Goal: Entertainment & Leisure: Browse casually

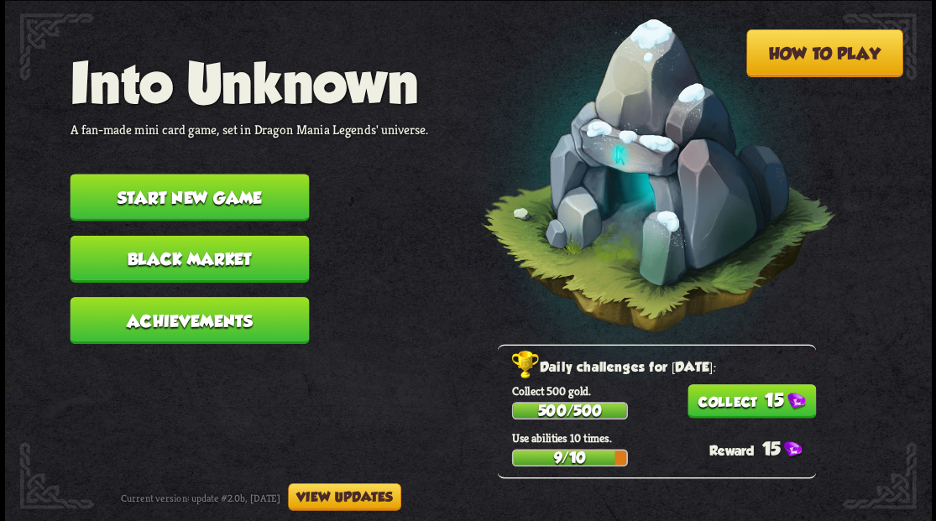
click at [192, 186] on button "Start new game" at bounding box center [189, 197] width 239 height 47
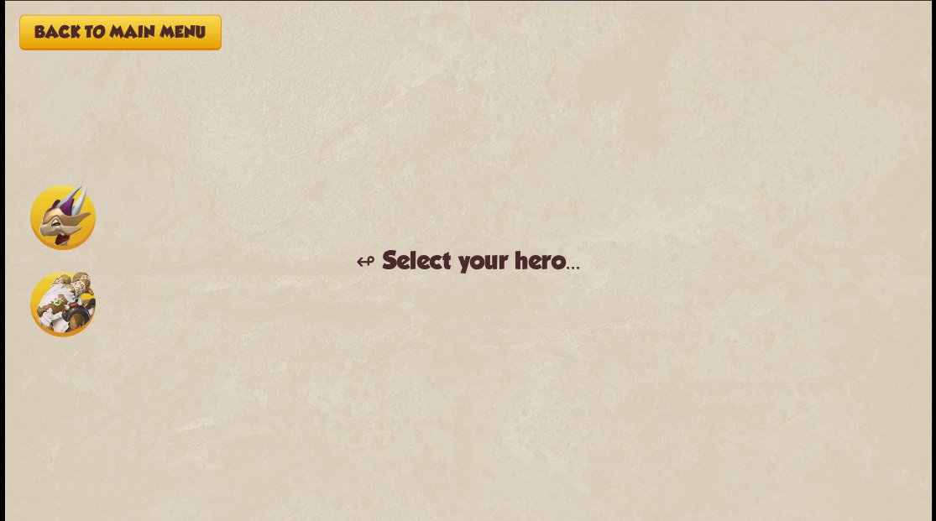
click at [69, 220] on img at bounding box center [62, 217] width 65 height 65
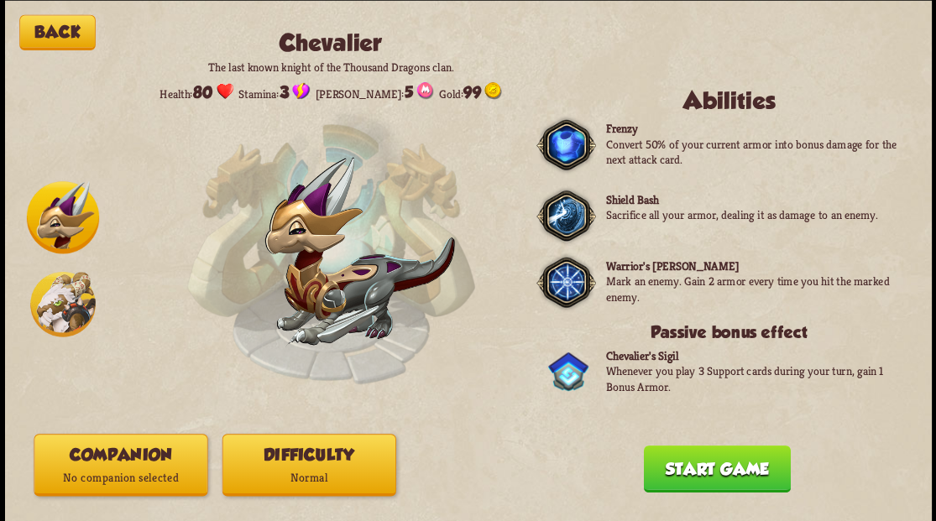
click at [84, 465] on button "Companion No companion selected" at bounding box center [121, 465] width 174 height 62
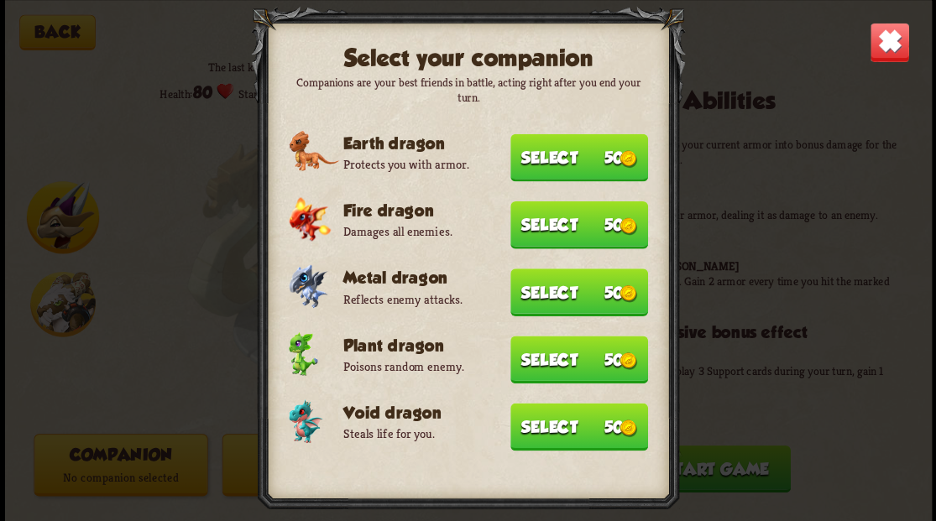
click at [549, 431] on button "Select 50" at bounding box center [579, 427] width 138 height 48
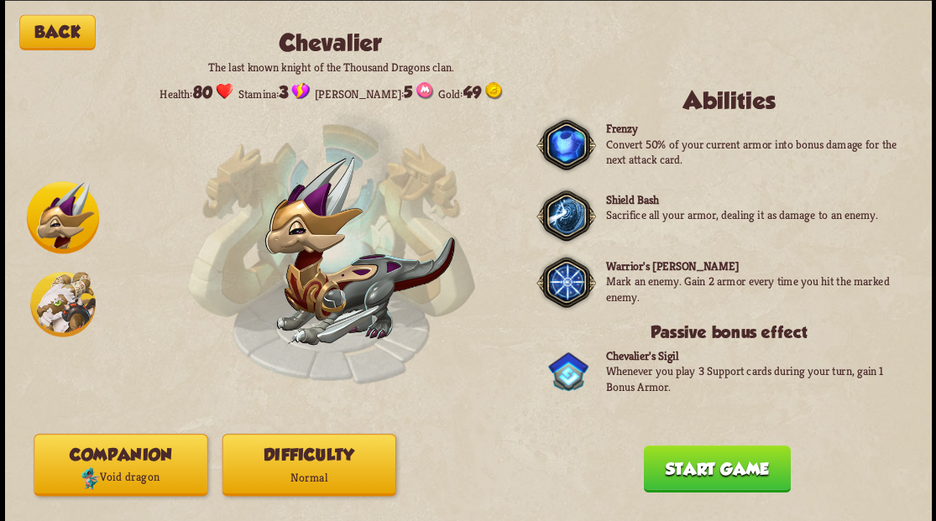
click at [716, 485] on button "Start game" at bounding box center [716, 468] width 147 height 47
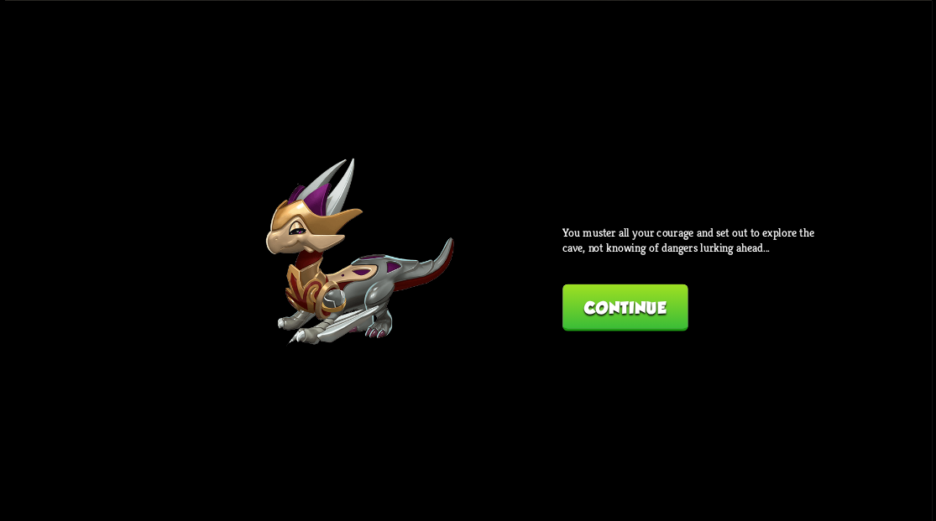
click at [640, 301] on button "Continue" at bounding box center [624, 307] width 125 height 47
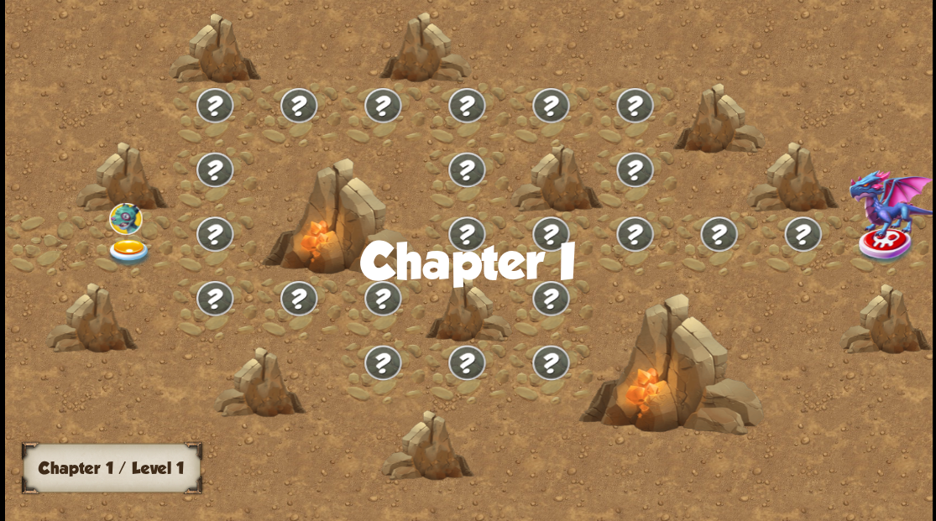
click at [121, 254] on img at bounding box center [129, 252] width 46 height 28
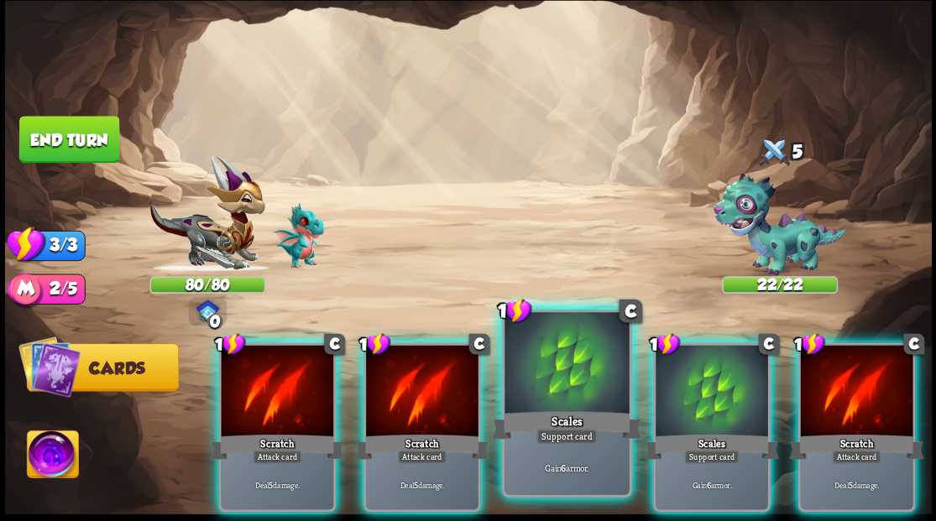
click at [542, 369] on div at bounding box center [566, 364] width 124 height 105
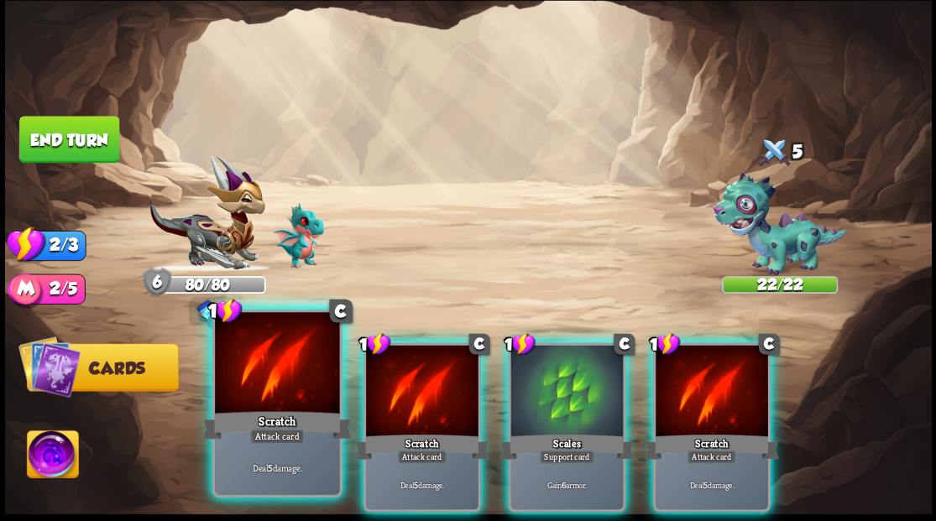
click at [258, 397] on div at bounding box center [277, 364] width 124 height 105
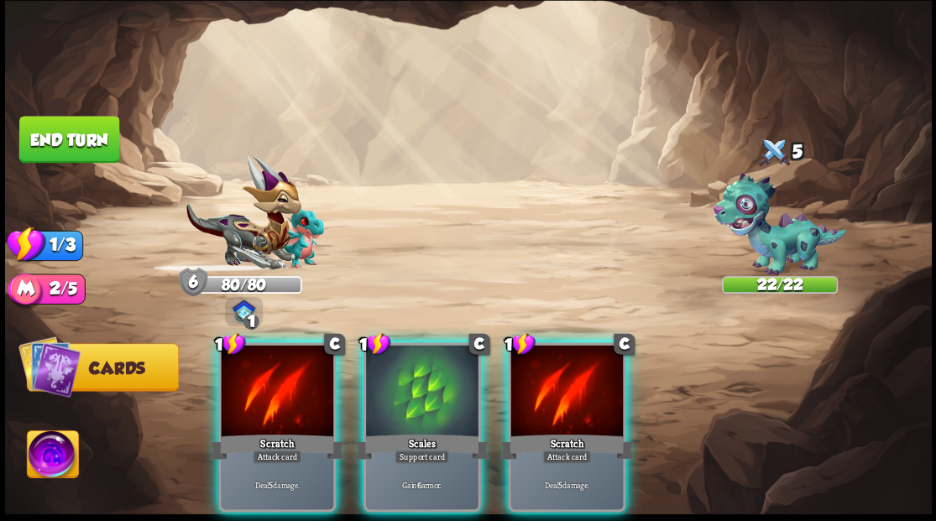
drag, startPoint x: 257, startPoint y: 395, endPoint x: 253, endPoint y: 384, distance: 11.7
click at [258, 395] on div at bounding box center [277, 392] width 112 height 95
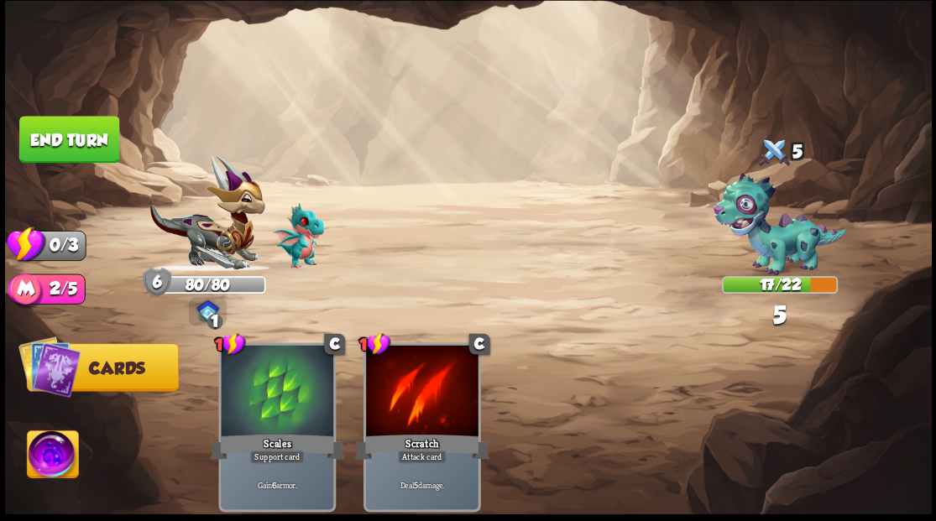
click at [64, 159] on button "End turn" at bounding box center [69, 139] width 100 height 47
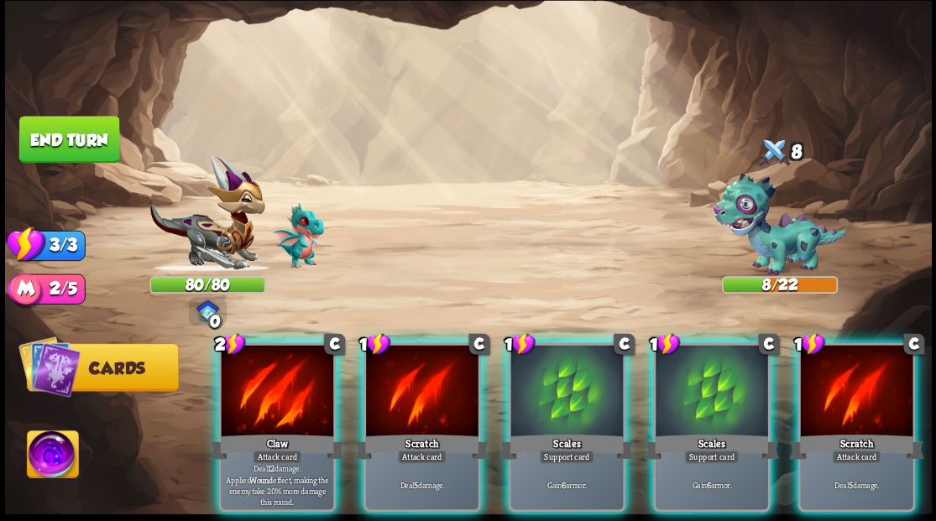
drag, startPoint x: 272, startPoint y: 376, endPoint x: 494, endPoint y: 262, distance: 250.0
click at [272, 376] on div at bounding box center [277, 392] width 112 height 95
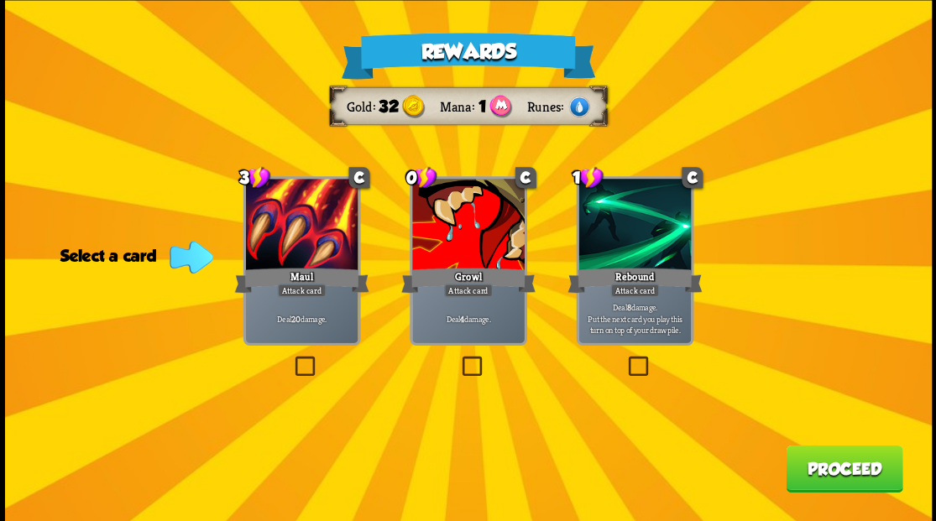
drag, startPoint x: 467, startPoint y: 361, endPoint x: 553, endPoint y: 376, distance: 87.8
click at [458, 358] on label at bounding box center [458, 358] width 0 height 0
click at [0, 0] on input "checkbox" at bounding box center [0, 0] width 0 height 0
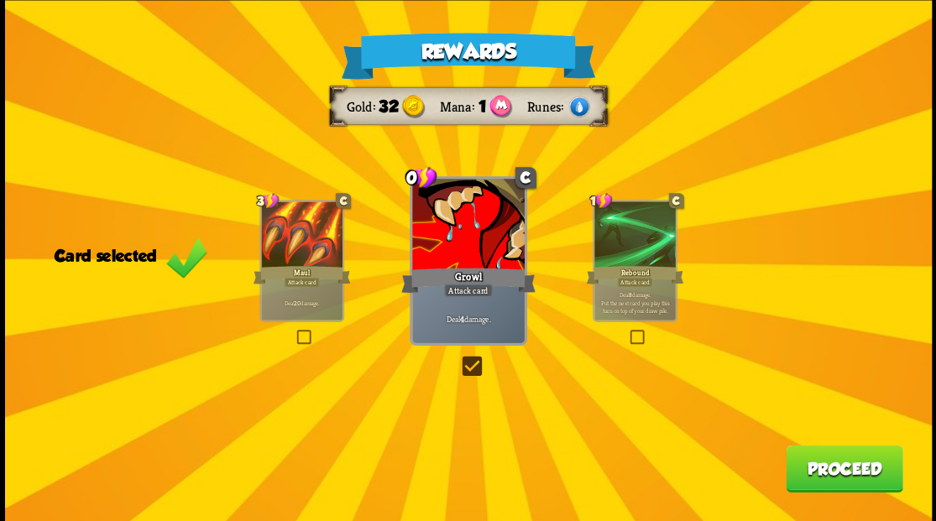
drag, startPoint x: 855, startPoint y: 466, endPoint x: 854, endPoint y: 454, distance: 11.8
click at [854, 454] on button "Proceed" at bounding box center [844, 468] width 117 height 47
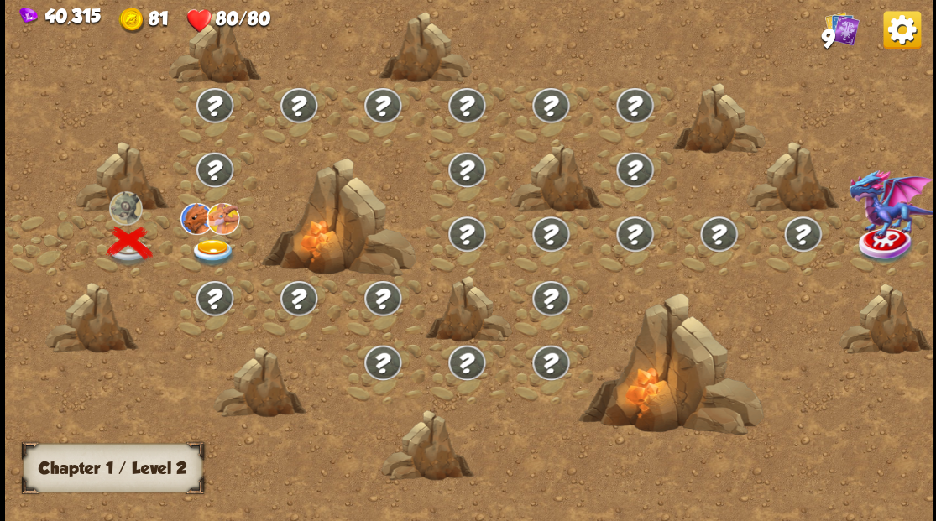
click at [202, 243] on img at bounding box center [213, 252] width 46 height 28
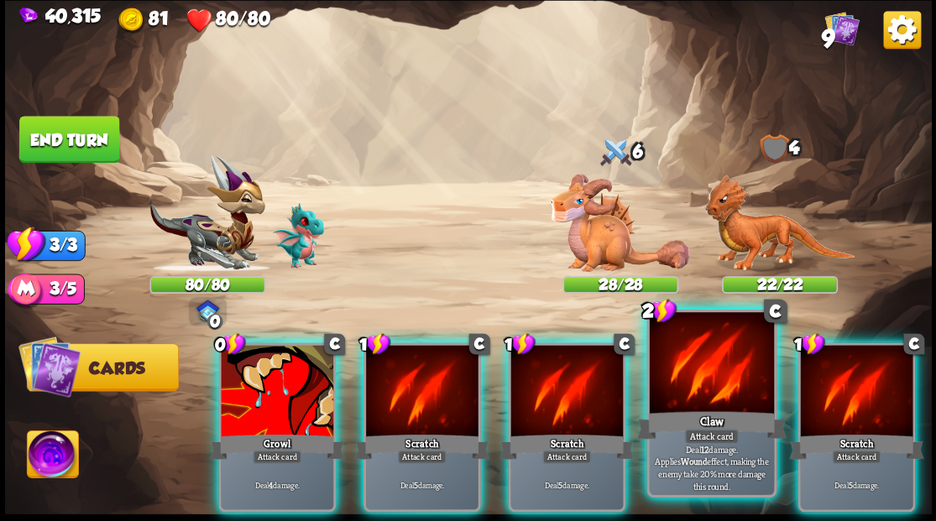
click at [698, 398] on div at bounding box center [711, 364] width 124 height 105
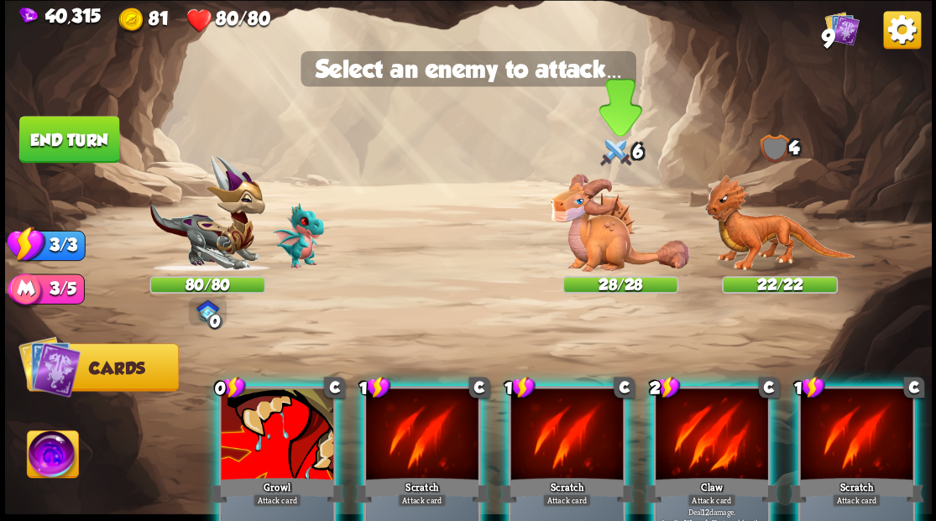
click at [593, 247] on img at bounding box center [620, 223] width 139 height 98
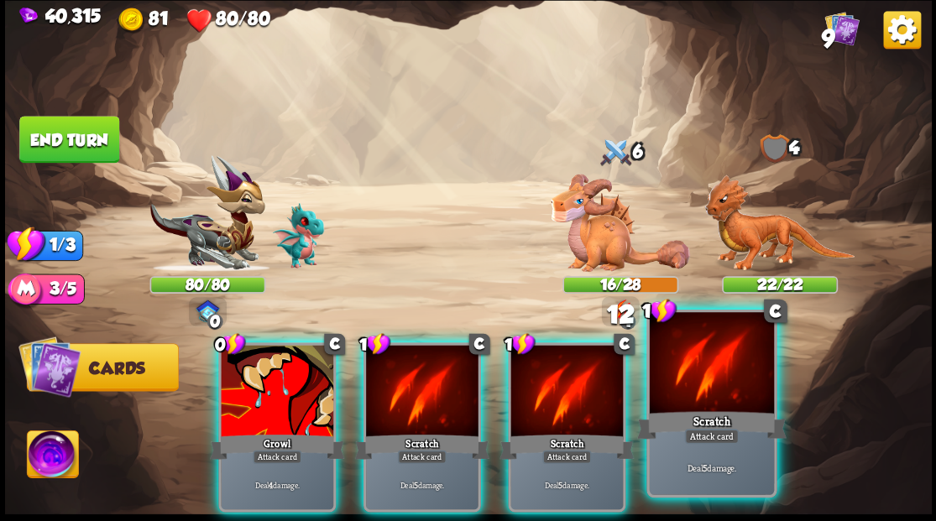
drag, startPoint x: 716, startPoint y: 404, endPoint x: 710, endPoint y: 396, distance: 9.6
click at [712, 400] on div at bounding box center [711, 364] width 124 height 105
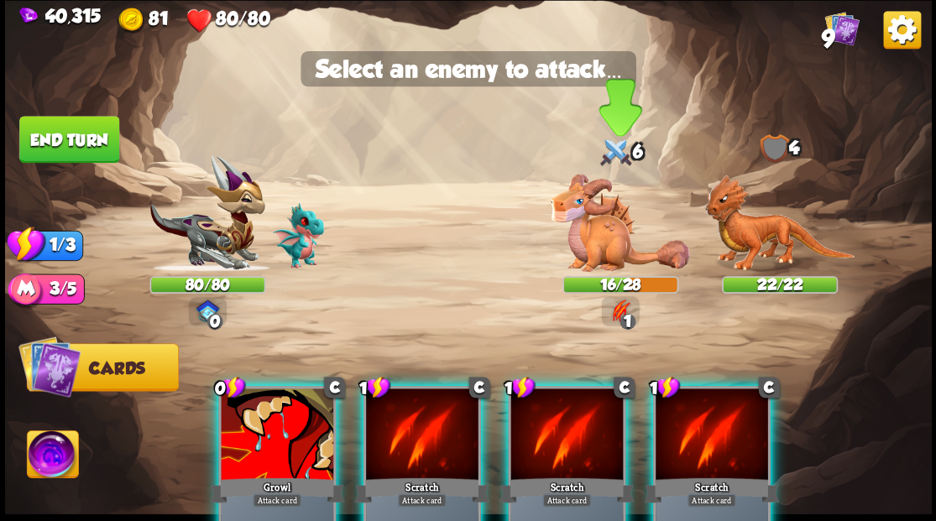
click at [599, 244] on img at bounding box center [620, 223] width 139 height 98
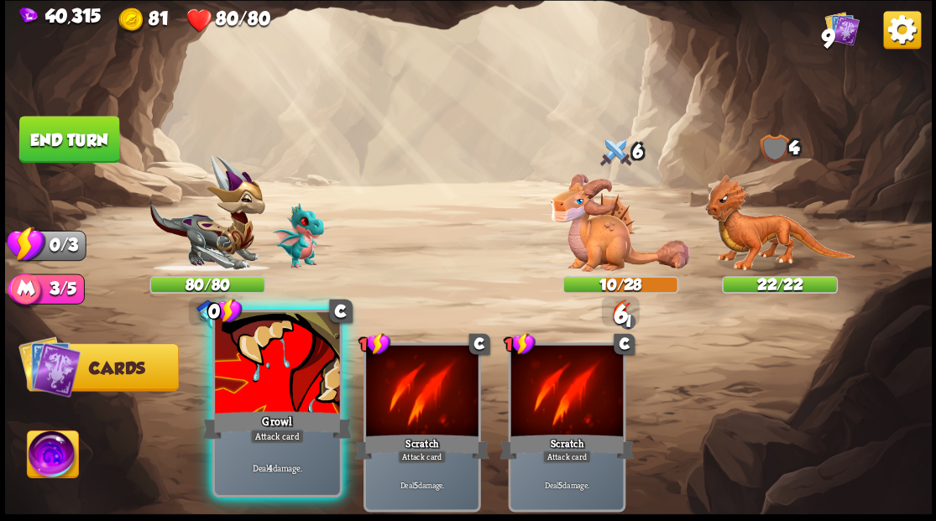
click at [240, 388] on div at bounding box center [277, 364] width 124 height 105
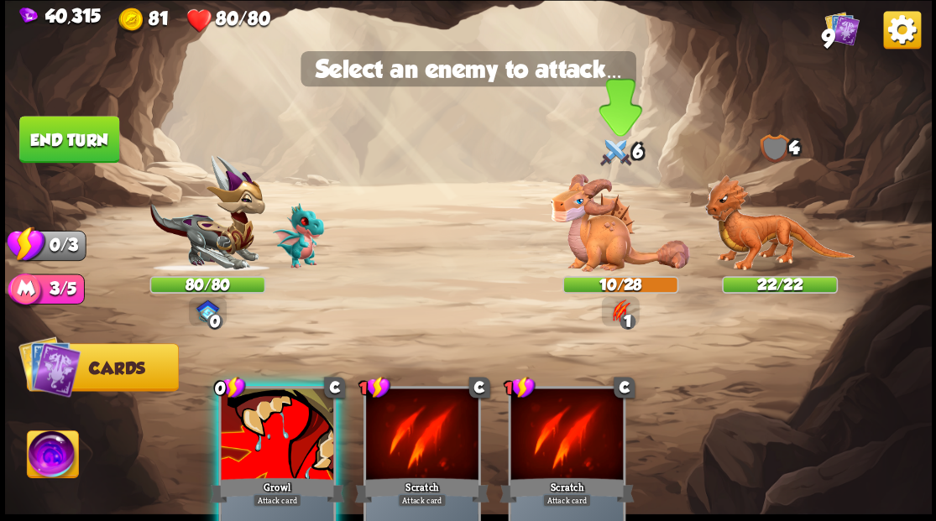
click at [596, 238] on img at bounding box center [620, 223] width 139 height 98
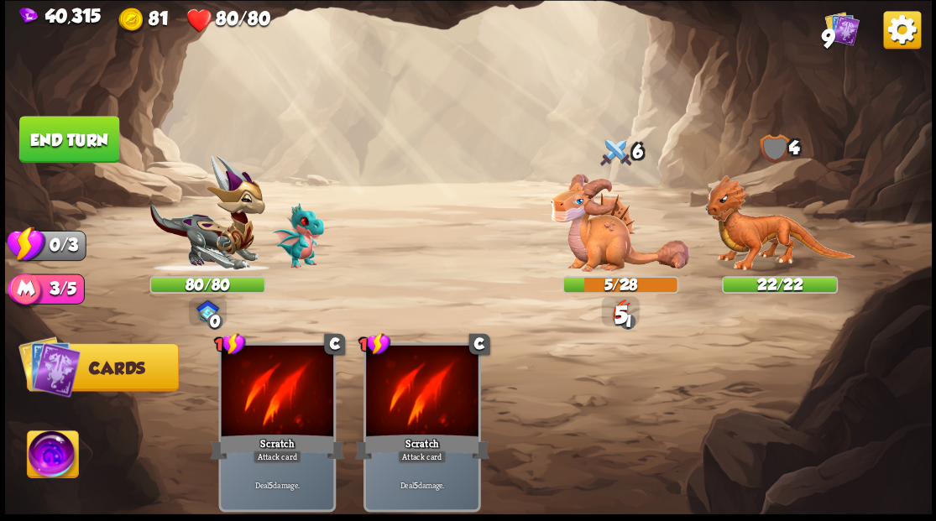
click at [61, 129] on button "End turn" at bounding box center [69, 139] width 100 height 47
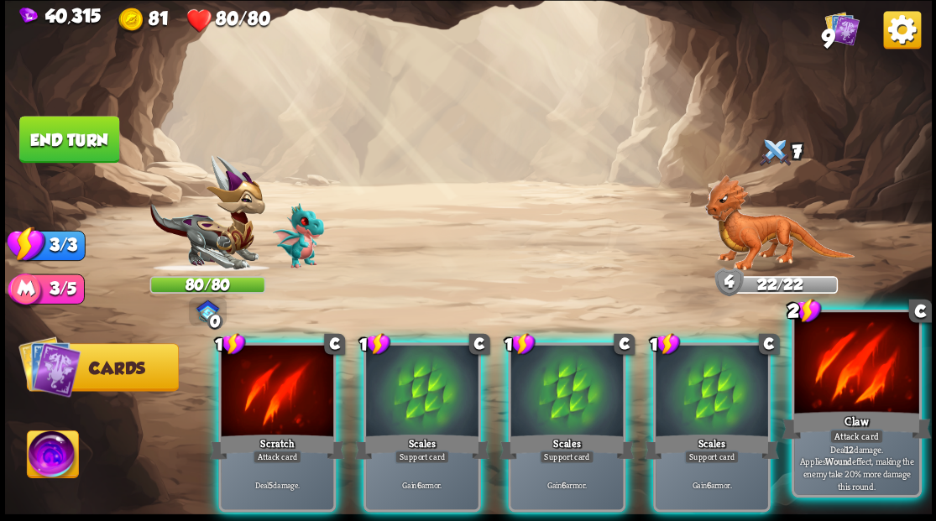
click at [880, 369] on div at bounding box center [856, 364] width 124 height 105
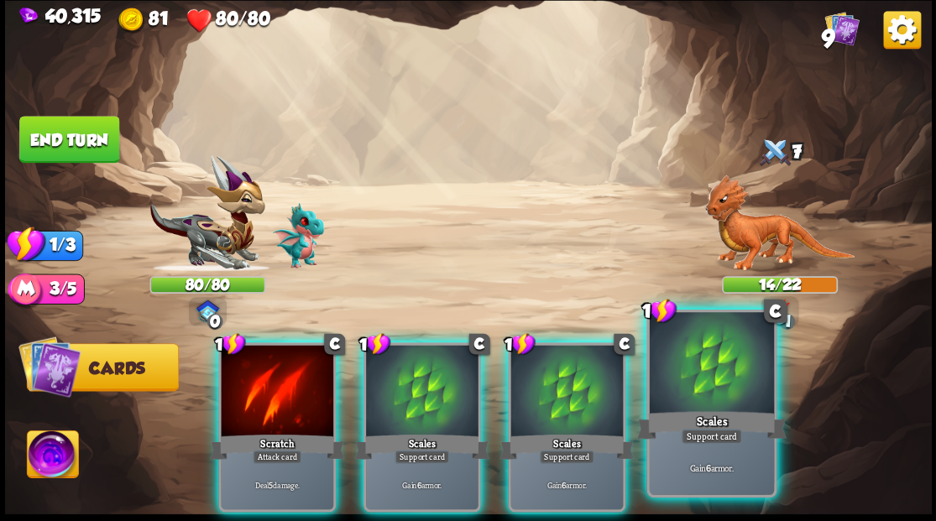
click at [719, 395] on div at bounding box center [711, 364] width 124 height 105
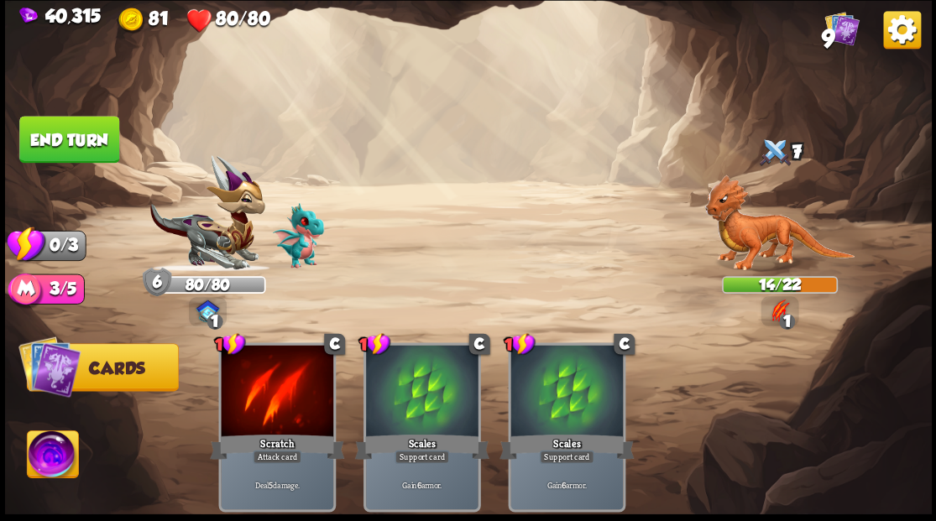
drag, startPoint x: 46, startPoint y: 124, endPoint x: 56, endPoint y: 141, distance: 19.6
click at [47, 127] on button "End turn" at bounding box center [69, 139] width 100 height 47
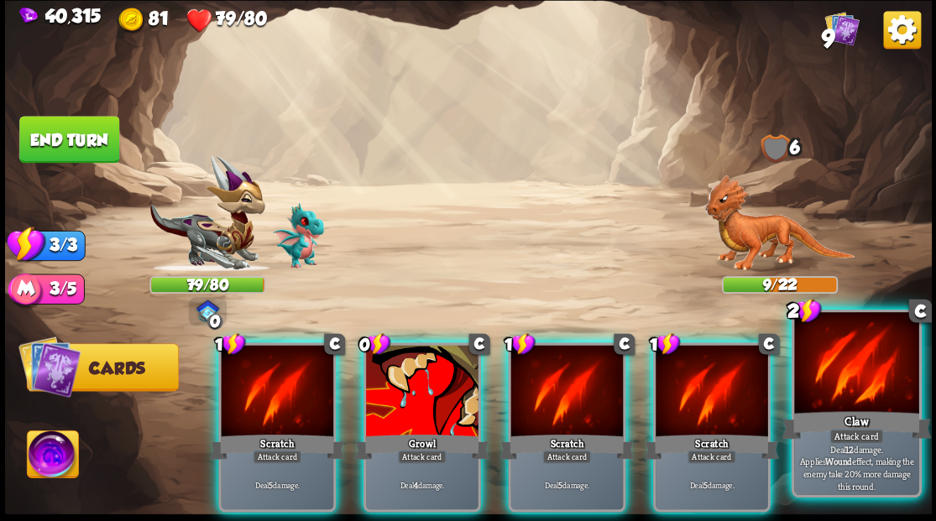
click at [850, 363] on div at bounding box center [856, 364] width 124 height 105
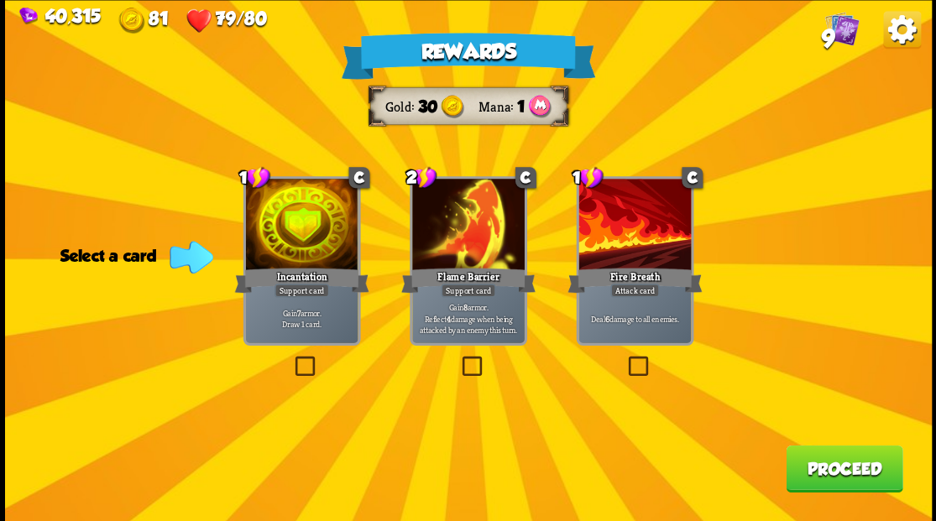
click at [848, 29] on img at bounding box center [841, 28] width 34 height 34
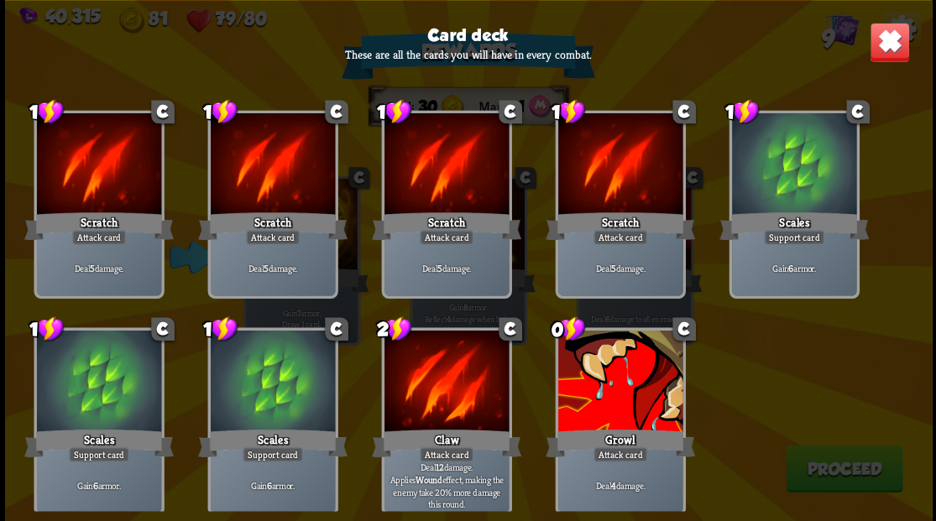
scroll to position [24, 0]
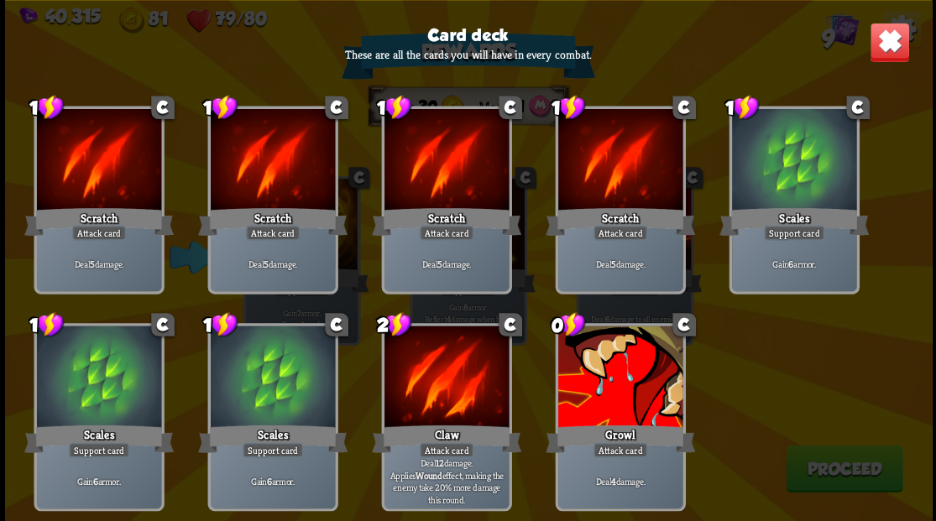
drag, startPoint x: 883, startPoint y: 51, endPoint x: 769, endPoint y: 139, distance: 144.2
click at [883, 50] on img at bounding box center [889, 42] width 40 height 40
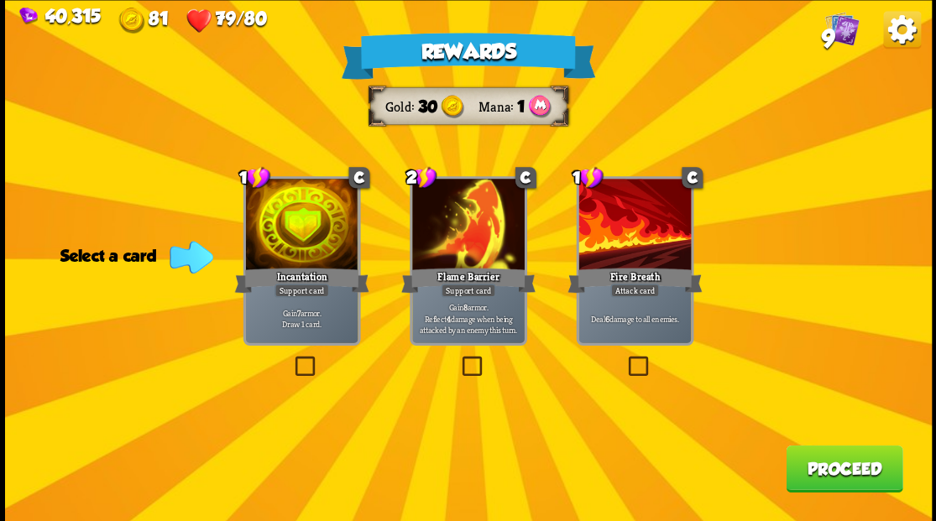
click at [625, 358] on label at bounding box center [625, 358] width 0 height 0
click at [0, 0] on input "checkbox" at bounding box center [0, 0] width 0 height 0
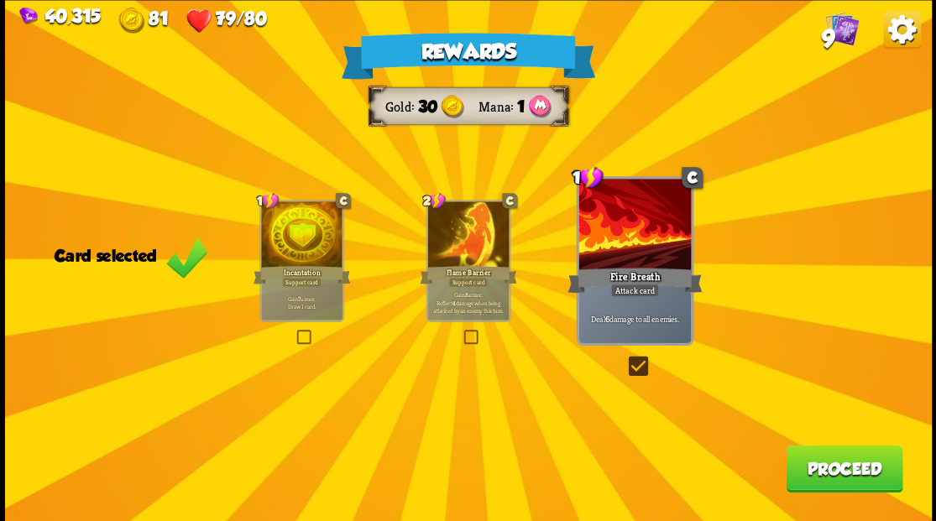
click at [830, 473] on button "Proceed" at bounding box center [844, 468] width 117 height 47
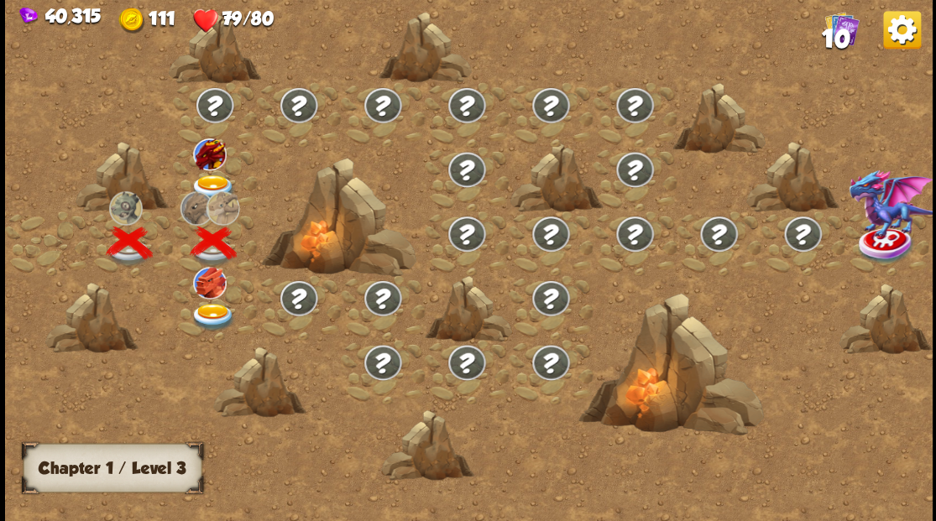
click at [206, 157] on img at bounding box center [210, 154] width 34 height 32
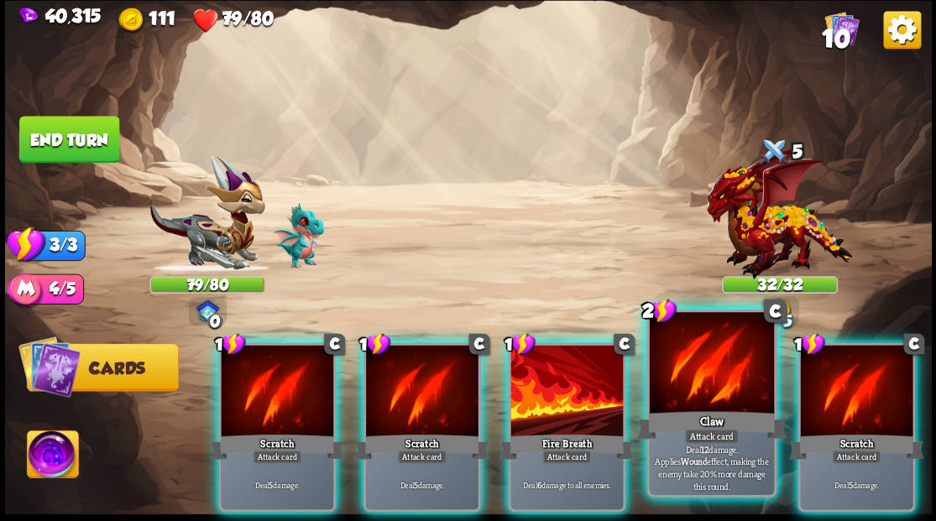
click at [675, 389] on div at bounding box center [711, 364] width 124 height 105
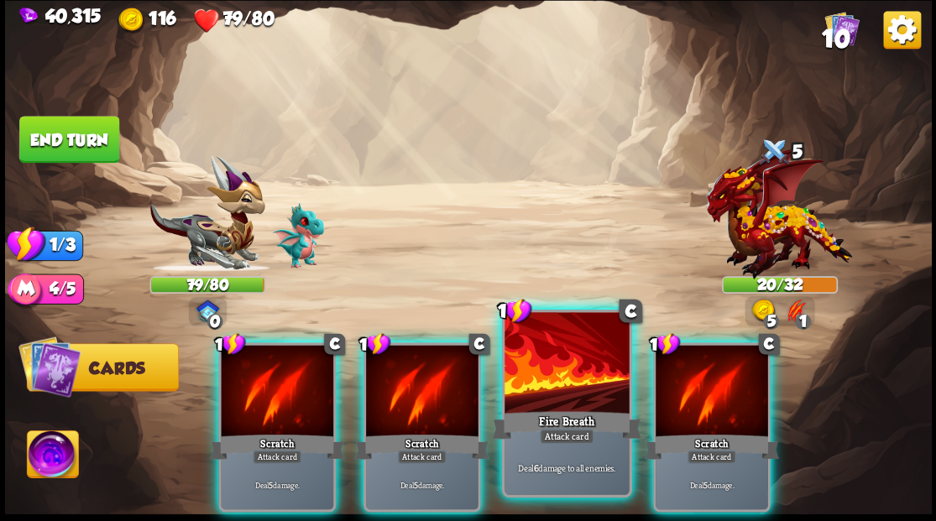
click at [559, 366] on div at bounding box center [566, 364] width 124 height 105
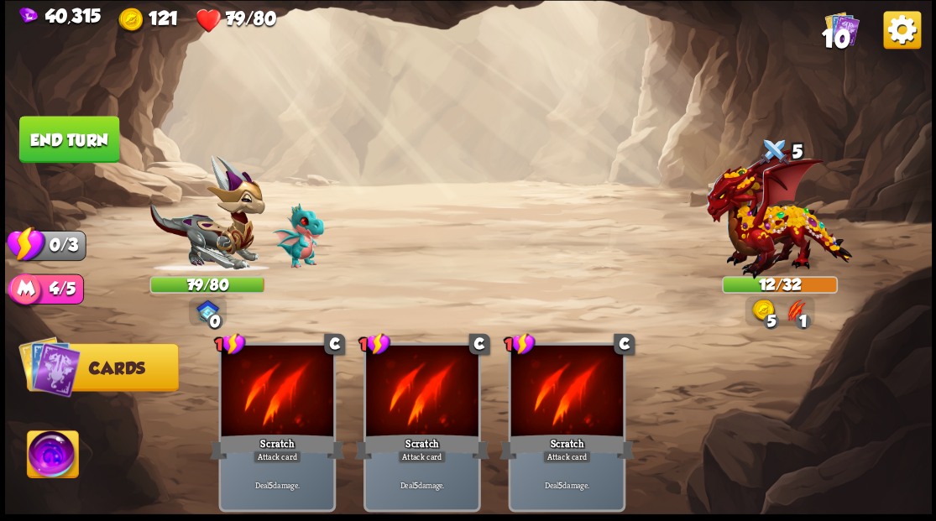
click at [82, 126] on button "End turn" at bounding box center [69, 139] width 100 height 47
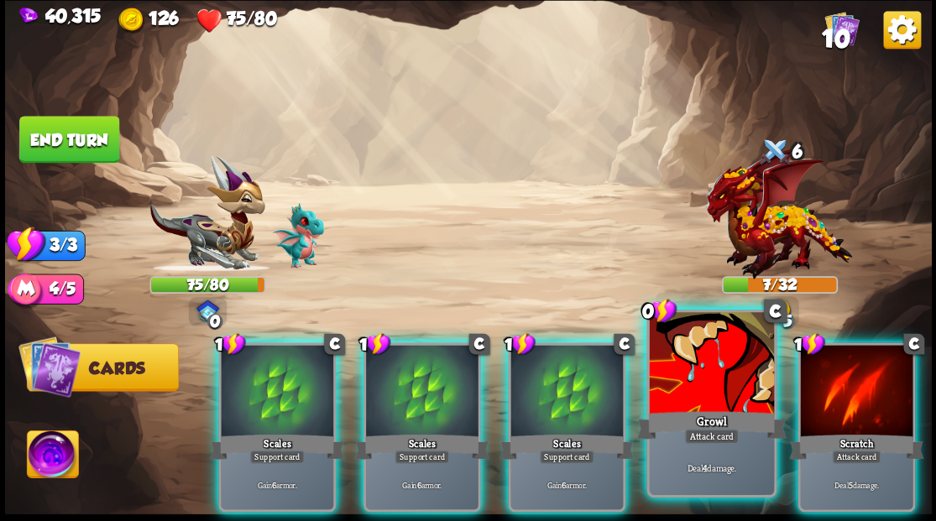
click at [692, 406] on div at bounding box center [711, 364] width 124 height 105
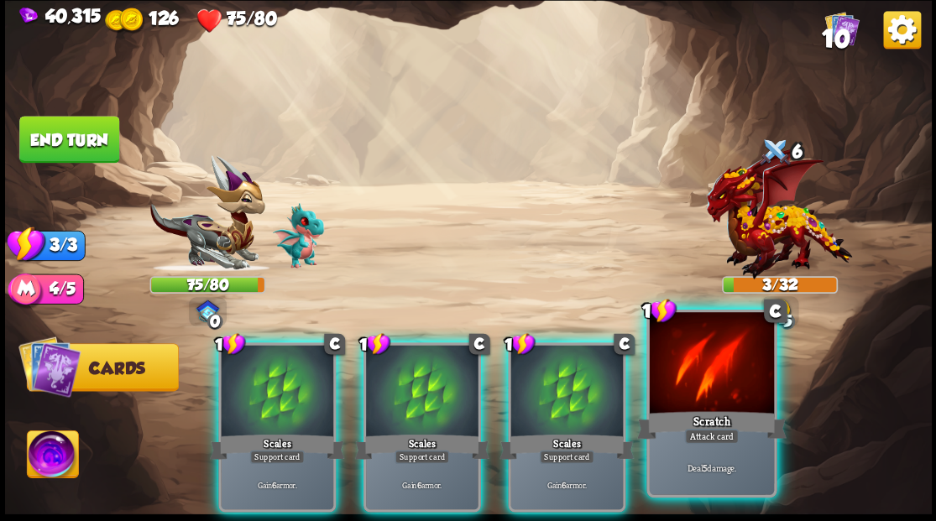
click at [696, 408] on div "Scratch" at bounding box center [710, 425] width 149 height 34
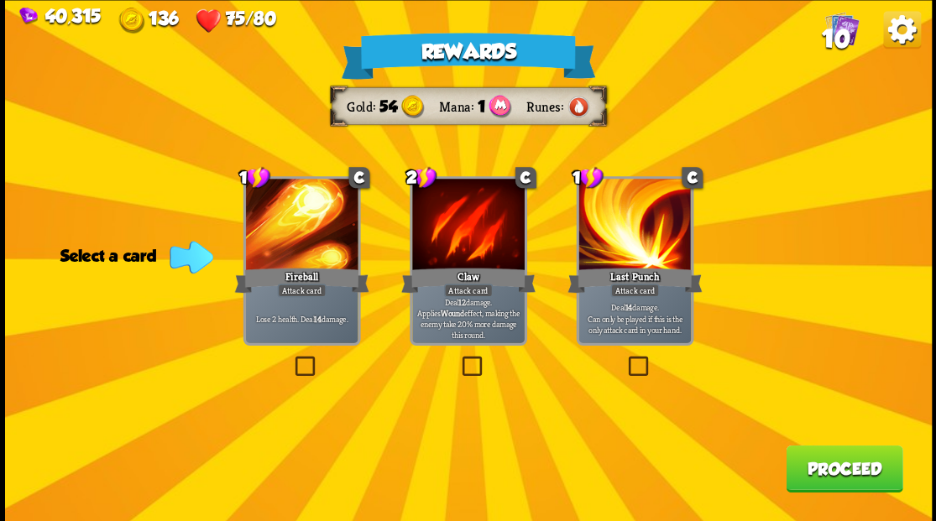
click at [833, 470] on button "Proceed" at bounding box center [844, 468] width 117 height 47
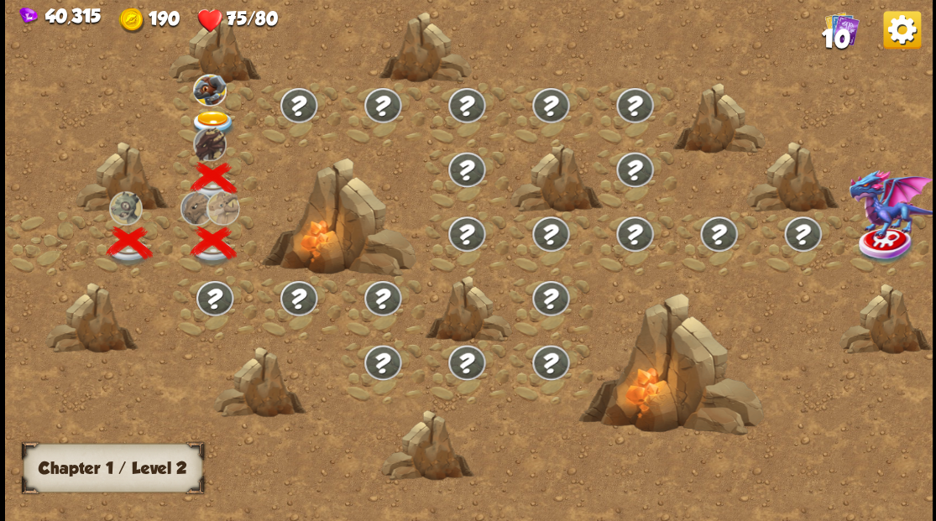
click at [218, 118] on img at bounding box center [213, 124] width 46 height 28
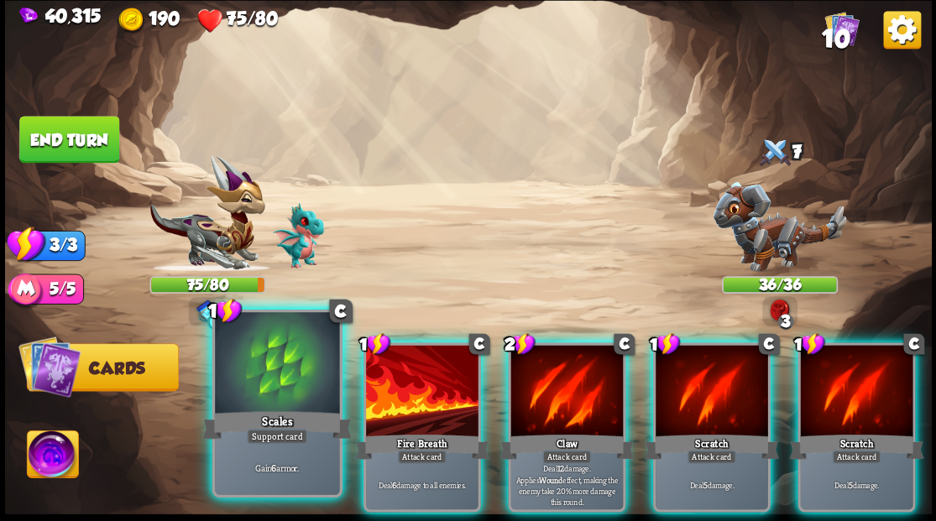
click at [313, 396] on div at bounding box center [277, 364] width 124 height 105
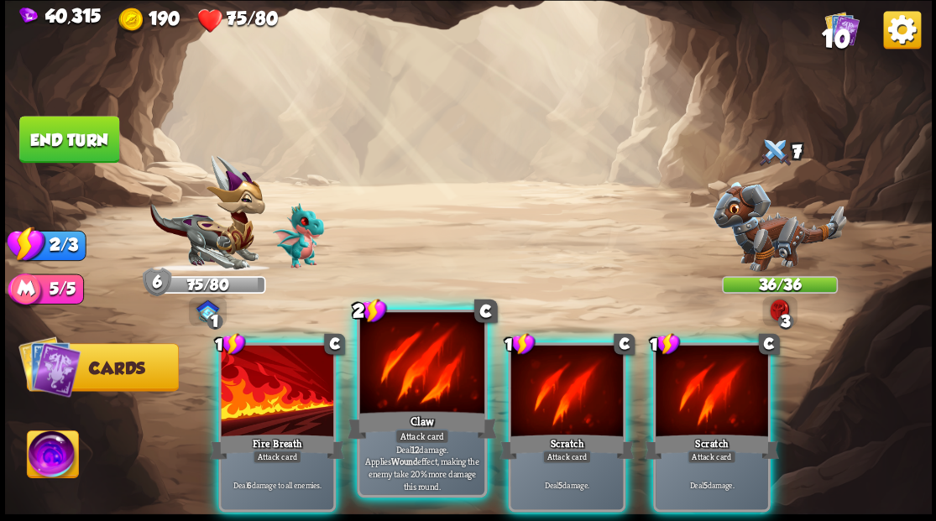
click at [431, 371] on div at bounding box center [421, 364] width 124 height 105
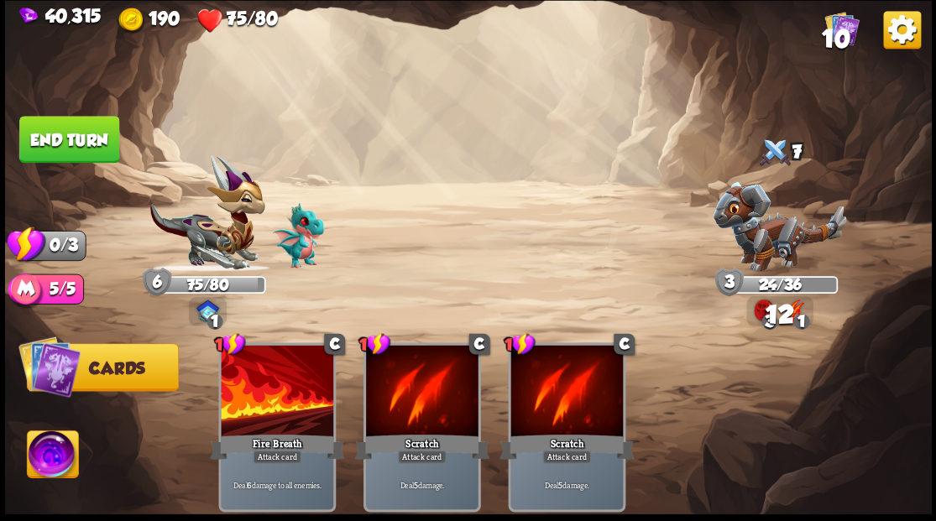
drag, startPoint x: 102, startPoint y: 136, endPoint x: 112, endPoint y: 137, distance: 10.1
click at [102, 136] on button "End turn" at bounding box center [69, 139] width 100 height 47
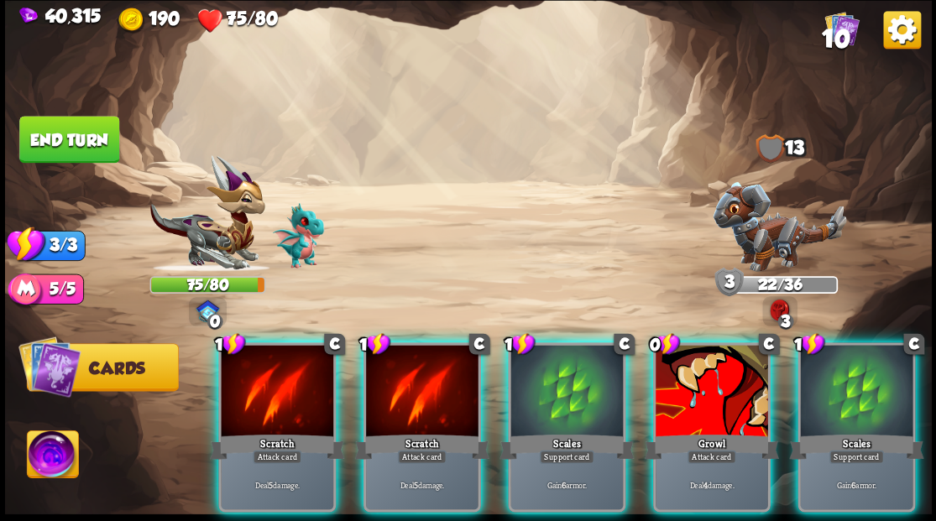
click at [776, 224] on img at bounding box center [779, 226] width 133 height 90
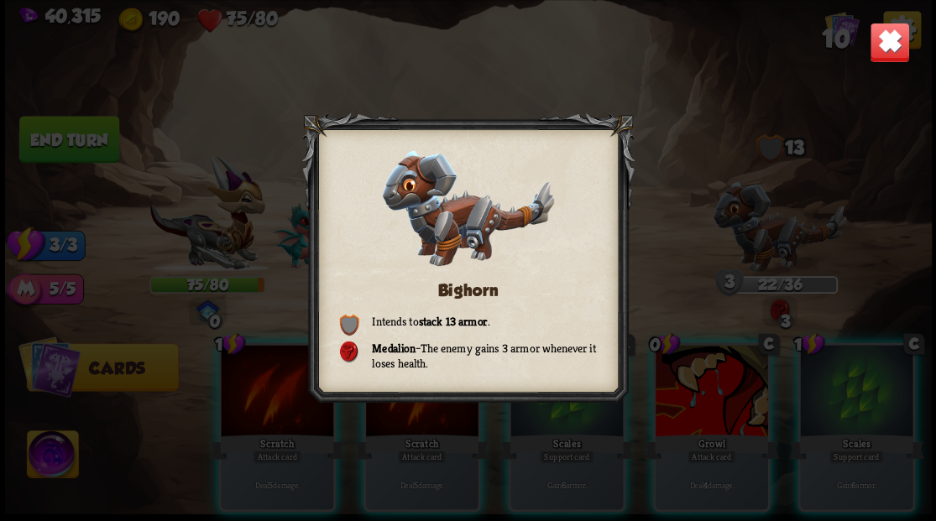
click at [885, 35] on img at bounding box center [889, 42] width 40 height 40
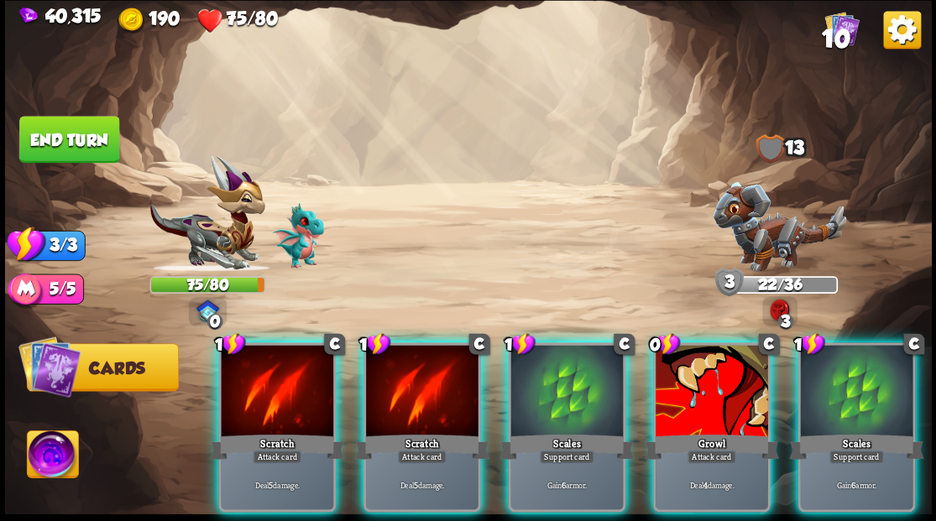
click at [667, 431] on div "Growl" at bounding box center [711, 446] width 134 height 30
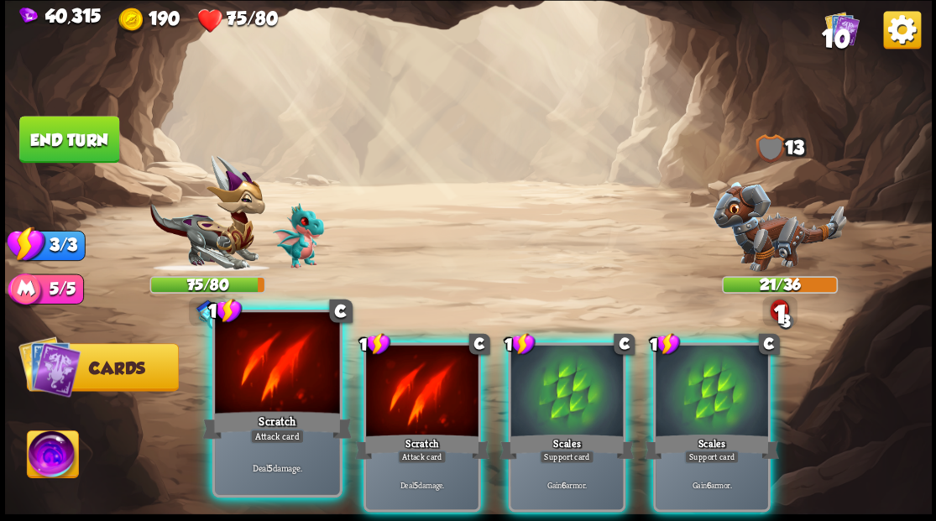
click at [238, 400] on div at bounding box center [277, 364] width 124 height 105
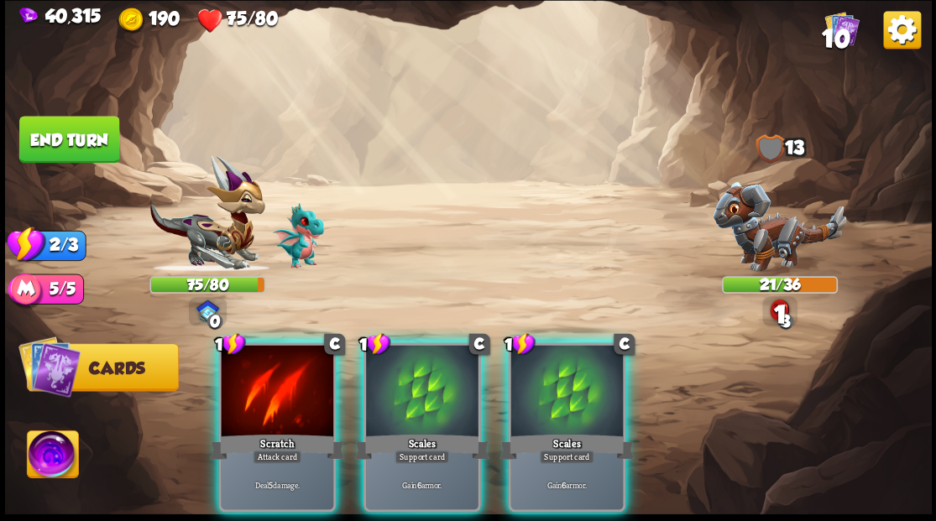
click at [237, 400] on div at bounding box center [277, 392] width 112 height 95
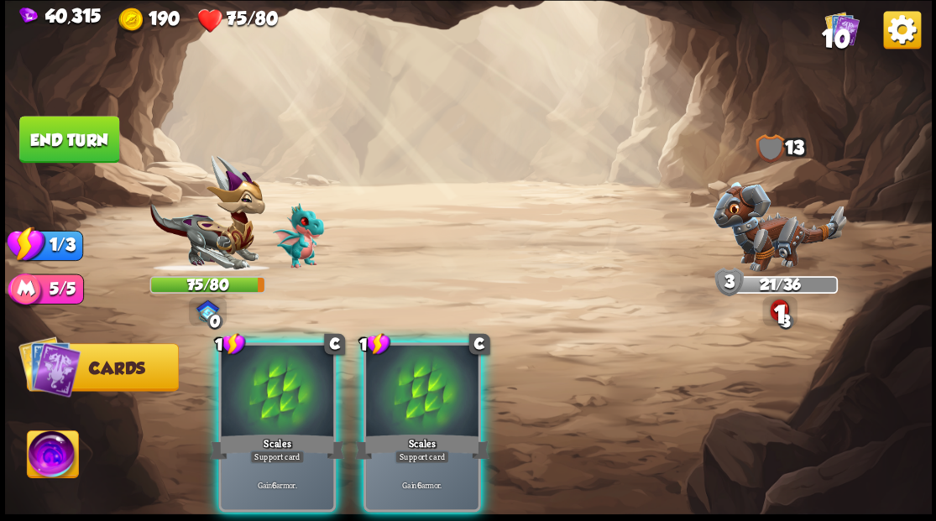
click at [237, 400] on div at bounding box center [277, 392] width 112 height 95
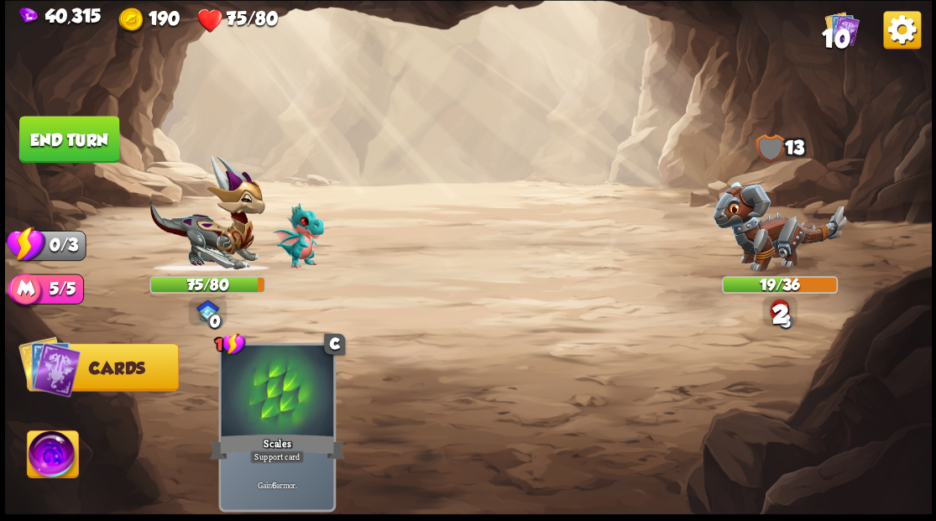
click at [86, 144] on button "End turn" at bounding box center [69, 139] width 100 height 47
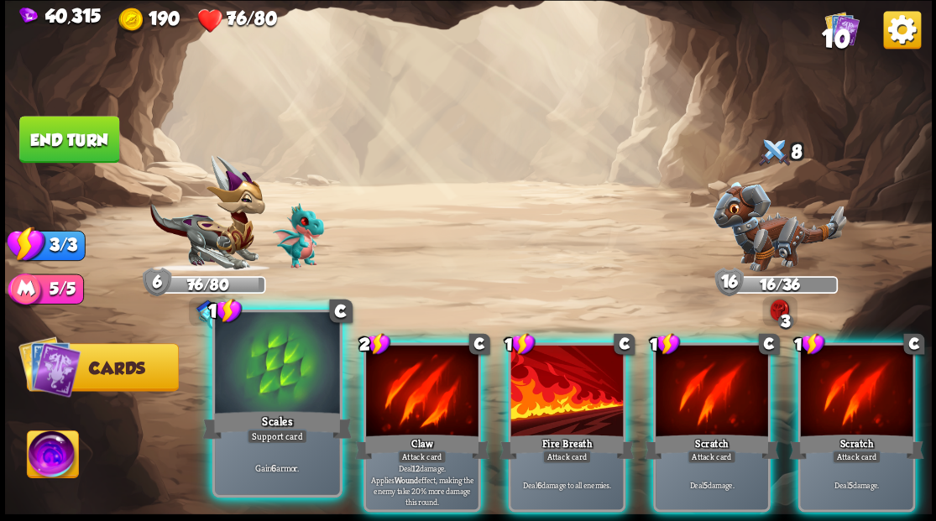
click at [304, 374] on div at bounding box center [277, 364] width 124 height 105
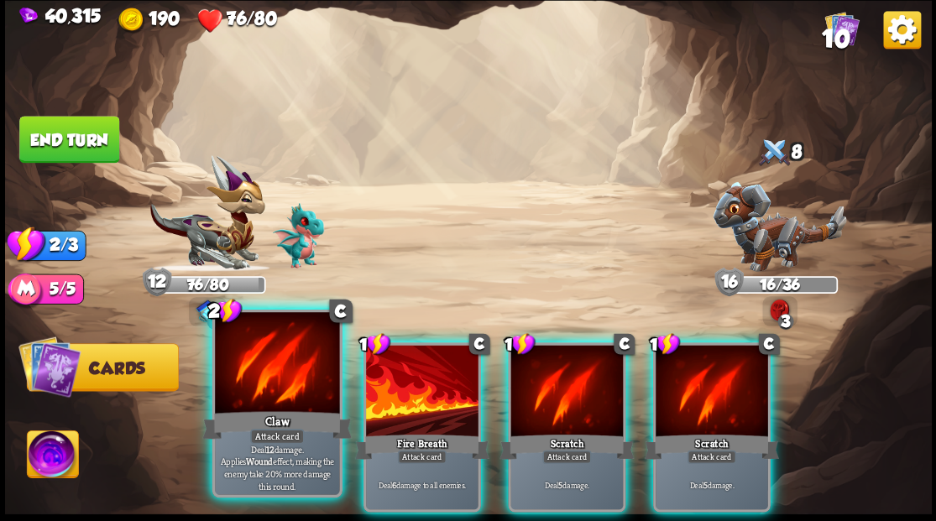
click at [299, 373] on div at bounding box center [277, 364] width 124 height 105
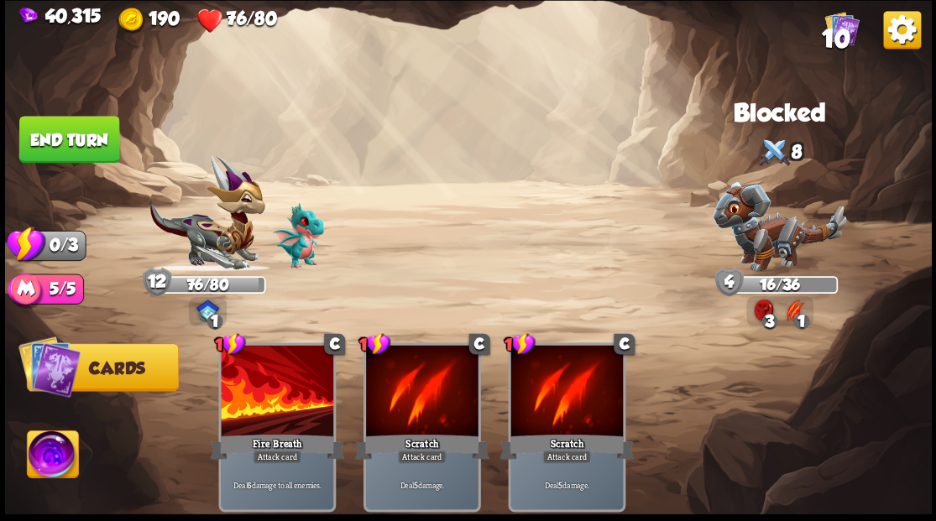
click at [103, 129] on button "End turn" at bounding box center [69, 139] width 100 height 47
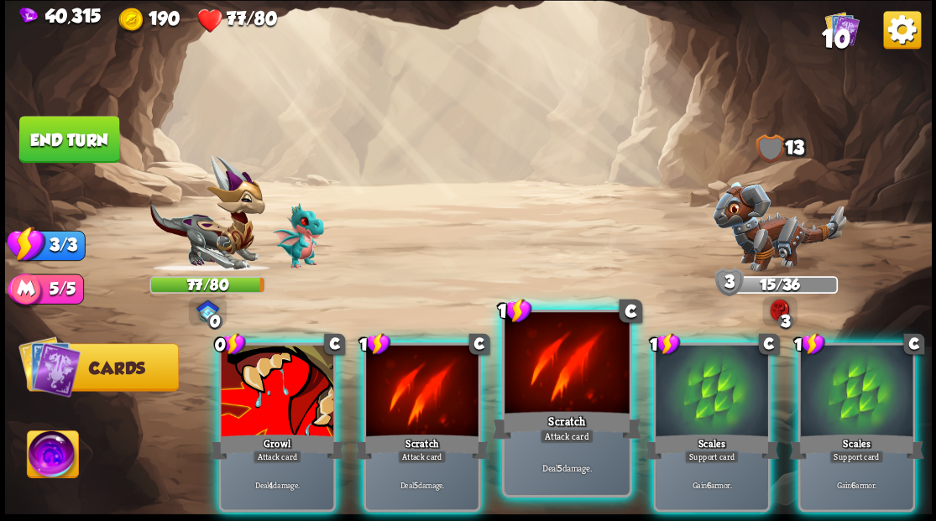
click at [551, 388] on div at bounding box center [566, 364] width 124 height 105
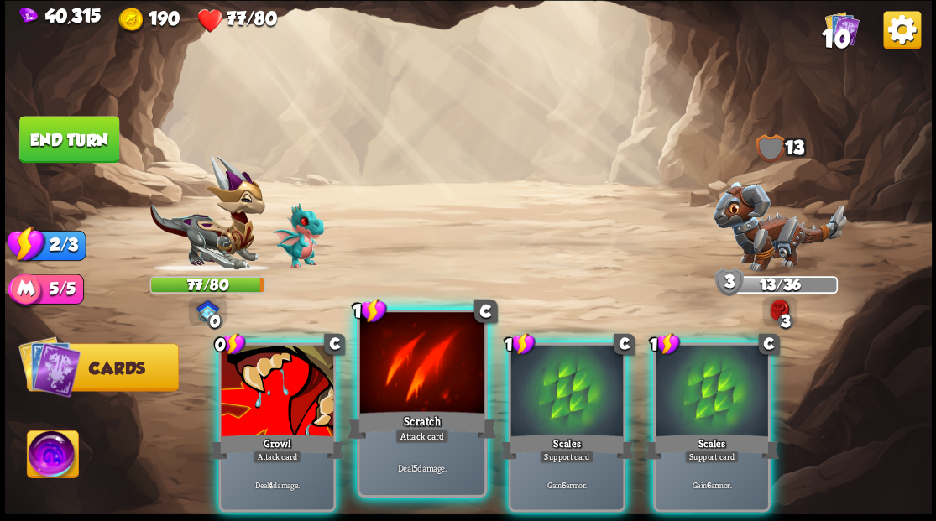
click at [419, 363] on div at bounding box center [421, 364] width 124 height 105
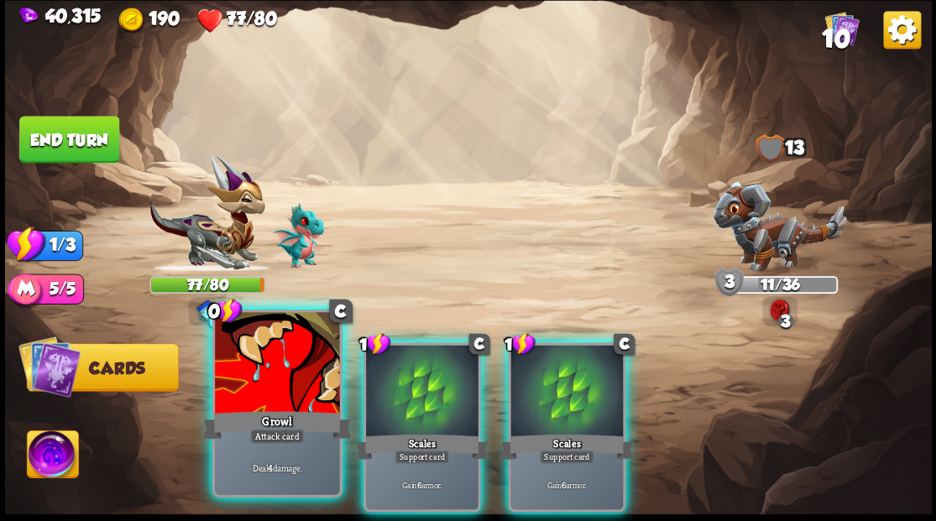
click at [295, 356] on div at bounding box center [277, 364] width 124 height 105
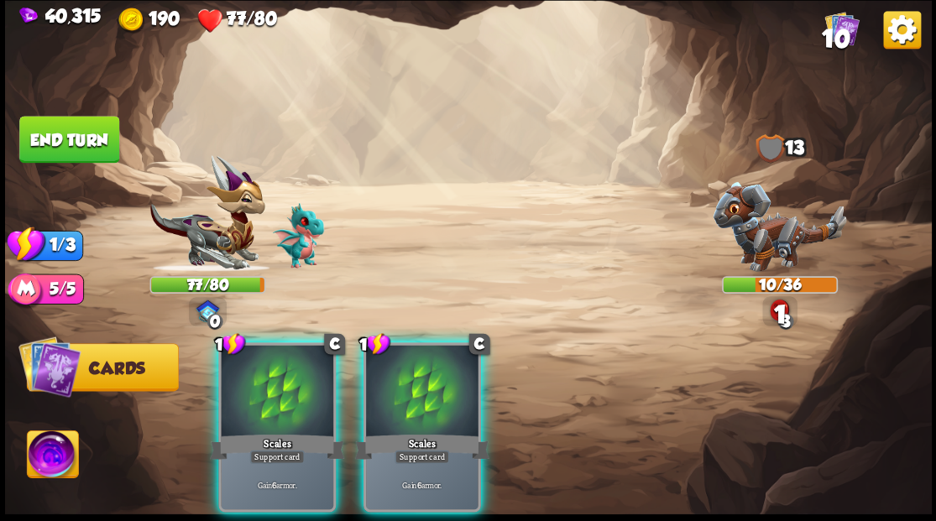
click at [295, 356] on div at bounding box center [277, 392] width 112 height 95
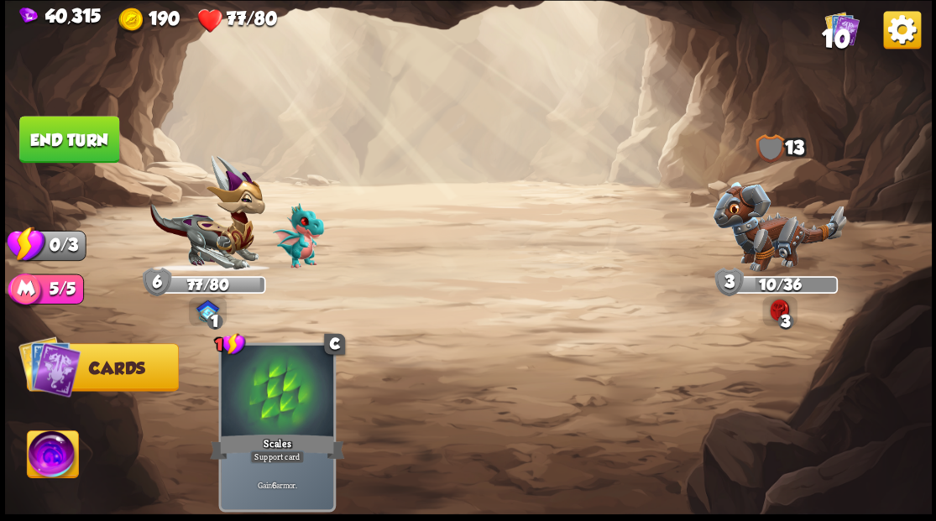
click at [63, 154] on button "End turn" at bounding box center [69, 139] width 100 height 47
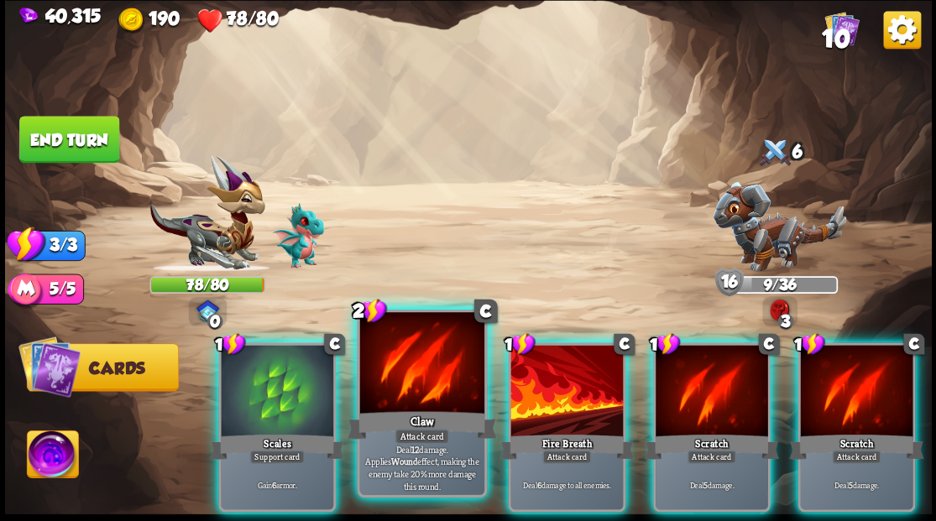
click at [449, 374] on div at bounding box center [421, 364] width 124 height 105
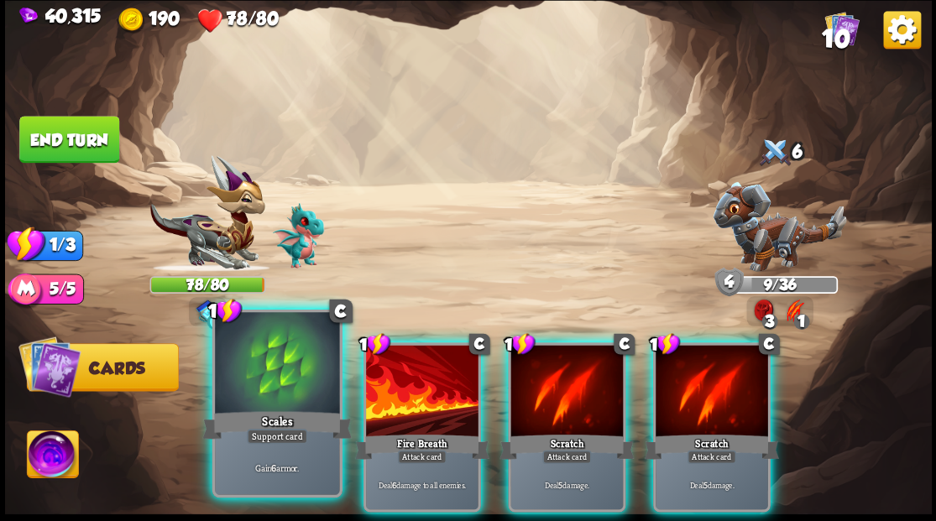
click at [283, 379] on div at bounding box center [277, 364] width 124 height 105
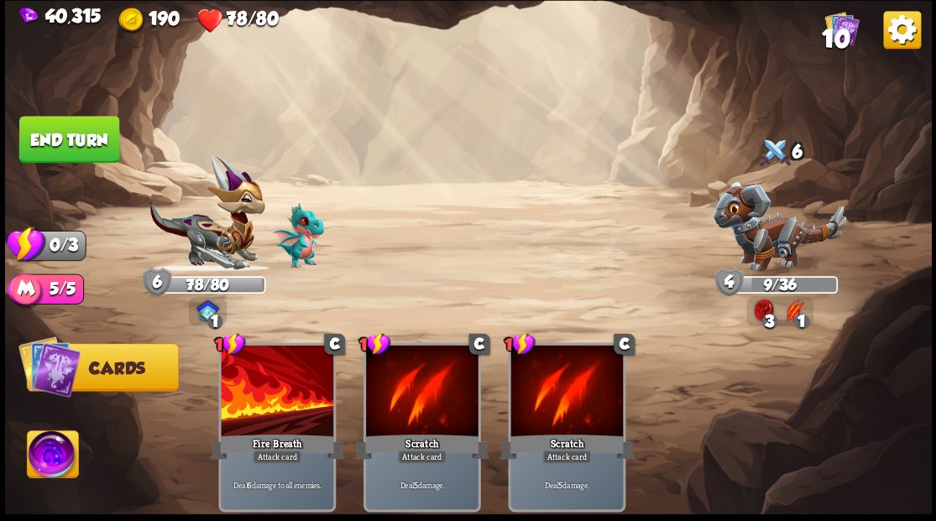
drag, startPoint x: 84, startPoint y: 133, endPoint x: 91, endPoint y: 161, distance: 29.3
click at [84, 133] on button "End turn" at bounding box center [69, 139] width 100 height 47
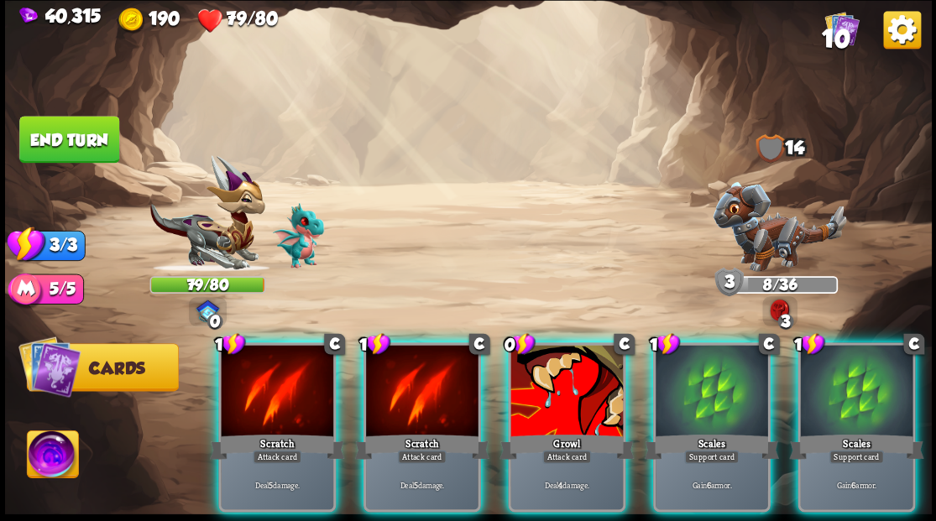
drag, startPoint x: 576, startPoint y: 375, endPoint x: 551, endPoint y: 380, distance: 25.7
click at [576, 375] on div at bounding box center [566, 392] width 112 height 95
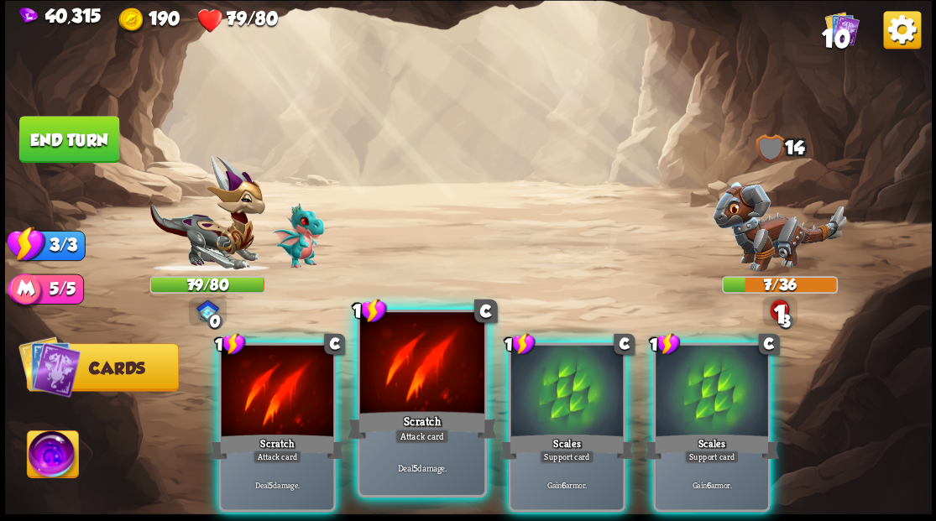
click at [430, 372] on div at bounding box center [421, 364] width 124 height 105
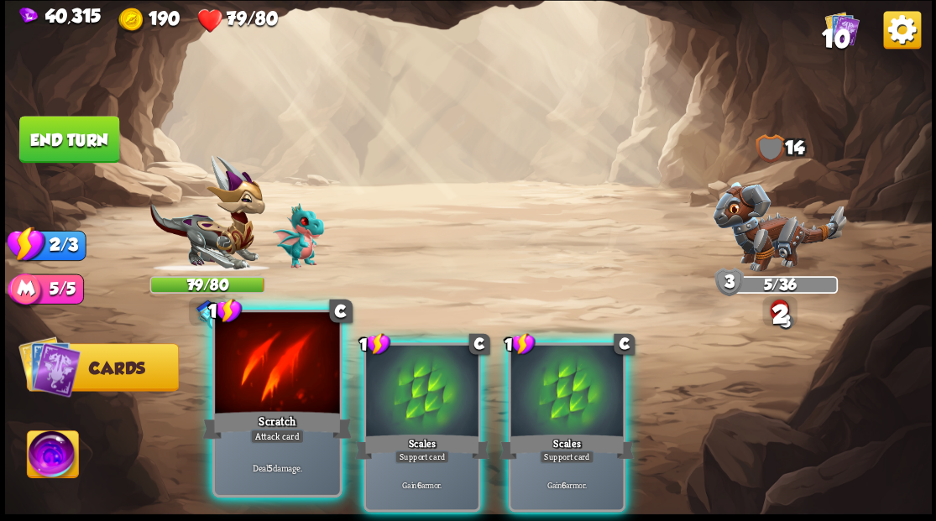
click at [280, 366] on div at bounding box center [277, 364] width 124 height 105
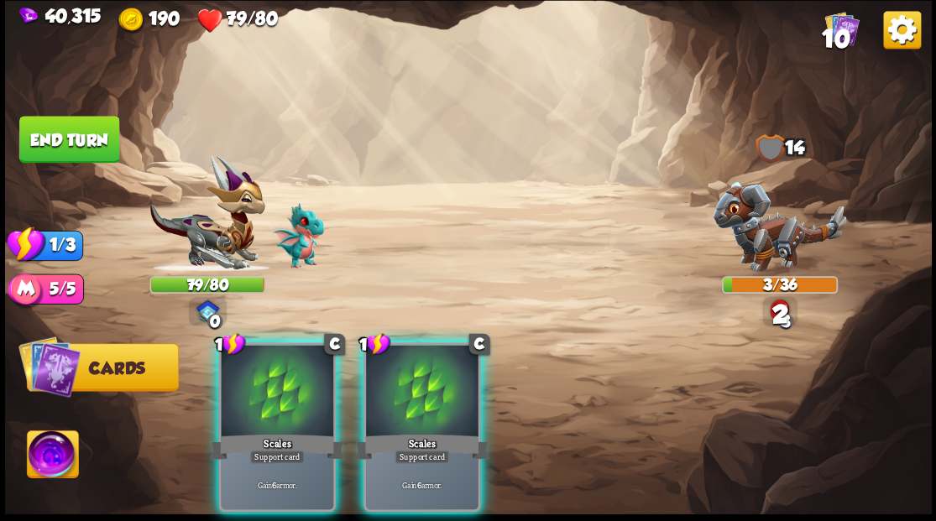
drag, startPoint x: 395, startPoint y: 387, endPoint x: 340, endPoint y: 355, distance: 63.9
click at [395, 388] on div at bounding box center [422, 392] width 112 height 95
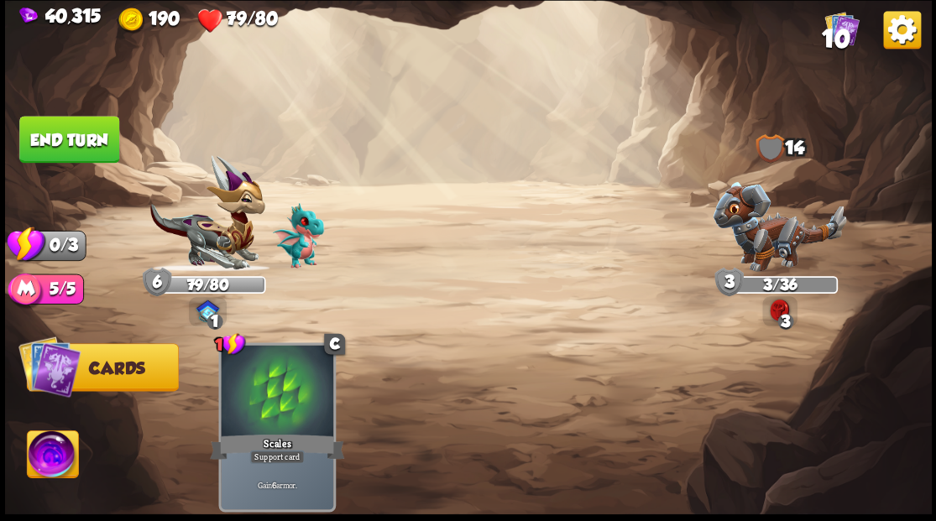
drag, startPoint x: 76, startPoint y: 154, endPoint x: 92, endPoint y: 180, distance: 31.2
click at [76, 155] on button "End turn" at bounding box center [69, 139] width 100 height 47
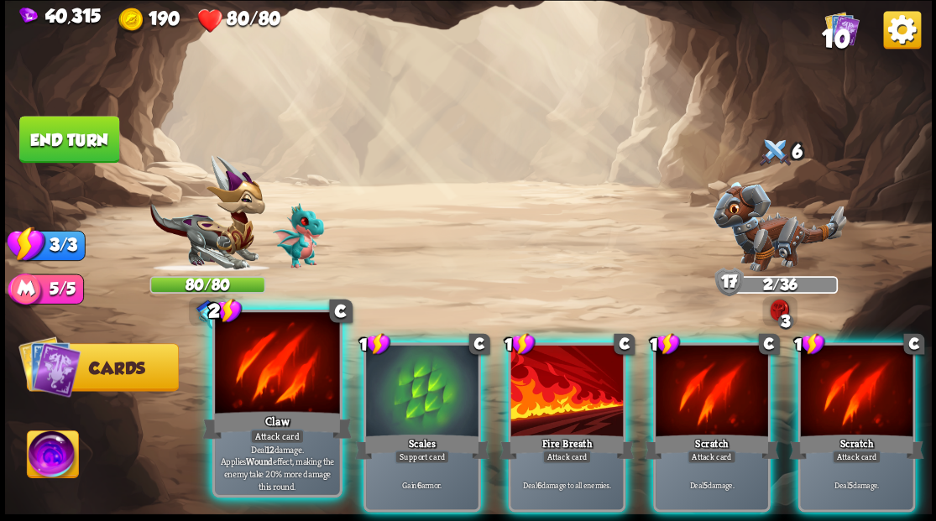
click at [275, 385] on div at bounding box center [277, 364] width 124 height 105
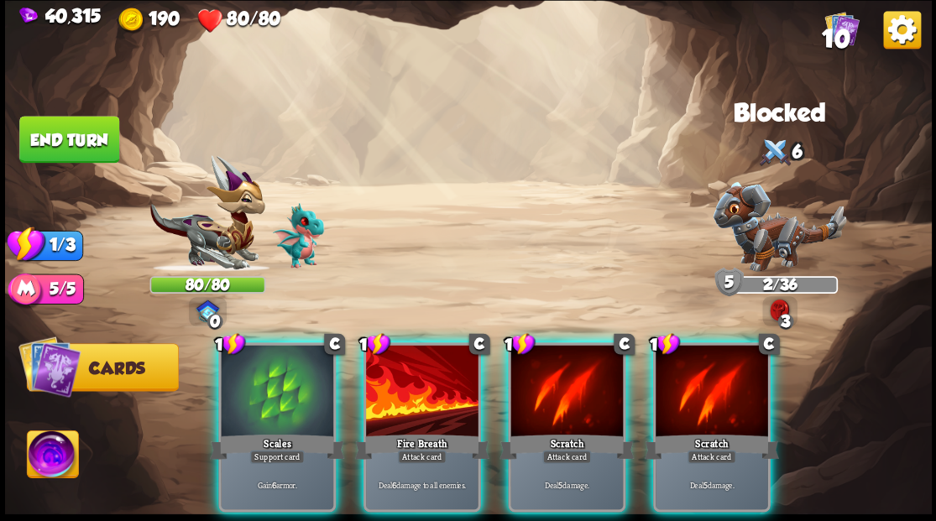
click at [418, 406] on div at bounding box center [422, 392] width 112 height 95
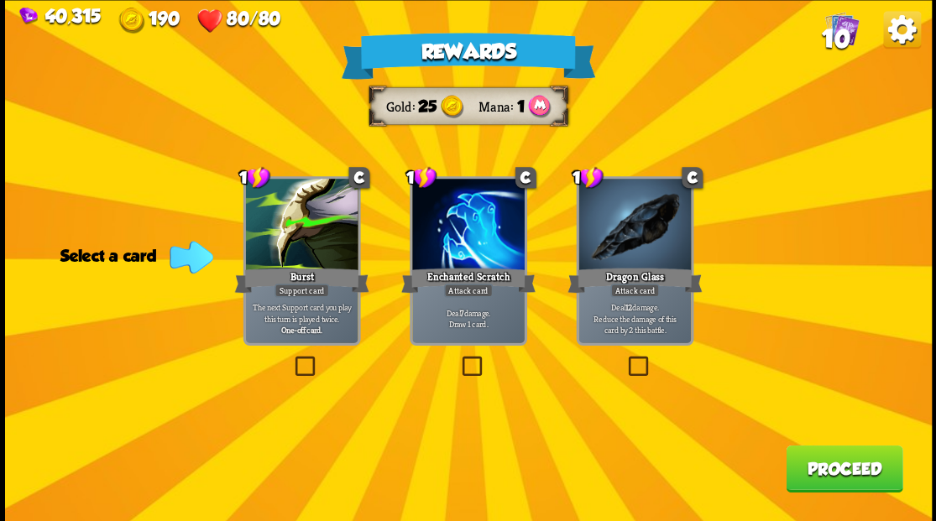
drag, startPoint x: 636, startPoint y: 365, endPoint x: 651, endPoint y: 364, distance: 15.1
click at [625, 358] on label at bounding box center [625, 358] width 0 height 0
click at [0, 0] on input "checkbox" at bounding box center [0, 0] width 0 height 0
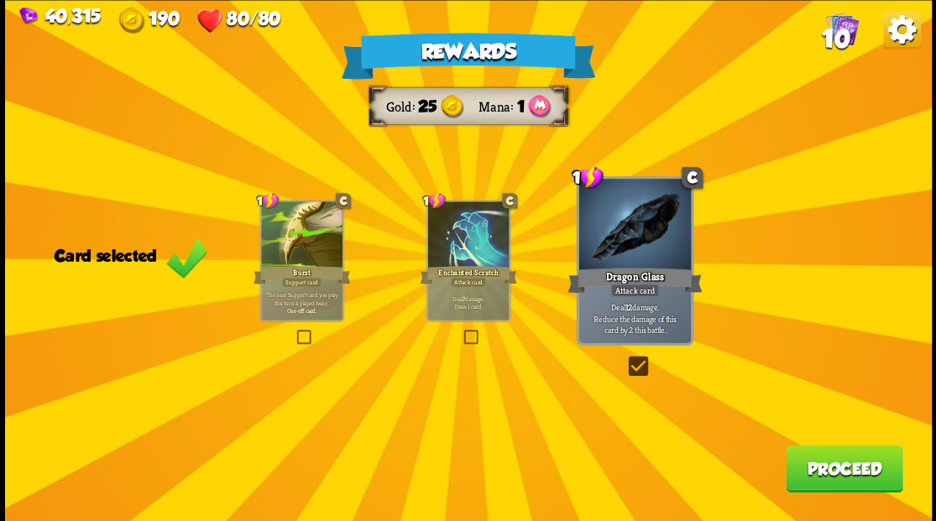
click at [824, 478] on button "Proceed" at bounding box center [844, 468] width 117 height 47
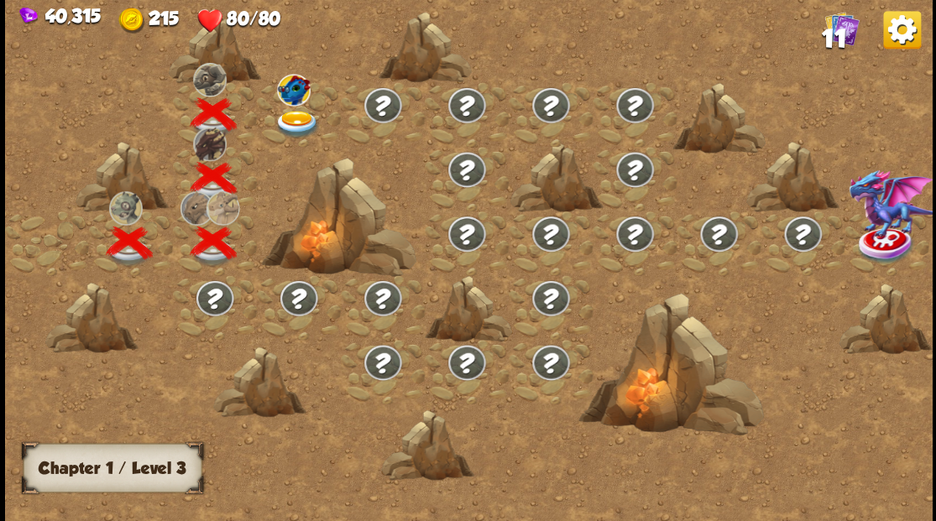
click at [302, 123] on img at bounding box center [297, 124] width 46 height 28
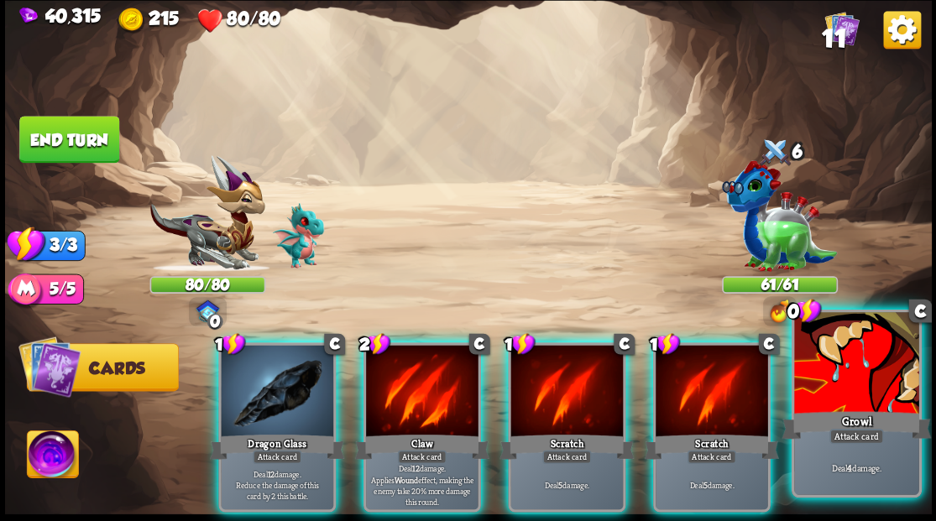
click at [834, 395] on div at bounding box center [856, 364] width 124 height 105
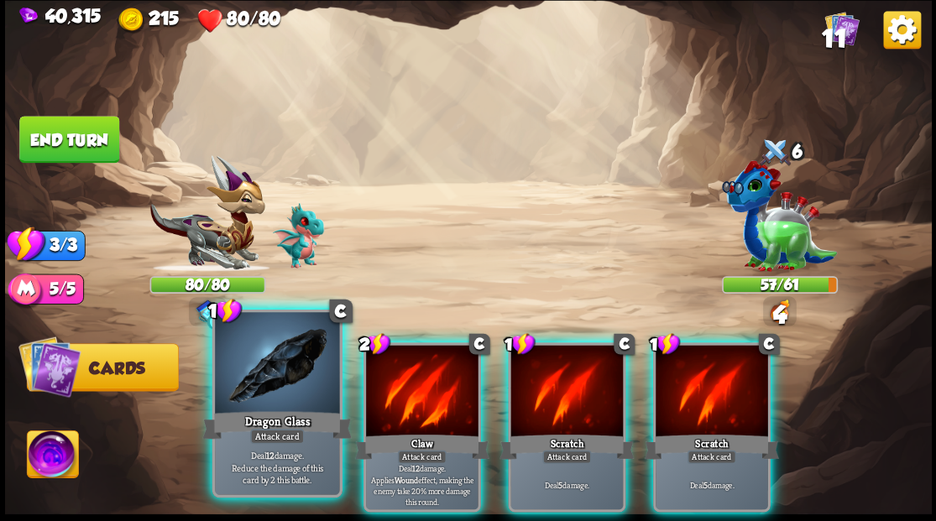
click at [227, 390] on div at bounding box center [277, 364] width 124 height 105
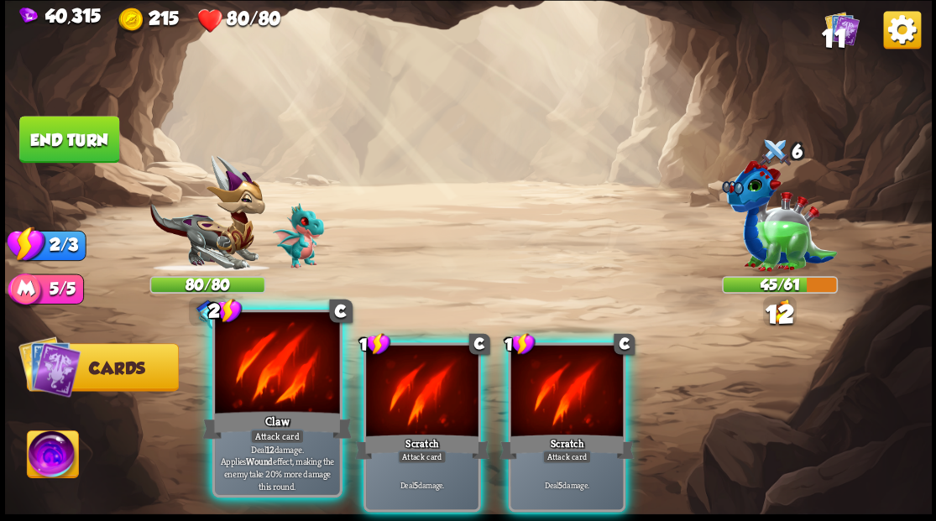
click at [249, 373] on div at bounding box center [277, 364] width 124 height 105
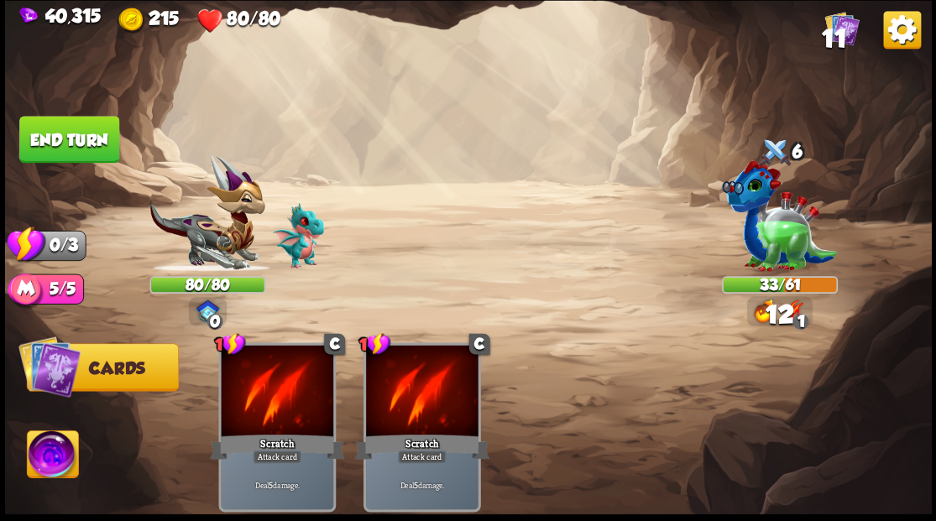
click at [79, 152] on button "End turn" at bounding box center [69, 139] width 100 height 47
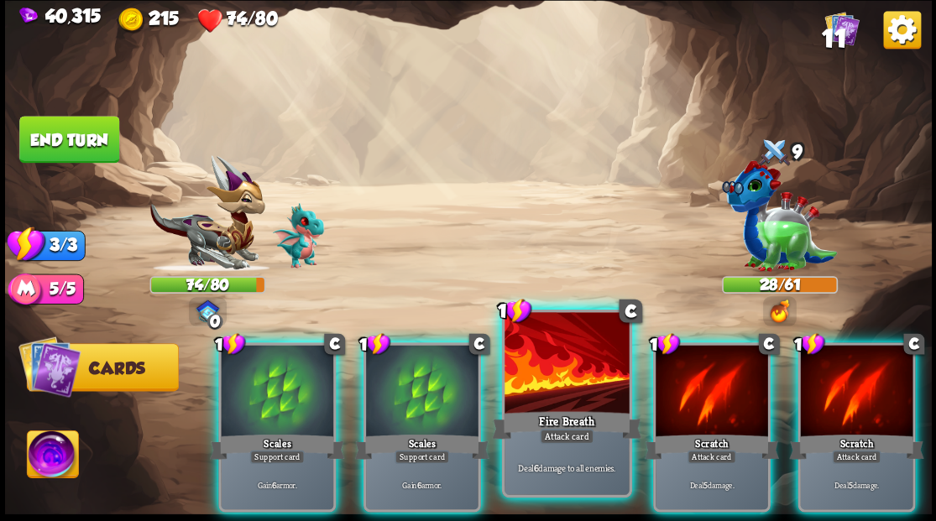
click at [541, 392] on div at bounding box center [566, 364] width 124 height 105
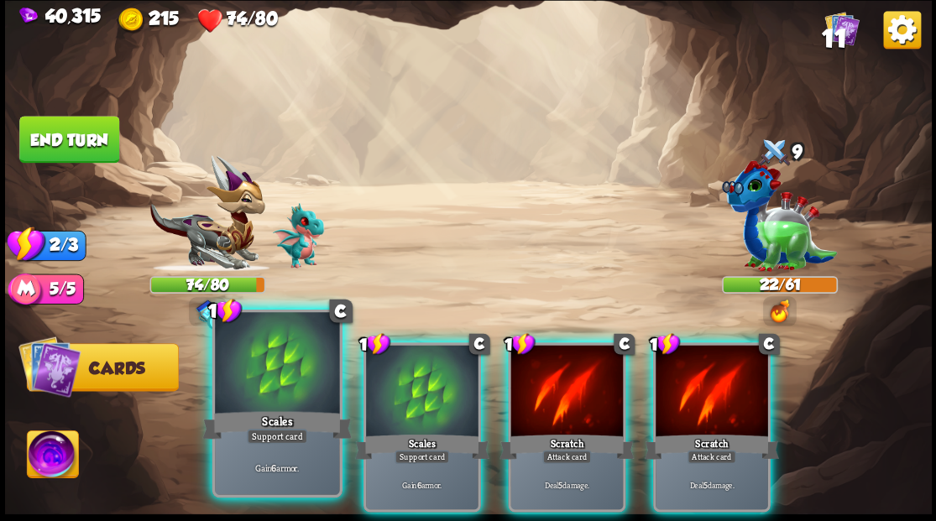
click at [273, 366] on div at bounding box center [277, 364] width 124 height 105
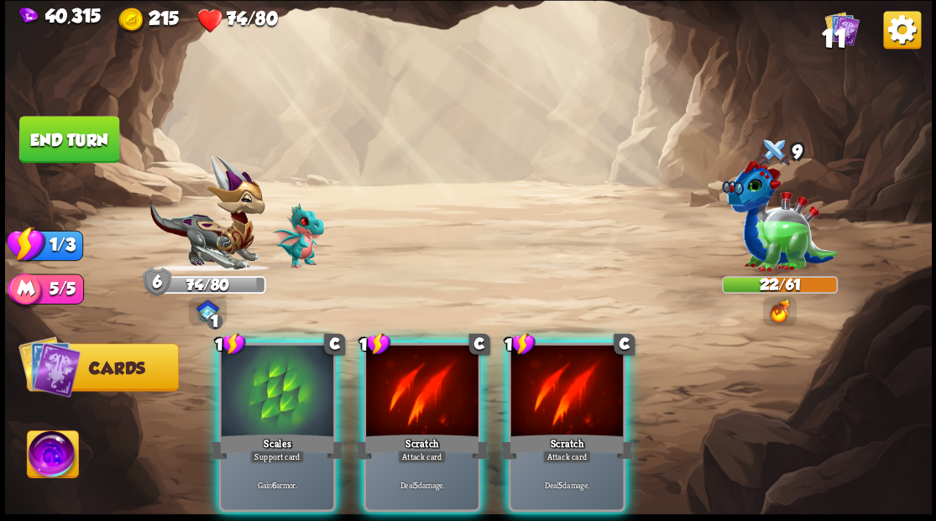
click at [273, 366] on div at bounding box center [277, 392] width 112 height 95
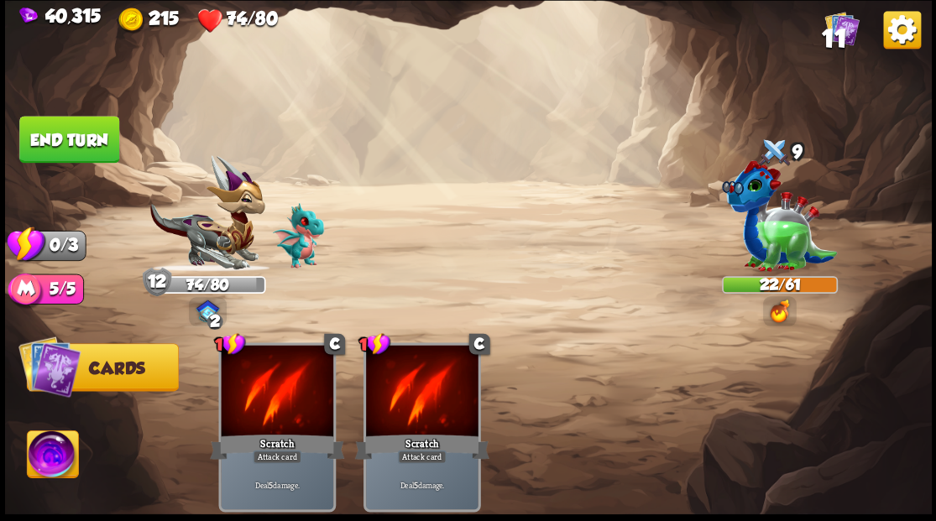
drag, startPoint x: 95, startPoint y: 146, endPoint x: 388, endPoint y: 186, distance: 295.7
click at [96, 146] on button "End turn" at bounding box center [69, 139] width 100 height 47
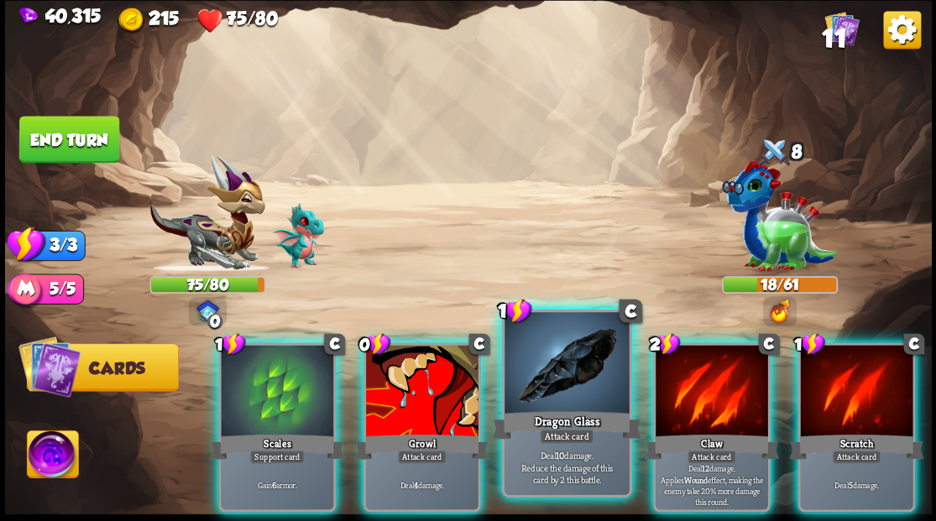
click at [551, 367] on div at bounding box center [566, 364] width 124 height 105
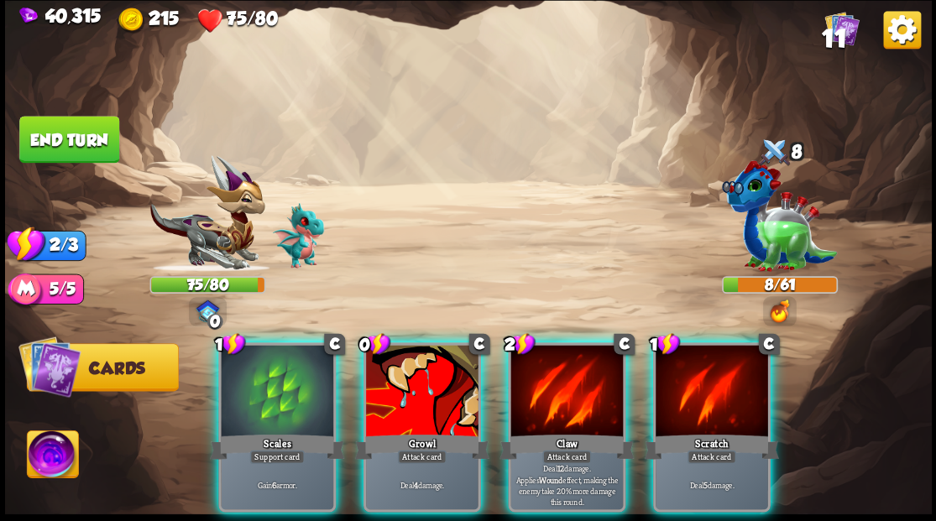
click at [552, 385] on div at bounding box center [566, 392] width 112 height 95
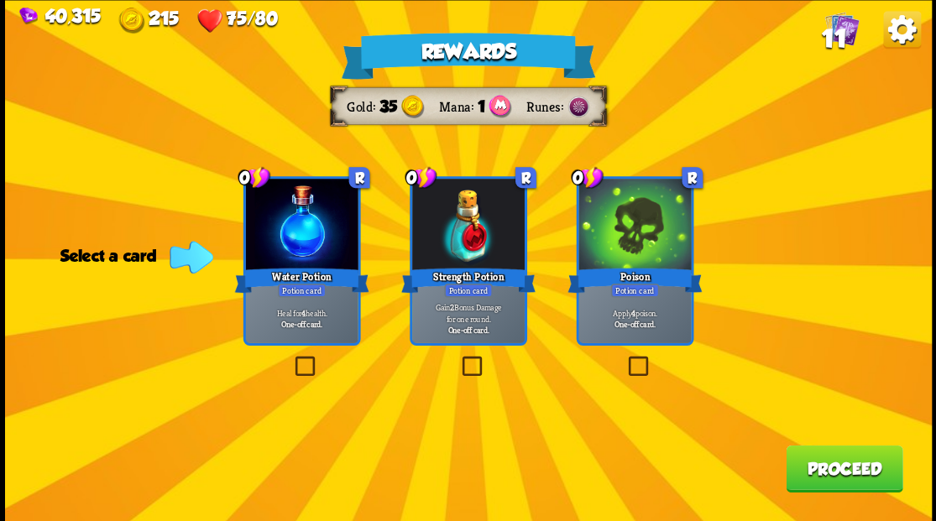
click at [291, 358] on label at bounding box center [291, 358] width 0 height 0
click at [0, 0] on input "checkbox" at bounding box center [0, 0] width 0 height 0
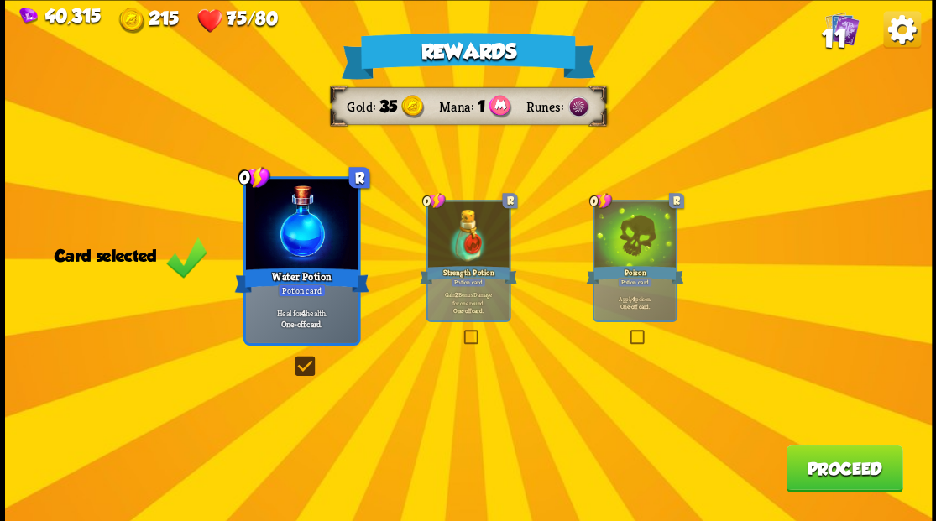
click at [831, 482] on button "Proceed" at bounding box center [844, 468] width 117 height 47
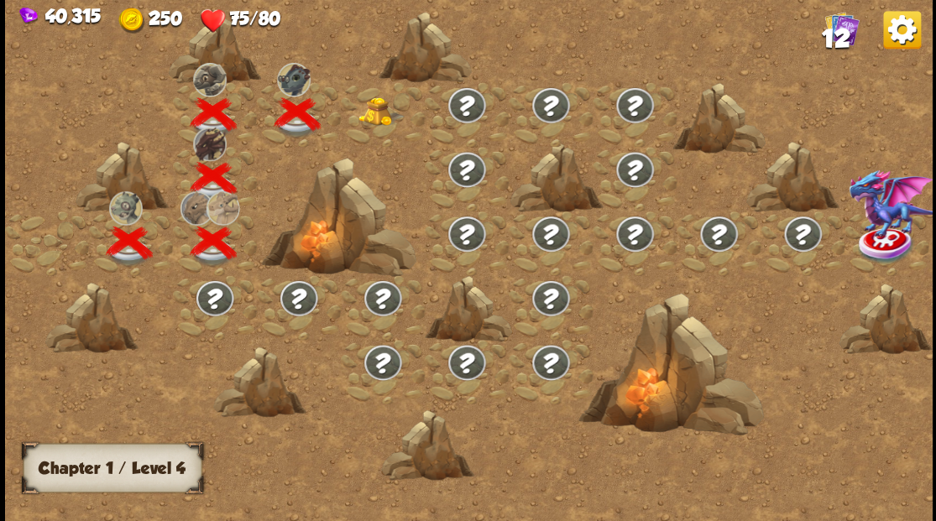
click at [379, 112] on img at bounding box center [381, 111] width 46 height 29
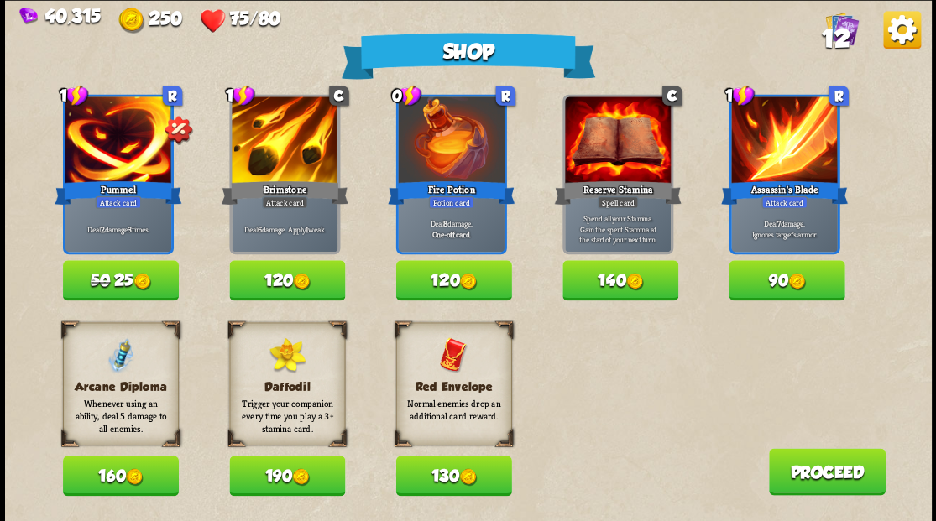
drag, startPoint x: 455, startPoint y: 480, endPoint x: 464, endPoint y: 477, distance: 9.8
click at [457, 480] on button "130" at bounding box center [453, 476] width 116 height 40
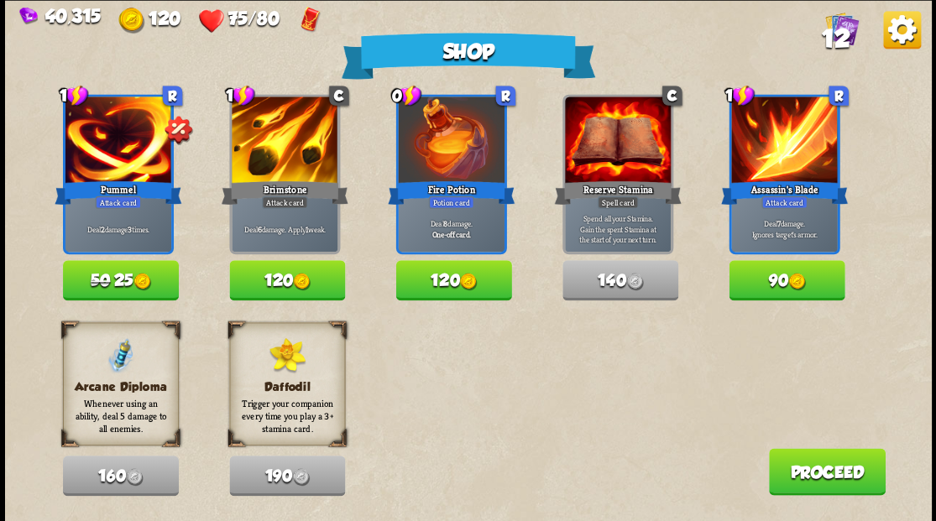
click at [834, 482] on button "Proceed" at bounding box center [826, 471] width 117 height 47
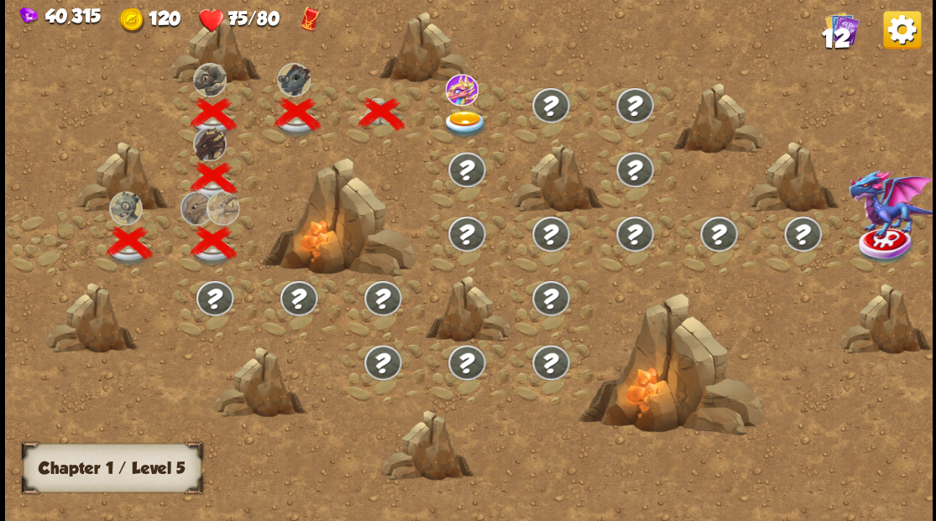
click at [453, 118] on img at bounding box center [465, 124] width 46 height 28
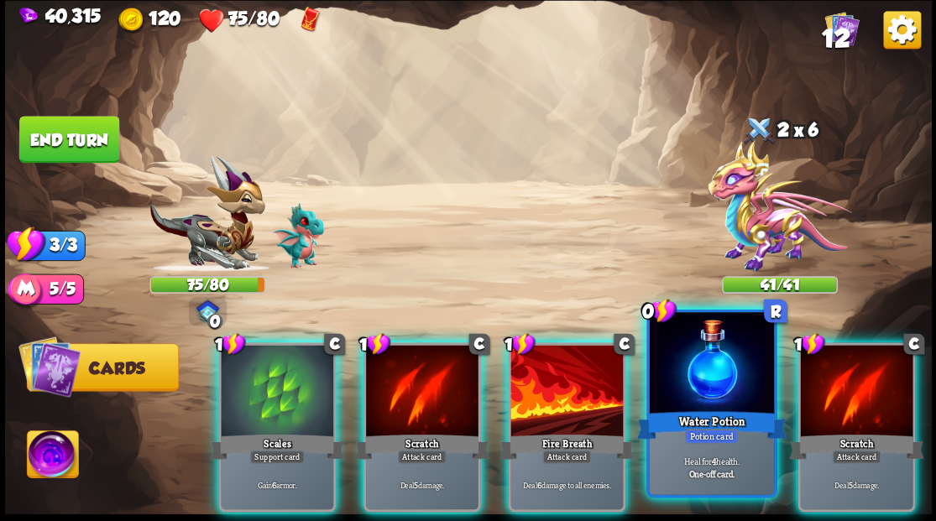
click at [713, 400] on div at bounding box center [711, 364] width 124 height 105
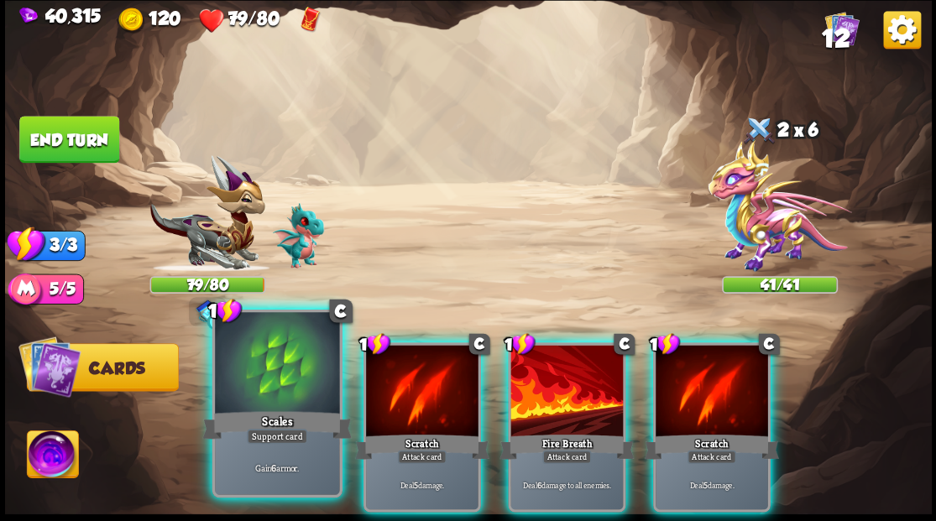
click at [248, 411] on div "Scales" at bounding box center [276, 425] width 149 height 34
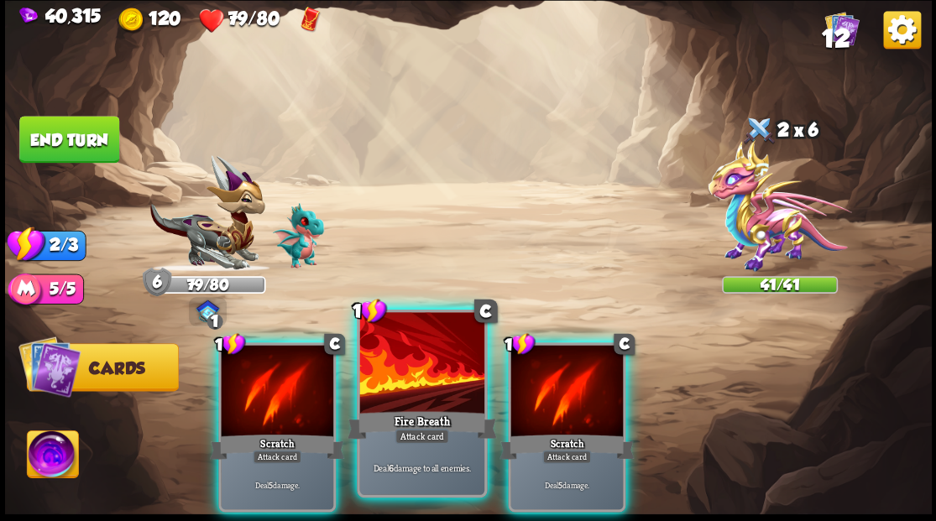
click at [425, 390] on div at bounding box center [421, 364] width 124 height 105
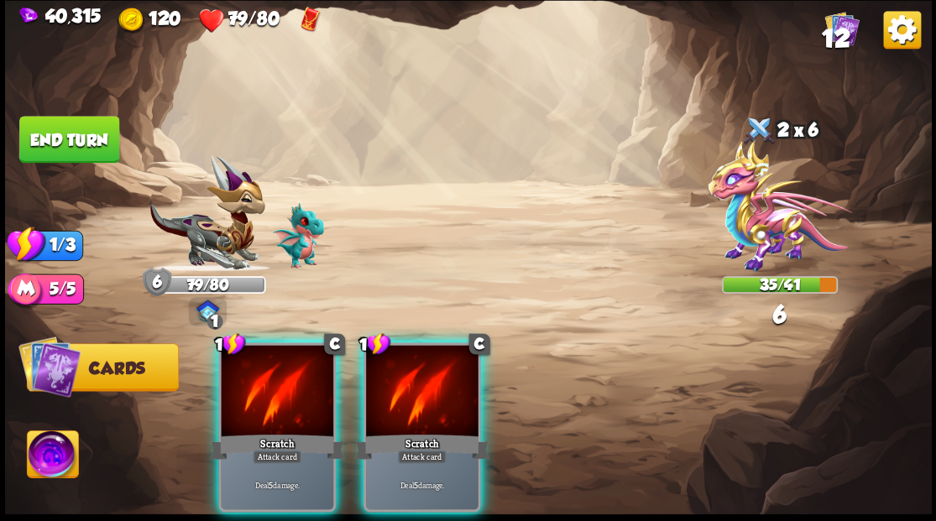
click at [425, 390] on div at bounding box center [422, 392] width 112 height 95
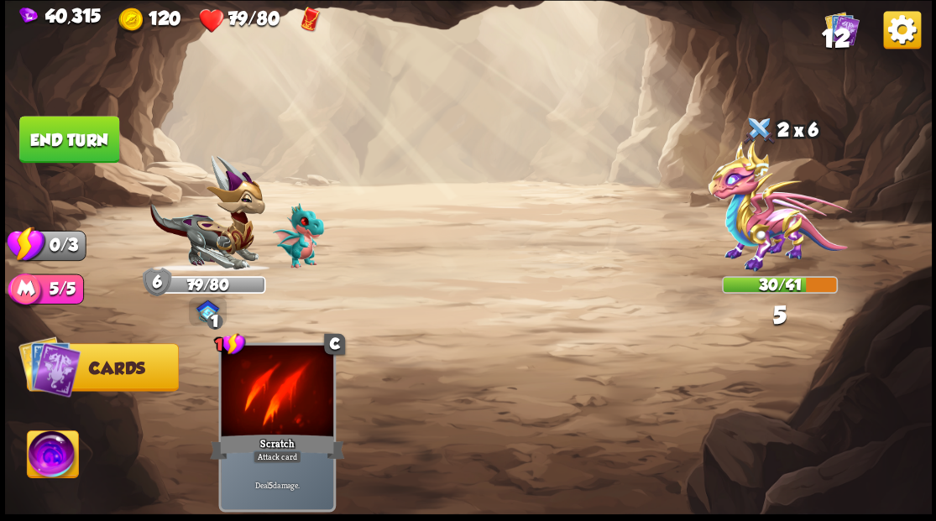
click at [69, 150] on button "End turn" at bounding box center [69, 139] width 100 height 47
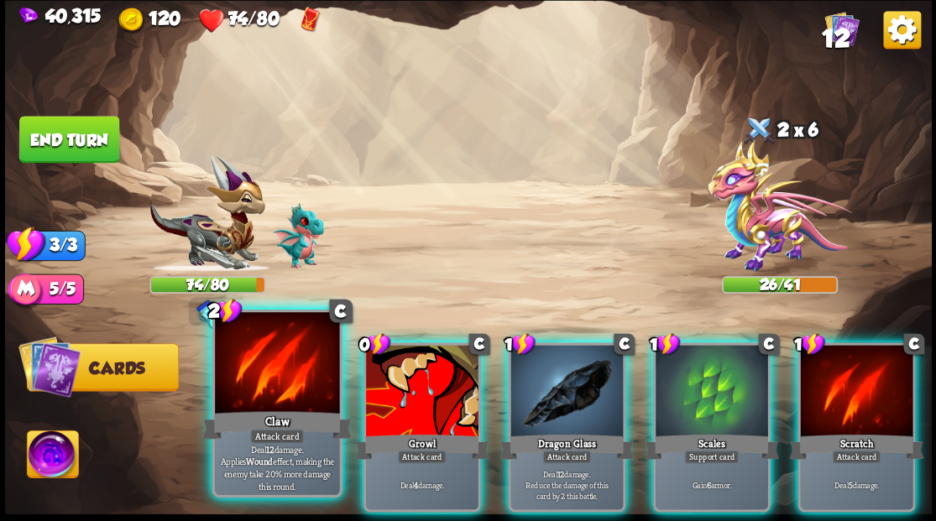
click at [277, 390] on div at bounding box center [277, 364] width 124 height 105
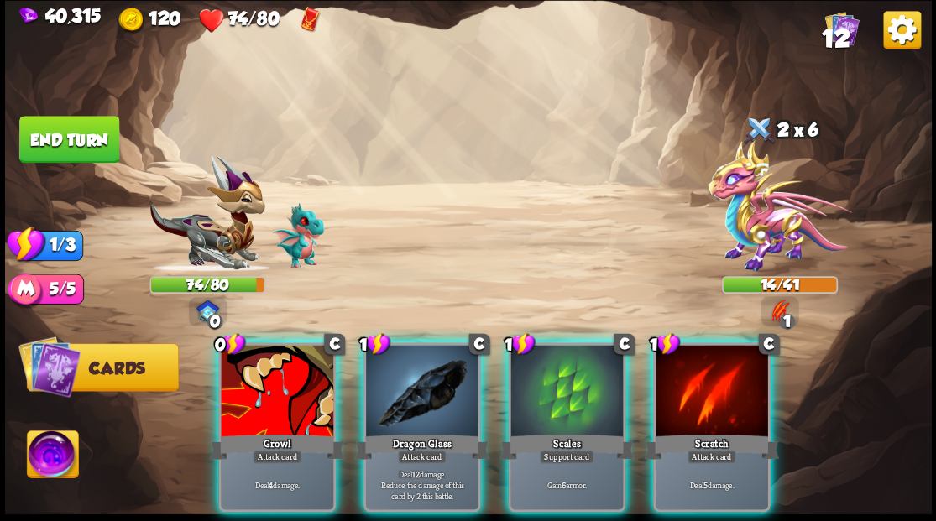
click at [411, 367] on div at bounding box center [422, 392] width 112 height 95
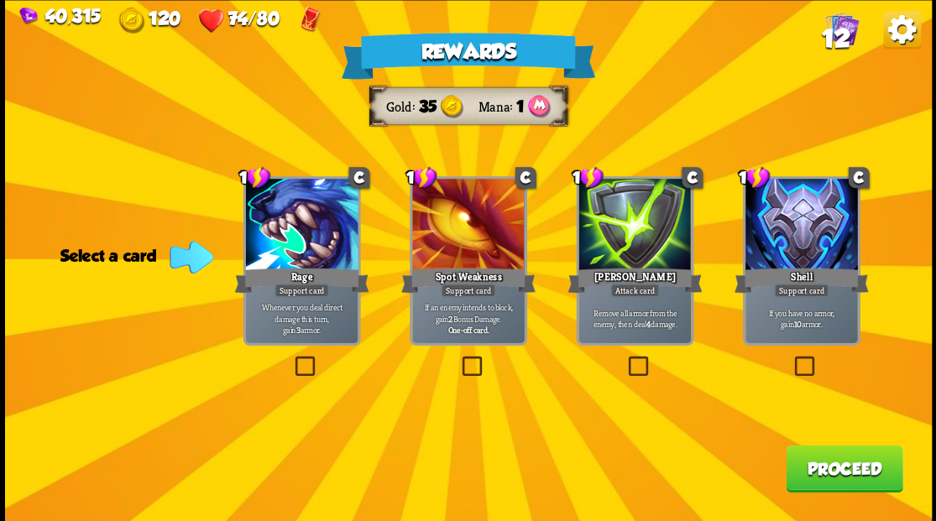
click at [625, 358] on label at bounding box center [625, 358] width 0 height 0
click at [0, 0] on input "checkbox" at bounding box center [0, 0] width 0 height 0
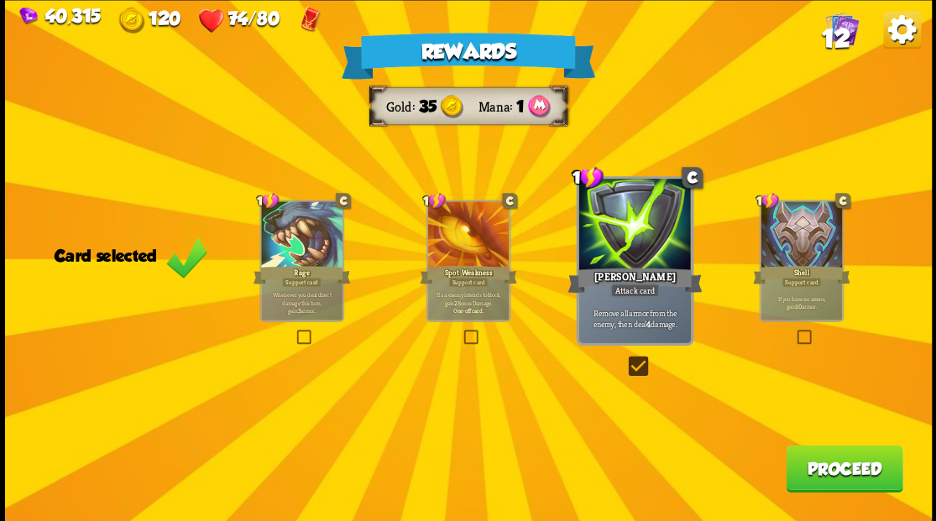
click at [813, 475] on button "Proceed" at bounding box center [844, 468] width 117 height 47
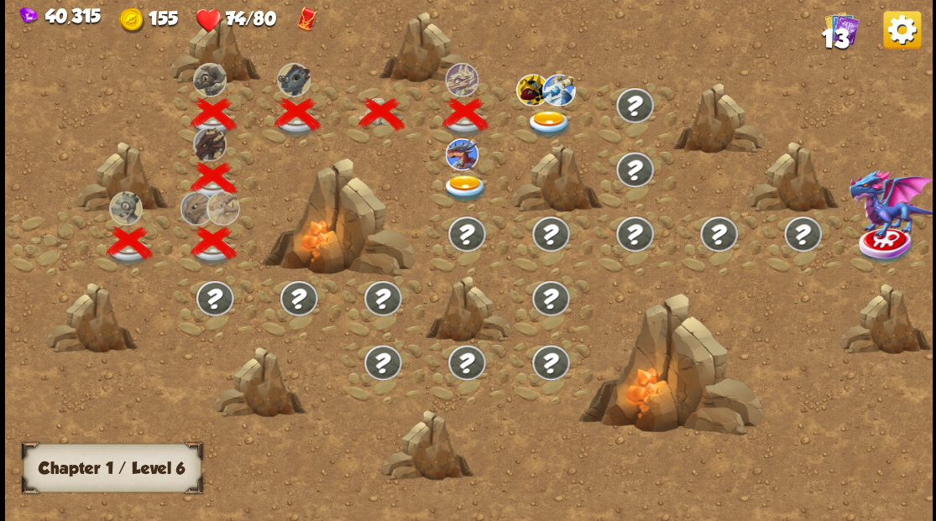
click at [464, 186] on img at bounding box center [465, 189] width 46 height 28
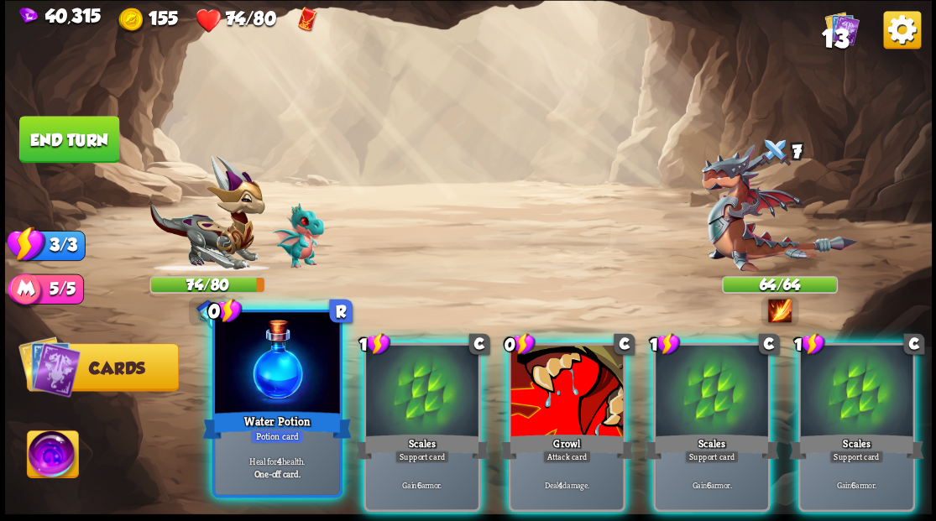
click at [243, 393] on div at bounding box center [277, 364] width 124 height 105
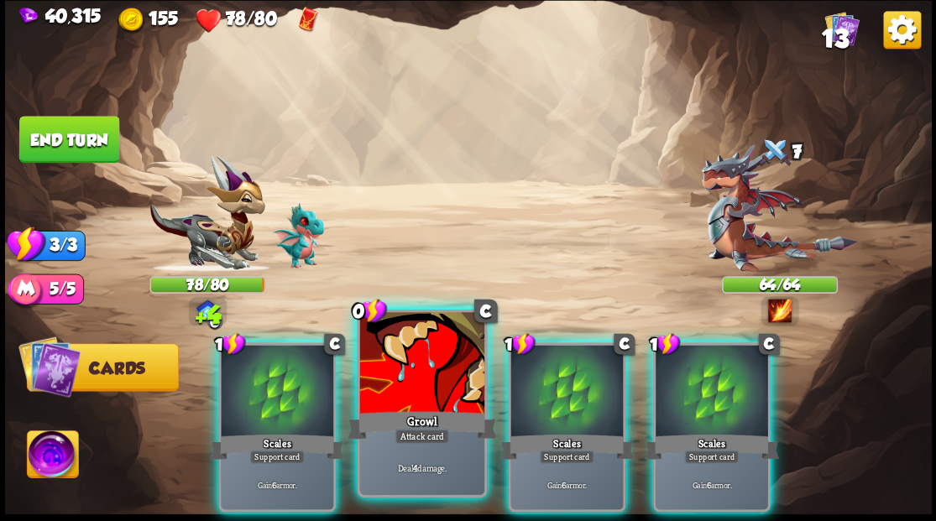
click at [410, 400] on div at bounding box center [421, 364] width 124 height 105
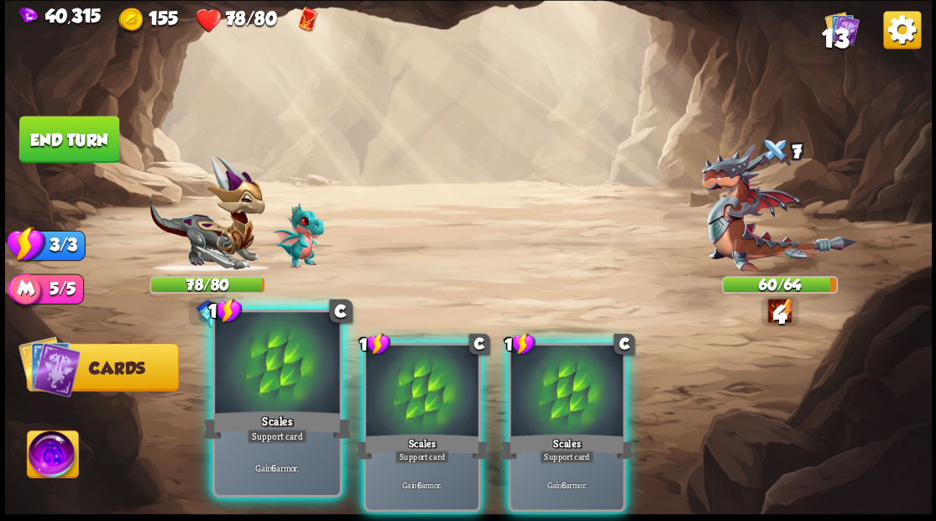
click at [285, 381] on div at bounding box center [277, 364] width 124 height 105
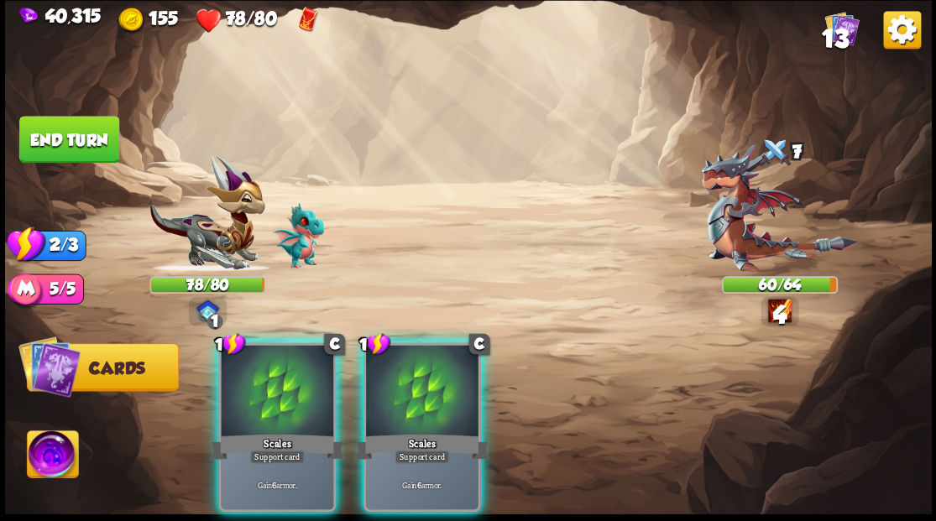
click at [285, 381] on div at bounding box center [277, 392] width 112 height 95
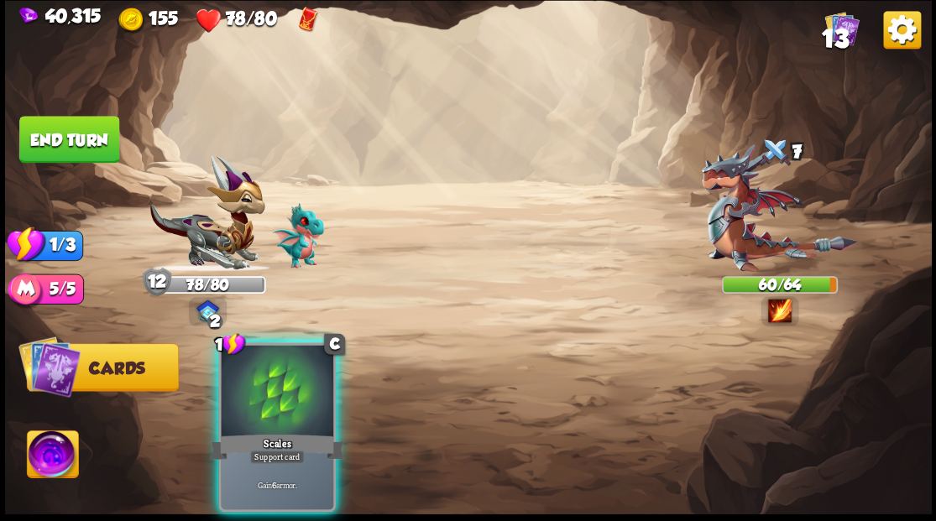
drag, startPoint x: 243, startPoint y: 379, endPoint x: 254, endPoint y: 262, distance: 118.0
click at [247, 361] on div at bounding box center [277, 392] width 112 height 95
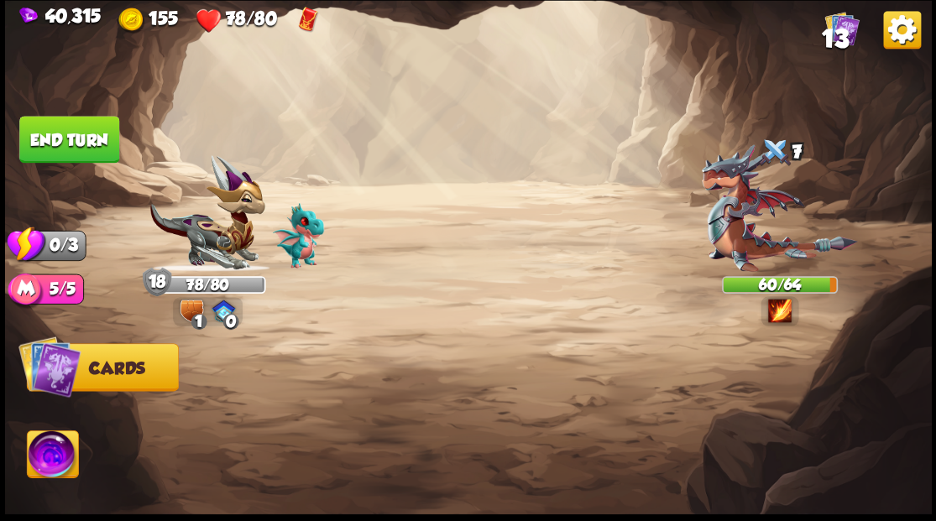
click at [89, 131] on button "End turn" at bounding box center [69, 139] width 100 height 47
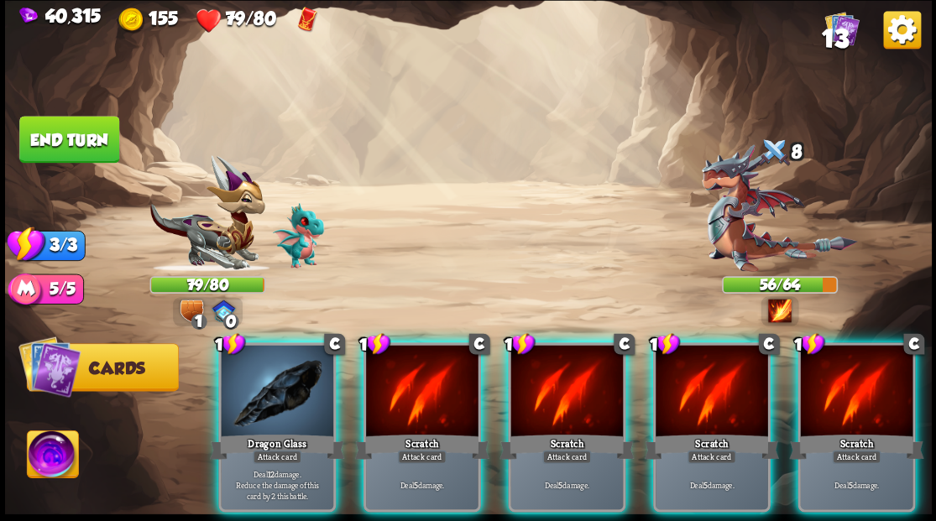
click at [290, 392] on div at bounding box center [277, 392] width 112 height 95
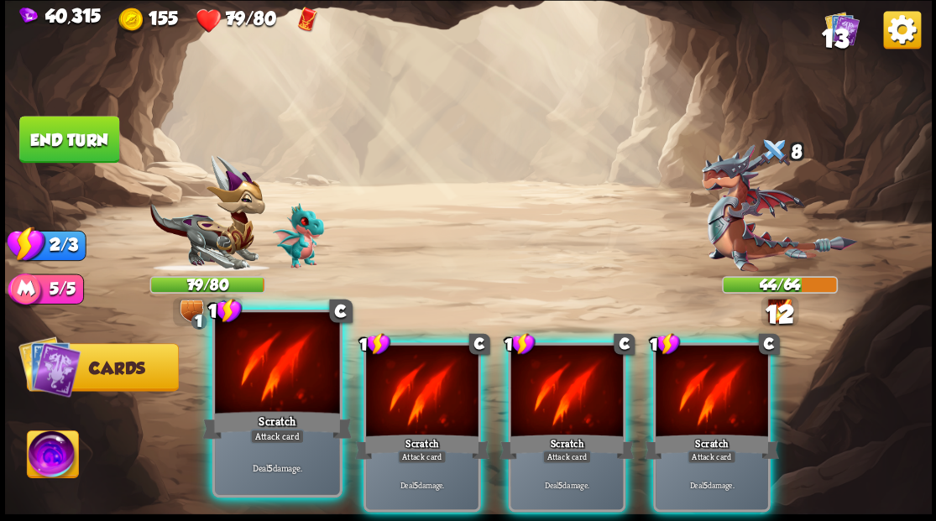
click at [272, 378] on div at bounding box center [277, 364] width 124 height 105
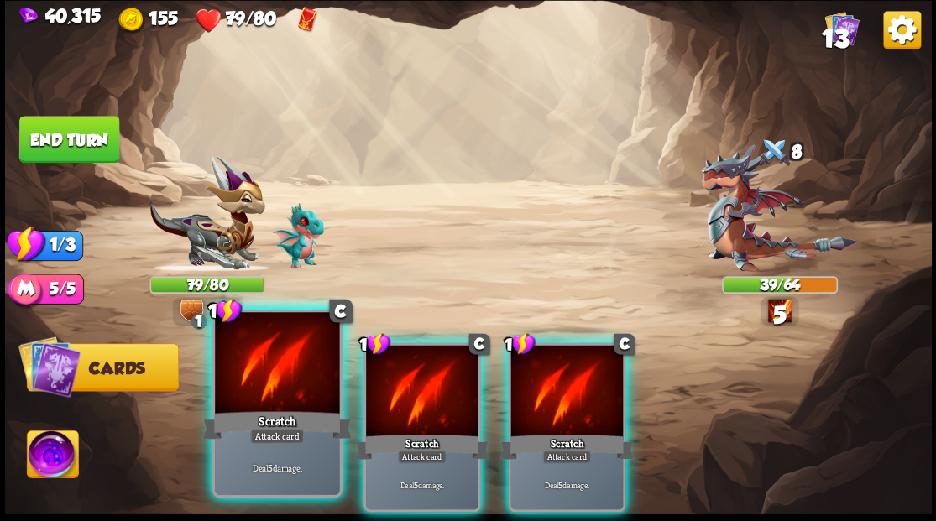
click at [271, 378] on div at bounding box center [277, 364] width 124 height 105
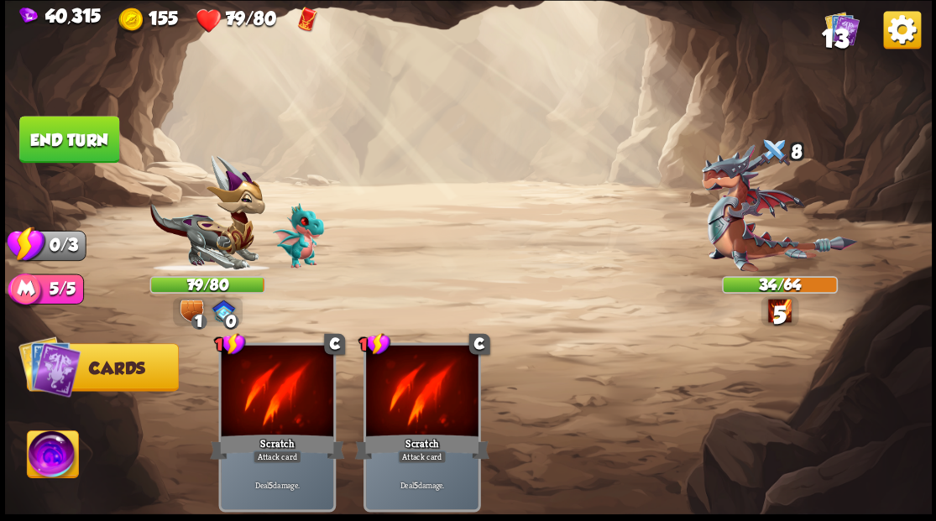
click at [54, 135] on button "End turn" at bounding box center [69, 139] width 100 height 47
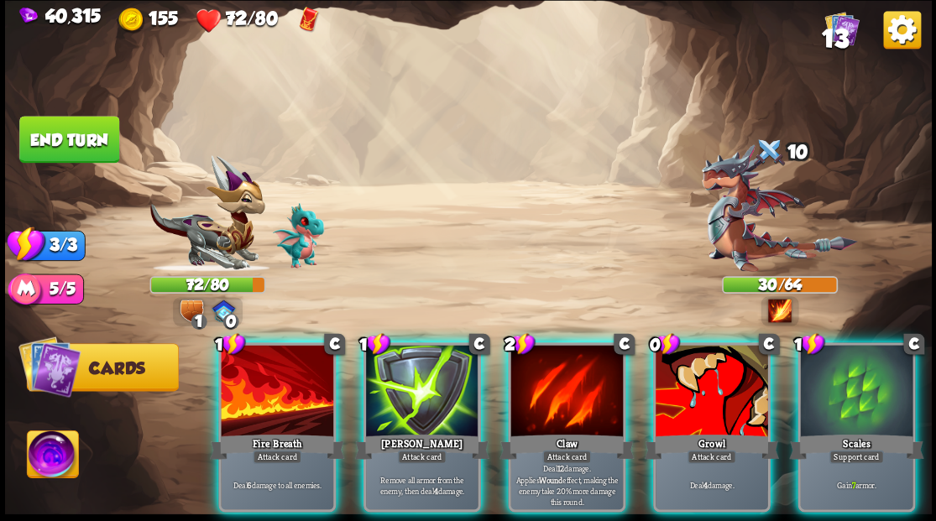
click at [876, 431] on div "Scales" at bounding box center [856, 446] width 134 height 30
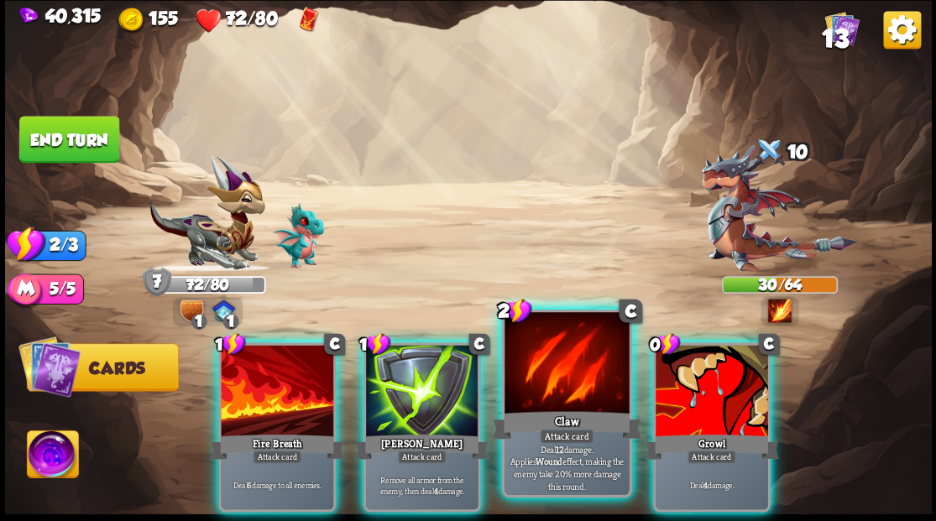
click at [557, 395] on div at bounding box center [566, 364] width 124 height 105
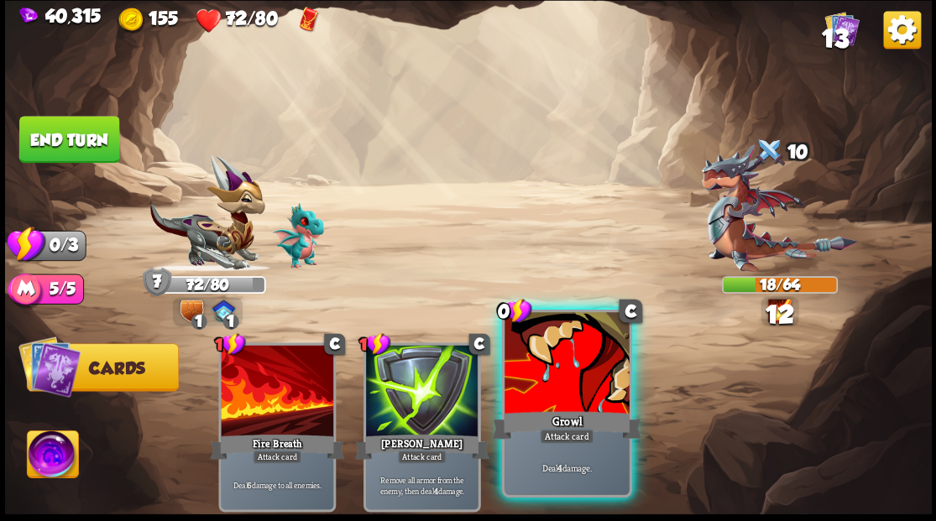
click at [553, 392] on div at bounding box center [566, 364] width 124 height 105
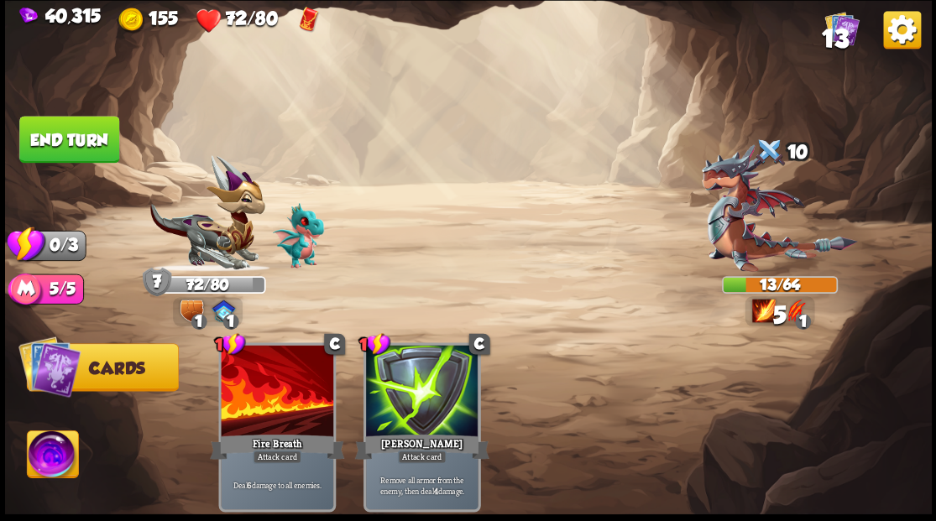
click at [71, 132] on button "End turn" at bounding box center [69, 139] width 100 height 47
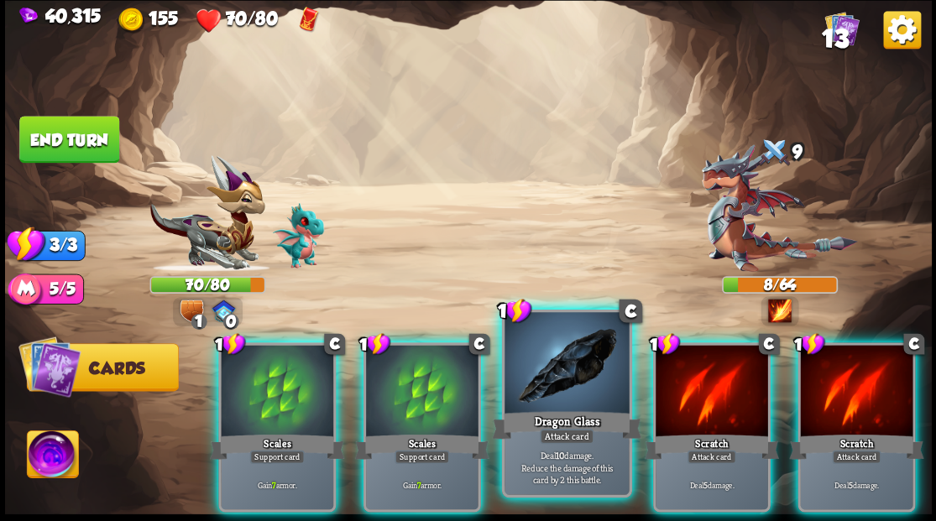
click at [551, 395] on div at bounding box center [566, 364] width 124 height 105
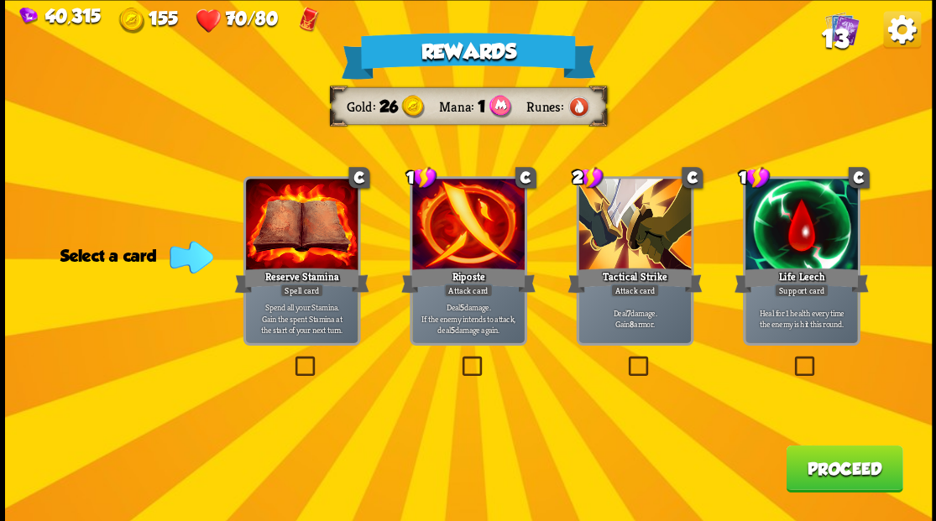
click at [458, 358] on label at bounding box center [458, 358] width 0 height 0
click at [0, 0] on input "checkbox" at bounding box center [0, 0] width 0 height 0
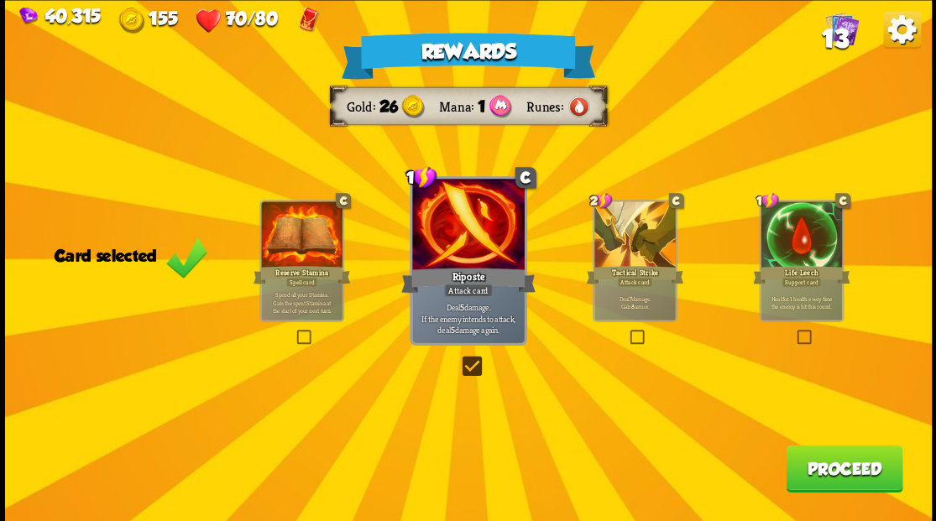
click at [829, 478] on button "Proceed" at bounding box center [844, 468] width 117 height 47
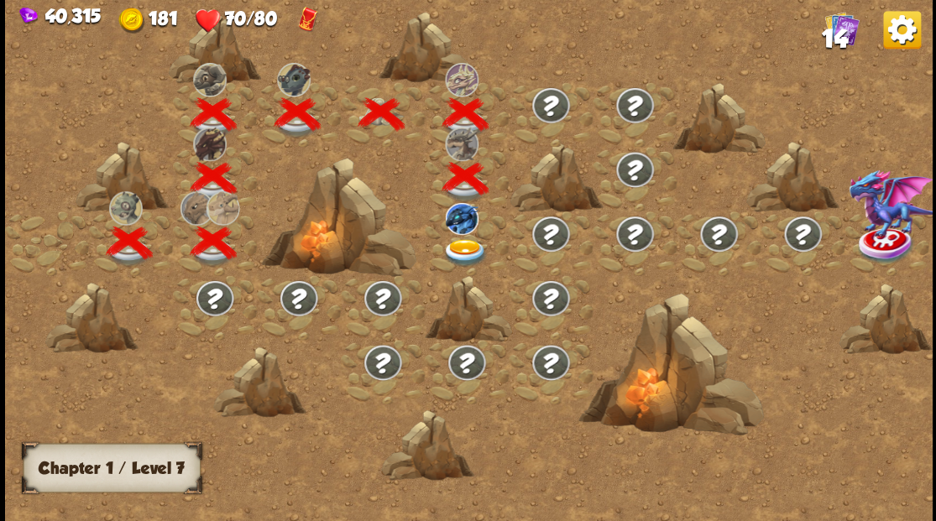
click at [462, 252] on img at bounding box center [465, 252] width 46 height 28
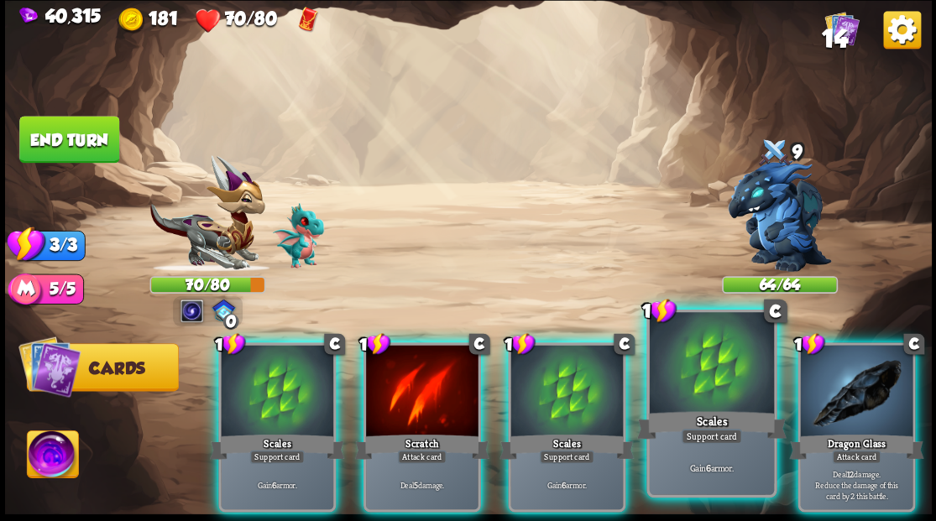
click at [719, 400] on div at bounding box center [711, 364] width 124 height 105
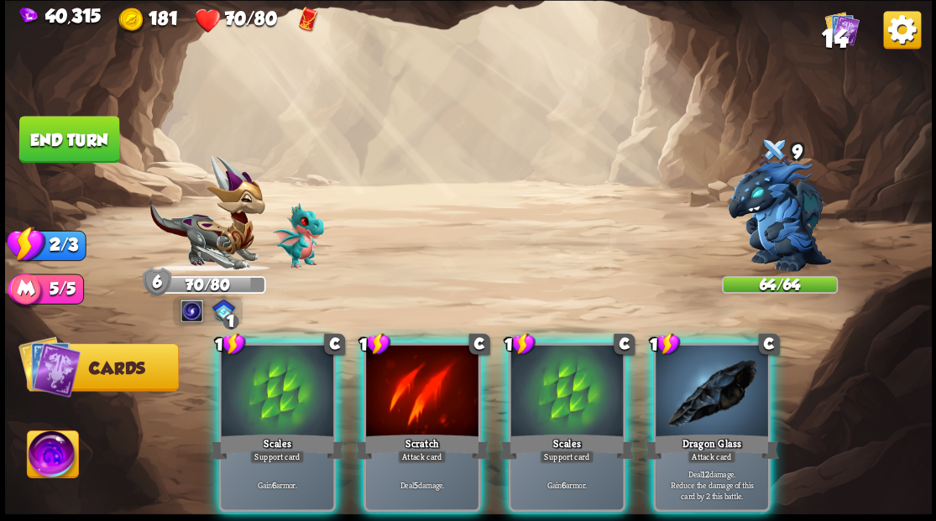
click at [719, 400] on div at bounding box center [712, 392] width 112 height 95
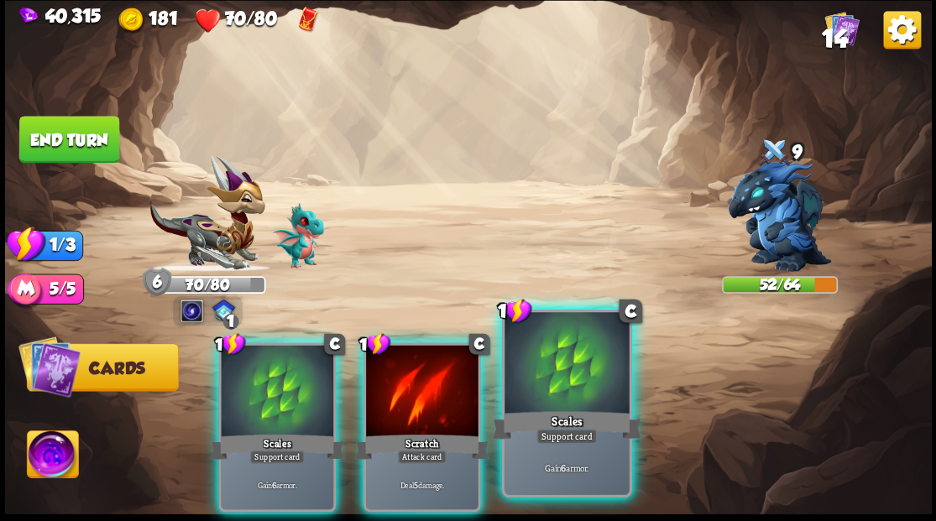
click at [567, 379] on div at bounding box center [566, 364] width 124 height 105
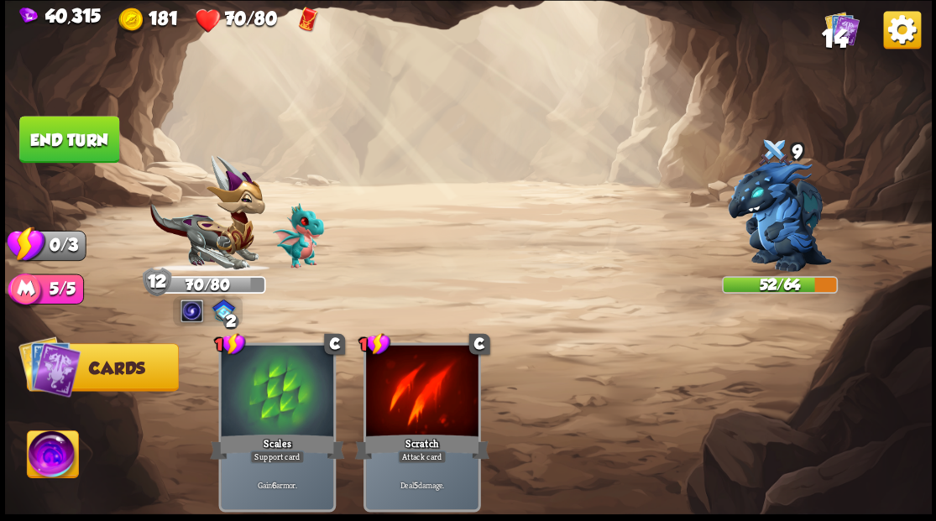
drag, startPoint x: 62, startPoint y: 131, endPoint x: 193, endPoint y: 168, distance: 136.1
click at [63, 131] on button "End turn" at bounding box center [69, 139] width 100 height 47
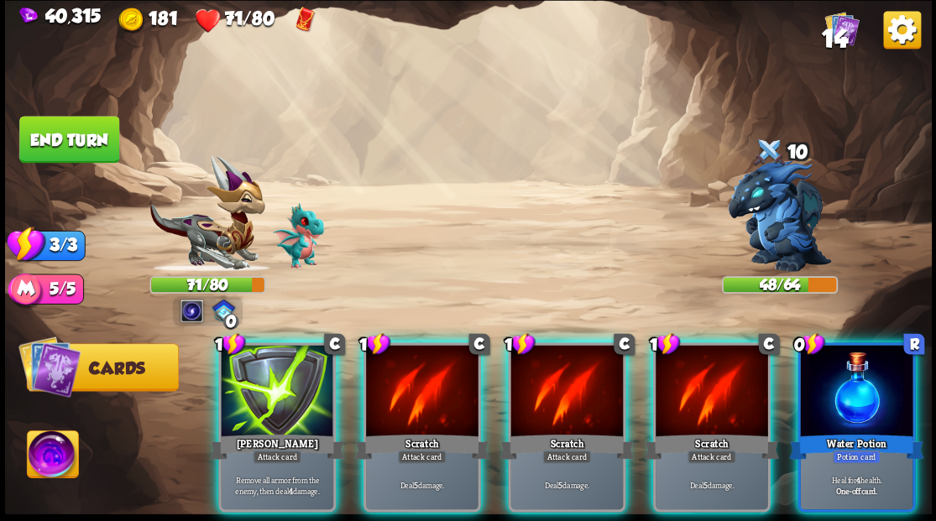
click at [855, 368] on div at bounding box center [856, 392] width 112 height 95
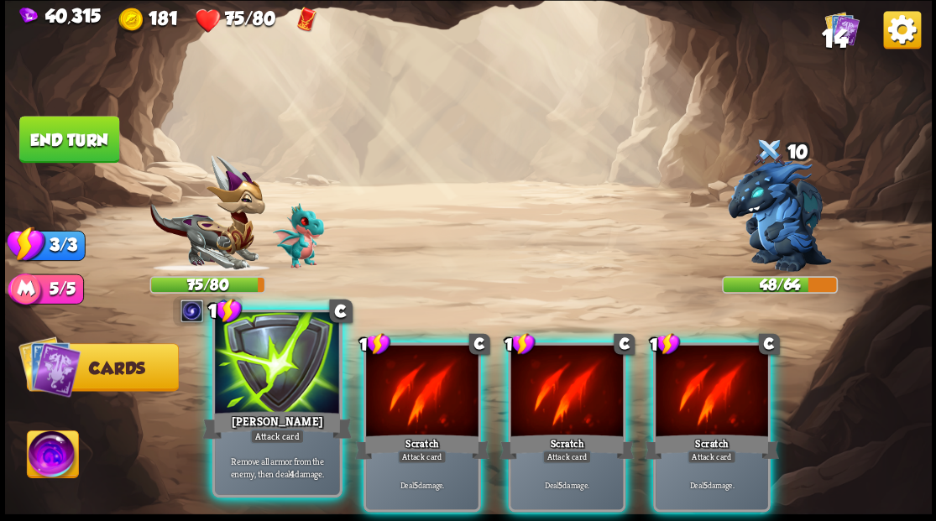
click at [284, 364] on div at bounding box center [277, 364] width 124 height 105
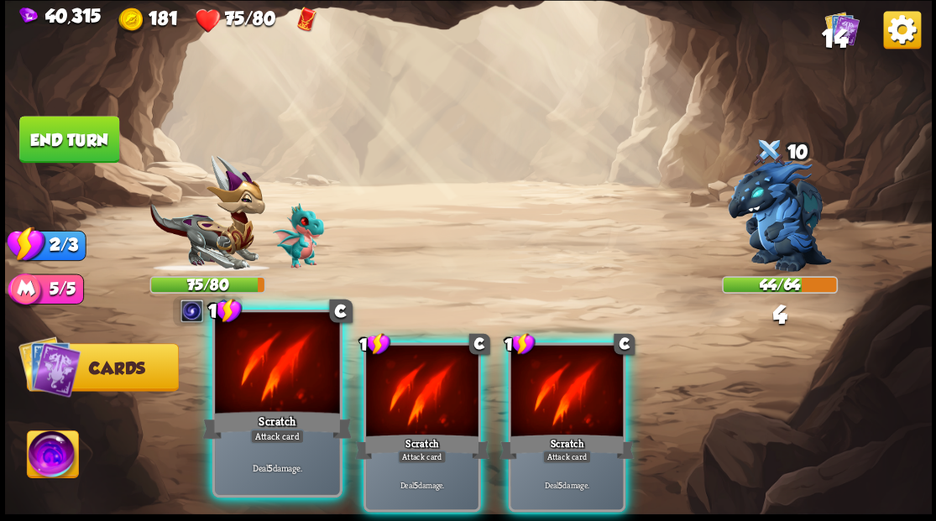
click at [290, 370] on div at bounding box center [277, 364] width 124 height 105
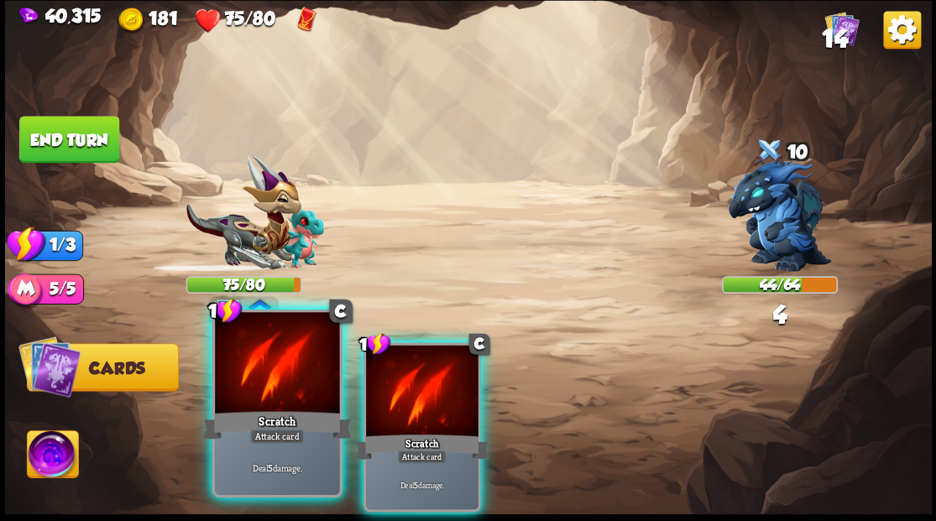
click at [290, 369] on div at bounding box center [277, 364] width 124 height 105
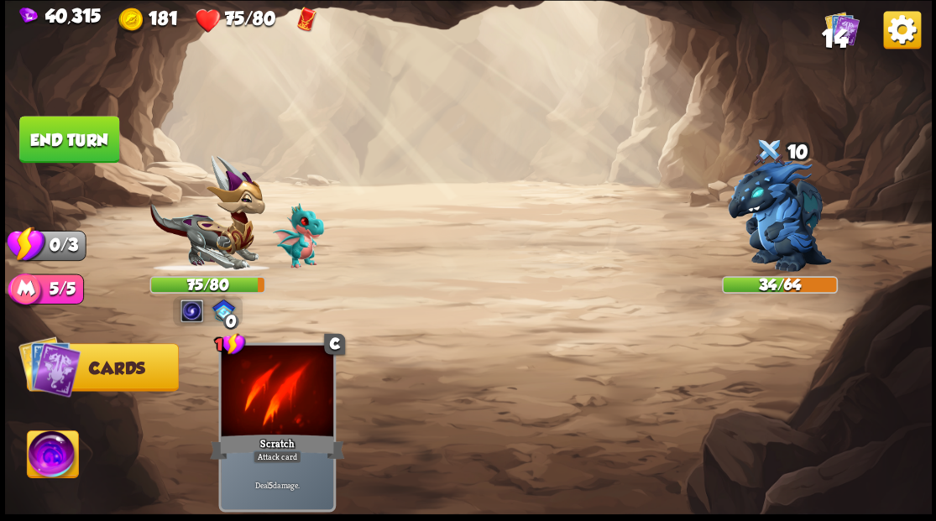
click at [81, 134] on button "End turn" at bounding box center [69, 139] width 100 height 47
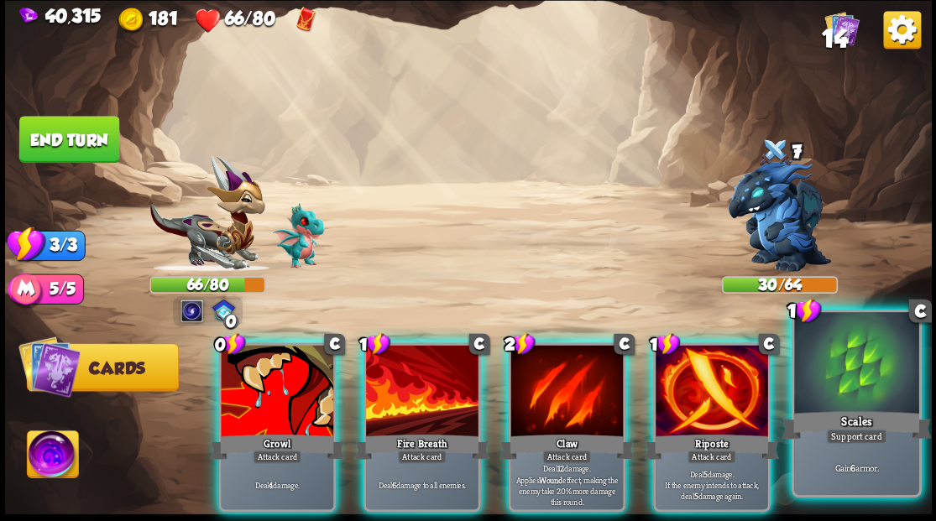
click at [833, 393] on div at bounding box center [856, 364] width 124 height 105
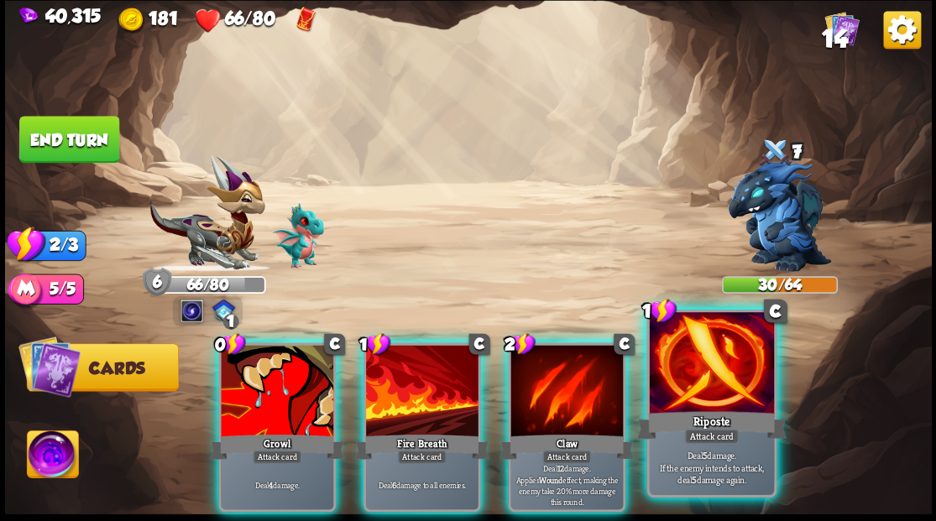
click at [725, 373] on div at bounding box center [711, 364] width 124 height 105
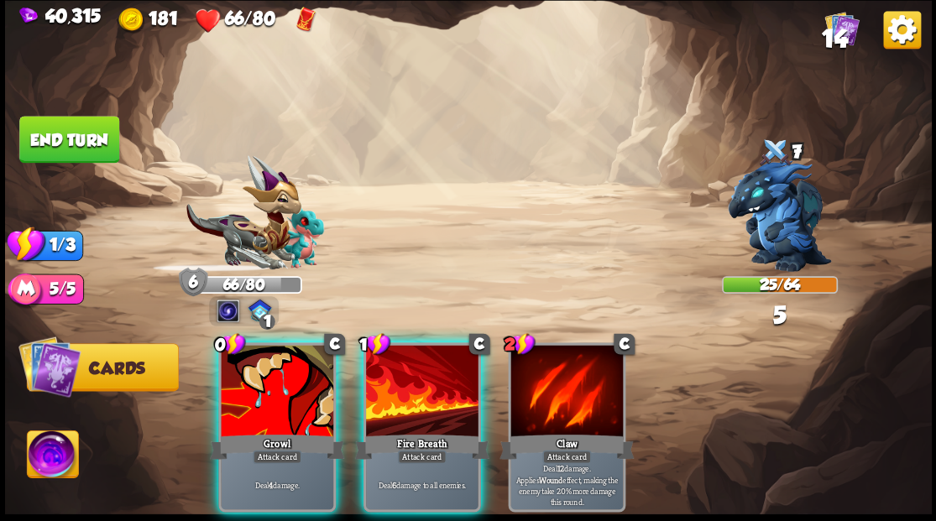
click at [396, 431] on div "Fire Breath" at bounding box center [421, 446] width 134 height 30
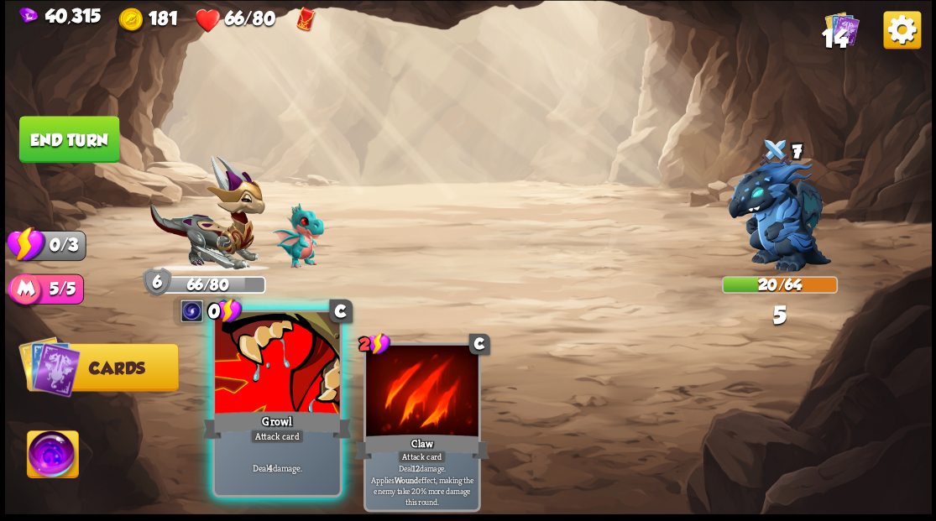
click at [279, 400] on div at bounding box center [277, 364] width 124 height 105
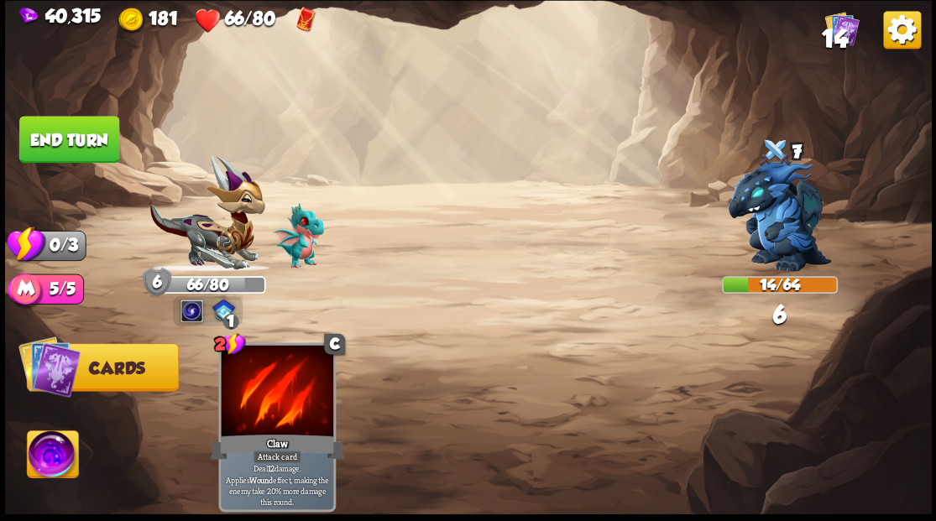
click at [60, 123] on button "End turn" at bounding box center [69, 139] width 100 height 47
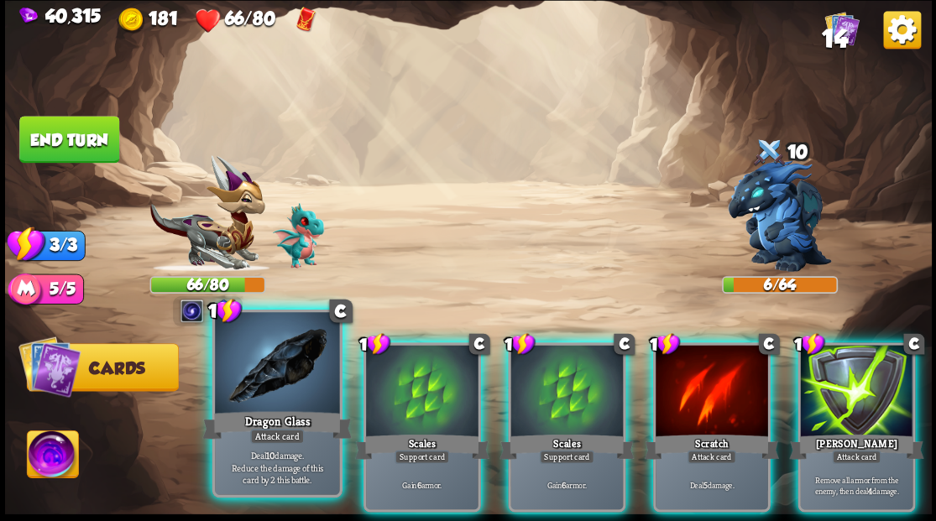
click at [305, 395] on div at bounding box center [277, 364] width 124 height 105
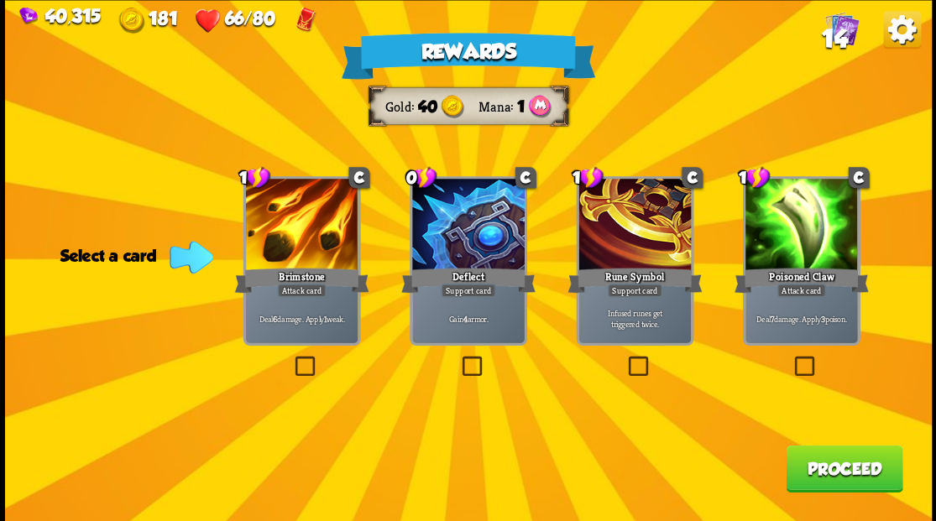
click at [841, 34] on span "14" at bounding box center [834, 38] width 26 height 29
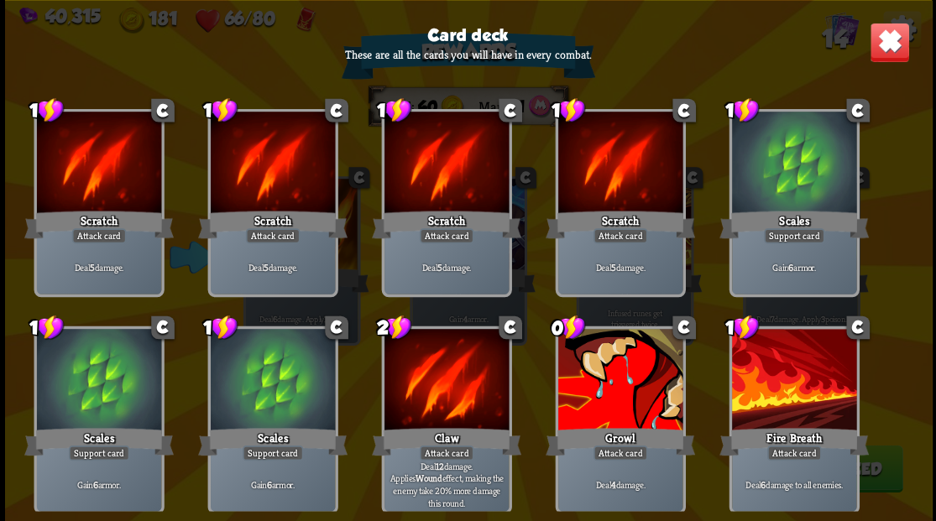
scroll to position [0, 0]
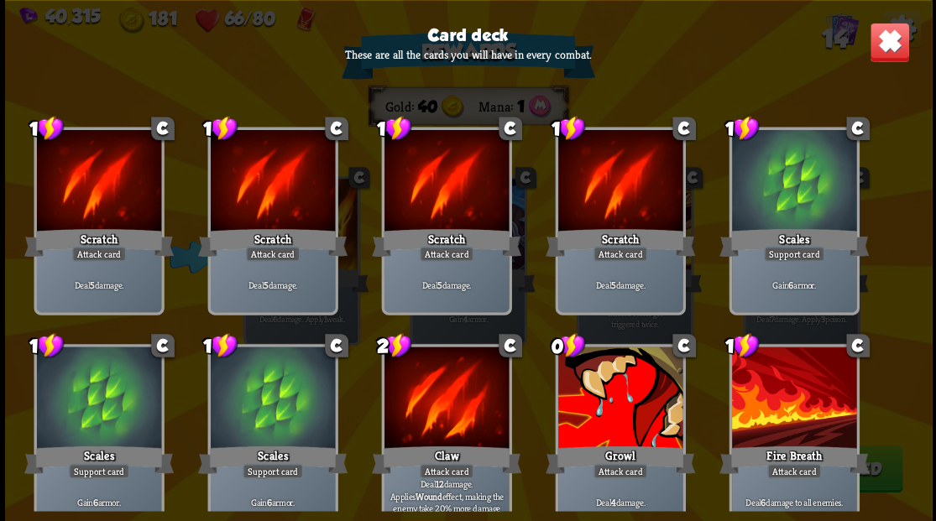
click at [886, 50] on img at bounding box center [889, 42] width 40 height 40
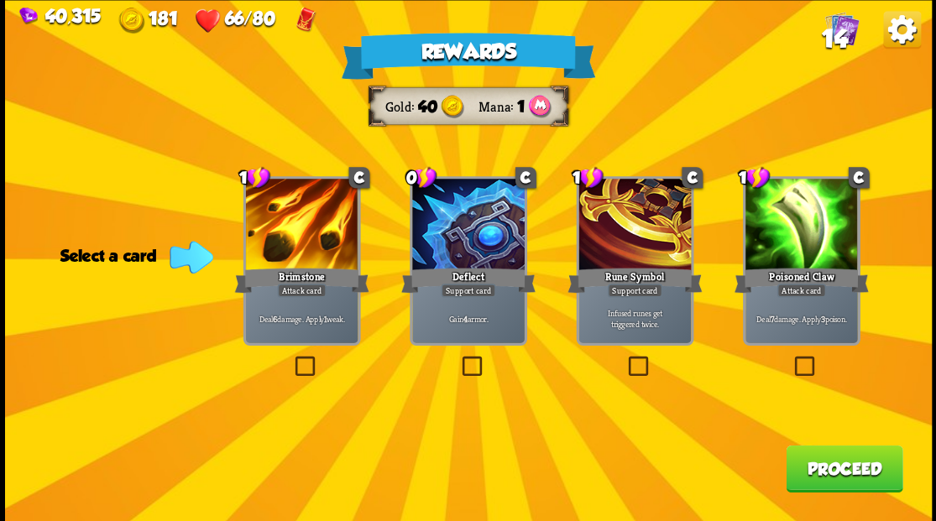
click at [291, 358] on label at bounding box center [291, 358] width 0 height 0
click at [0, 0] on input "checkbox" at bounding box center [0, 0] width 0 height 0
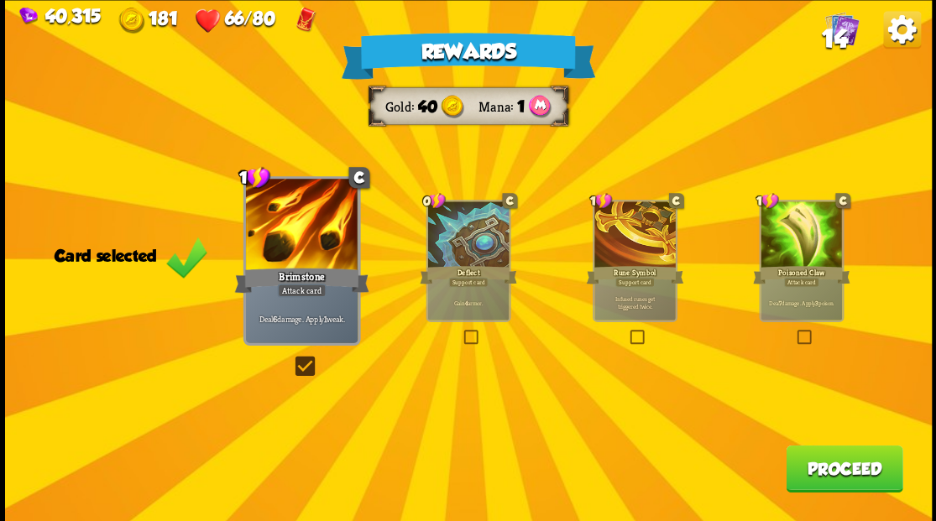
click at [861, 468] on button "Proceed" at bounding box center [844, 468] width 117 height 47
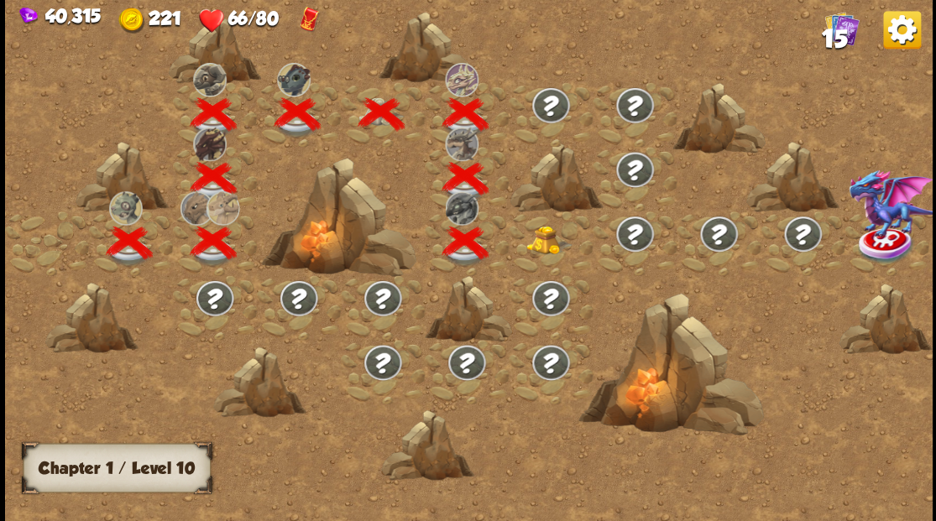
click at [546, 238] on img at bounding box center [549, 240] width 46 height 29
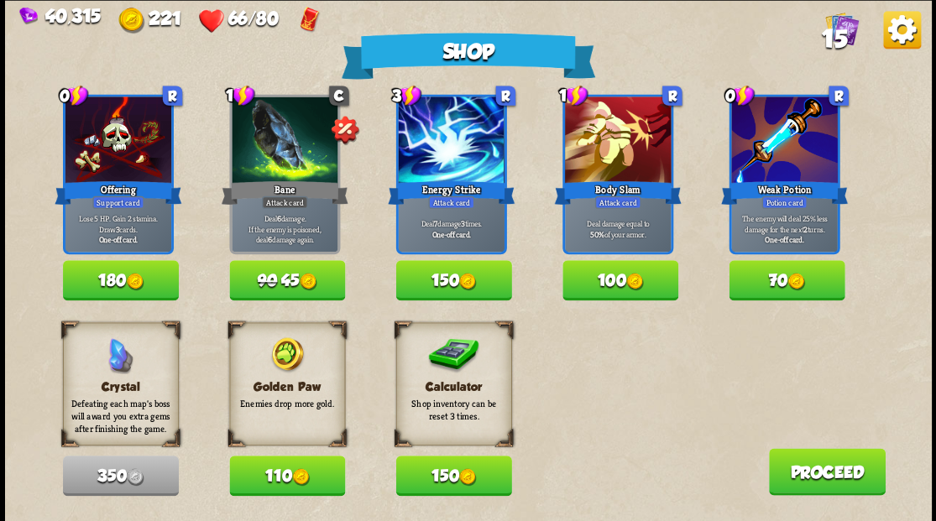
click at [442, 481] on button "150" at bounding box center [453, 476] width 116 height 40
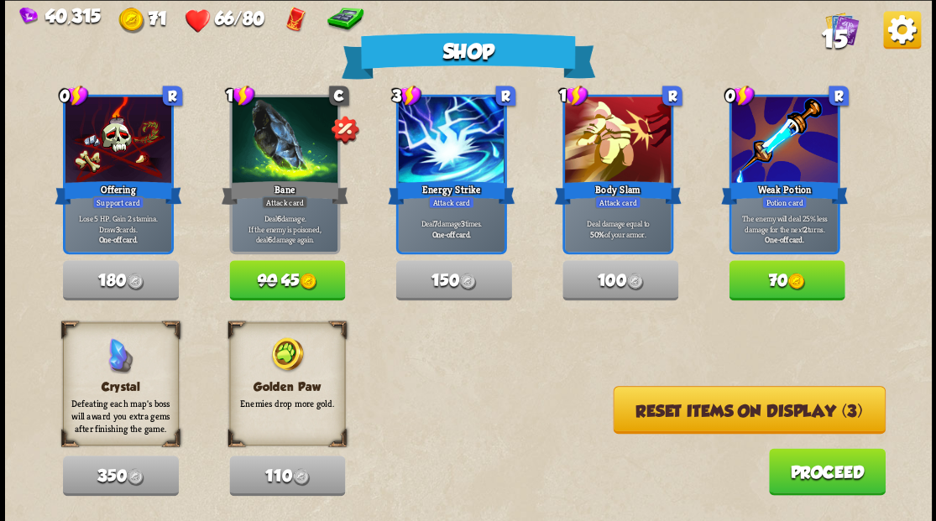
click at [724, 411] on button "Reset items on display (3)" at bounding box center [749, 410] width 272 height 48
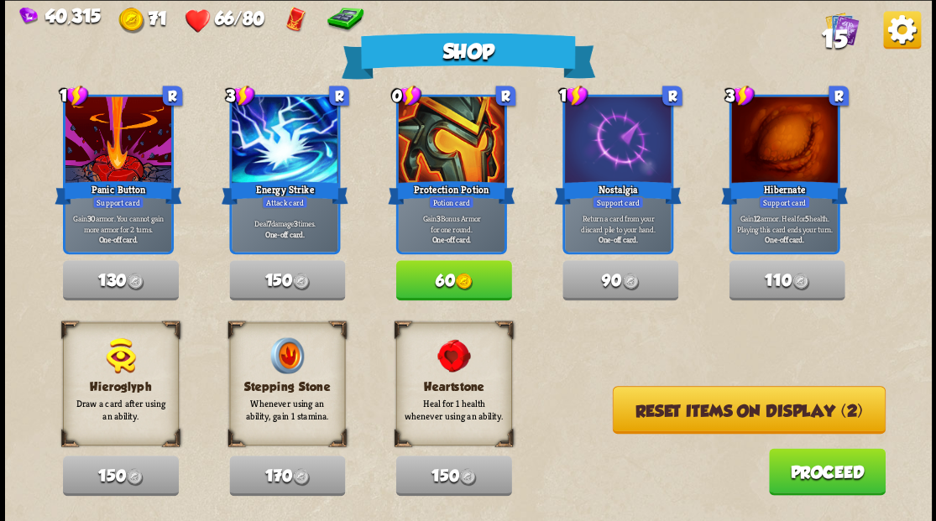
click at [714, 408] on button "Reset items on display (2)" at bounding box center [748, 410] width 273 height 48
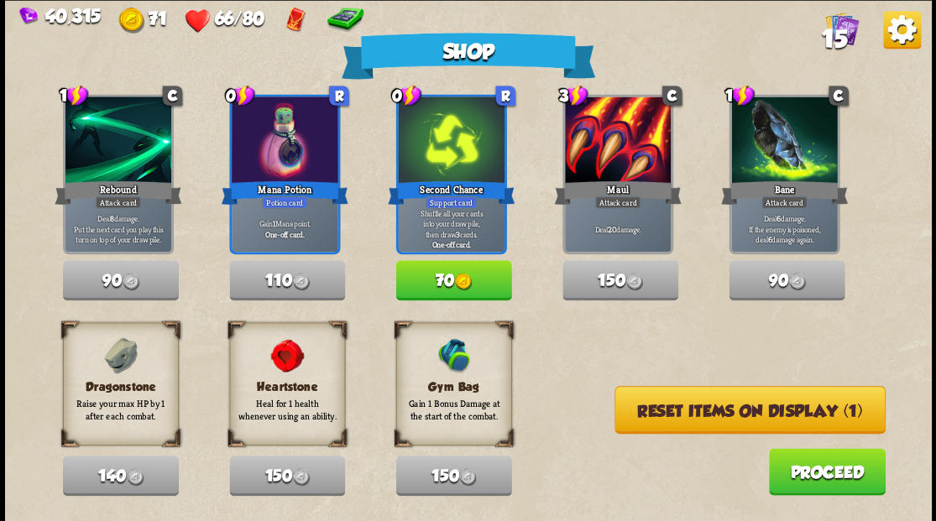
click at [709, 408] on button "Reset items on display (1)" at bounding box center [749, 410] width 271 height 48
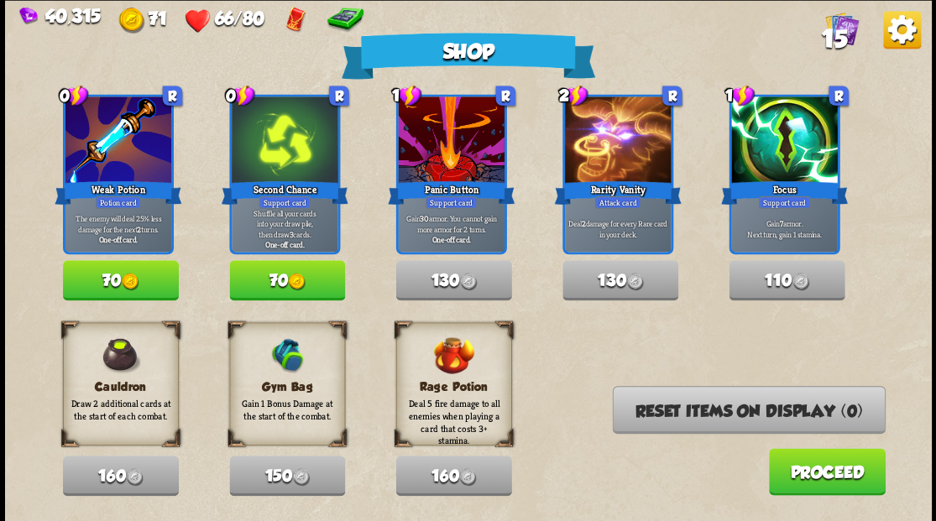
click at [259, 272] on button "70" at bounding box center [287, 280] width 116 height 40
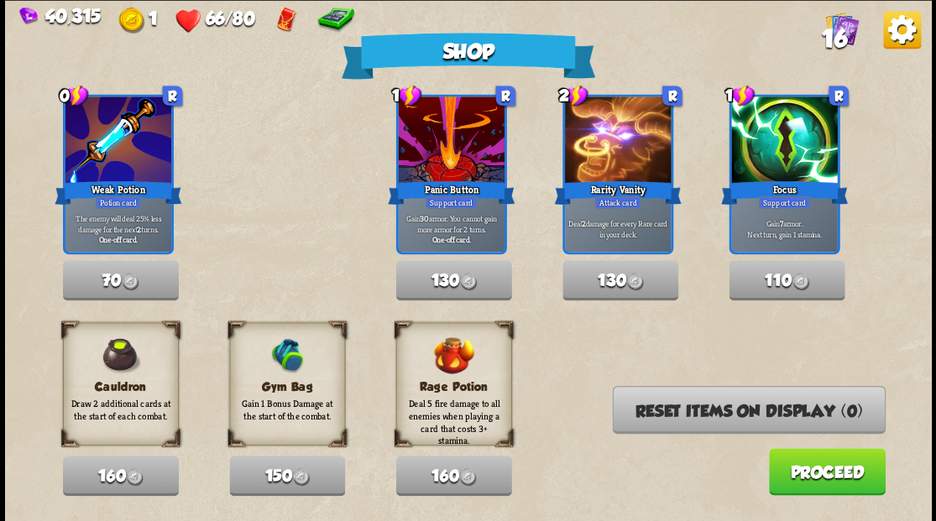
click at [836, 478] on button "Proceed" at bounding box center [826, 471] width 117 height 47
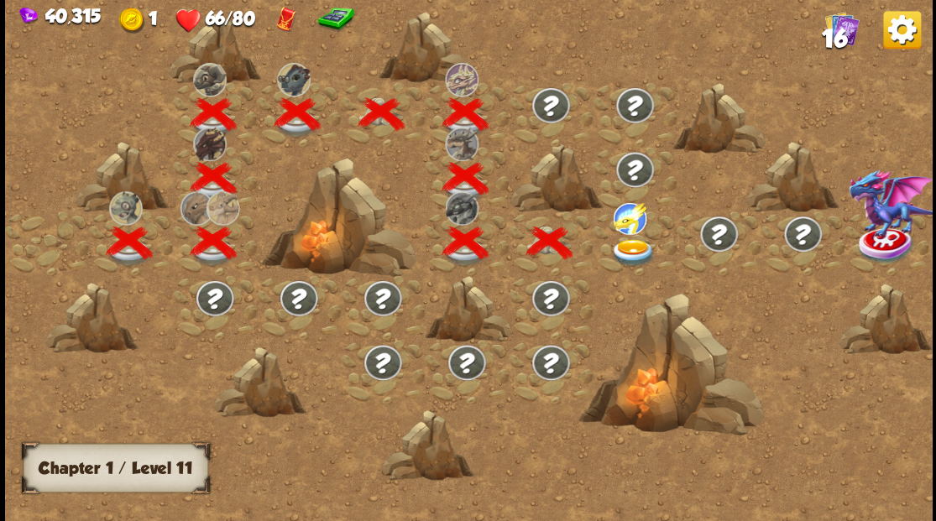
scroll to position [0, 255]
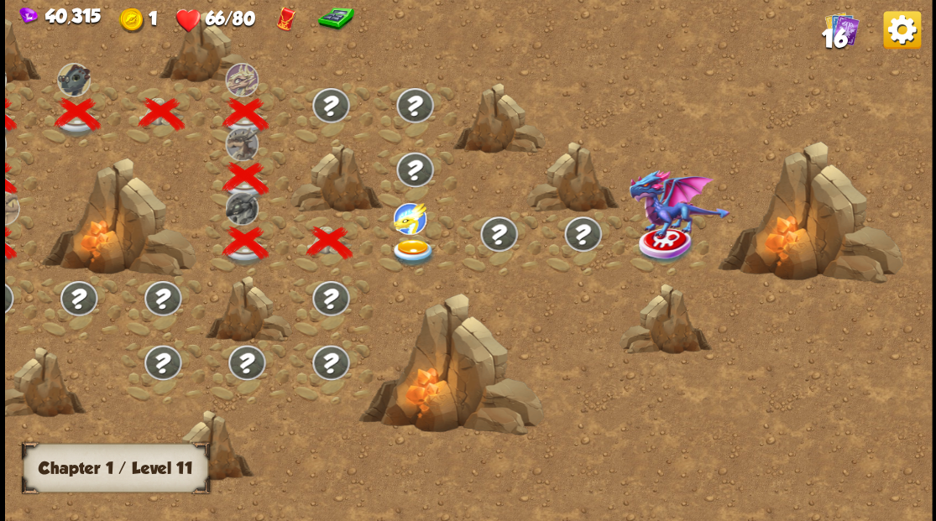
click at [407, 248] on img at bounding box center [412, 252] width 46 height 28
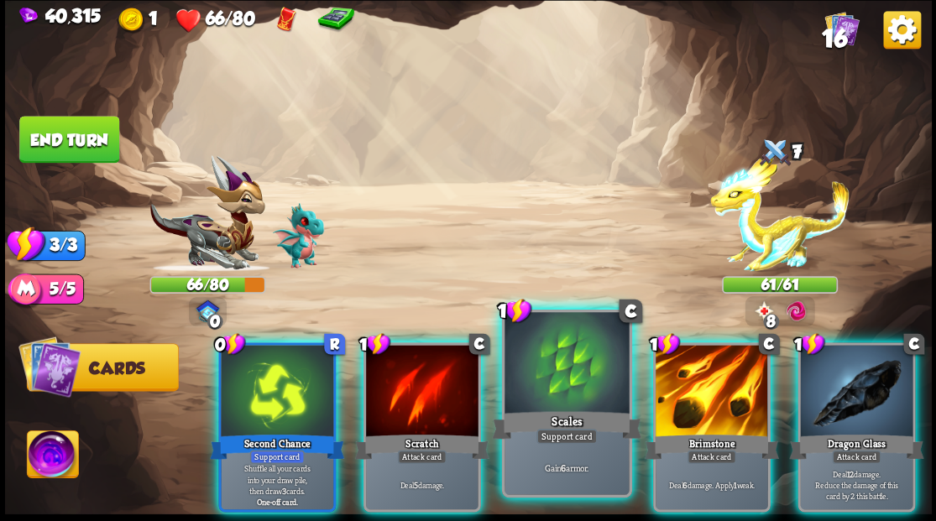
click at [571, 366] on div at bounding box center [566, 364] width 124 height 105
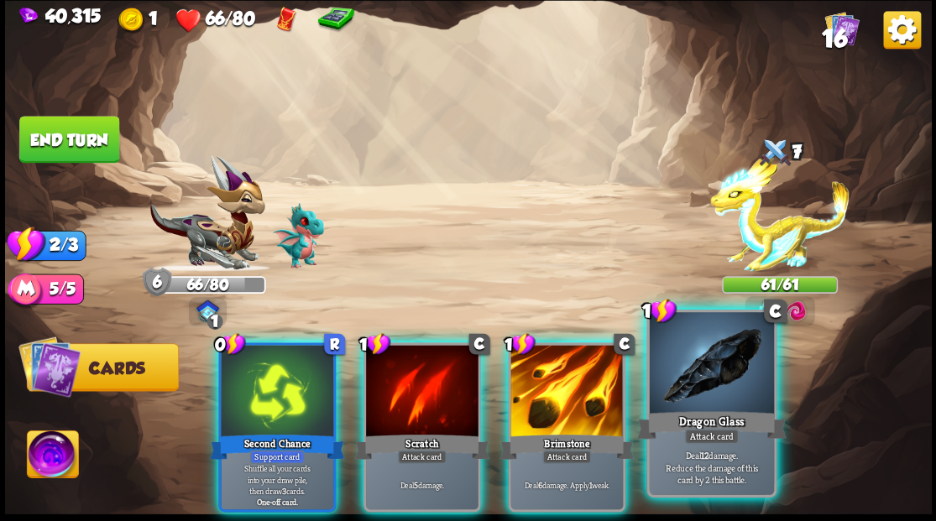
click at [736, 406] on div at bounding box center [711, 364] width 124 height 105
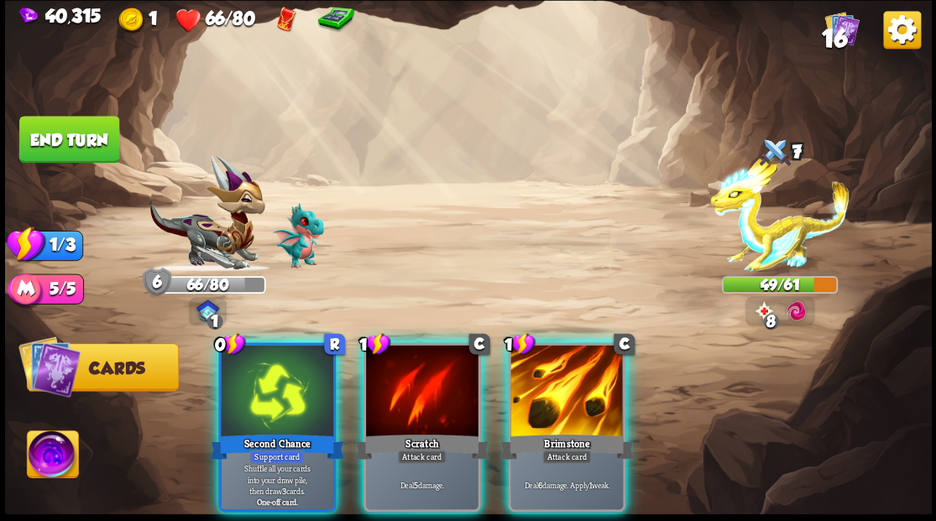
click at [552, 431] on div "Brimstone" at bounding box center [566, 446] width 134 height 30
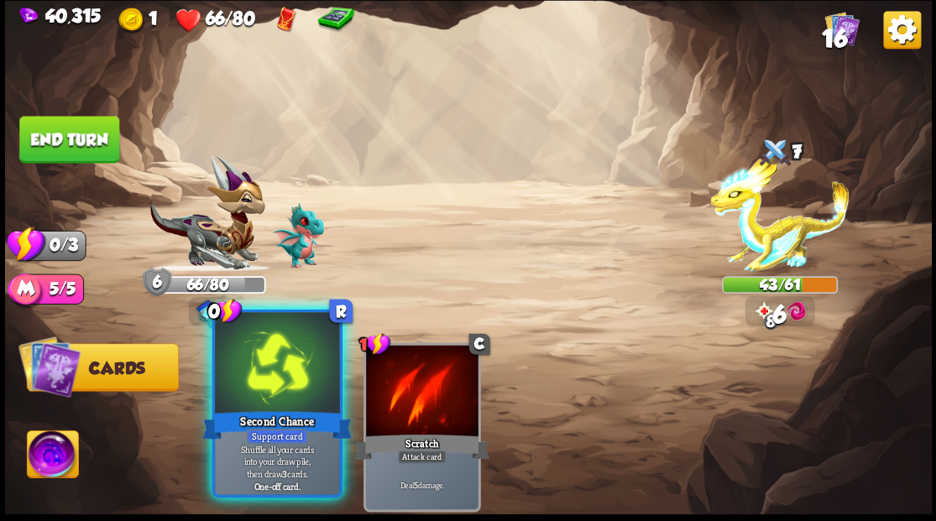
drag, startPoint x: 290, startPoint y: 371, endPoint x: 339, endPoint y: 381, distance: 49.7
click at [290, 371] on div at bounding box center [277, 364] width 124 height 105
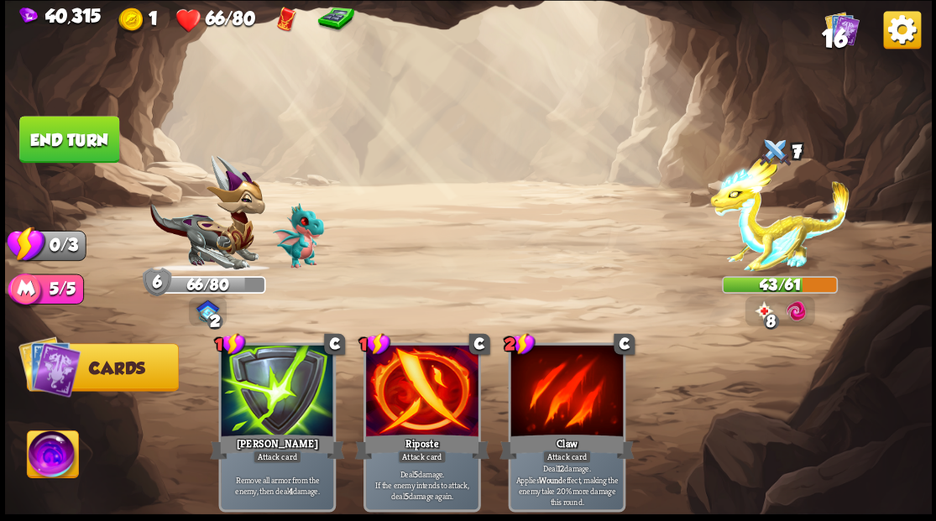
click at [91, 136] on button "End turn" at bounding box center [69, 139] width 100 height 47
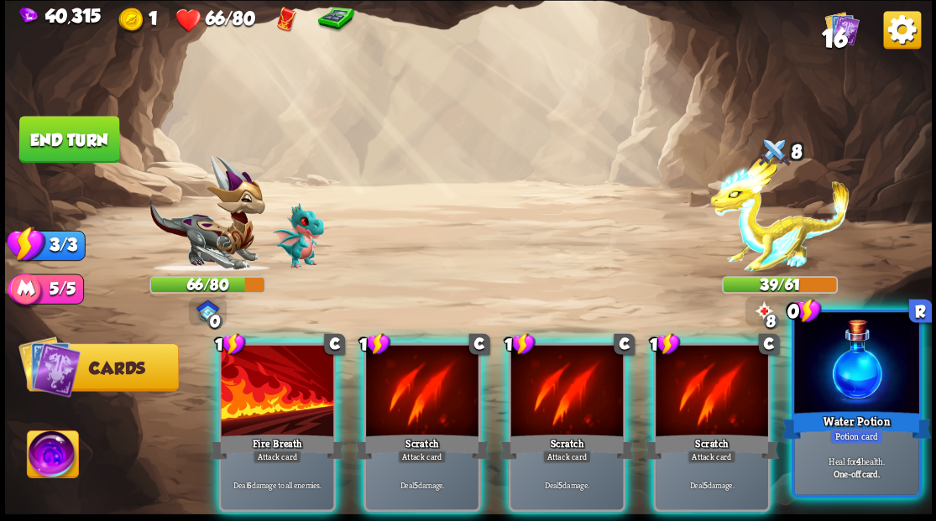
click at [855, 373] on div at bounding box center [856, 364] width 124 height 105
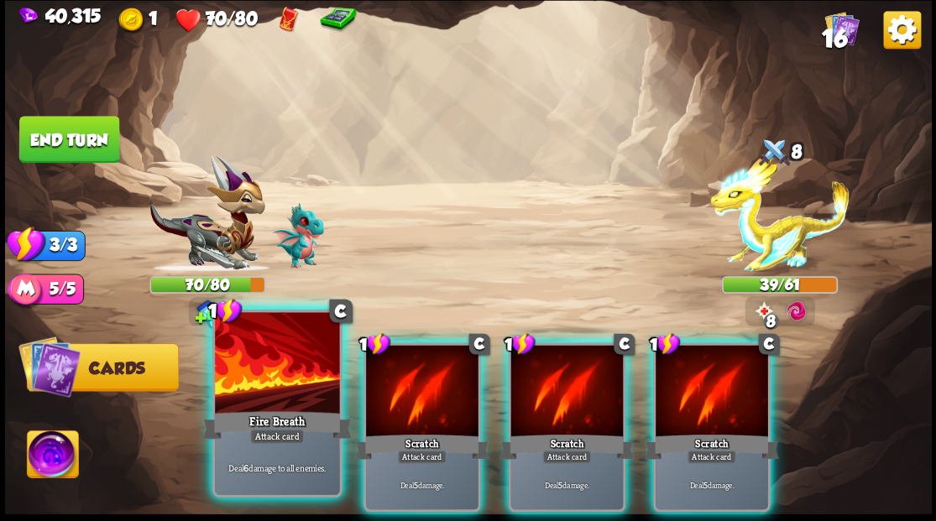
click at [271, 369] on div at bounding box center [277, 364] width 124 height 105
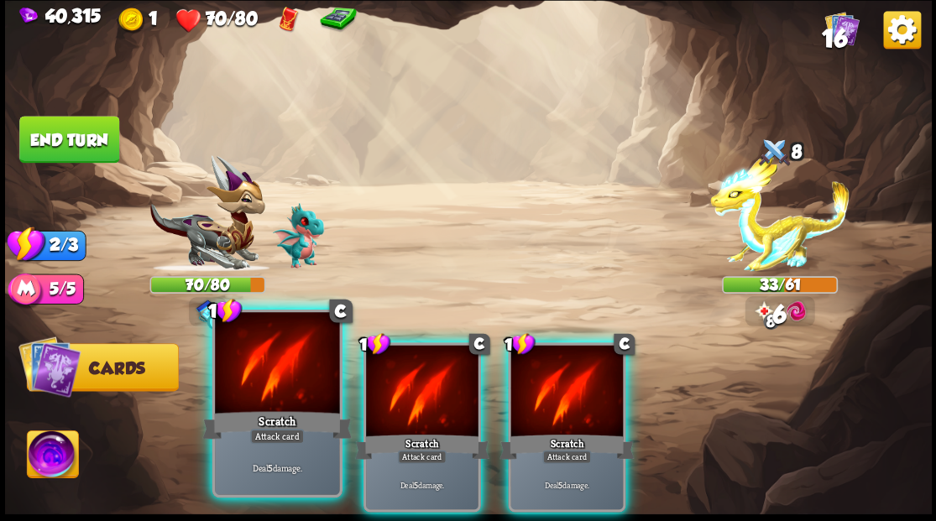
click at [272, 371] on div at bounding box center [277, 364] width 124 height 105
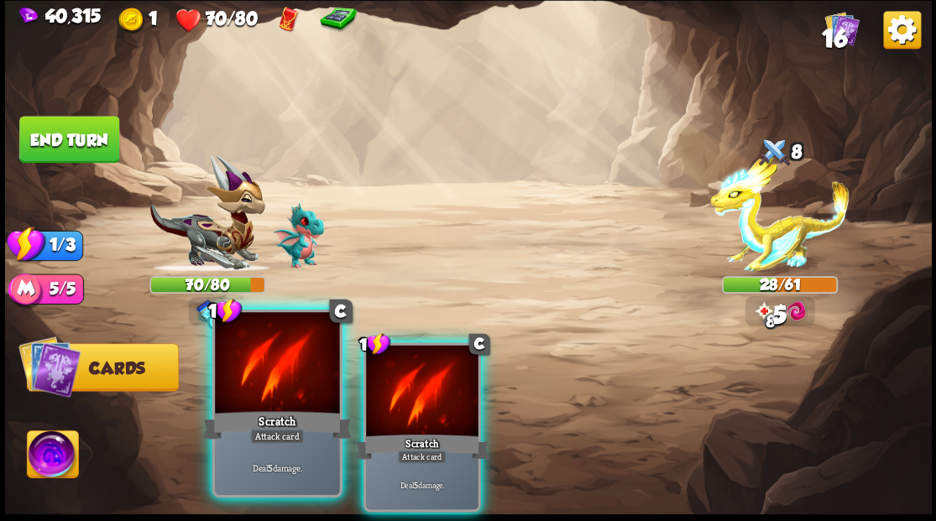
click at [272, 371] on div at bounding box center [277, 364] width 124 height 105
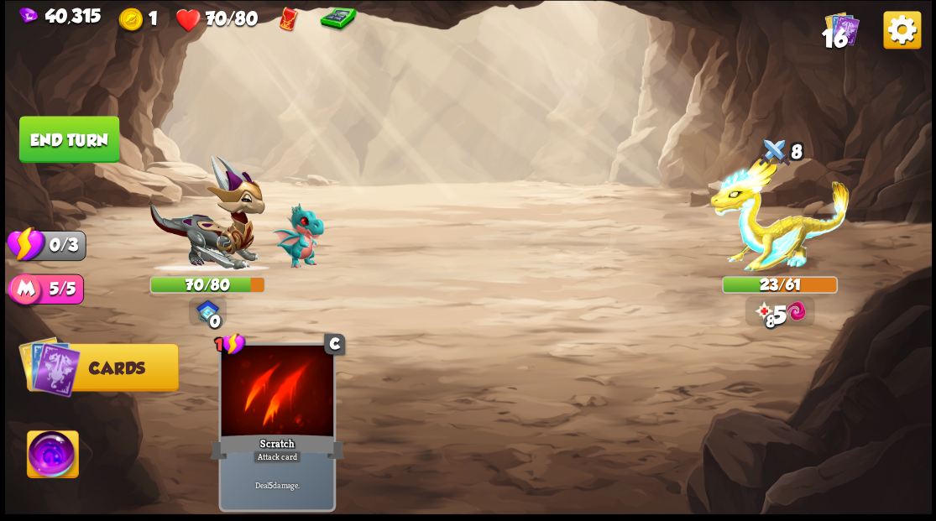
click at [84, 121] on button "End turn" at bounding box center [69, 139] width 100 height 47
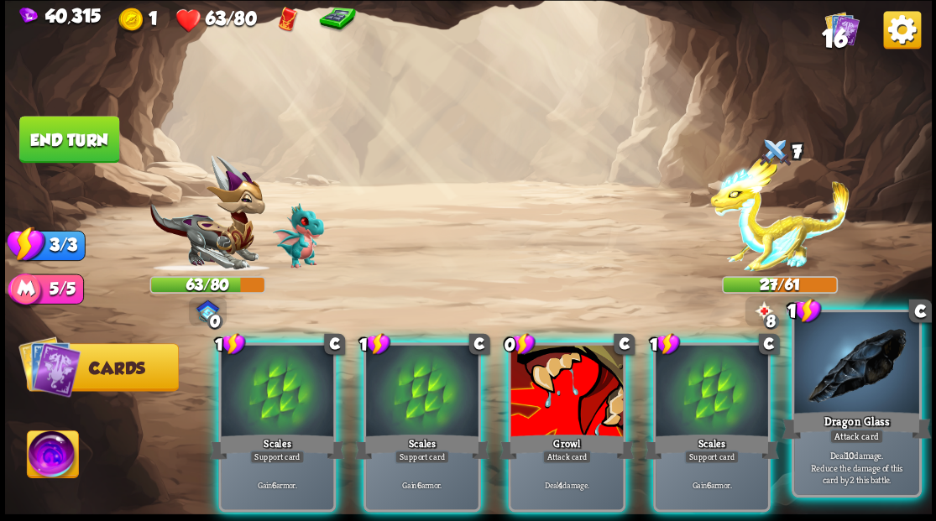
drag, startPoint x: 871, startPoint y: 388, endPoint x: 787, endPoint y: 384, distance: 84.9
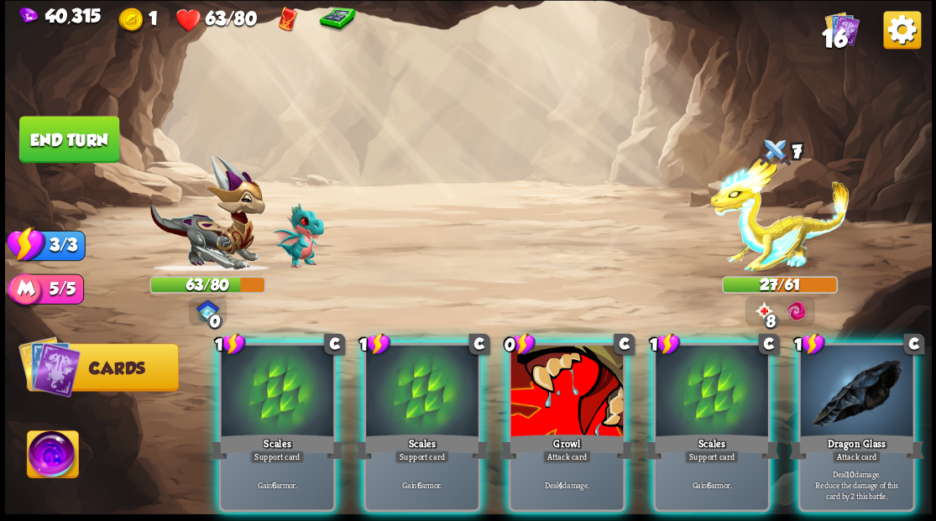
click at [871, 387] on div at bounding box center [856, 392] width 112 height 95
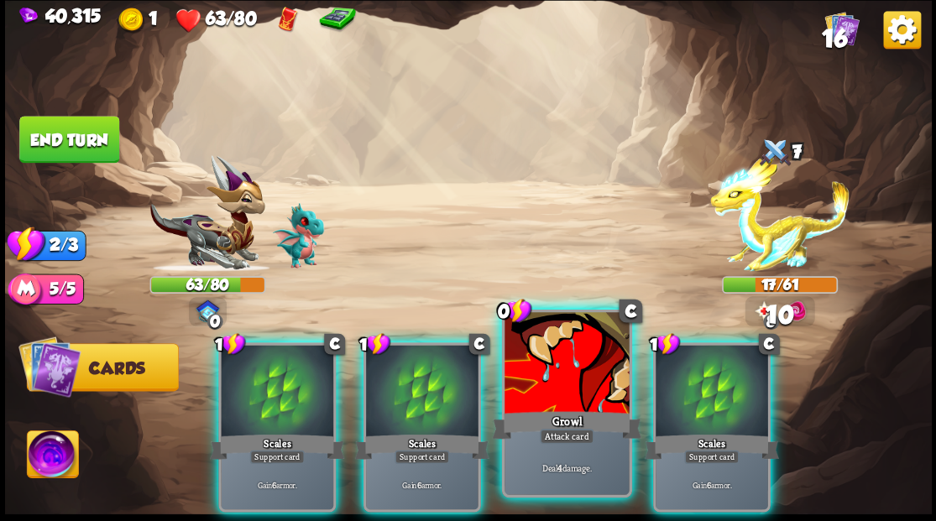
click at [544, 396] on div at bounding box center [566, 364] width 124 height 105
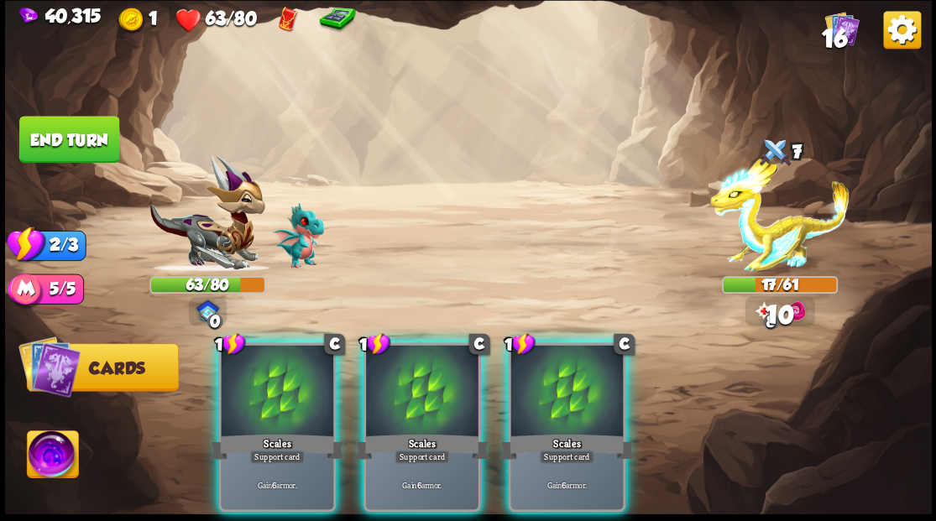
click at [544, 396] on div at bounding box center [566, 392] width 112 height 95
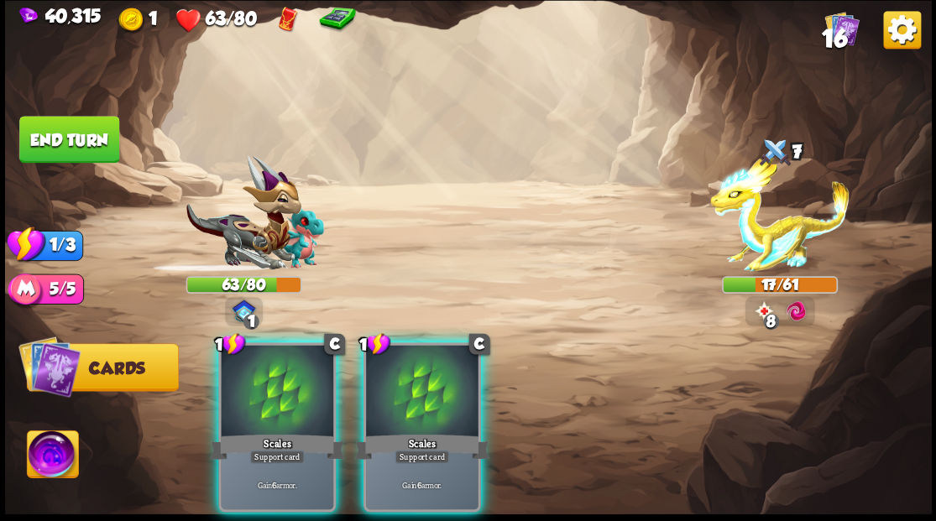
click at [413, 379] on div at bounding box center [422, 392] width 112 height 95
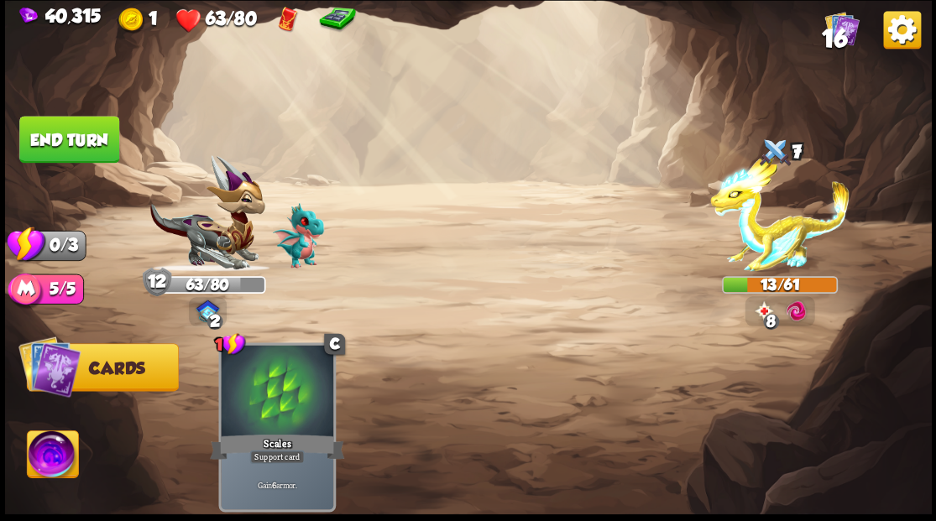
click at [104, 128] on button "End turn" at bounding box center [68, 140] width 101 height 48
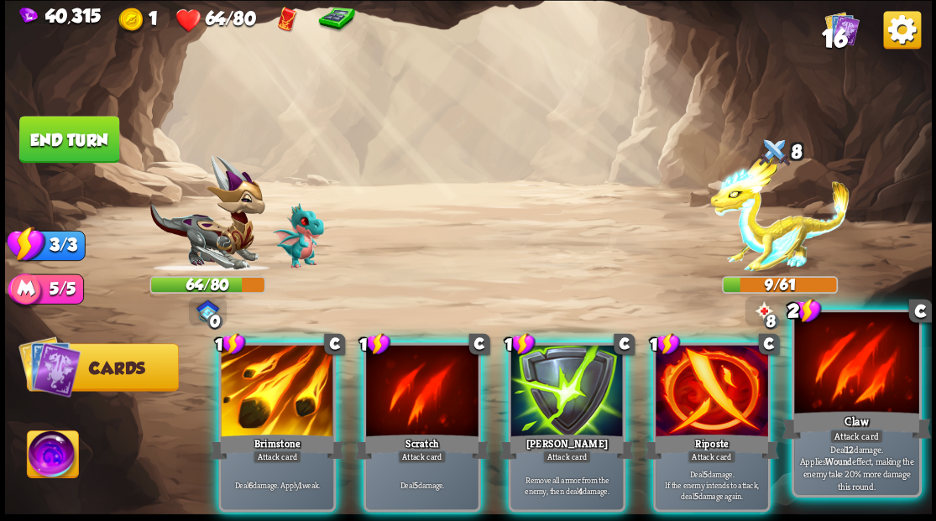
click at [859, 386] on div at bounding box center [856, 364] width 124 height 105
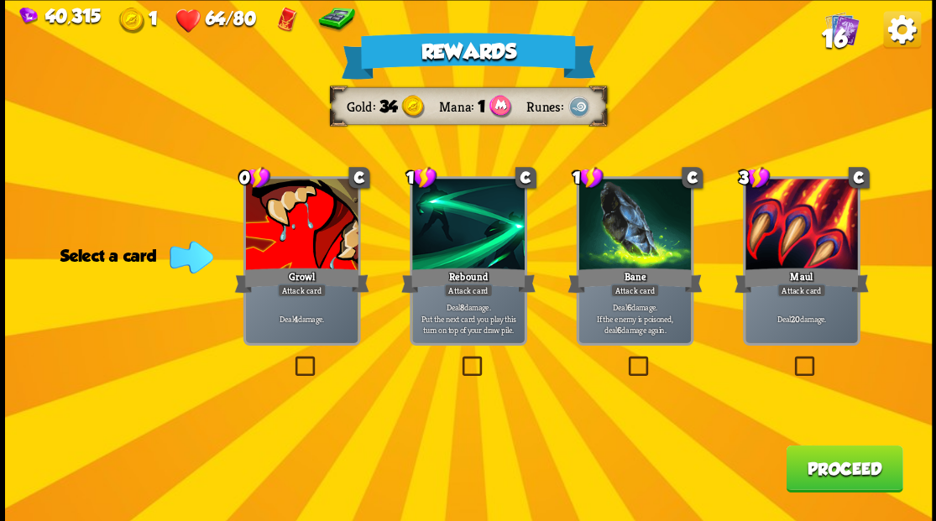
click at [839, 34] on span "16" at bounding box center [833, 38] width 25 height 29
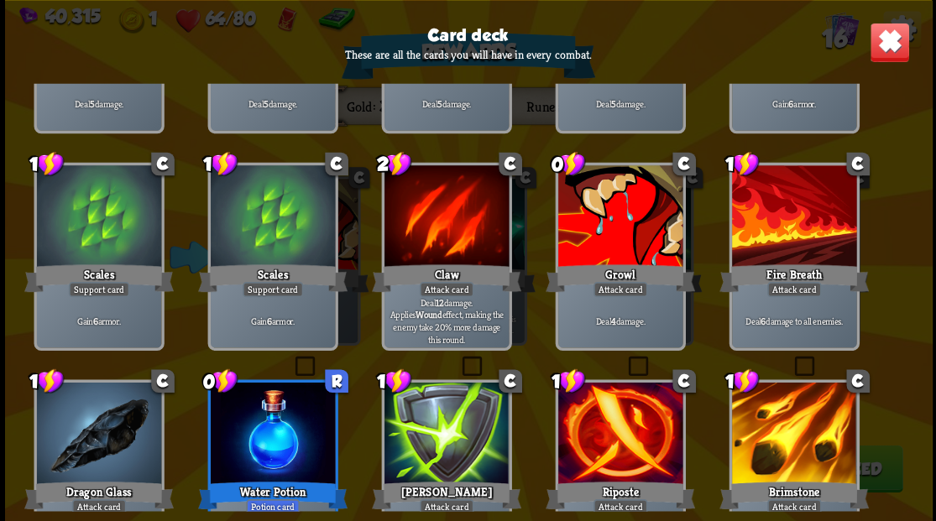
scroll to position [136, 0]
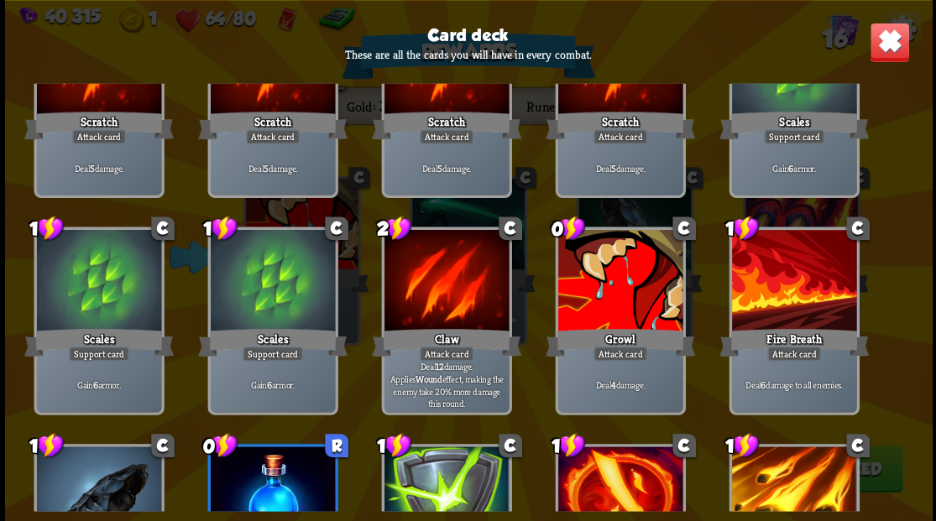
click at [891, 49] on img at bounding box center [889, 42] width 40 height 40
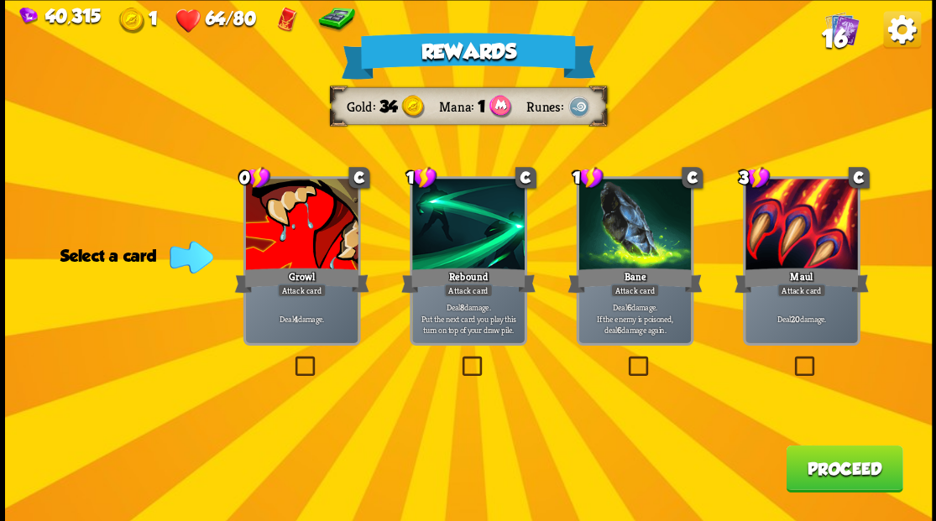
click at [625, 358] on label at bounding box center [625, 358] width 0 height 0
click at [0, 0] on input "checkbox" at bounding box center [0, 0] width 0 height 0
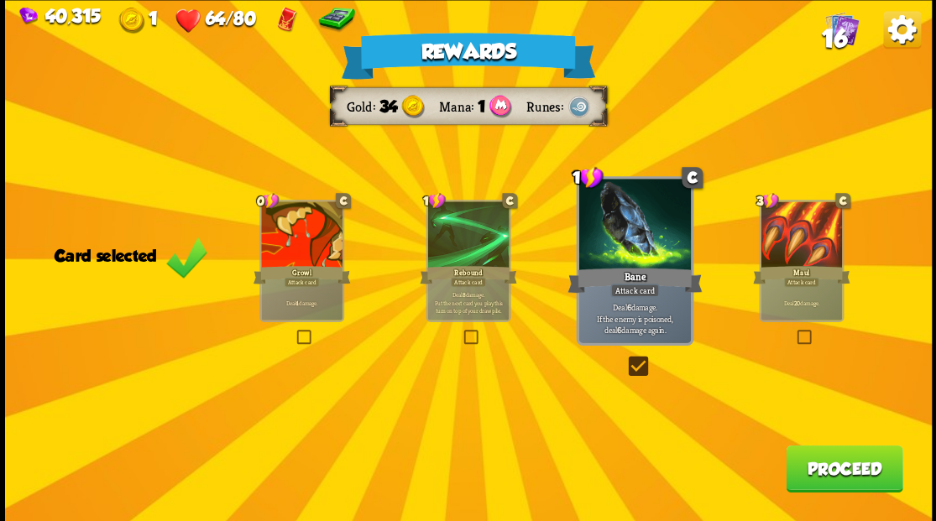
click at [828, 473] on button "Proceed" at bounding box center [844, 468] width 117 height 47
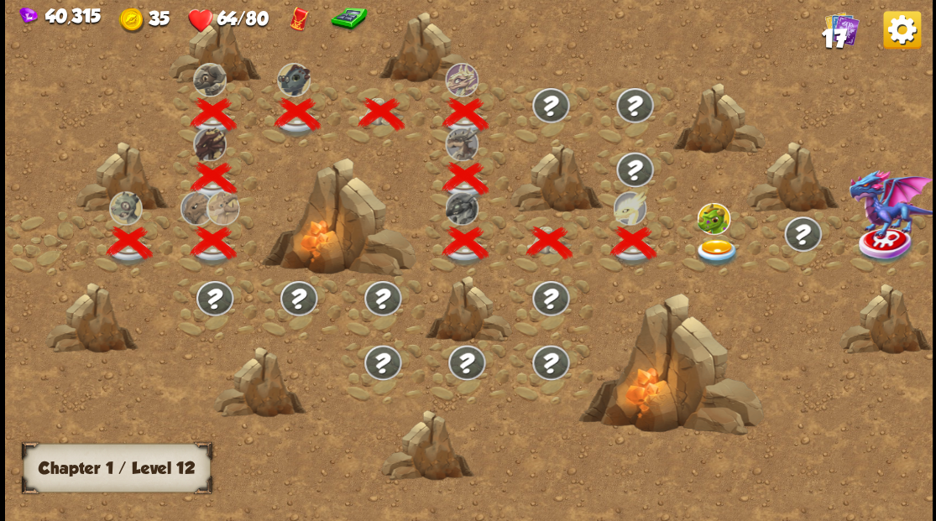
scroll to position [0, 255]
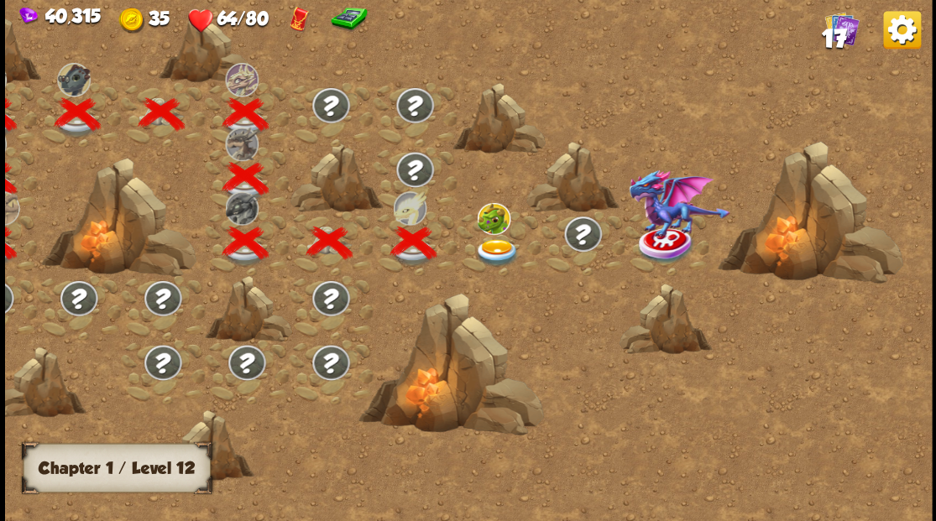
click at [850, 44] on img at bounding box center [841, 28] width 34 height 34
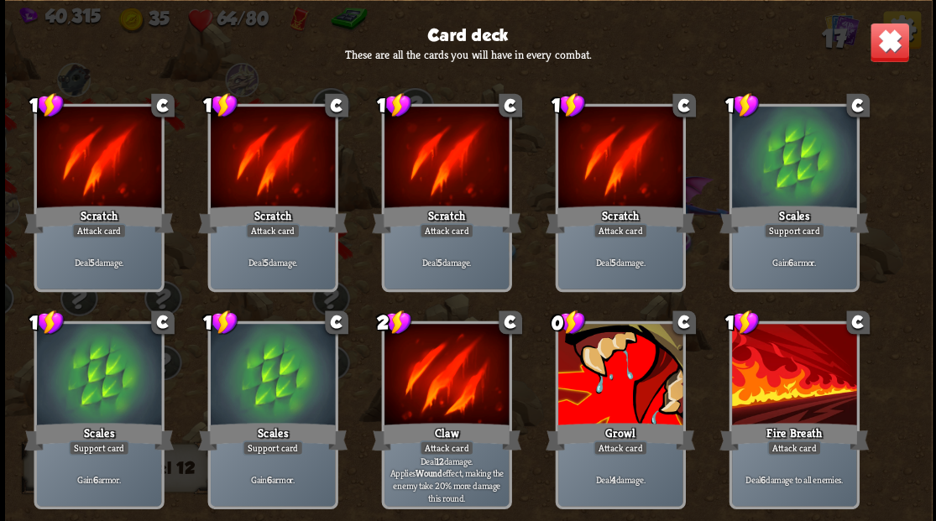
scroll to position [0, 0]
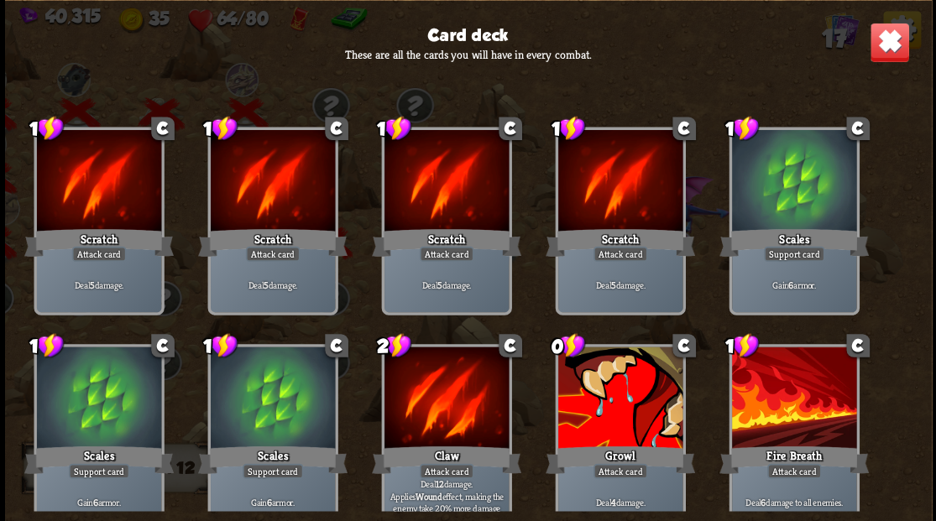
click at [890, 50] on img at bounding box center [889, 42] width 40 height 40
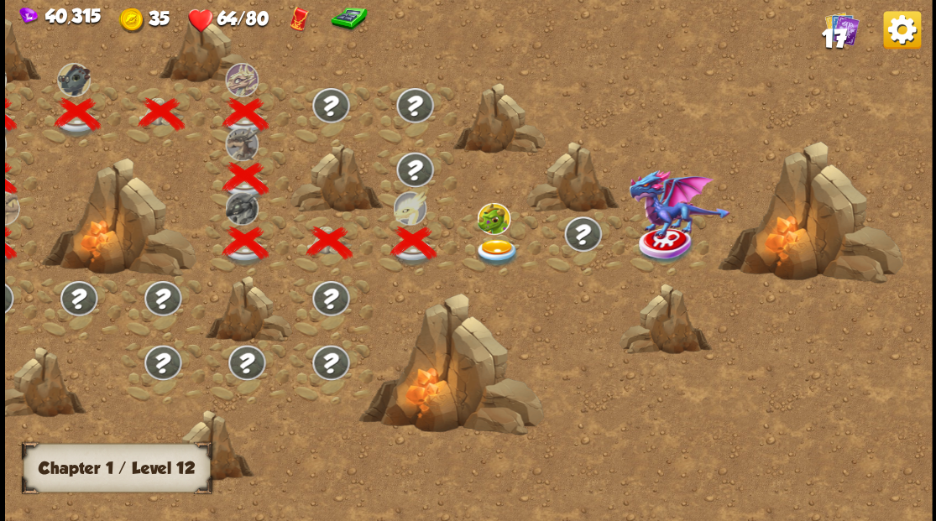
click at [490, 250] on img at bounding box center [496, 252] width 46 height 28
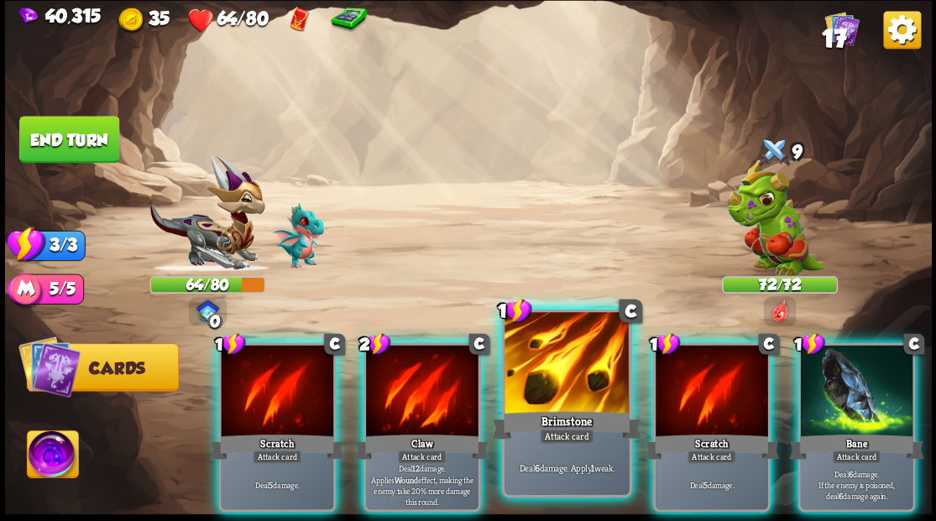
click at [549, 395] on div at bounding box center [566, 364] width 124 height 105
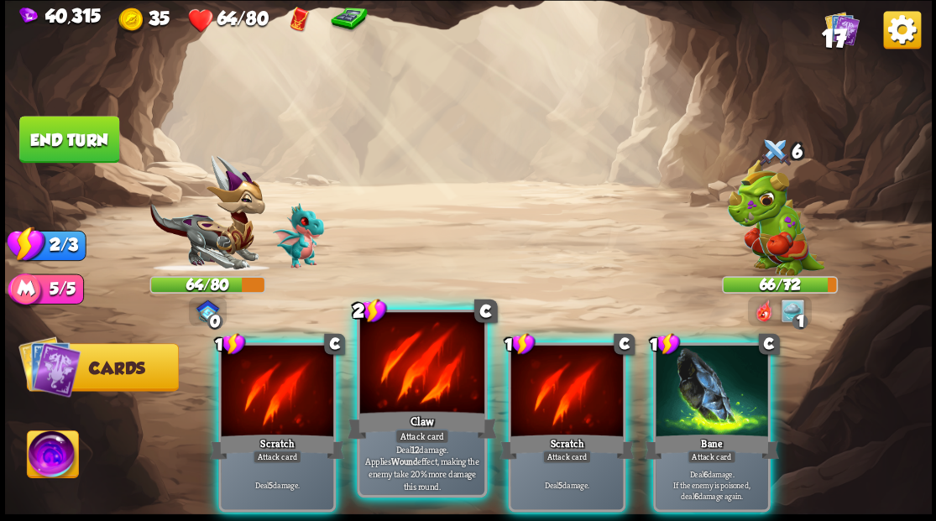
click at [427, 400] on div at bounding box center [421, 364] width 124 height 105
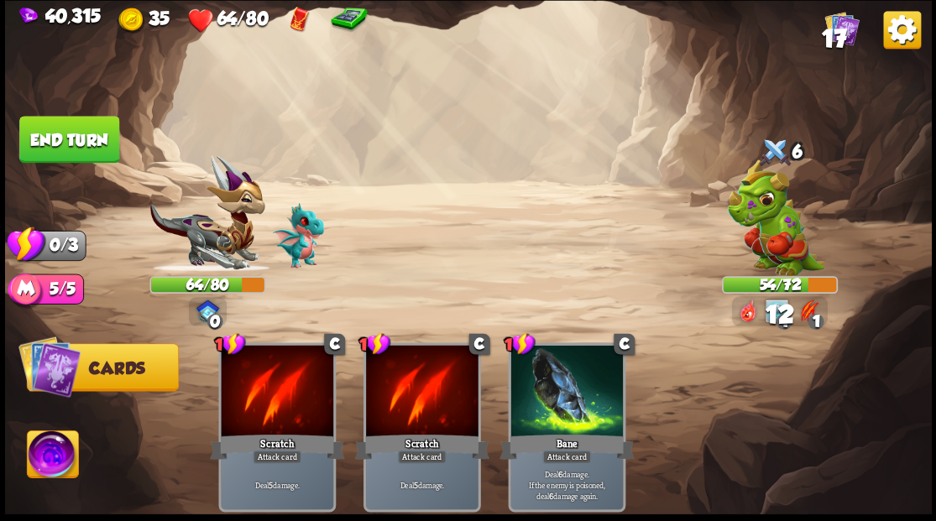
click at [89, 149] on button "End turn" at bounding box center [69, 139] width 100 height 47
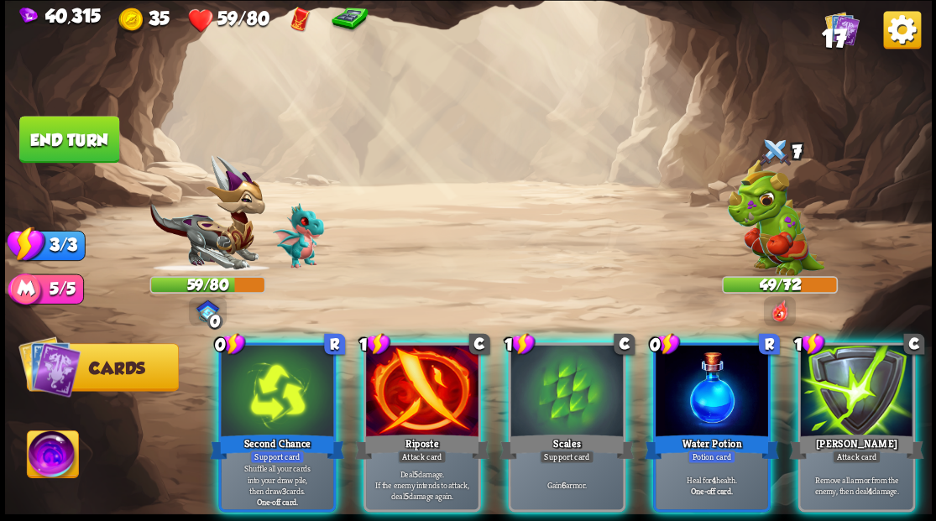
click at [731, 374] on div at bounding box center [712, 392] width 112 height 95
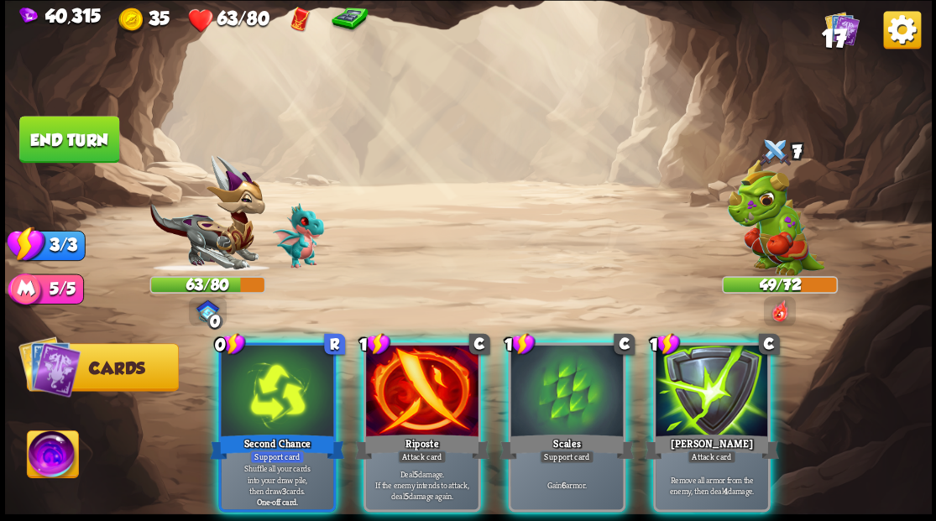
click at [394, 431] on div "Riposte" at bounding box center [421, 446] width 134 height 30
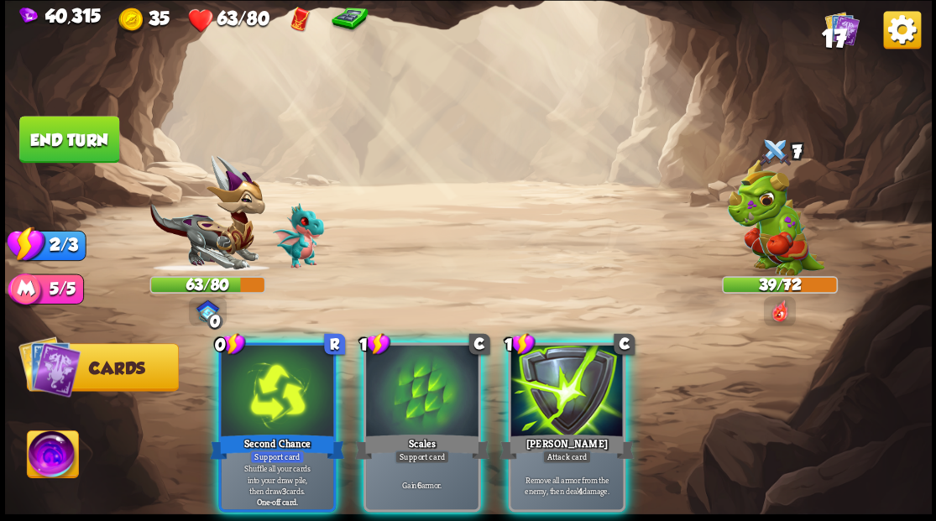
click at [401, 400] on div at bounding box center [422, 392] width 112 height 95
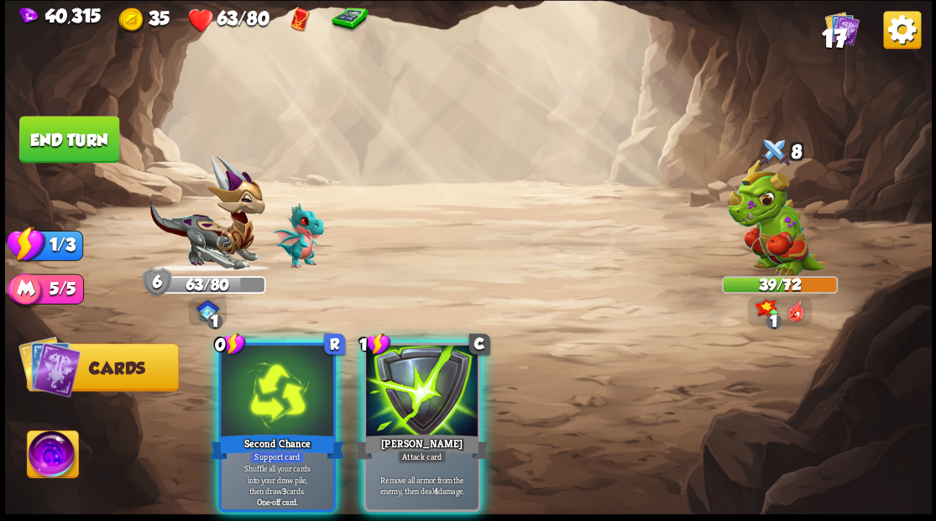
click at [286, 401] on div at bounding box center [277, 392] width 112 height 95
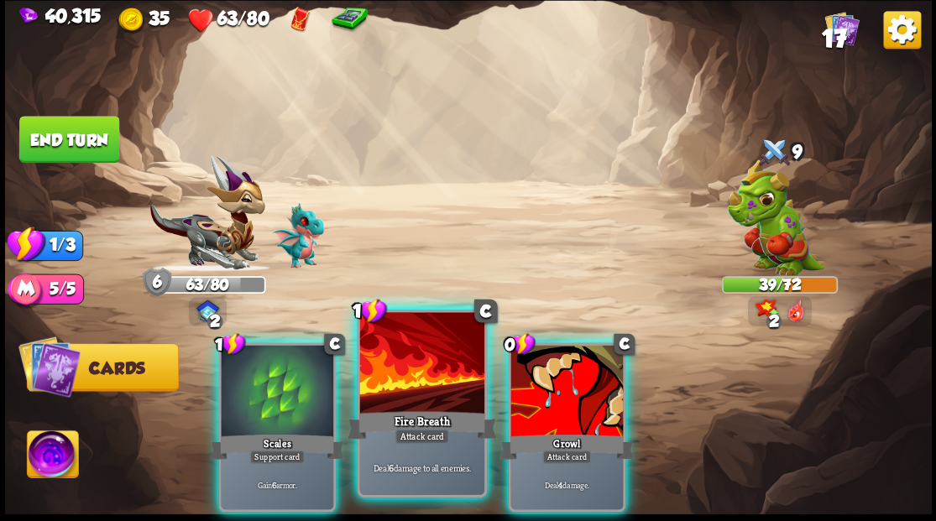
click at [398, 386] on div at bounding box center [421, 364] width 124 height 105
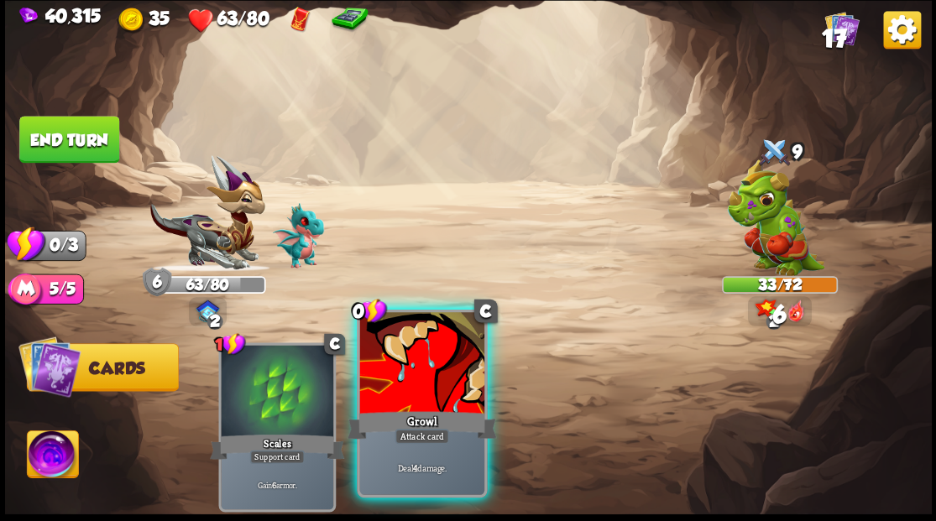
click at [398, 384] on div at bounding box center [421, 364] width 124 height 105
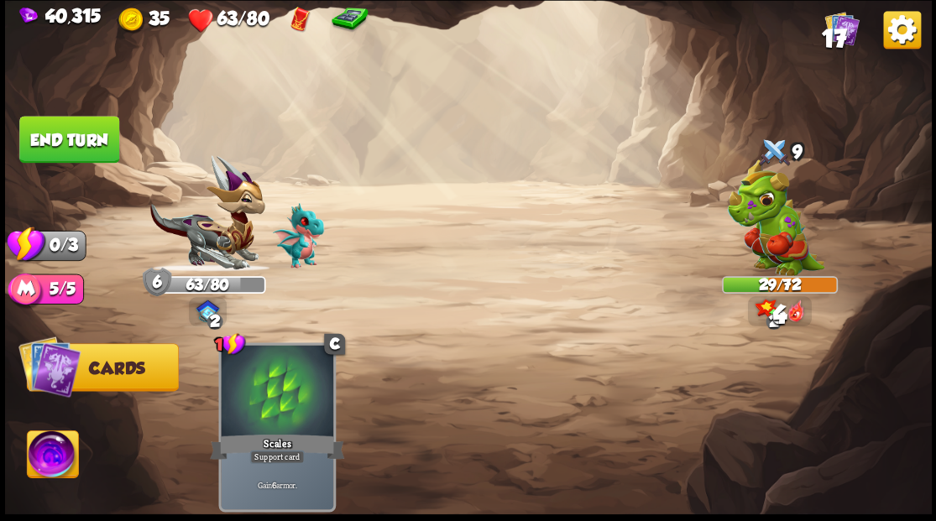
click at [83, 136] on button "End turn" at bounding box center [69, 139] width 100 height 47
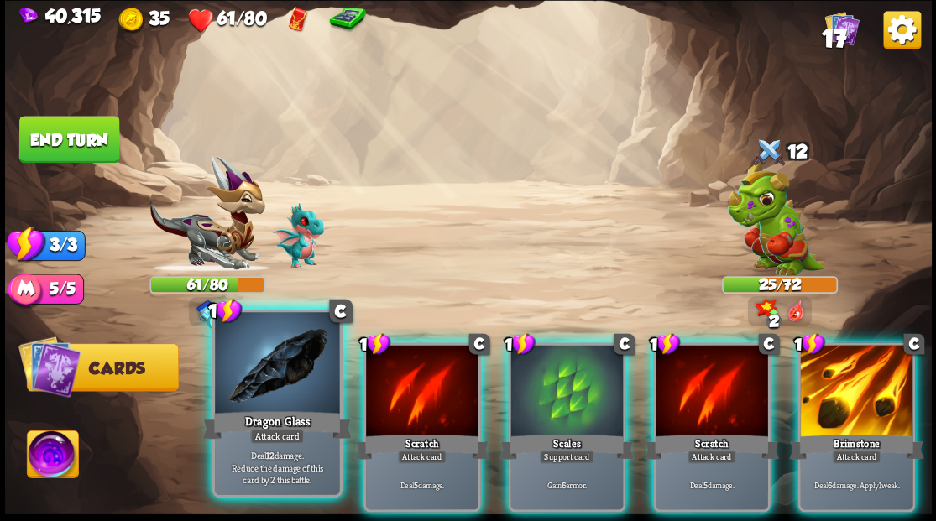
click at [253, 387] on div at bounding box center [277, 364] width 124 height 105
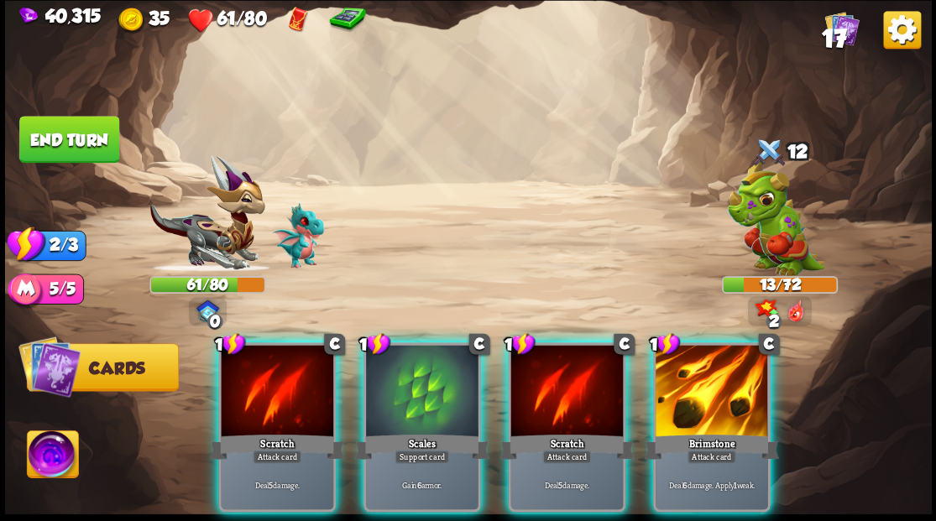
click at [717, 396] on div at bounding box center [712, 392] width 112 height 95
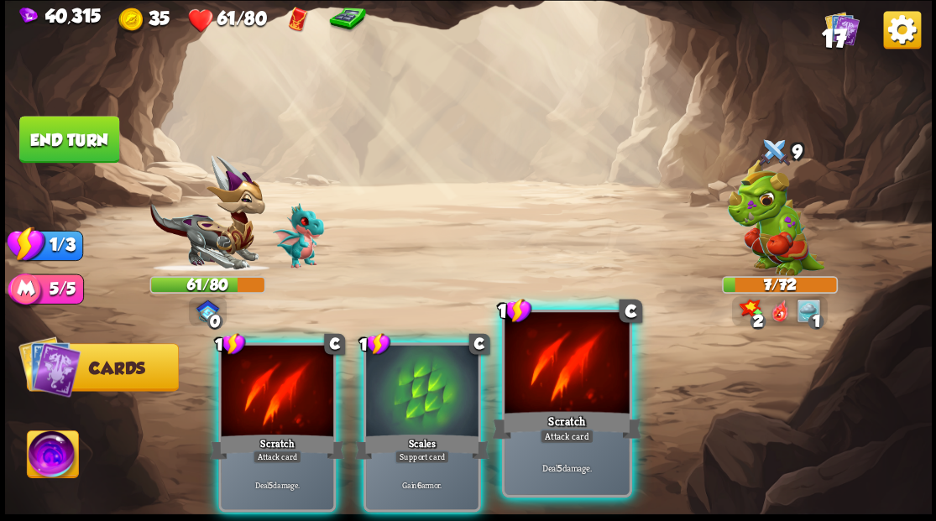
click at [567, 393] on div at bounding box center [566, 364] width 124 height 105
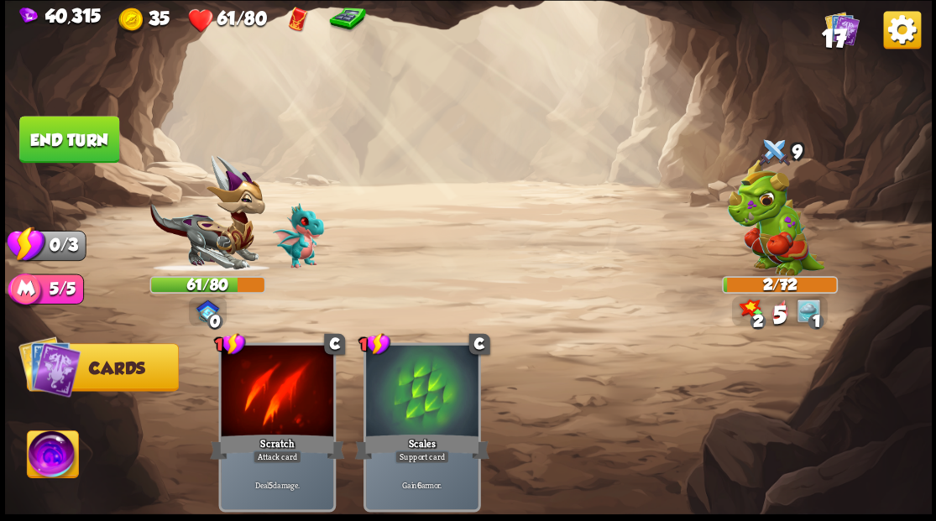
click at [112, 154] on button "End turn" at bounding box center [69, 139] width 100 height 47
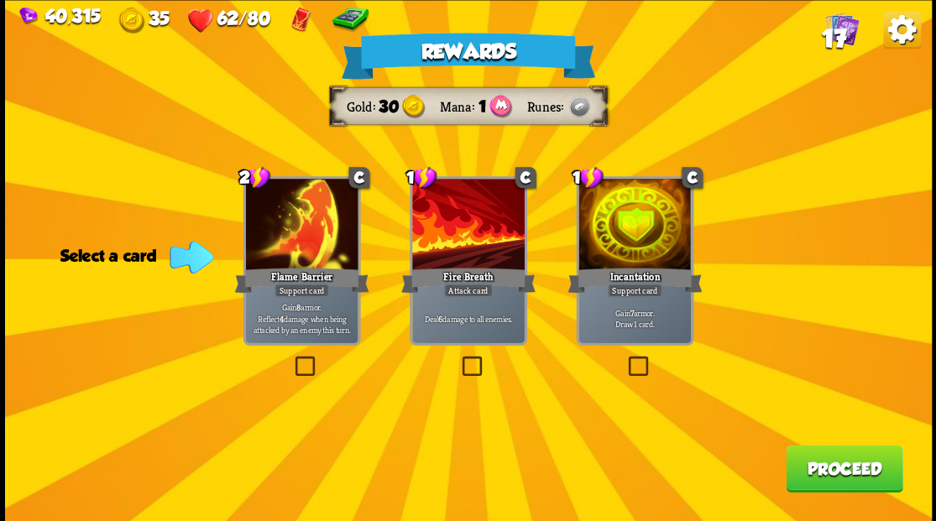
click at [625, 358] on label at bounding box center [625, 358] width 0 height 0
click at [0, 0] on input "checkbox" at bounding box center [0, 0] width 0 height 0
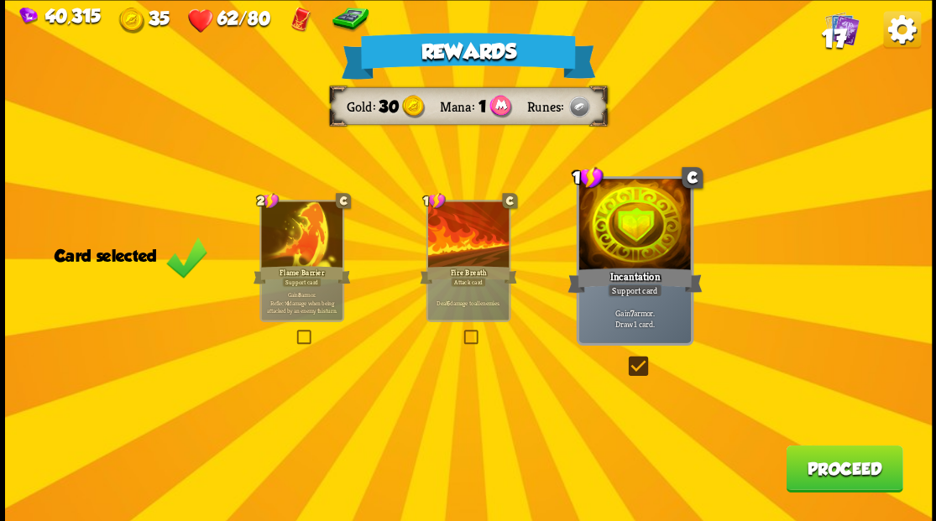
click at [829, 465] on button "Proceed" at bounding box center [844, 468] width 117 height 47
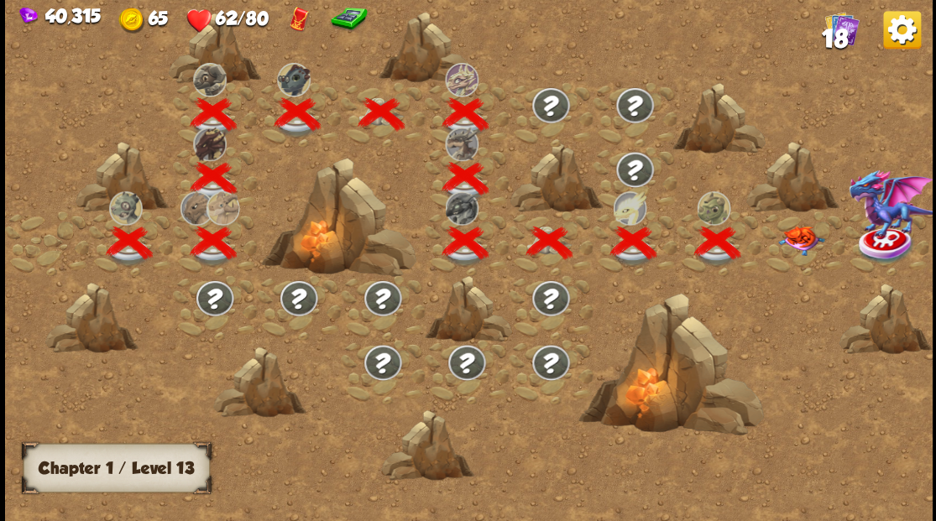
scroll to position [0, 255]
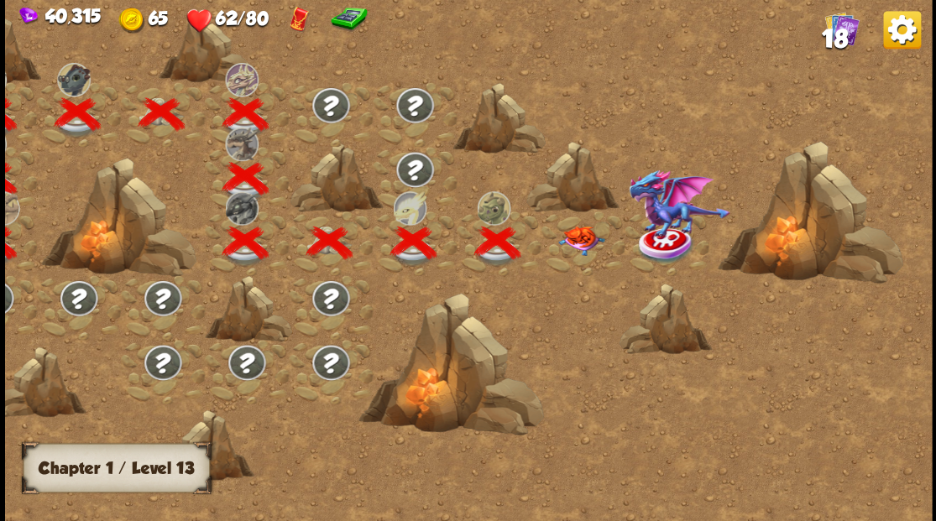
click at [578, 242] on div at bounding box center [583, 243] width 84 height 65
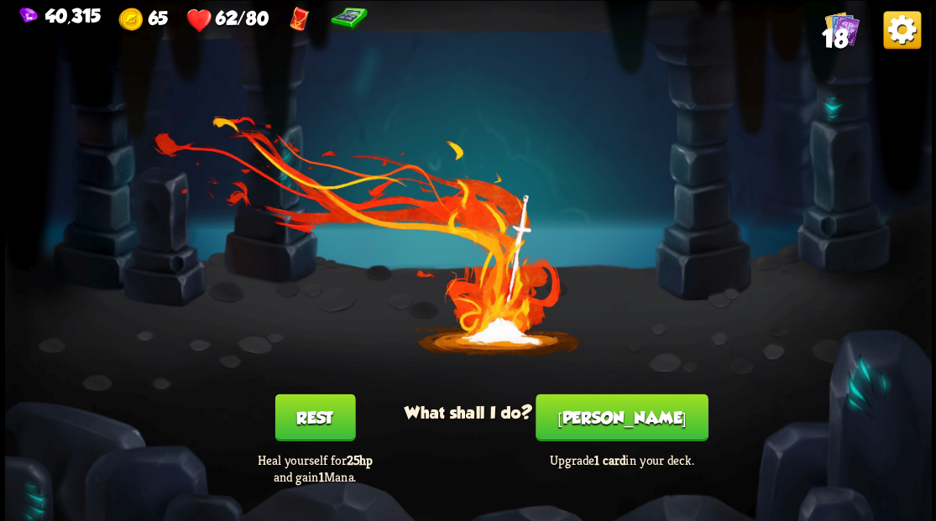
click at [629, 430] on button "[PERSON_NAME]" at bounding box center [622, 417] width 172 height 47
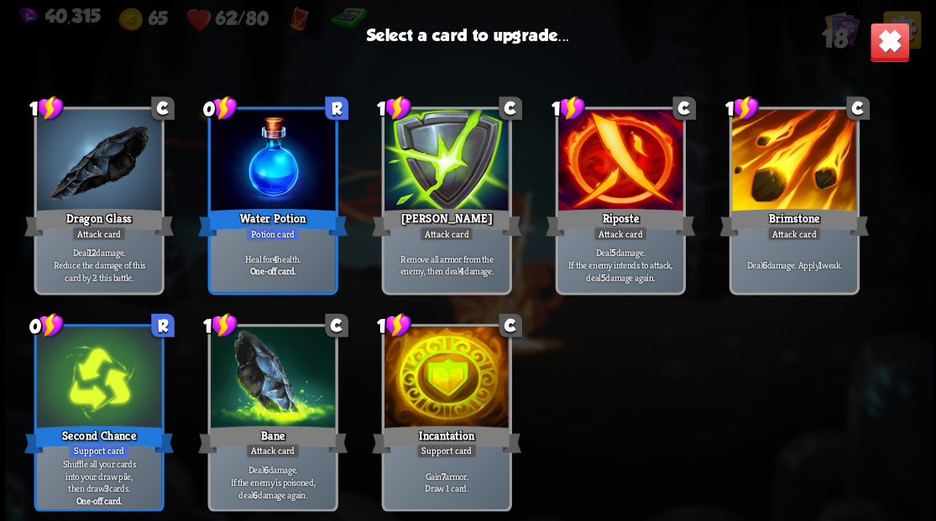
scroll to position [528, 0]
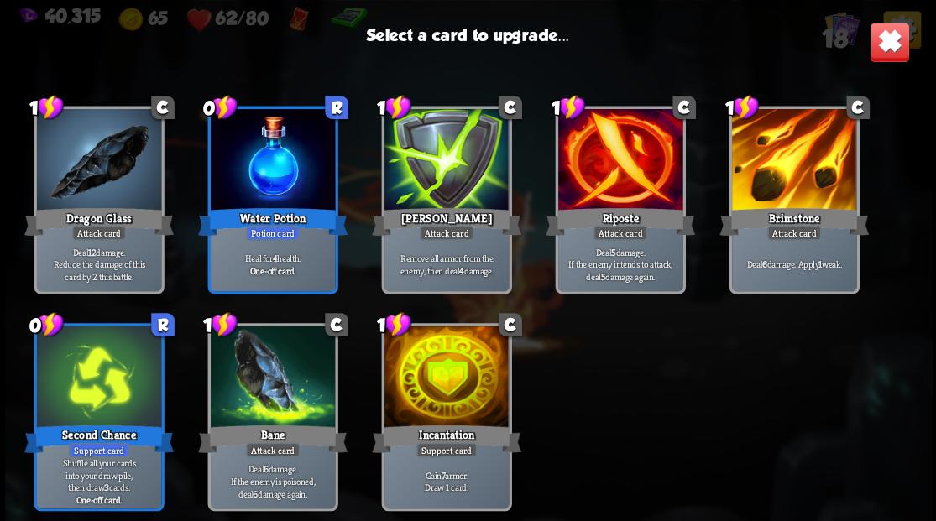
drag, startPoint x: 460, startPoint y: 381, endPoint x: 480, endPoint y: 382, distance: 20.2
click at [460, 382] on div at bounding box center [446, 378] width 124 height 105
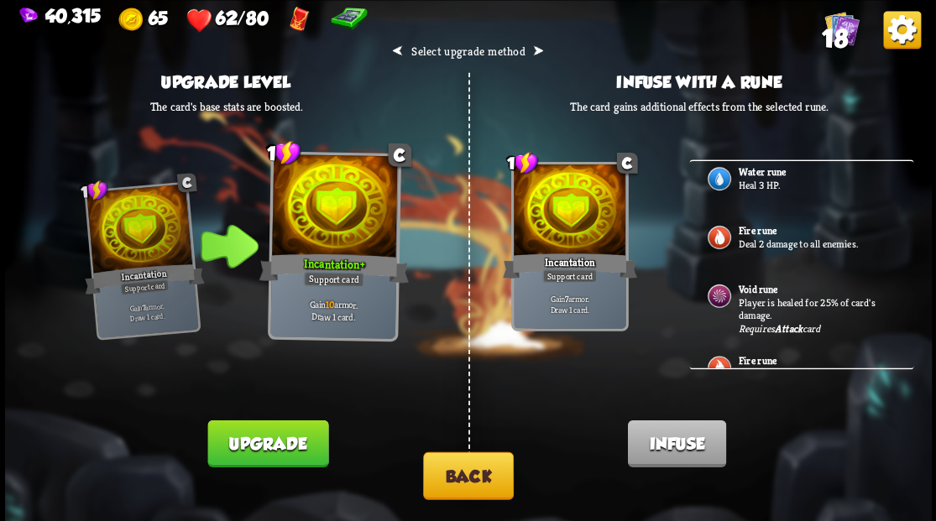
scroll to position [0, 0]
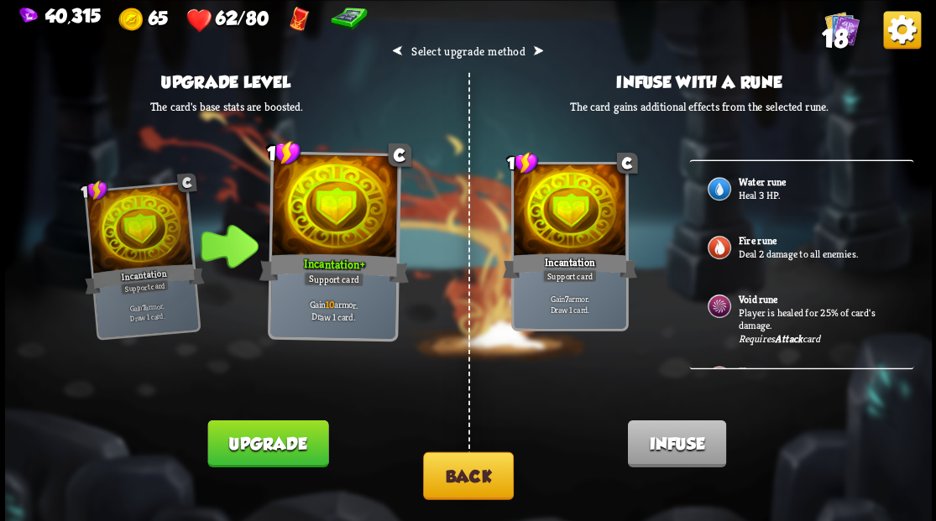
click at [755, 180] on b "Water rune" at bounding box center [761, 181] width 47 height 13
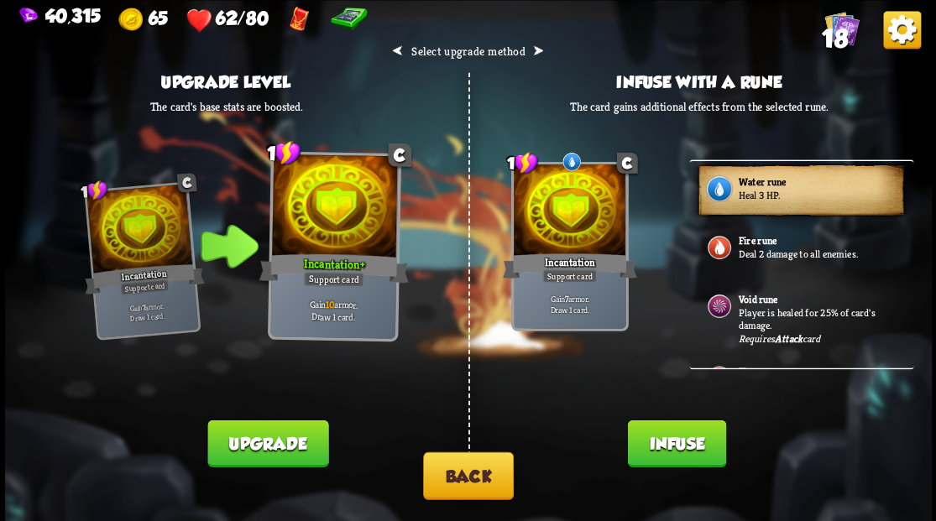
click at [677, 438] on button "Infuse" at bounding box center [676, 443] width 98 height 47
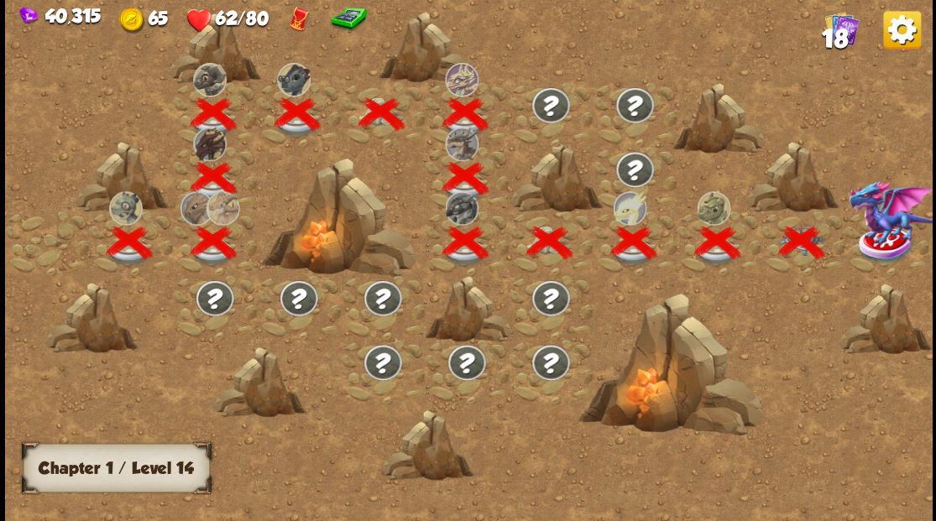
scroll to position [0, 255]
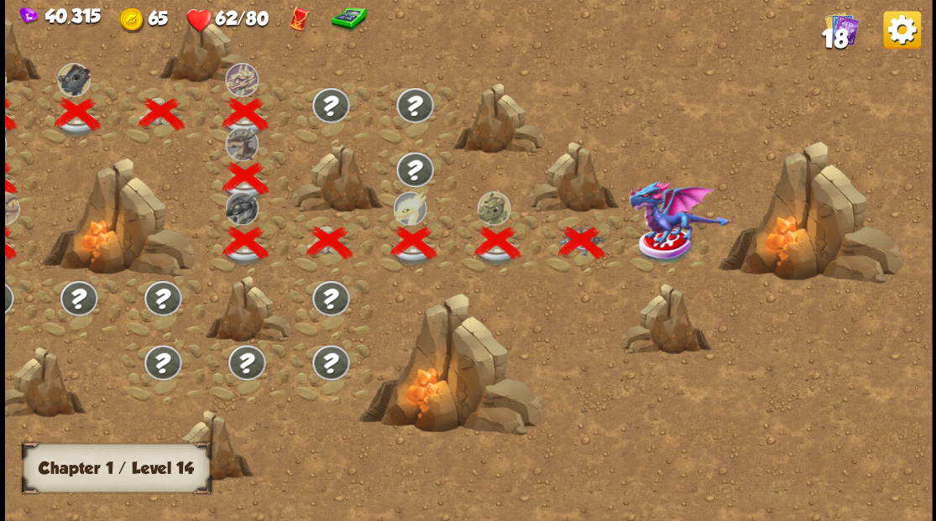
click at [675, 235] on img at bounding box center [679, 212] width 102 height 65
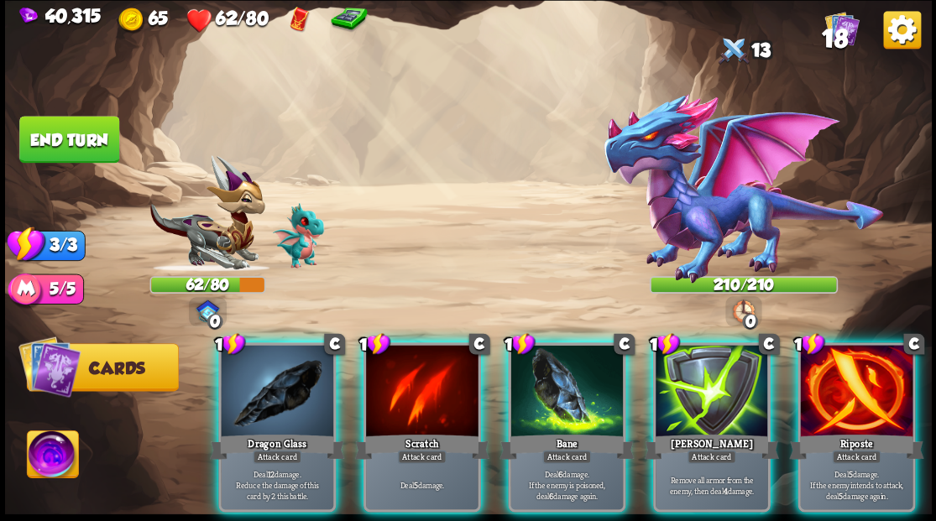
click at [56, 450] on img at bounding box center [52, 457] width 51 height 52
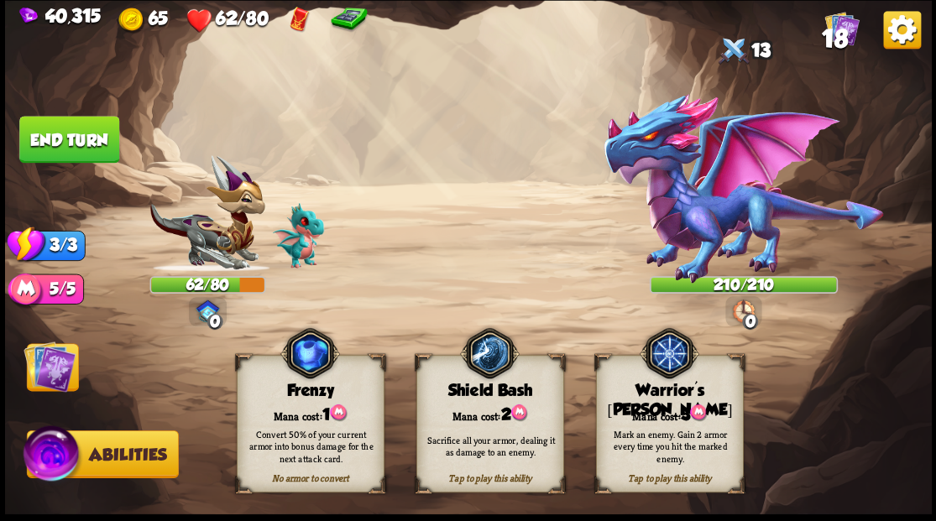
drag, startPoint x: 695, startPoint y: 381, endPoint x: 698, endPoint y: 372, distance: 9.8
click at [697, 381] on img at bounding box center [669, 353] width 60 height 60
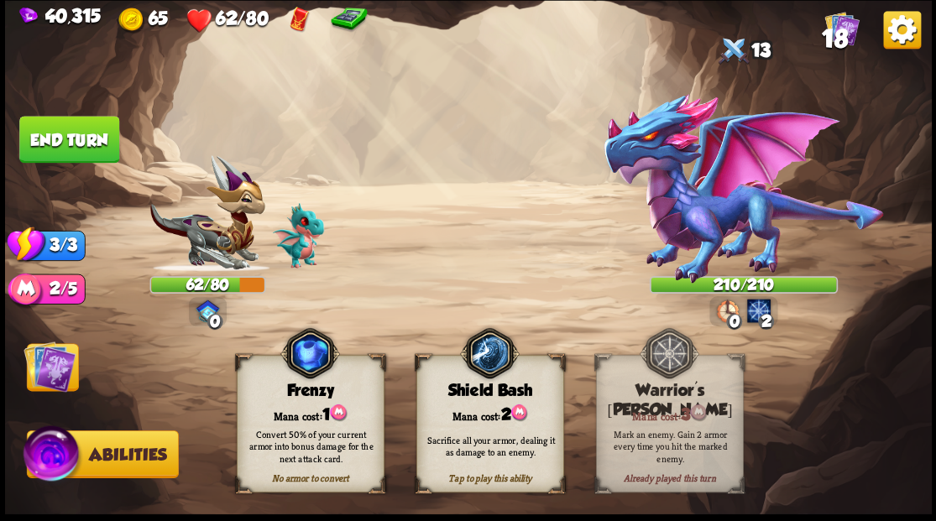
click at [40, 375] on img at bounding box center [50, 366] width 52 height 52
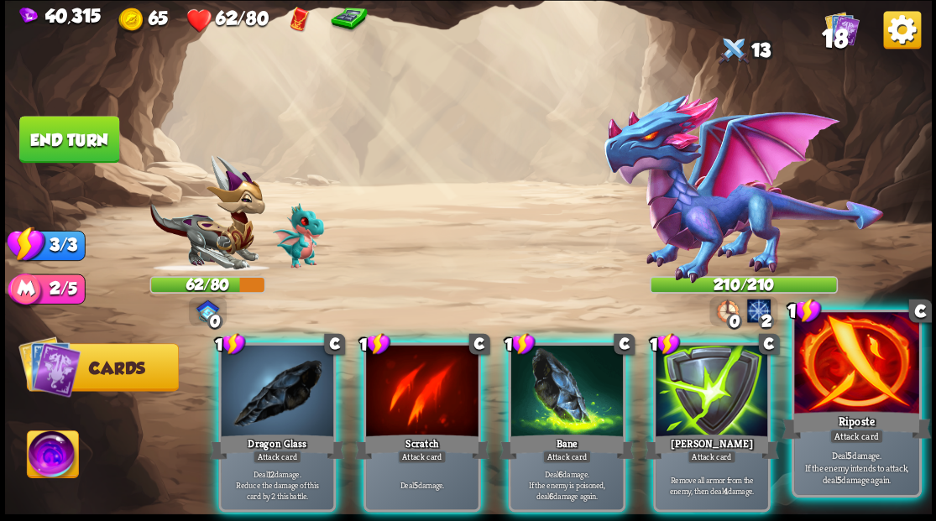
click at [881, 420] on div "Riposte" at bounding box center [856, 425] width 149 height 34
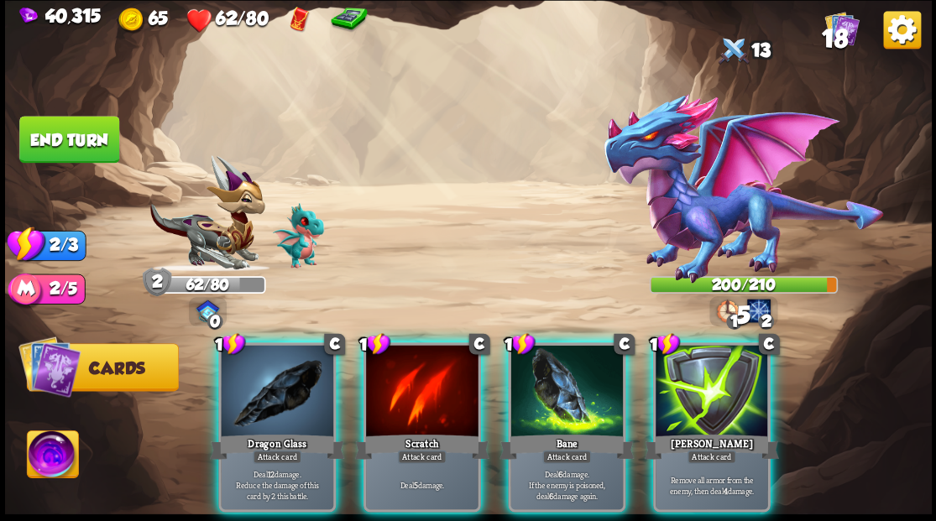
click at [288, 385] on div at bounding box center [277, 392] width 112 height 95
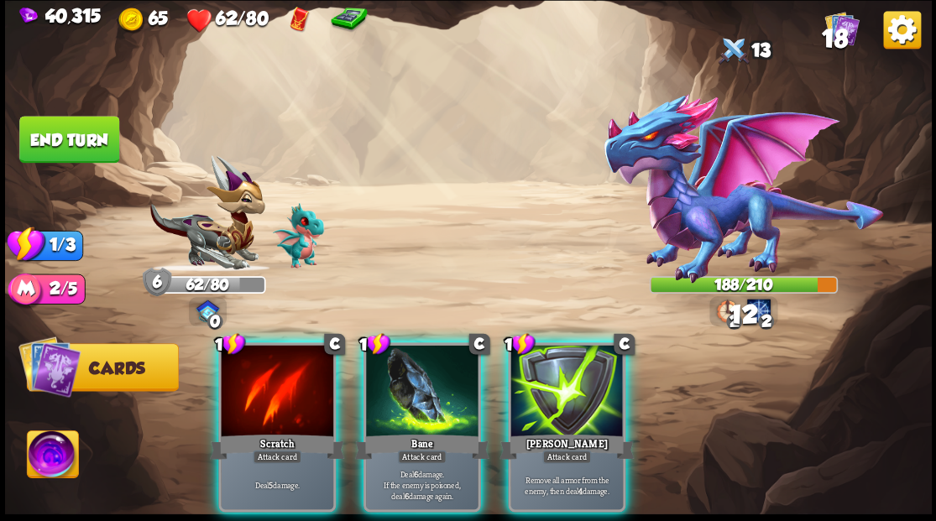
drag, startPoint x: 391, startPoint y: 403, endPoint x: 362, endPoint y: 407, distance: 29.7
click at [396, 405] on div at bounding box center [422, 392] width 112 height 95
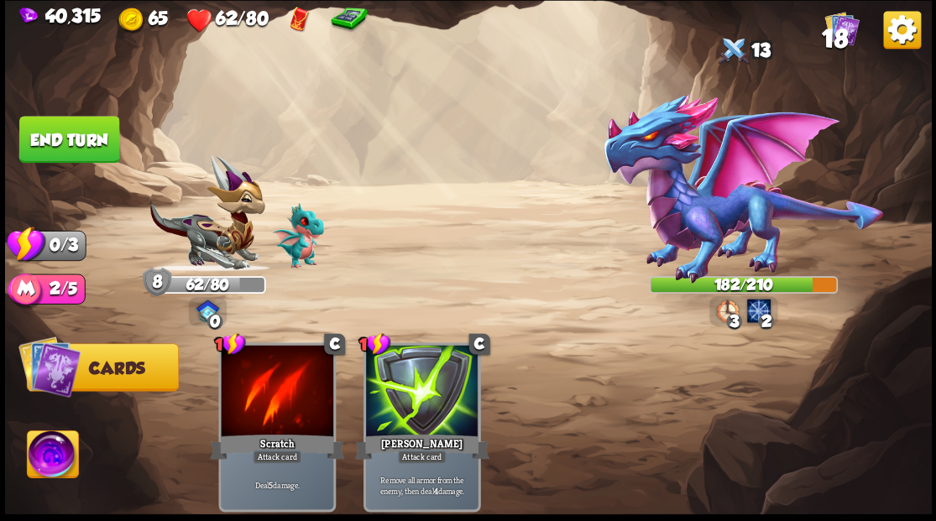
click at [77, 153] on button "End turn" at bounding box center [69, 140] width 102 height 48
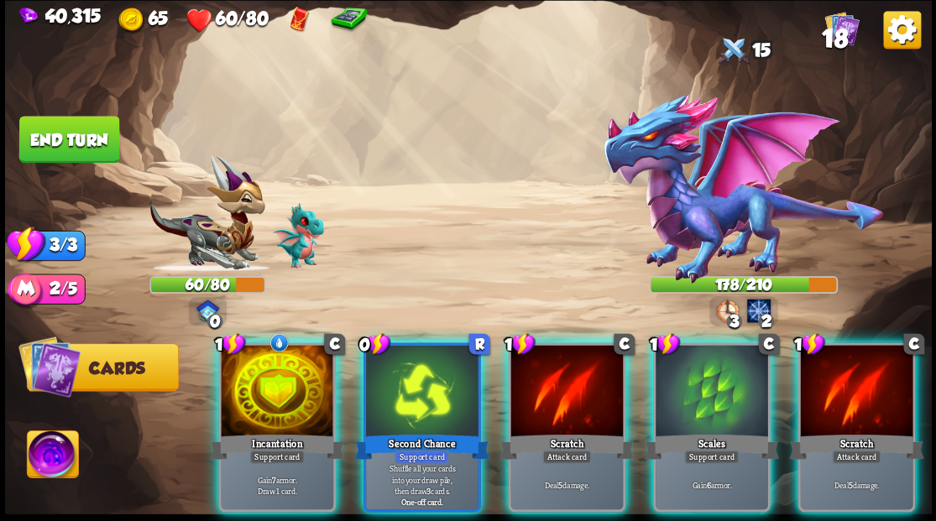
click at [264, 385] on div at bounding box center [277, 392] width 112 height 95
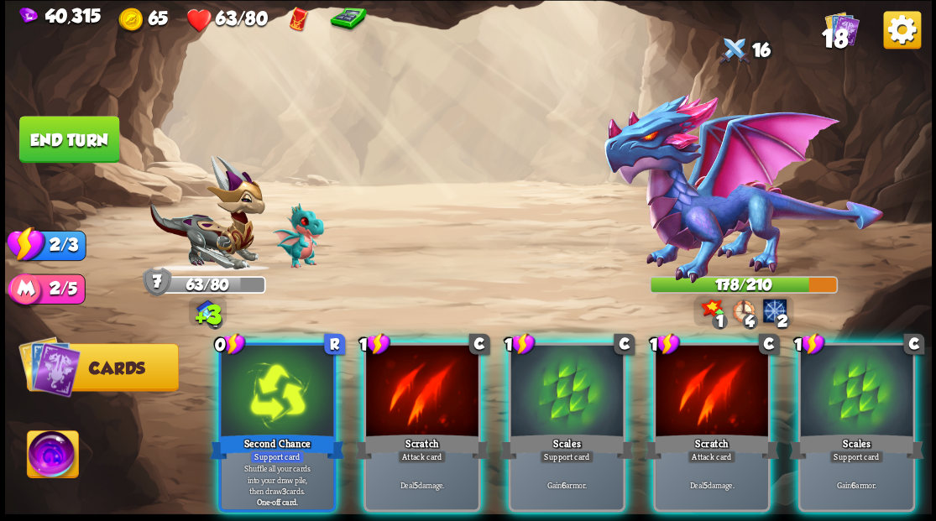
drag, startPoint x: 564, startPoint y: 395, endPoint x: 539, endPoint y: 361, distance: 42.0
click at [564, 394] on div at bounding box center [566, 392] width 112 height 95
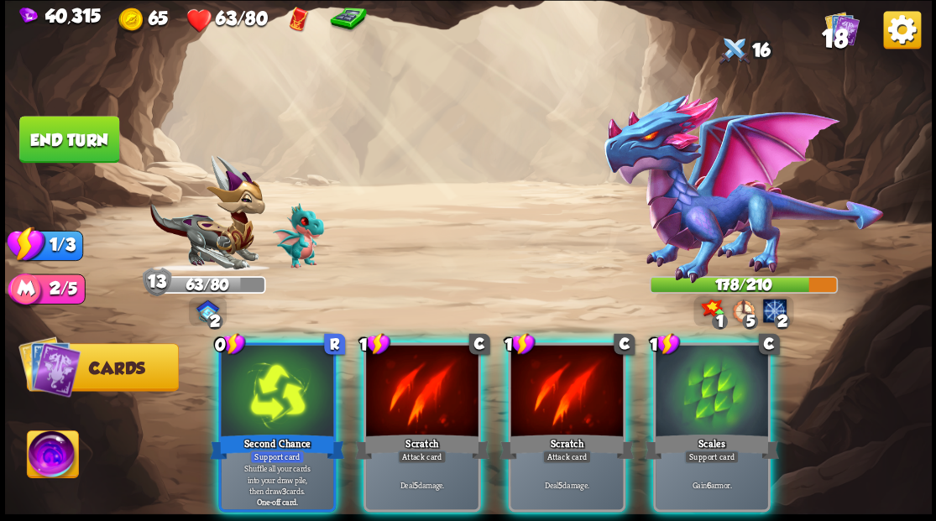
click at [556, 367] on div at bounding box center [566, 392] width 112 height 95
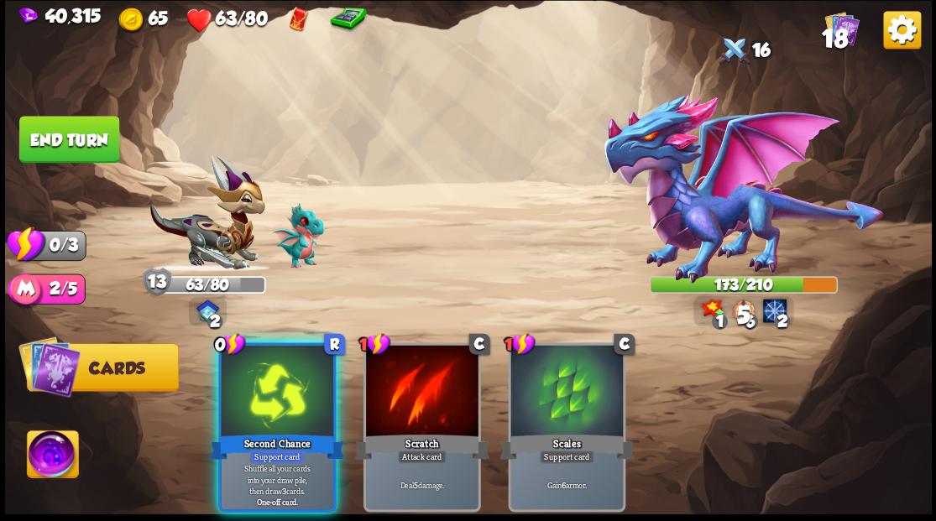
drag, startPoint x: 269, startPoint y: 388, endPoint x: 285, endPoint y: 374, distance: 21.4
click at [269, 387] on div at bounding box center [277, 392] width 112 height 95
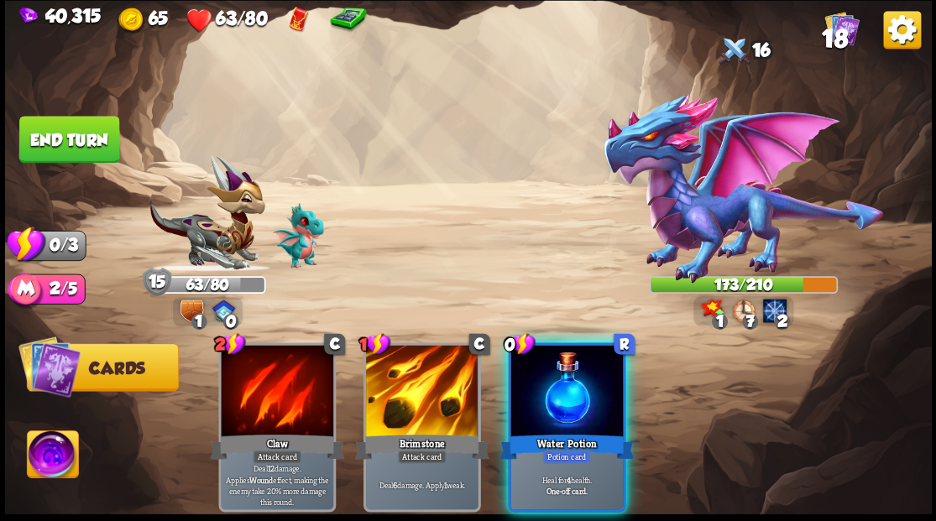
drag, startPoint x: 557, startPoint y: 381, endPoint x: 541, endPoint y: 359, distance: 27.0
click at [557, 379] on div at bounding box center [566, 392] width 112 height 95
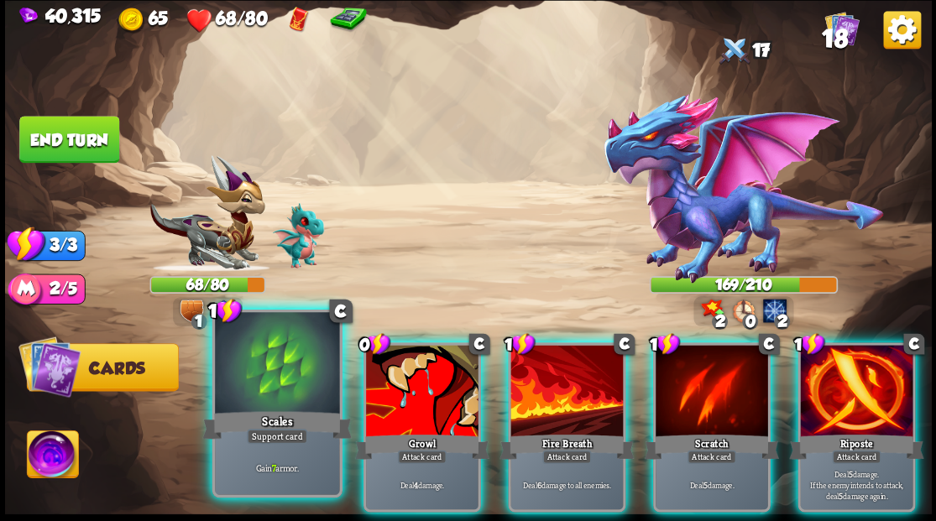
click at [293, 395] on div at bounding box center [277, 364] width 124 height 105
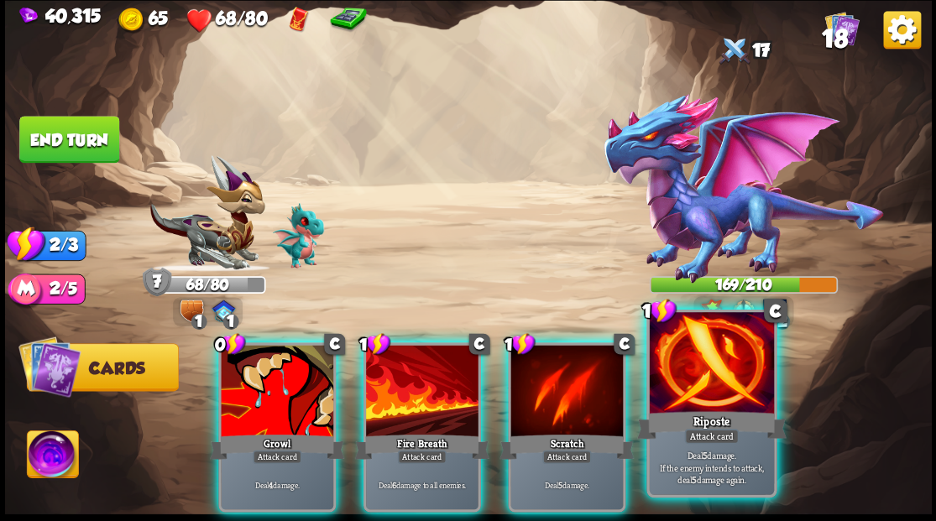
click at [713, 403] on div at bounding box center [711, 364] width 124 height 105
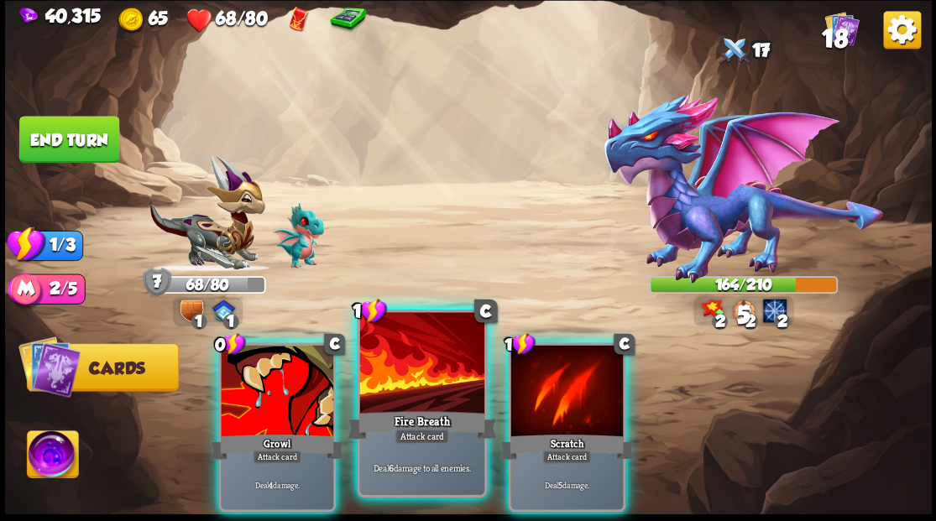
click at [420, 389] on div at bounding box center [421, 364] width 124 height 105
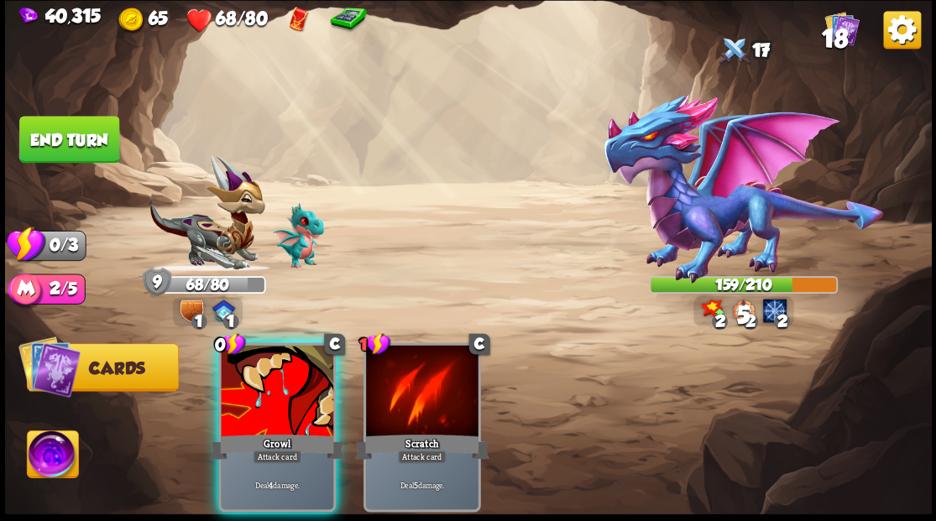
click at [258, 386] on div at bounding box center [277, 392] width 112 height 95
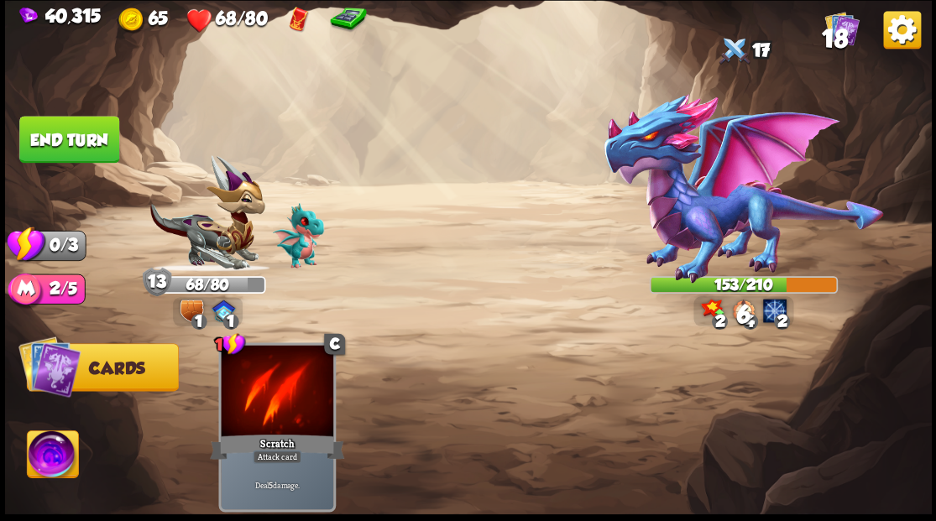
click at [76, 136] on button "End turn" at bounding box center [69, 139] width 102 height 48
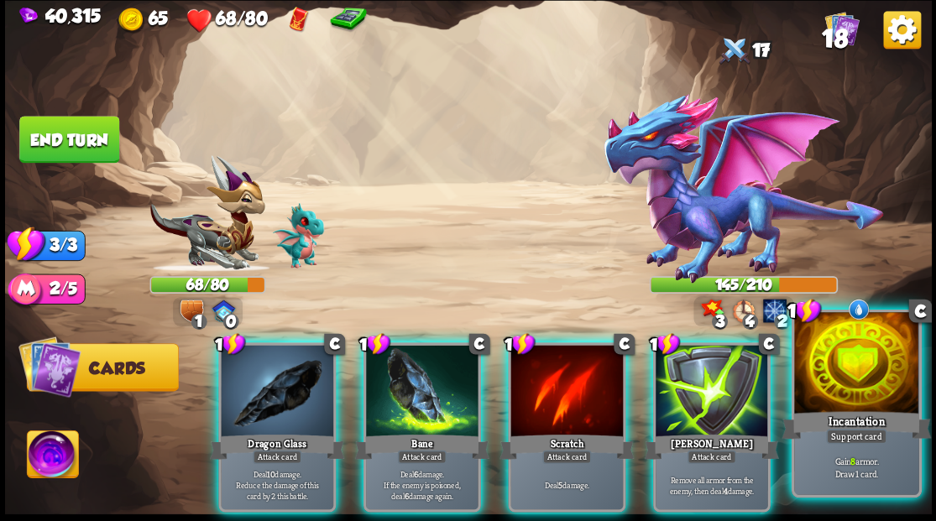
click at [873, 392] on div at bounding box center [856, 364] width 124 height 105
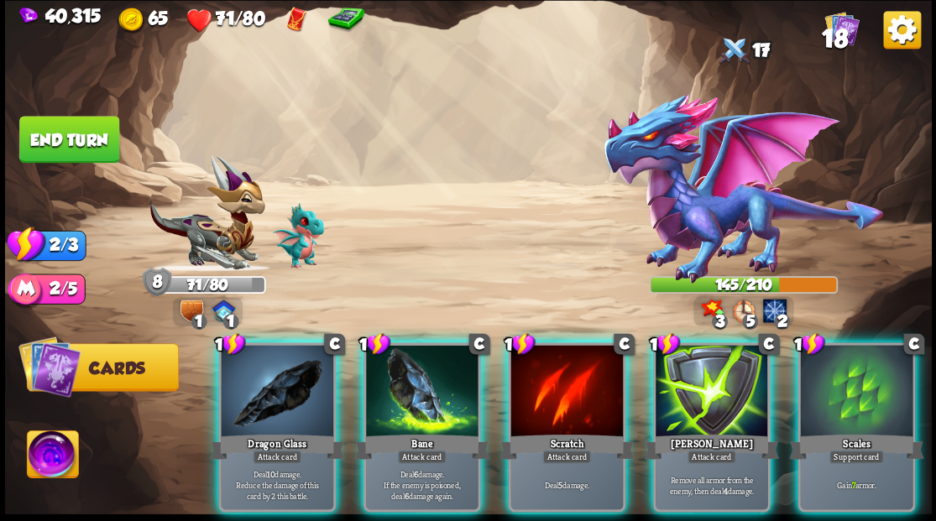
drag, startPoint x: 854, startPoint y: 401, endPoint x: 848, endPoint y: 379, distance: 23.4
click at [854, 396] on div at bounding box center [856, 392] width 112 height 95
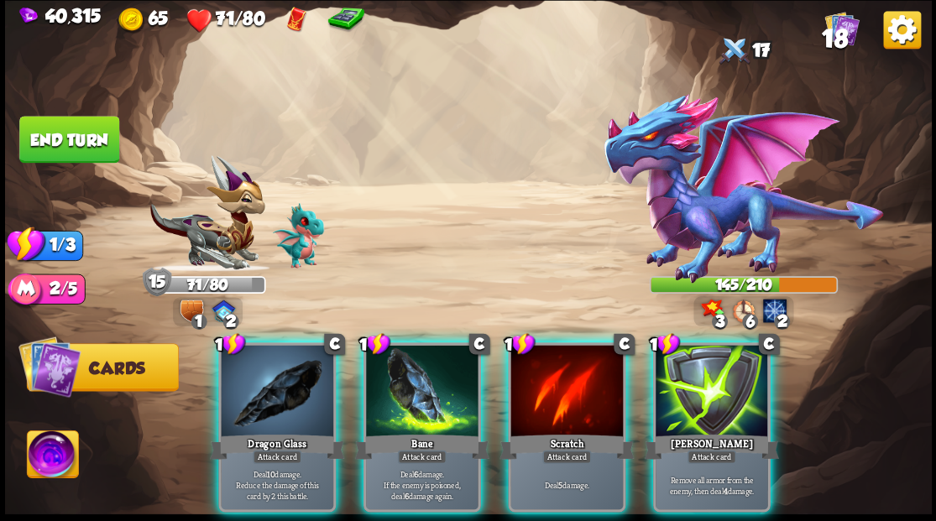
click at [268, 400] on div at bounding box center [277, 392] width 112 height 95
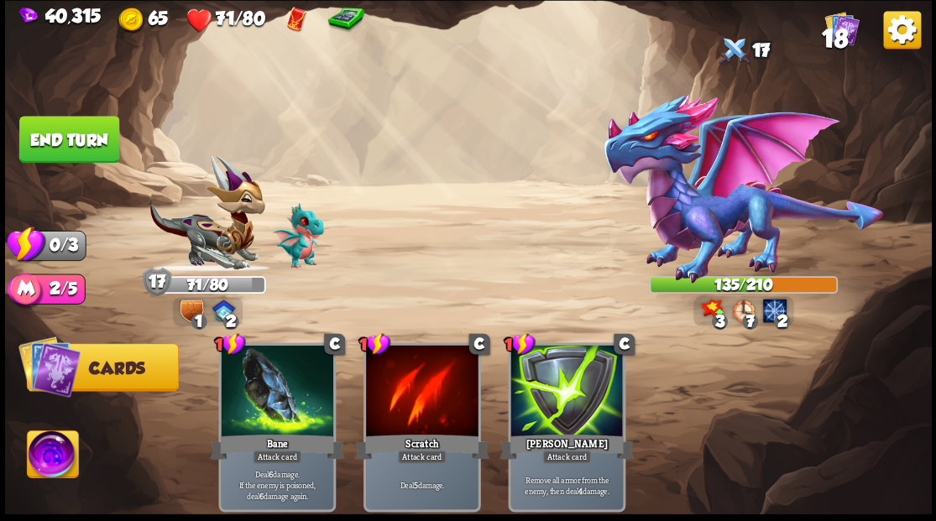
click at [87, 133] on button "End turn" at bounding box center [69, 139] width 100 height 47
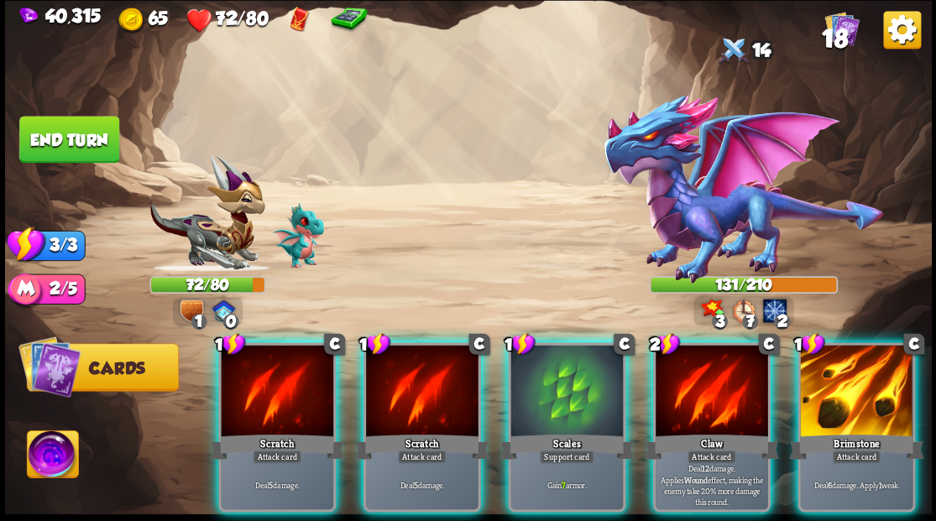
click at [547, 372] on div at bounding box center [566, 392] width 112 height 95
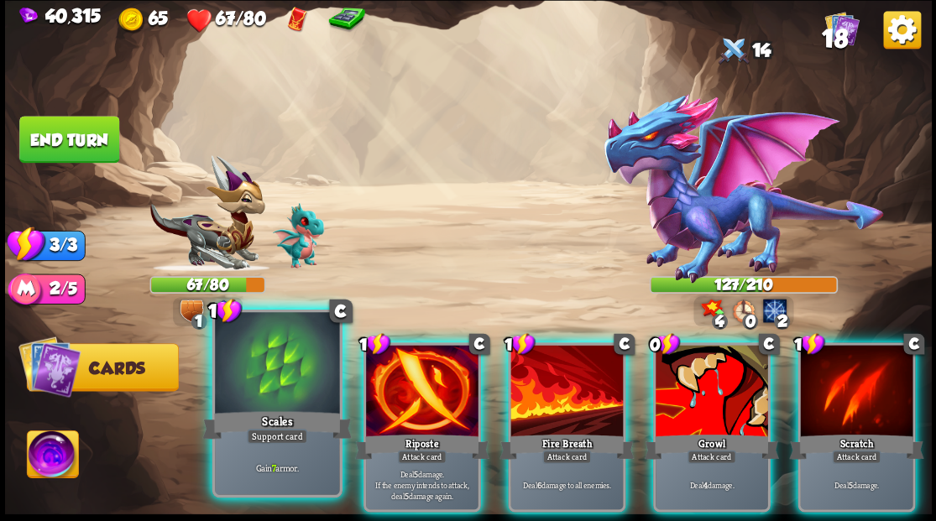
click at [288, 403] on div at bounding box center [277, 364] width 124 height 105
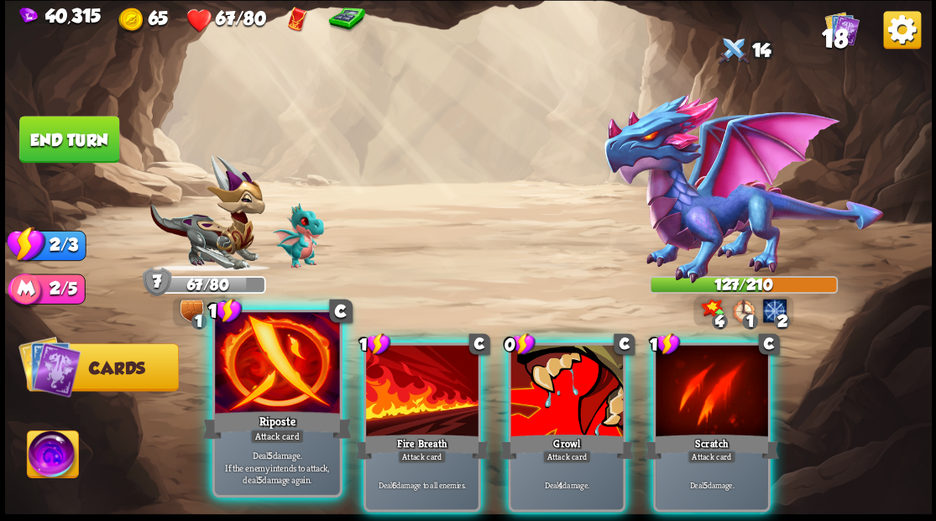
click at [256, 384] on div at bounding box center [277, 364] width 124 height 105
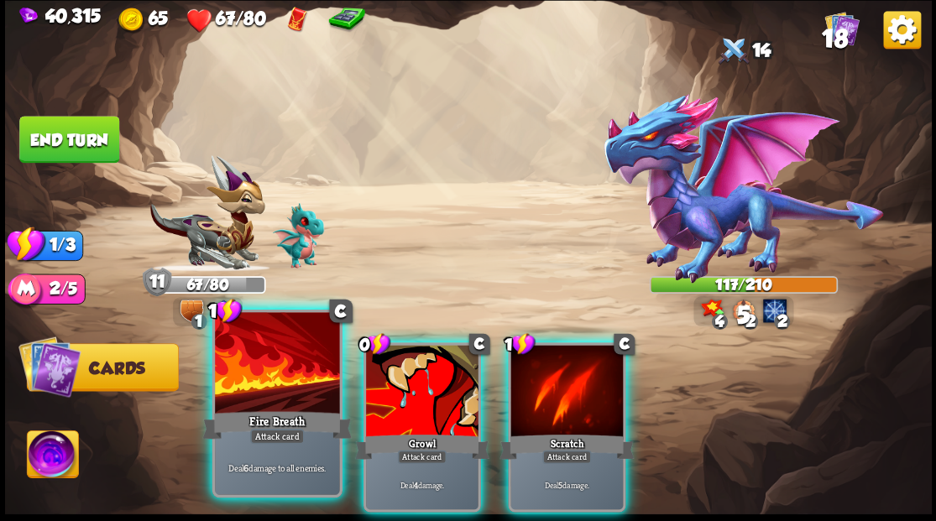
click at [248, 378] on div at bounding box center [277, 364] width 124 height 105
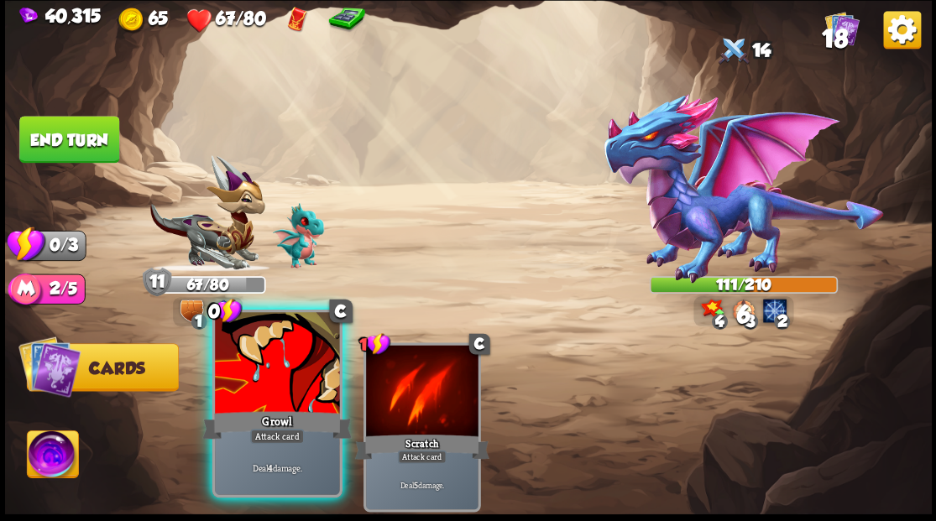
click at [249, 378] on div at bounding box center [277, 364] width 124 height 105
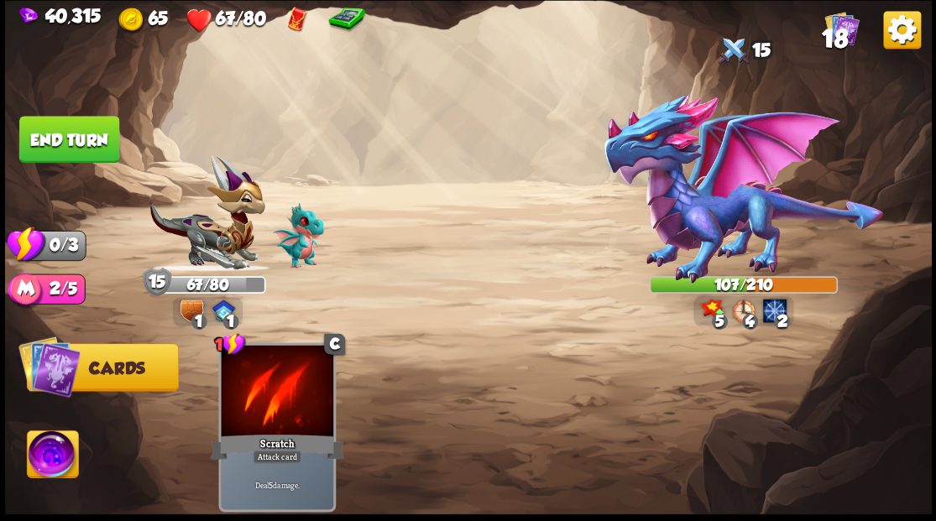
click at [90, 143] on button "End turn" at bounding box center [69, 139] width 100 height 47
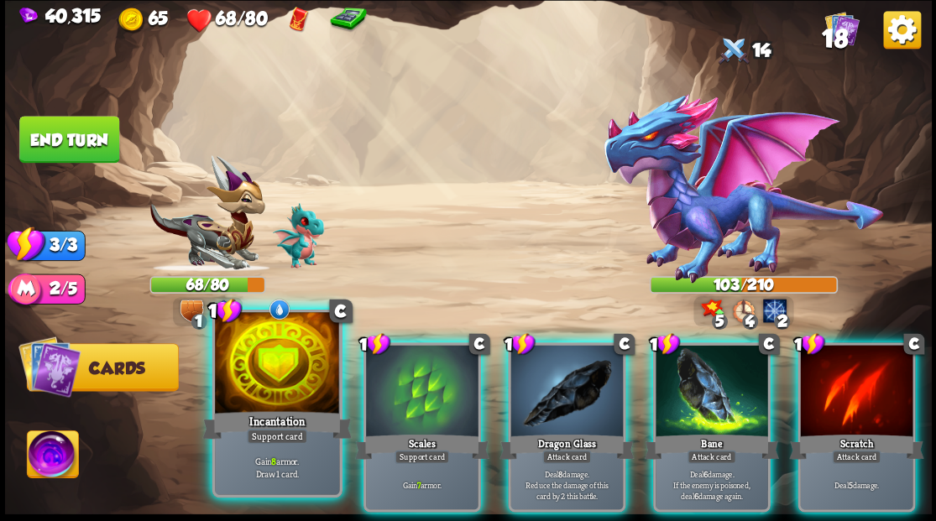
click at [274, 374] on div at bounding box center [277, 364] width 124 height 105
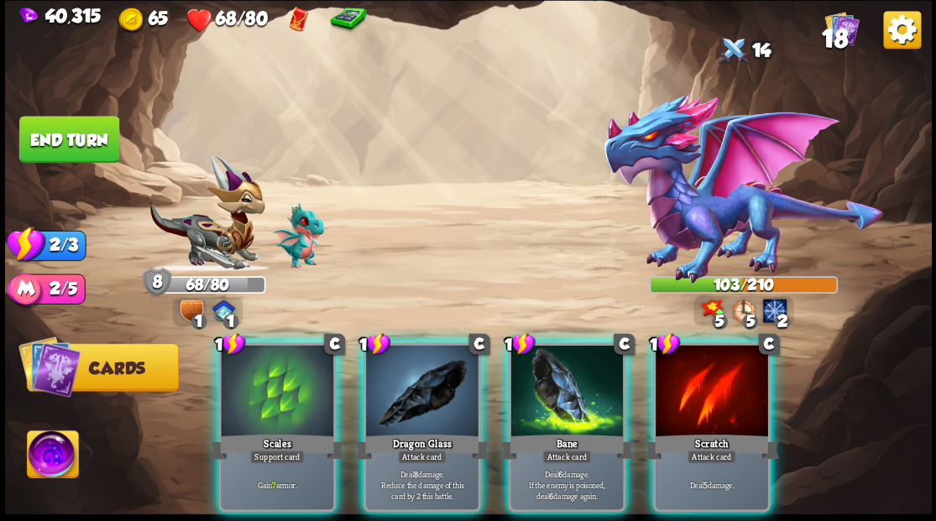
click at [274, 374] on div at bounding box center [277, 392] width 112 height 95
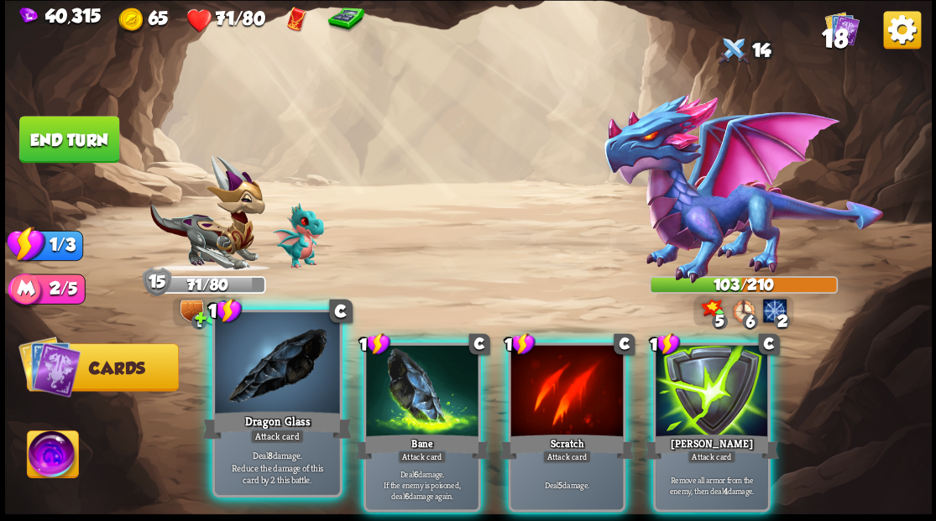
click at [264, 384] on div at bounding box center [277, 364] width 124 height 105
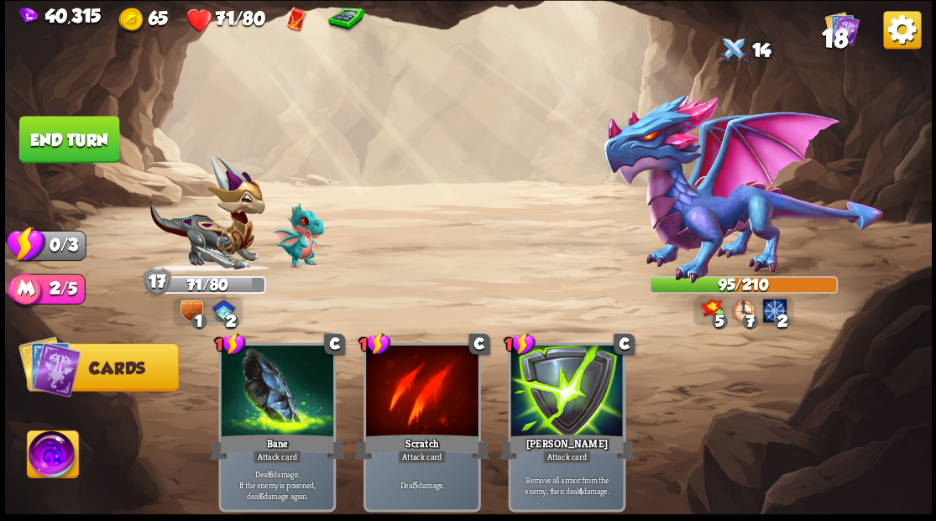
drag, startPoint x: 63, startPoint y: 138, endPoint x: 173, endPoint y: 209, distance: 131.1
click at [66, 139] on button "End turn" at bounding box center [69, 139] width 102 height 48
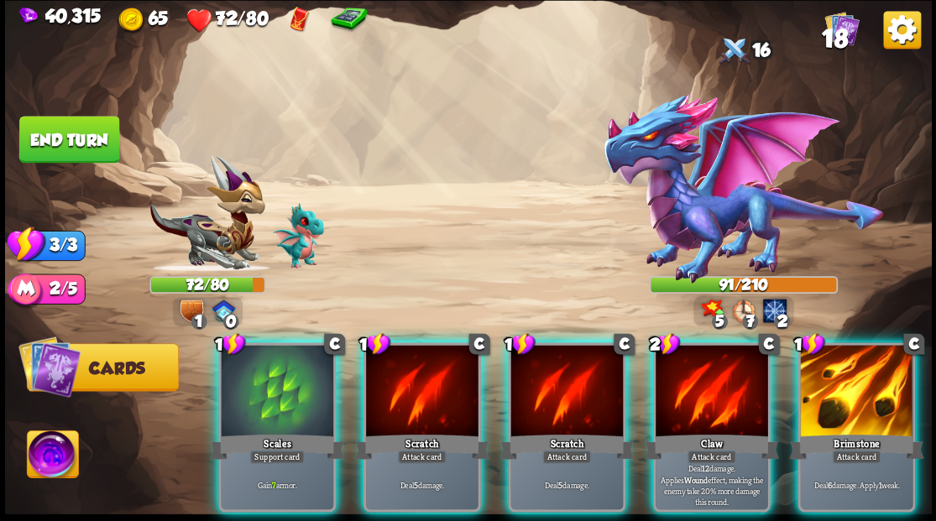
click at [275, 380] on div at bounding box center [277, 392] width 112 height 95
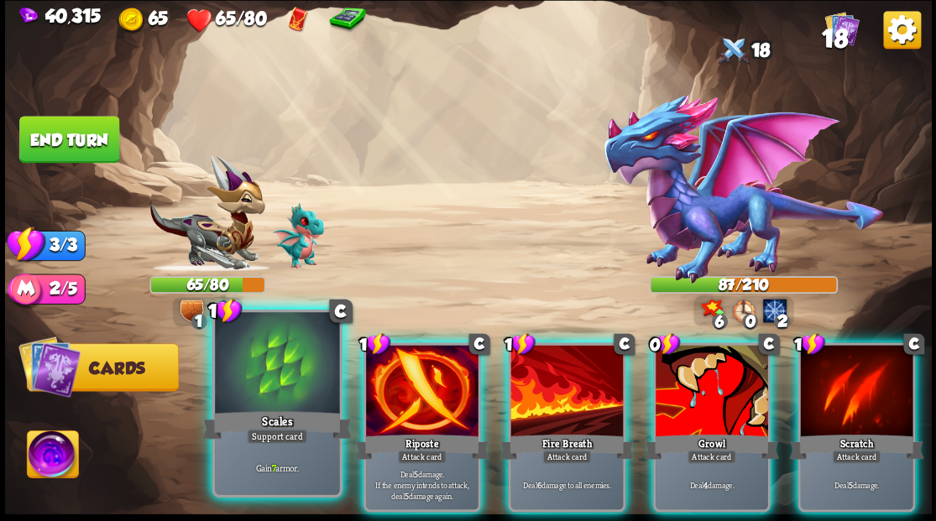
click at [294, 359] on div at bounding box center [277, 364] width 124 height 105
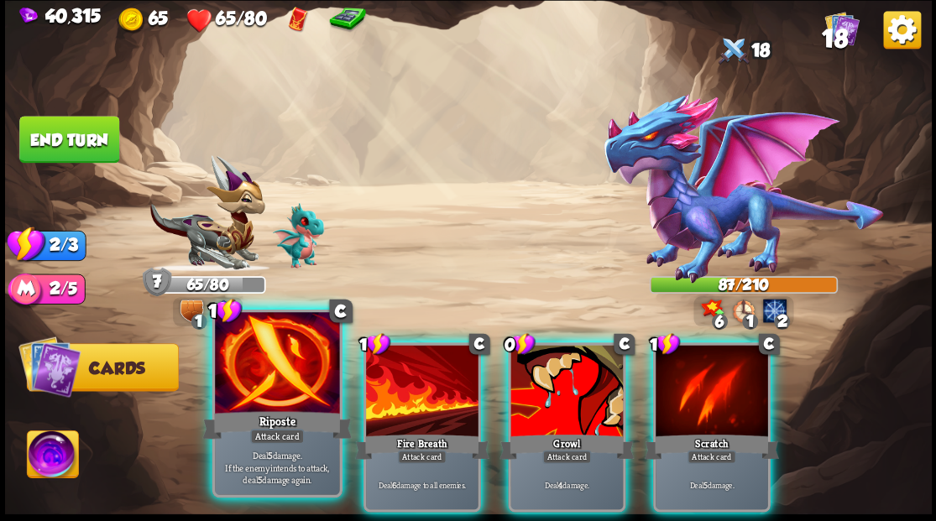
click at [269, 365] on div at bounding box center [277, 364] width 124 height 105
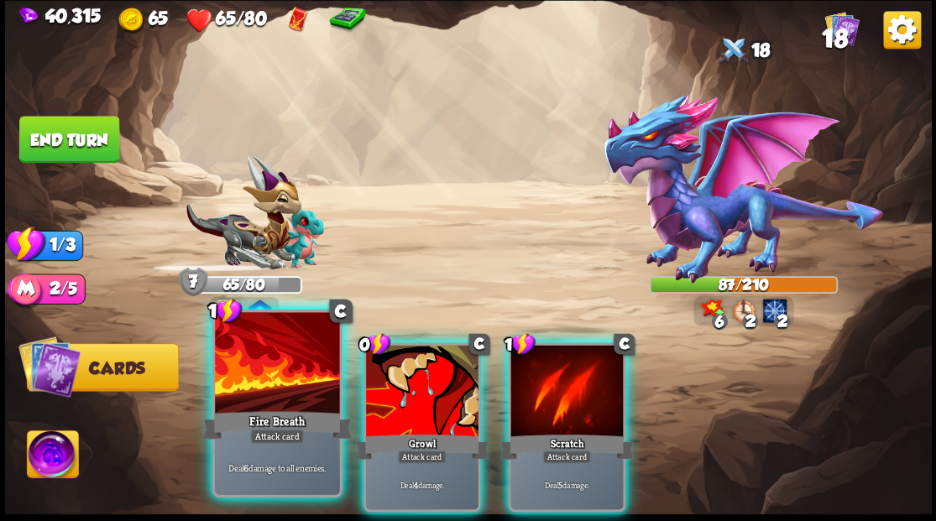
click at [269, 365] on div at bounding box center [277, 364] width 124 height 105
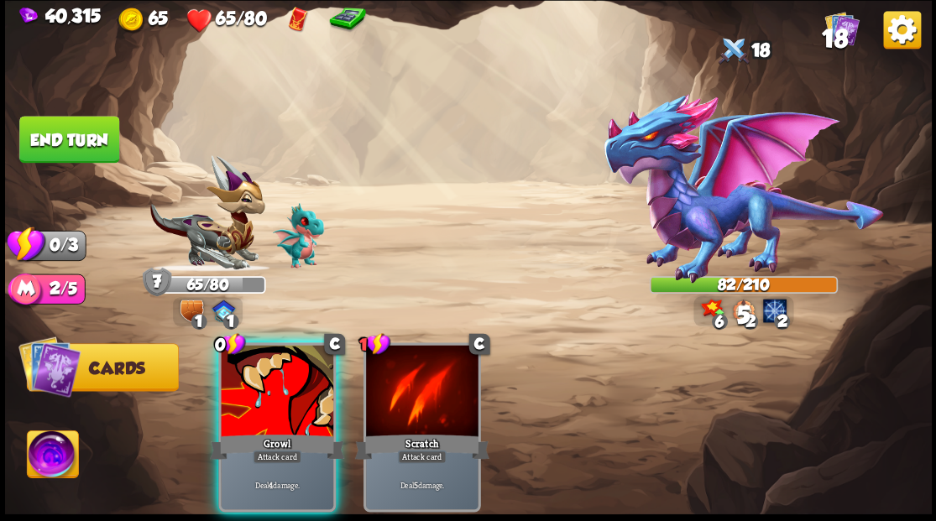
click at [269, 365] on div at bounding box center [277, 392] width 112 height 95
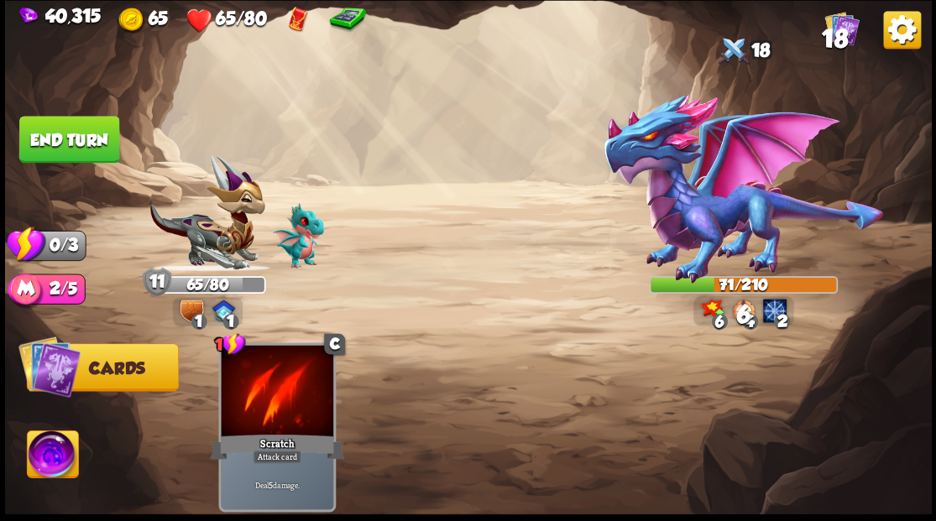
click at [57, 139] on button "End turn" at bounding box center [69, 139] width 100 height 47
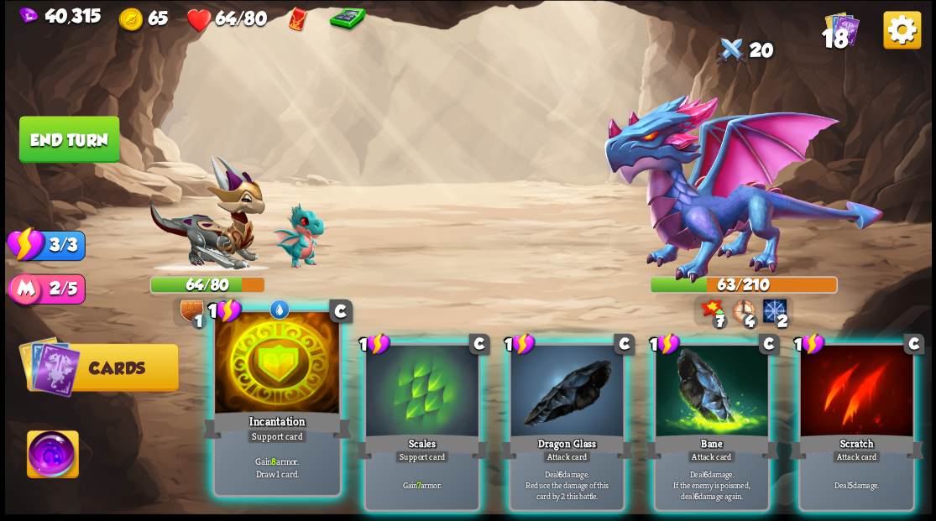
click at [264, 389] on div at bounding box center [277, 364] width 124 height 105
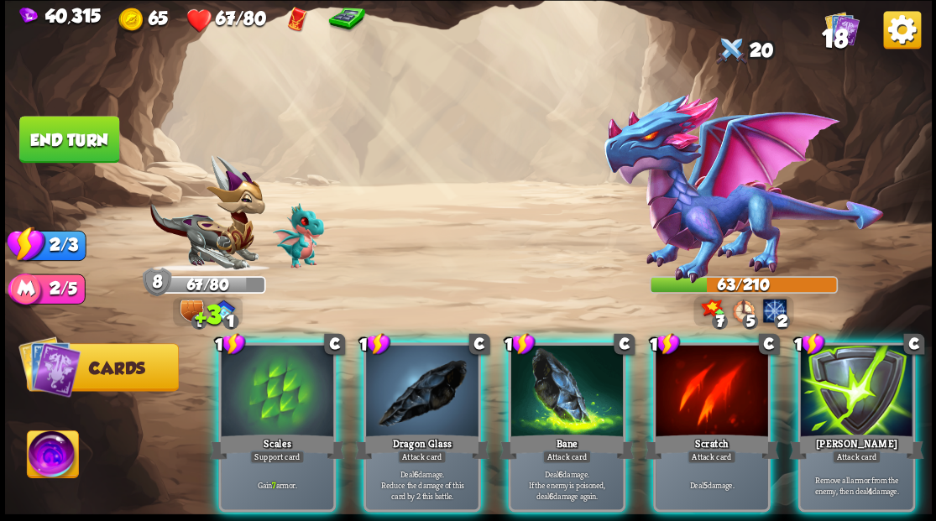
click at [264, 388] on div at bounding box center [277, 392] width 112 height 95
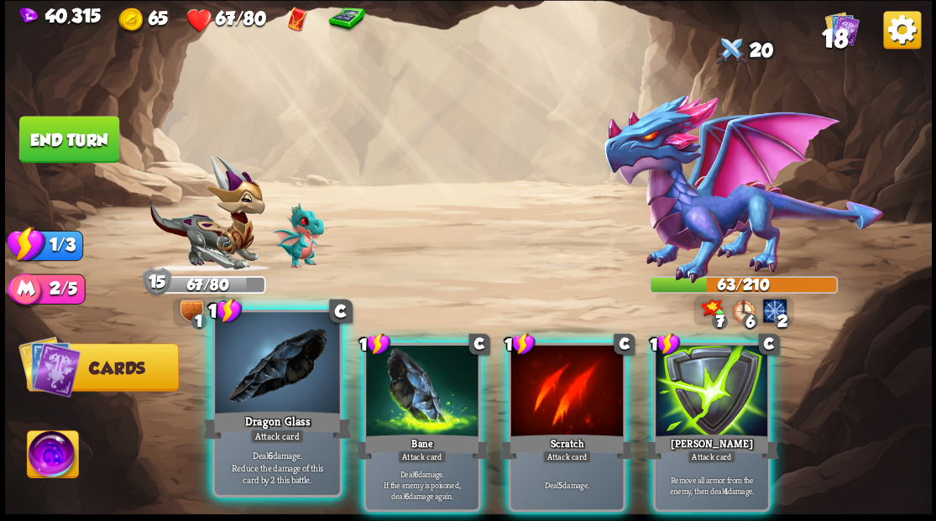
click at [278, 366] on div at bounding box center [277, 364] width 124 height 105
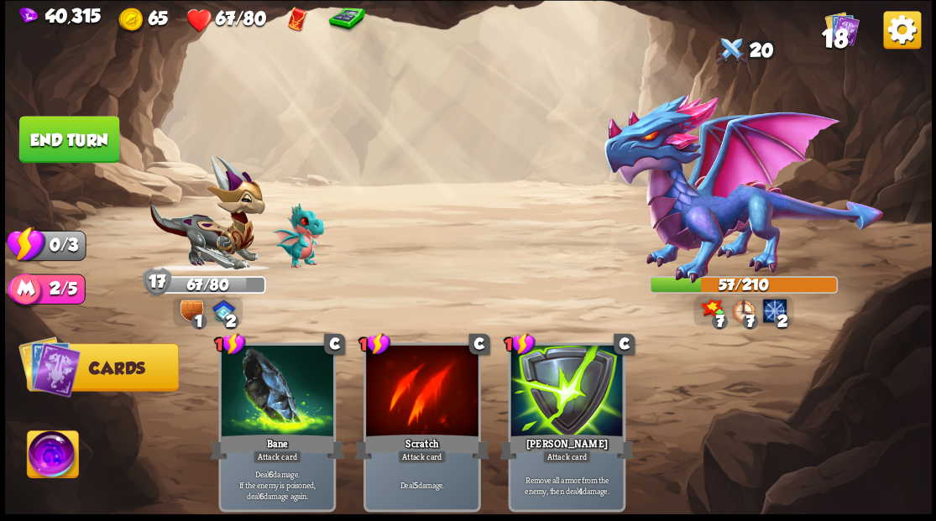
drag, startPoint x: 76, startPoint y: 140, endPoint x: 109, endPoint y: 148, distance: 33.6
click at [76, 140] on button "End turn" at bounding box center [69, 139] width 100 height 47
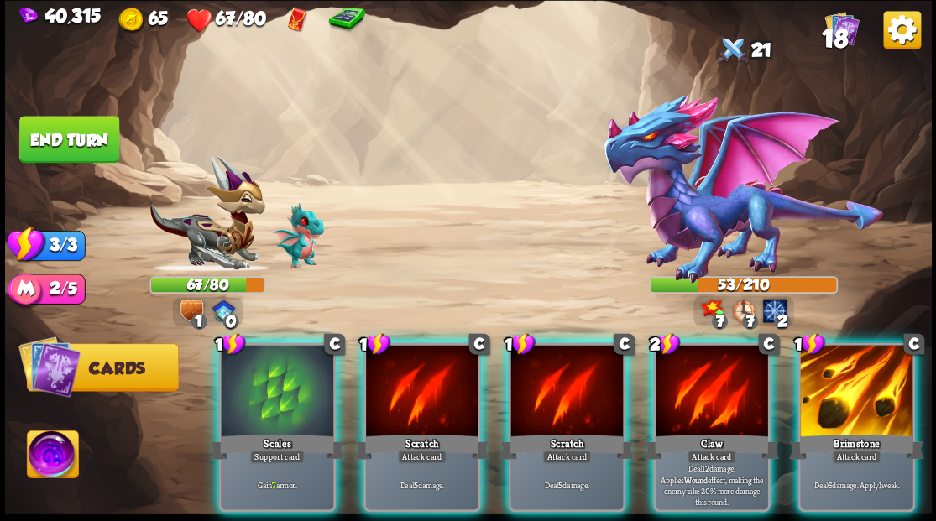
click at [276, 377] on div at bounding box center [277, 392] width 112 height 95
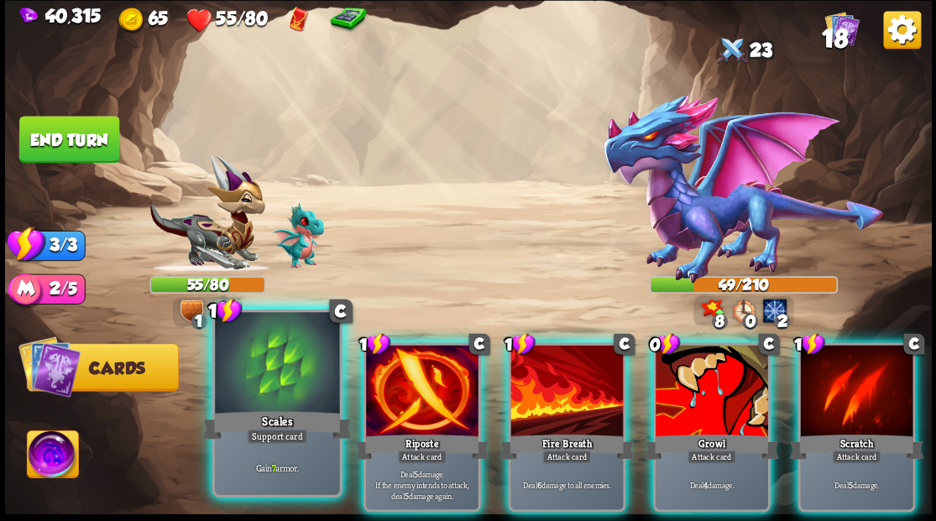
click at [264, 373] on div at bounding box center [277, 364] width 124 height 105
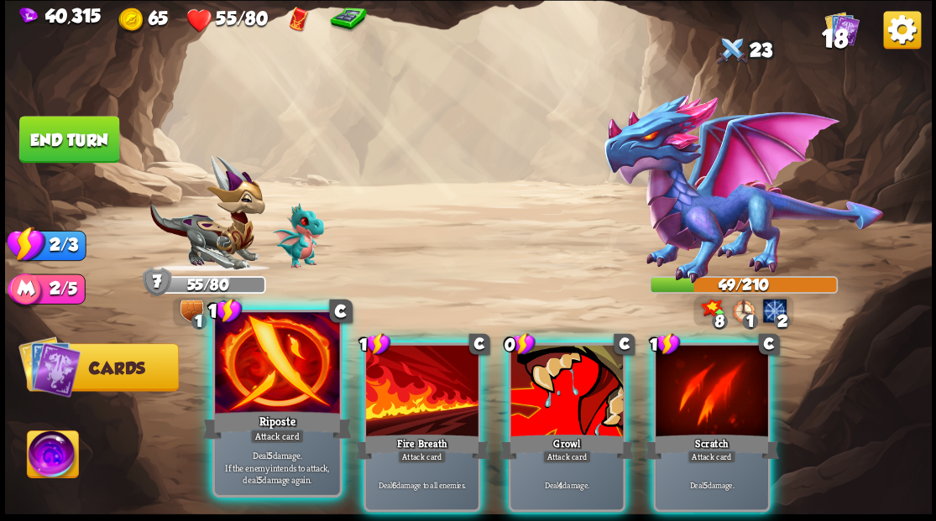
click at [261, 371] on div at bounding box center [277, 364] width 124 height 105
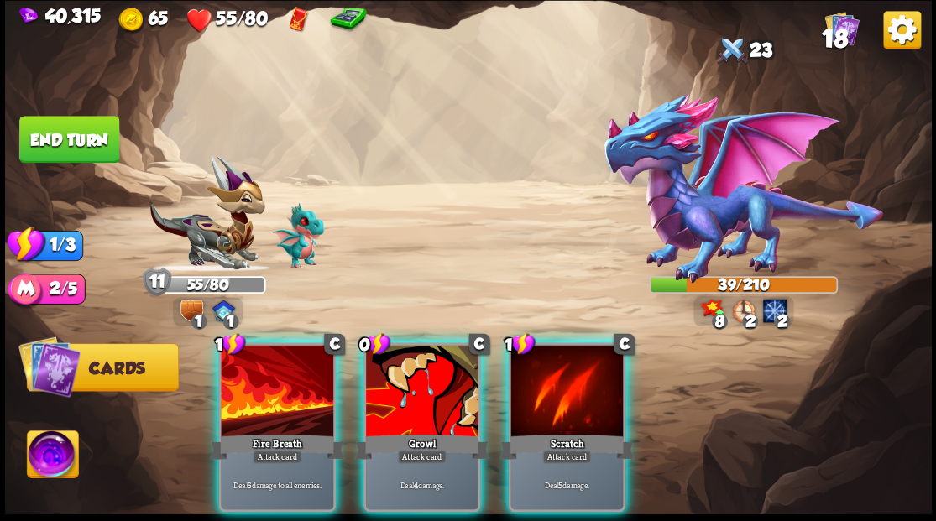
click at [262, 371] on div at bounding box center [277, 392] width 112 height 95
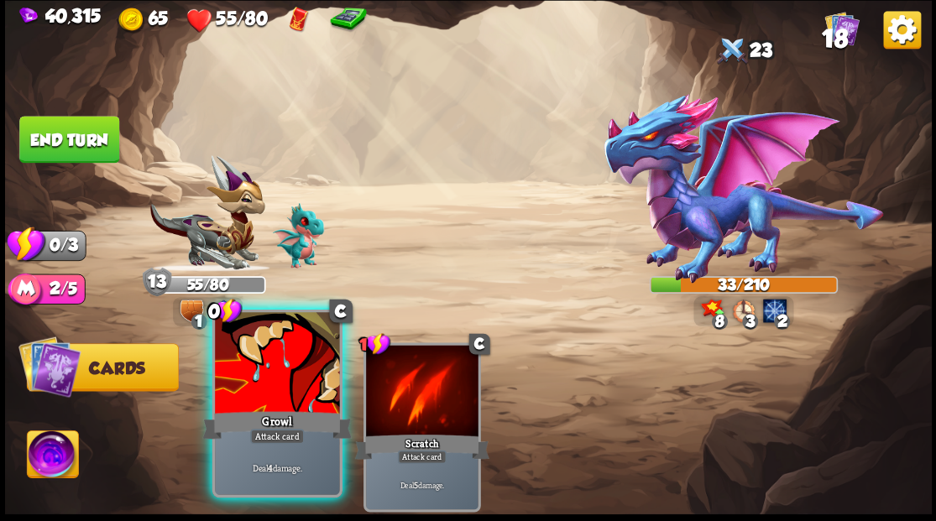
click at [234, 376] on div at bounding box center [277, 364] width 124 height 105
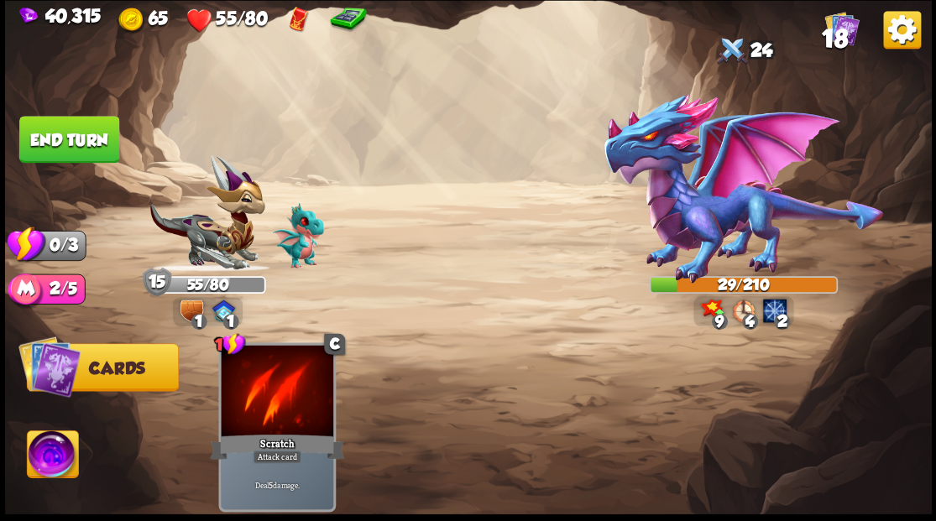
click at [59, 149] on button "End turn" at bounding box center [69, 139] width 100 height 47
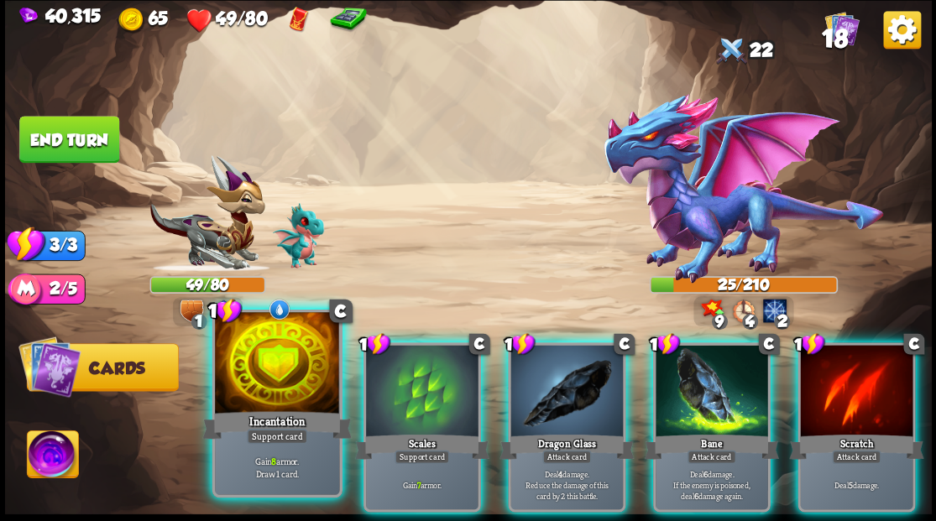
click at [255, 389] on div at bounding box center [277, 364] width 124 height 105
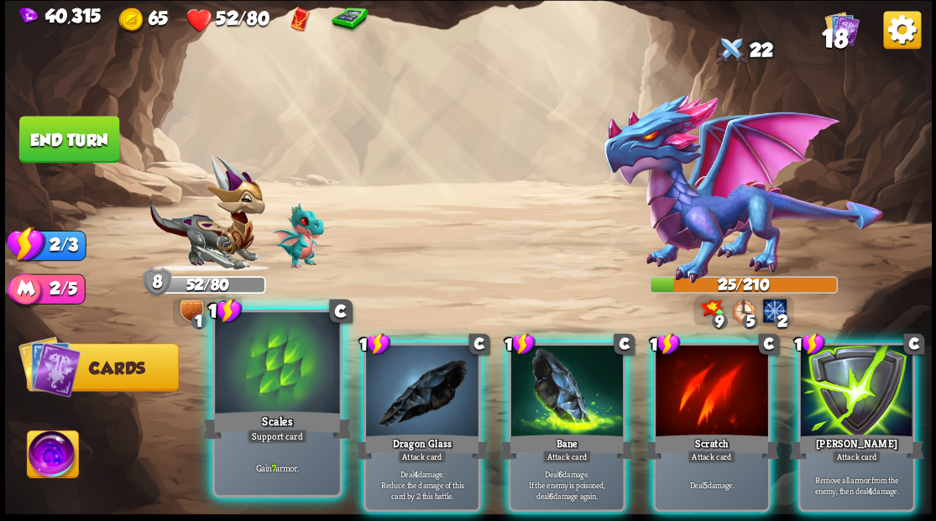
click at [252, 394] on div at bounding box center [277, 364] width 124 height 105
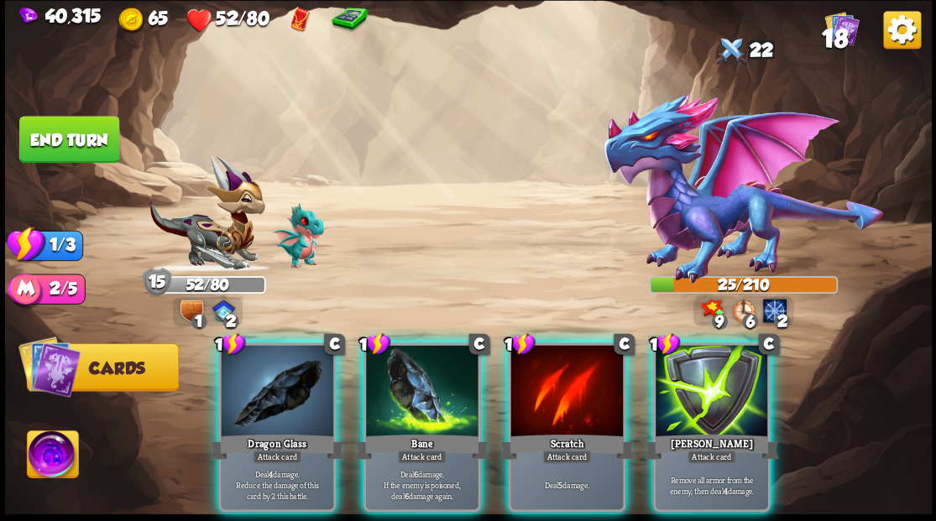
drag, startPoint x: 400, startPoint y: 424, endPoint x: 379, endPoint y: 400, distance: 32.1
click at [400, 431] on div "Bane" at bounding box center [421, 446] width 134 height 30
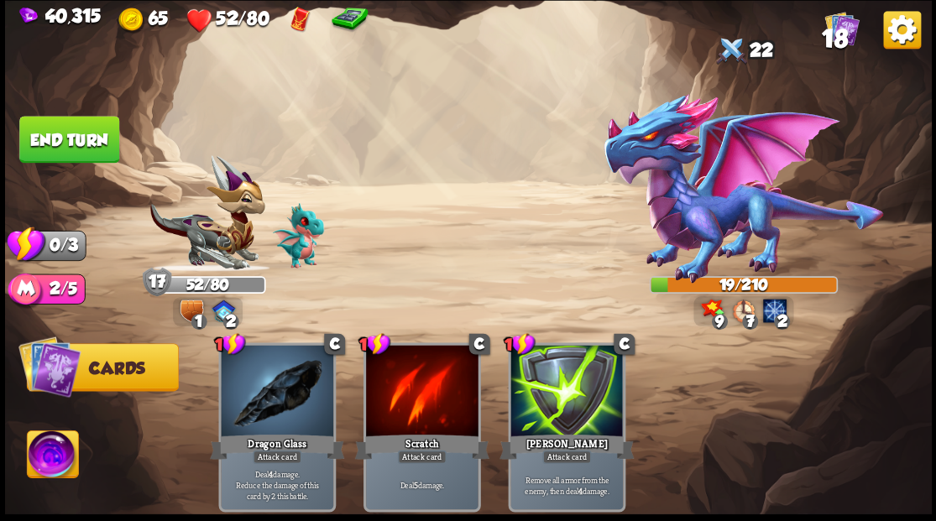
click at [81, 123] on button "End turn" at bounding box center [69, 139] width 102 height 48
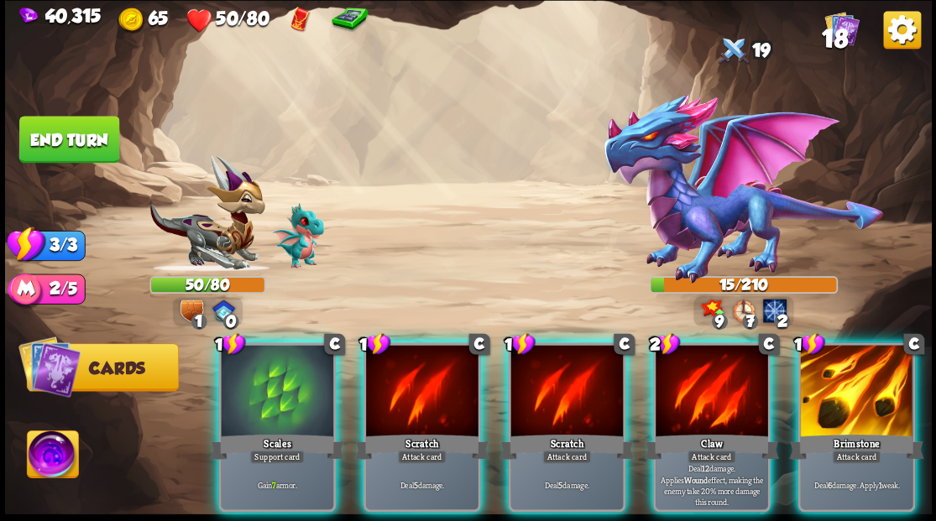
drag, startPoint x: 284, startPoint y: 390, endPoint x: 299, endPoint y: 369, distance: 25.9
click at [284, 384] on div at bounding box center [277, 392] width 112 height 95
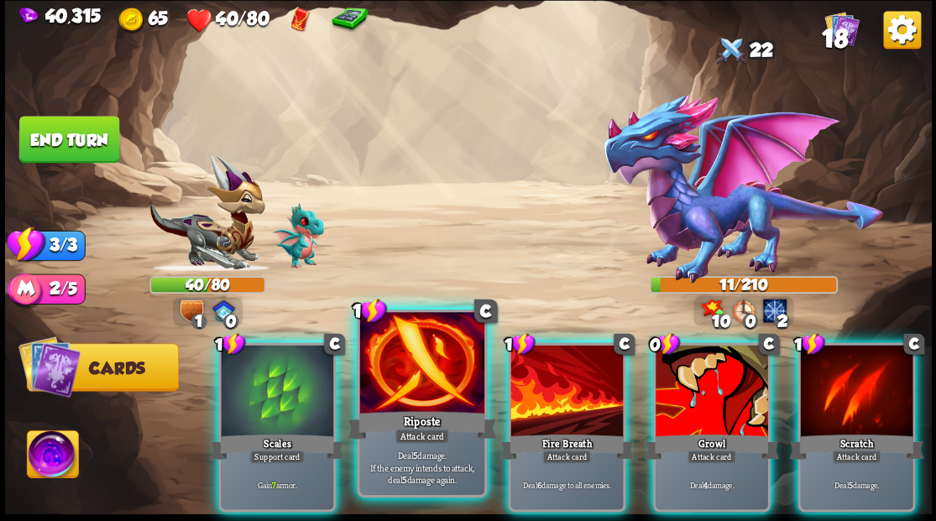
drag, startPoint x: 386, startPoint y: 388, endPoint x: 393, endPoint y: 342, distance: 46.7
click at [386, 386] on div at bounding box center [421, 364] width 124 height 105
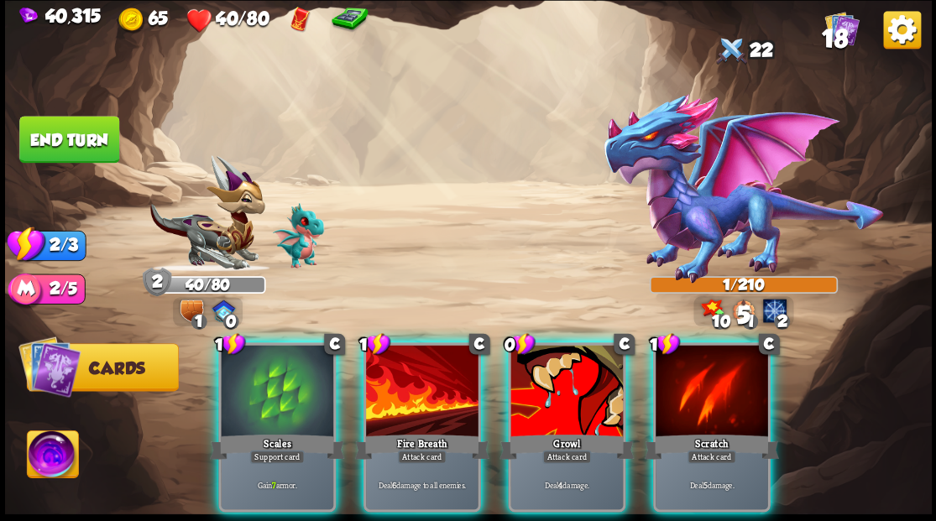
click at [392, 374] on div at bounding box center [422, 392] width 112 height 95
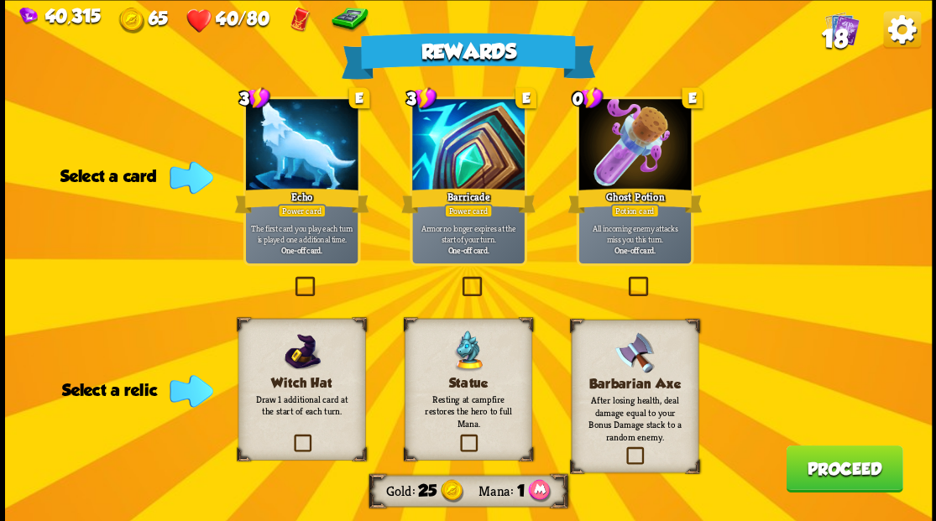
click at [458, 279] on label at bounding box center [458, 279] width 0 height 0
click at [0, 0] on input "checkbox" at bounding box center [0, 0] width 0 height 0
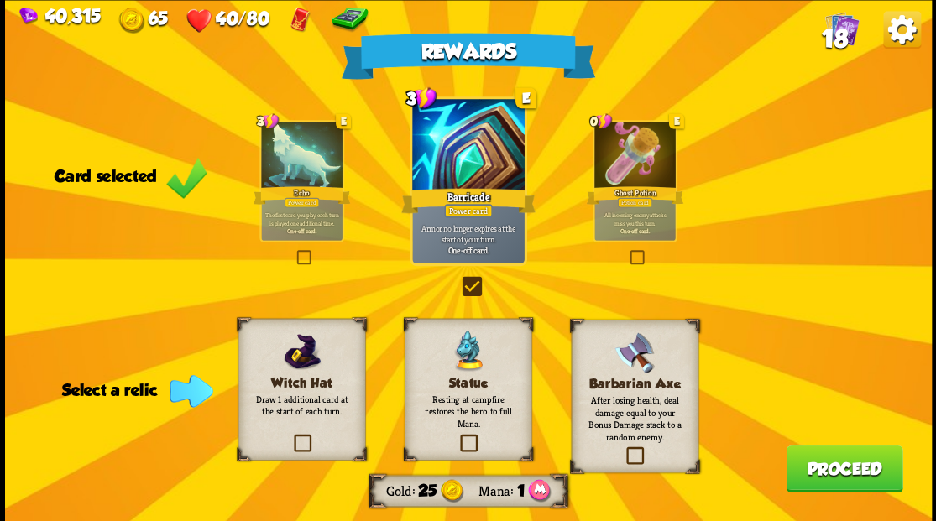
click at [624, 449] on label at bounding box center [624, 449] width 0 height 0
click at [0, 0] on input "checkbox" at bounding box center [0, 0] width 0 height 0
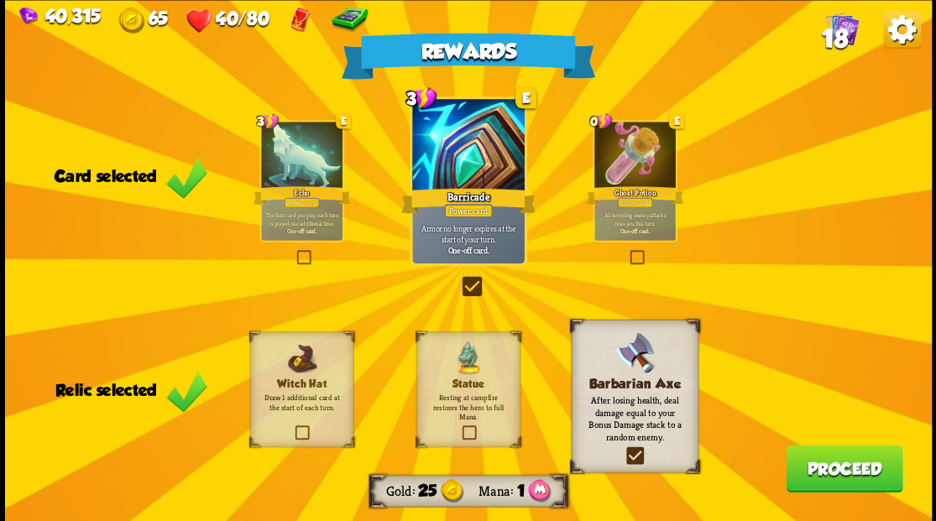
click at [843, 481] on button "Proceed" at bounding box center [844, 468] width 117 height 47
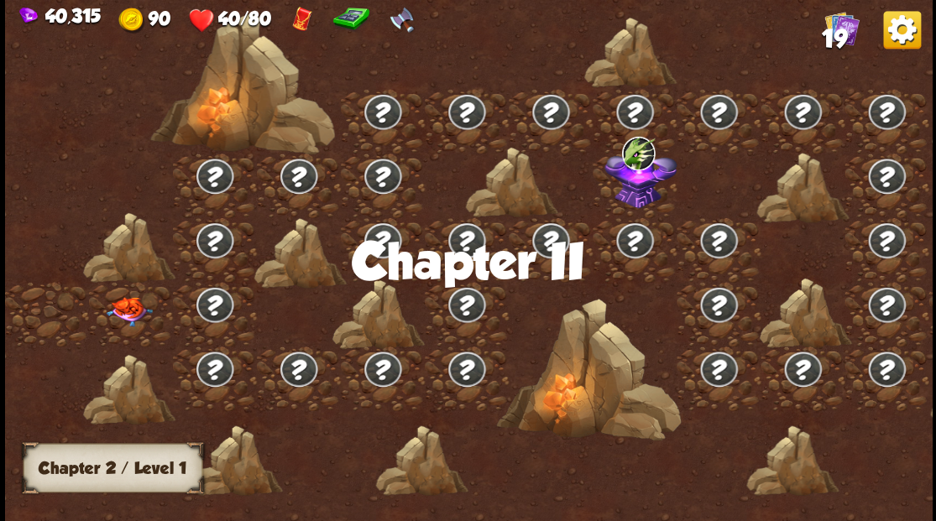
click at [123, 312] on img at bounding box center [129, 310] width 46 height 29
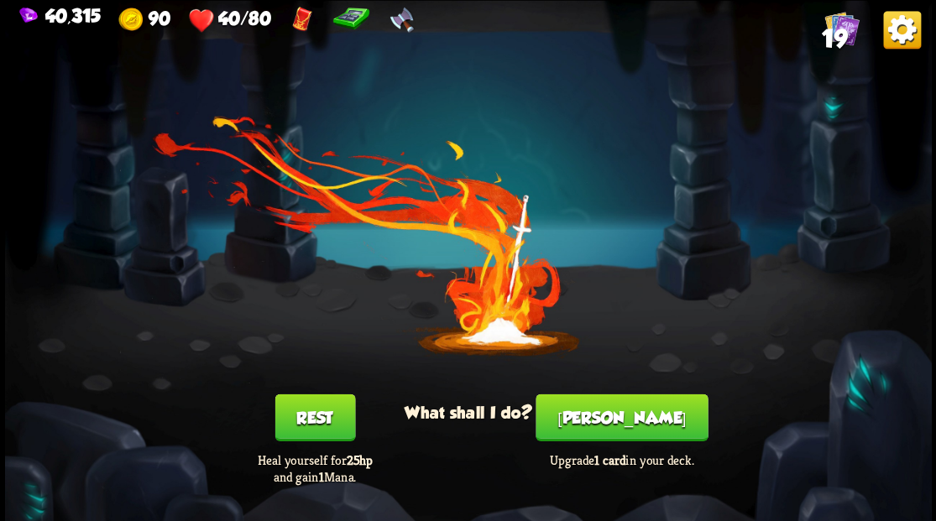
click at [627, 427] on button "[PERSON_NAME]" at bounding box center [622, 417] width 172 height 47
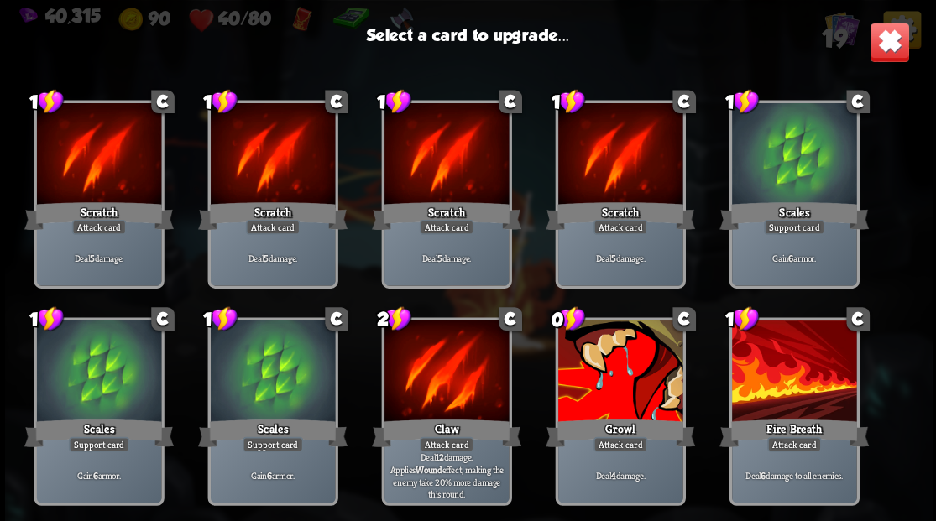
scroll to position [112, 0]
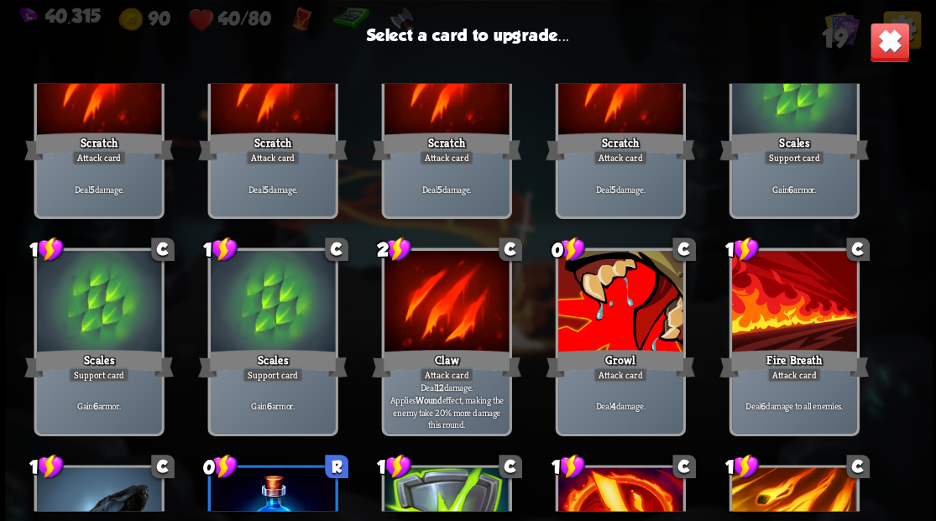
click at [619, 294] on div at bounding box center [619, 303] width 124 height 105
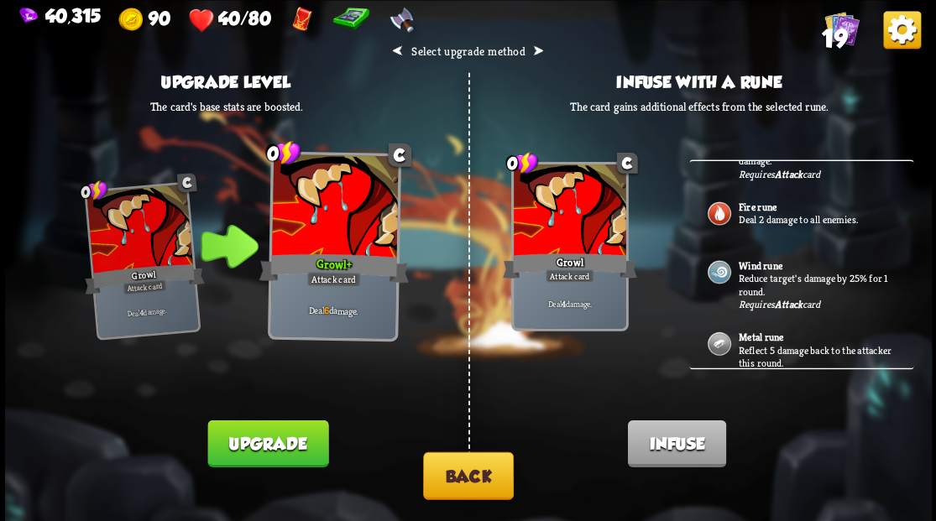
scroll to position [138, 0]
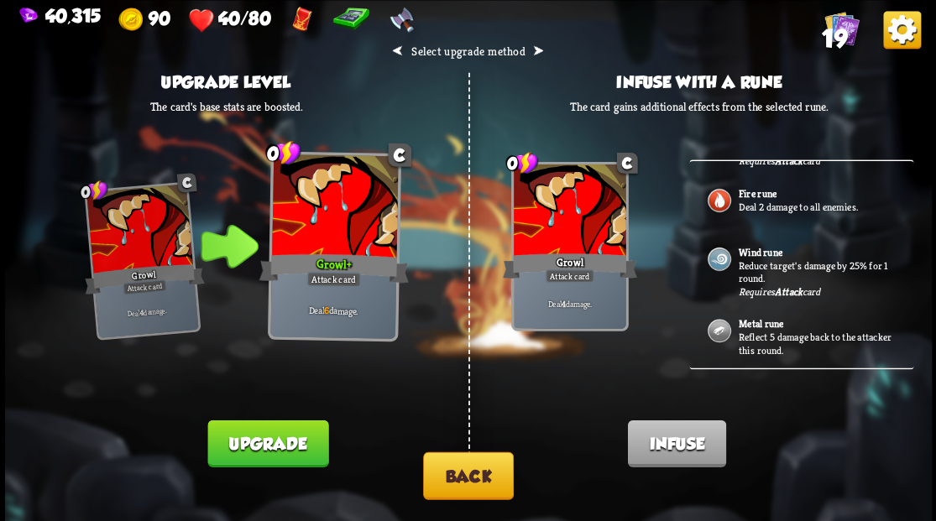
click at [462, 473] on button "Back" at bounding box center [468, 476] width 91 height 48
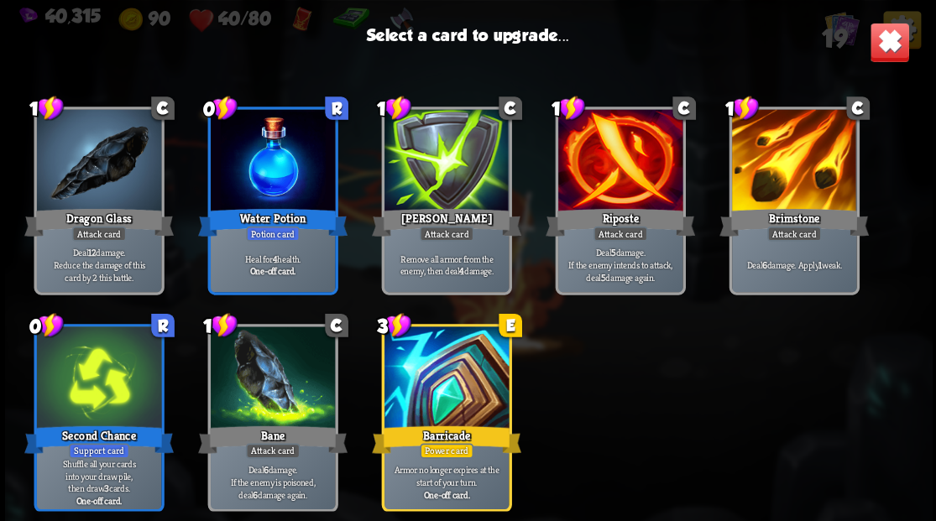
scroll to position [528, 0]
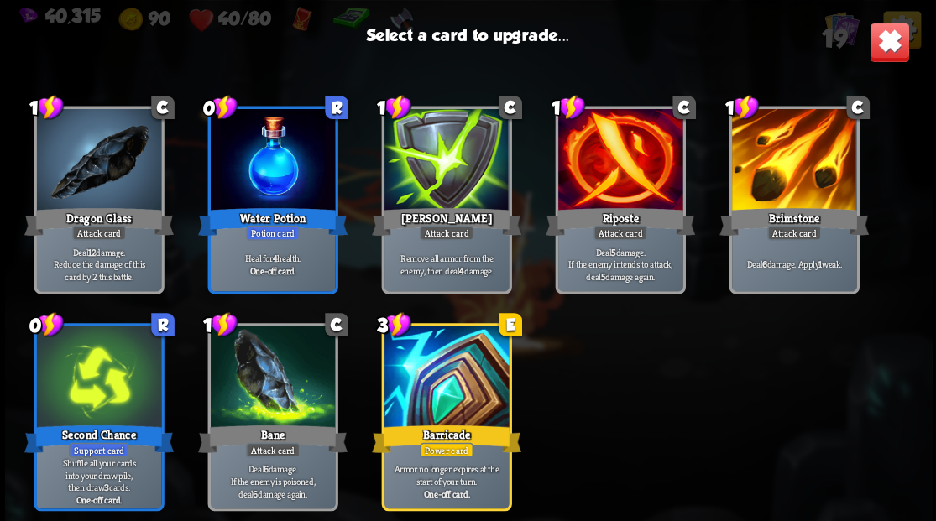
click at [451, 410] on div at bounding box center [446, 378] width 124 height 105
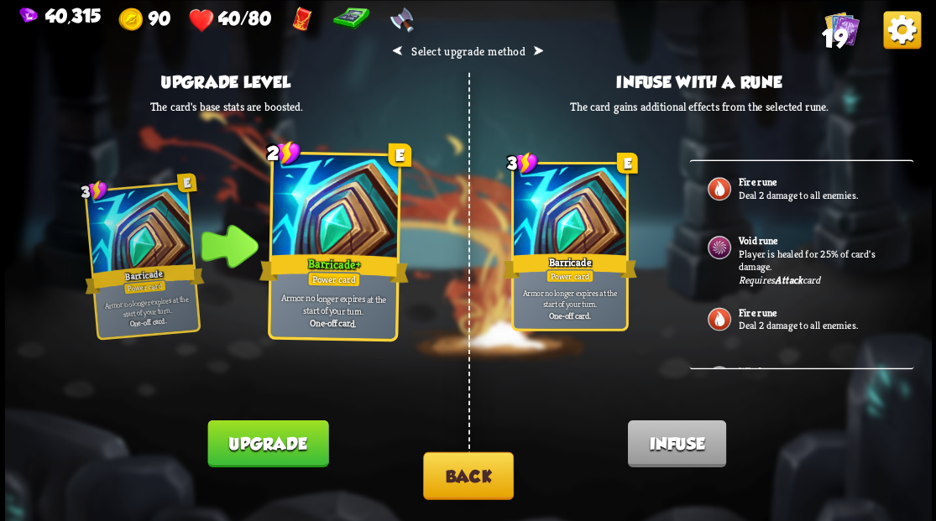
click at [296, 428] on button "Upgrade" at bounding box center [267, 443] width 121 height 47
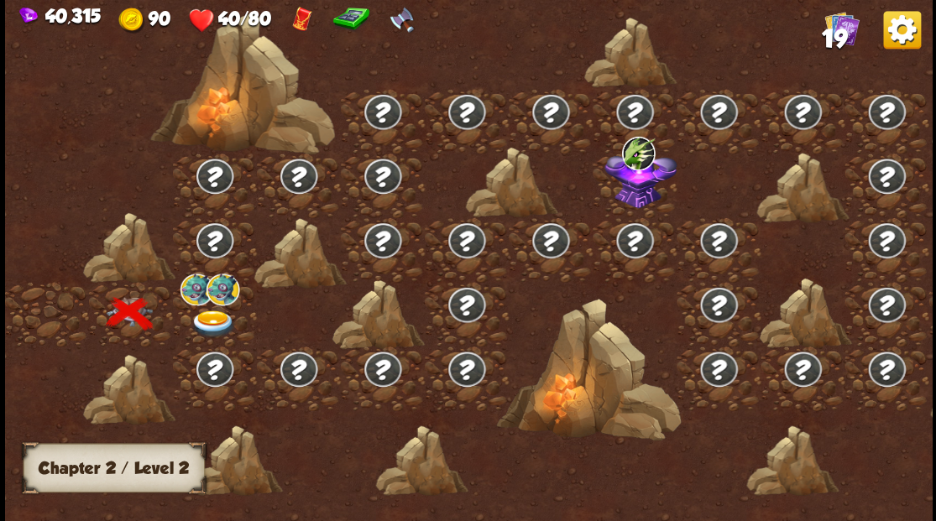
click at [212, 317] on img at bounding box center [213, 324] width 46 height 28
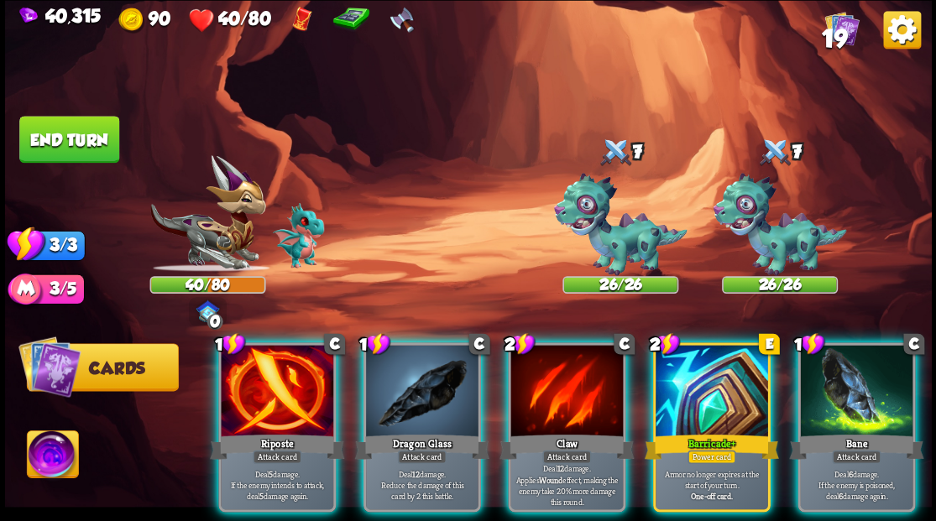
click at [685, 393] on div at bounding box center [712, 392] width 112 height 95
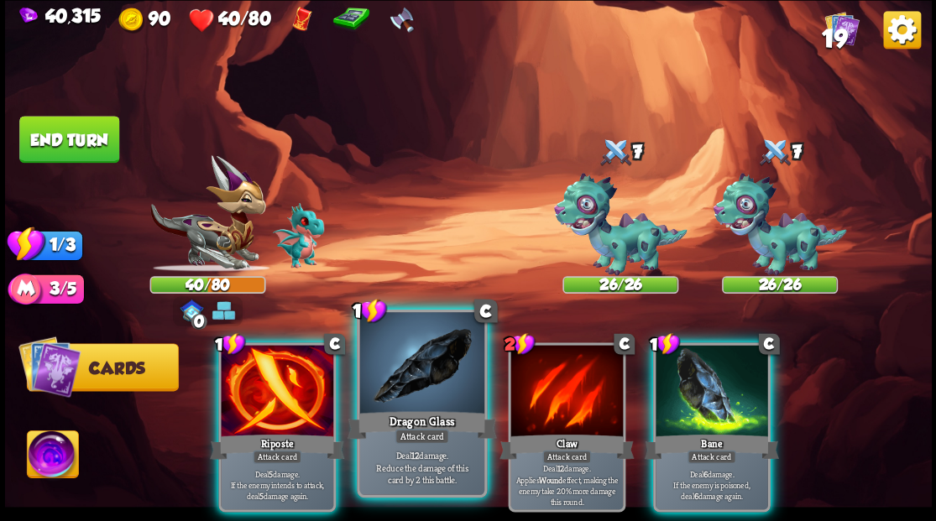
click at [401, 383] on div at bounding box center [421, 364] width 124 height 105
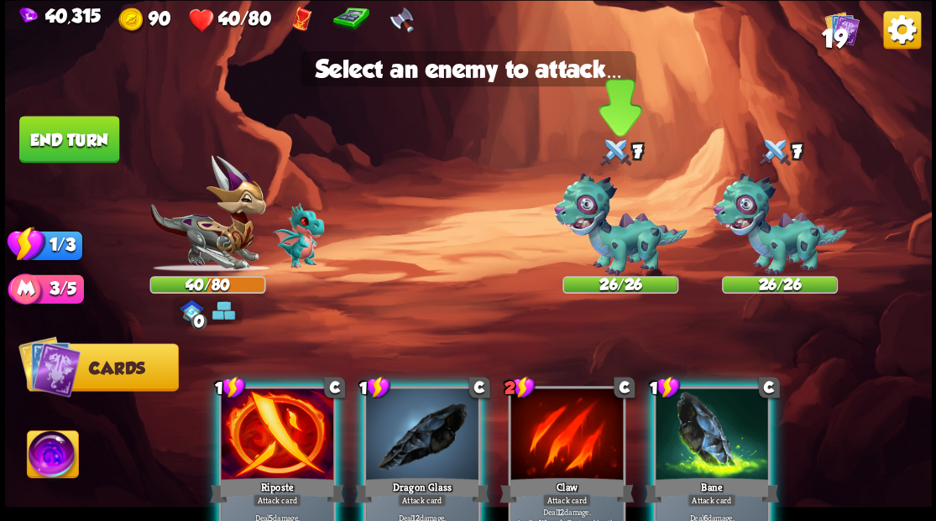
click at [624, 238] on img at bounding box center [619, 224] width 133 height 103
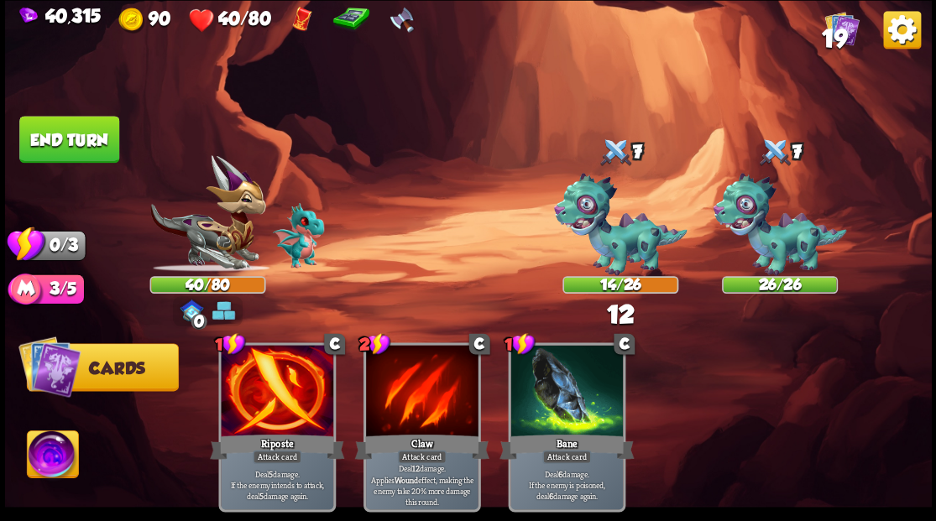
click at [59, 133] on button "End turn" at bounding box center [69, 140] width 102 height 48
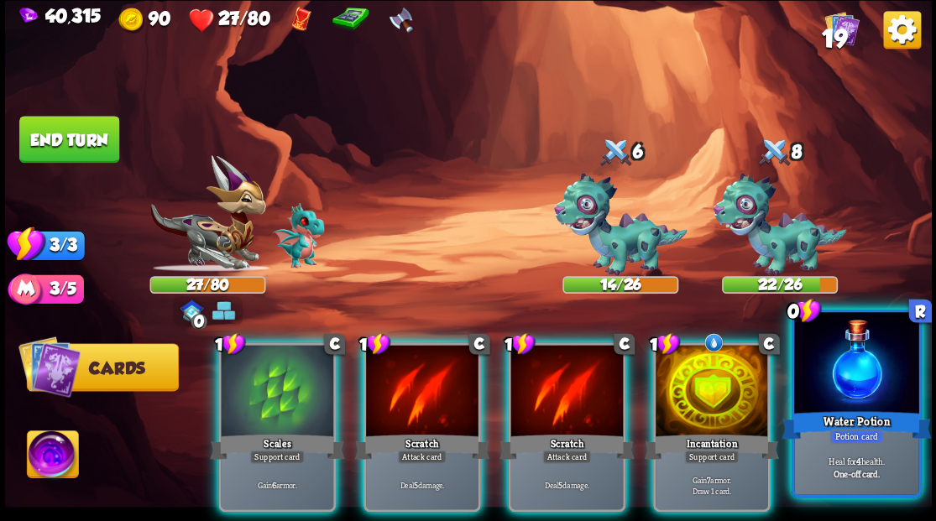
click at [740, 395] on div at bounding box center [712, 392] width 112 height 95
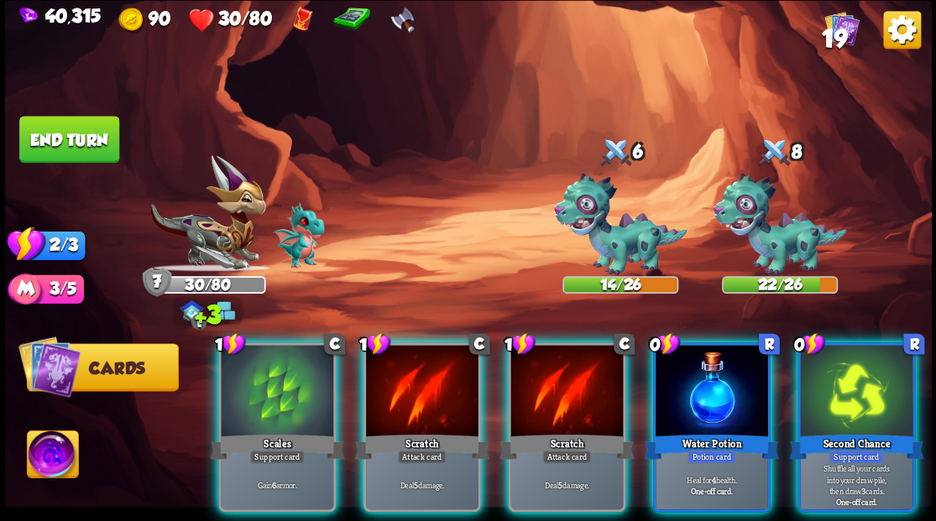
drag, startPoint x: 730, startPoint y: 390, endPoint x: 628, endPoint y: 264, distance: 162.3
click at [729, 384] on div at bounding box center [712, 392] width 112 height 95
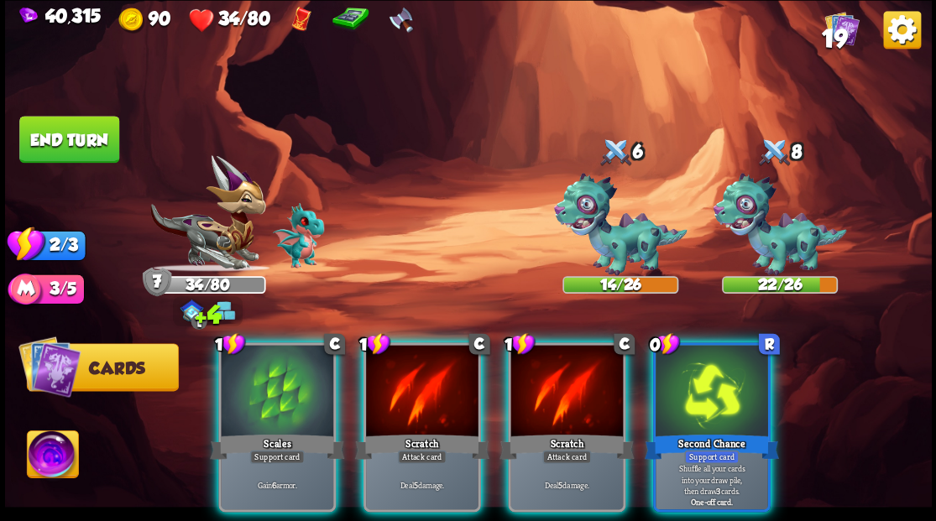
click at [248, 380] on div at bounding box center [277, 392] width 112 height 95
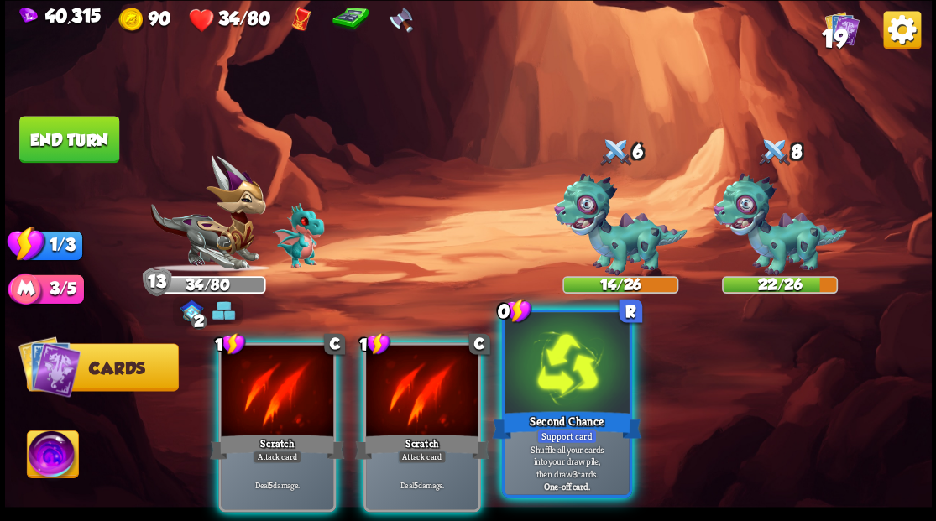
drag, startPoint x: 577, startPoint y: 383, endPoint x: 528, endPoint y: 259, distance: 133.4
click at [576, 384] on div at bounding box center [566, 364] width 124 height 105
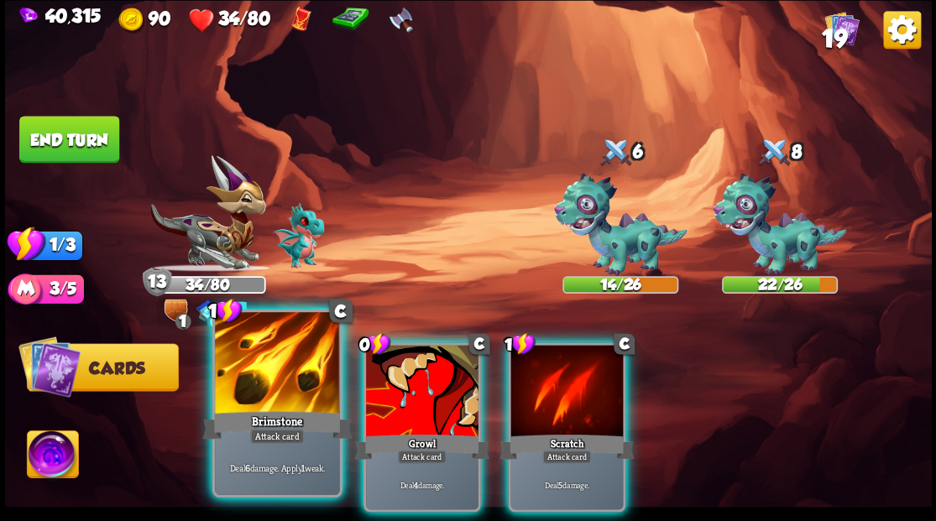
click at [294, 395] on div at bounding box center [277, 364] width 124 height 105
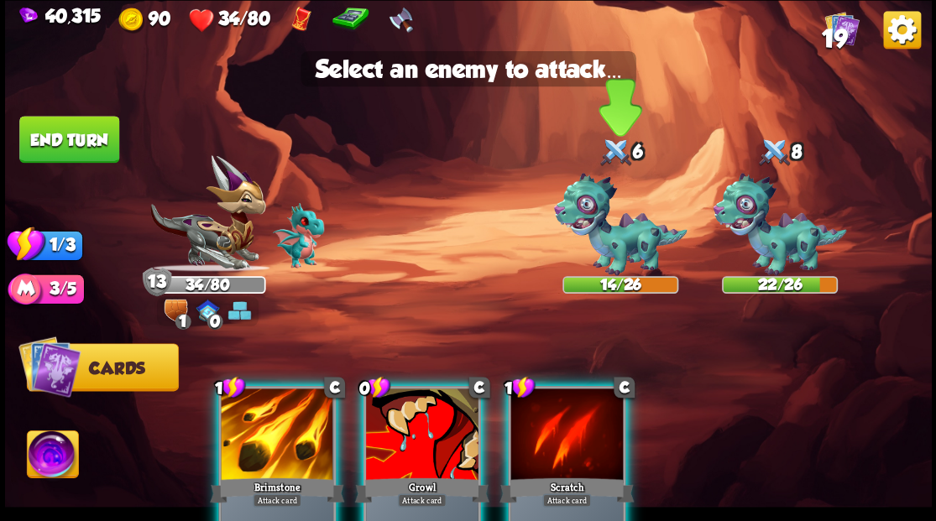
click at [611, 246] on img at bounding box center [619, 224] width 133 height 103
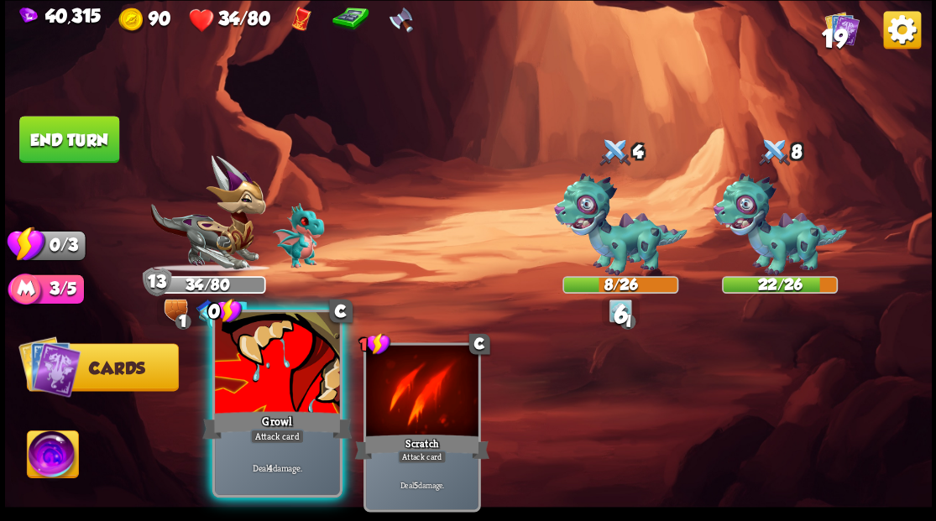
drag, startPoint x: 273, startPoint y: 400, endPoint x: 278, endPoint y: 383, distance: 18.3
click at [274, 400] on div at bounding box center [277, 364] width 124 height 105
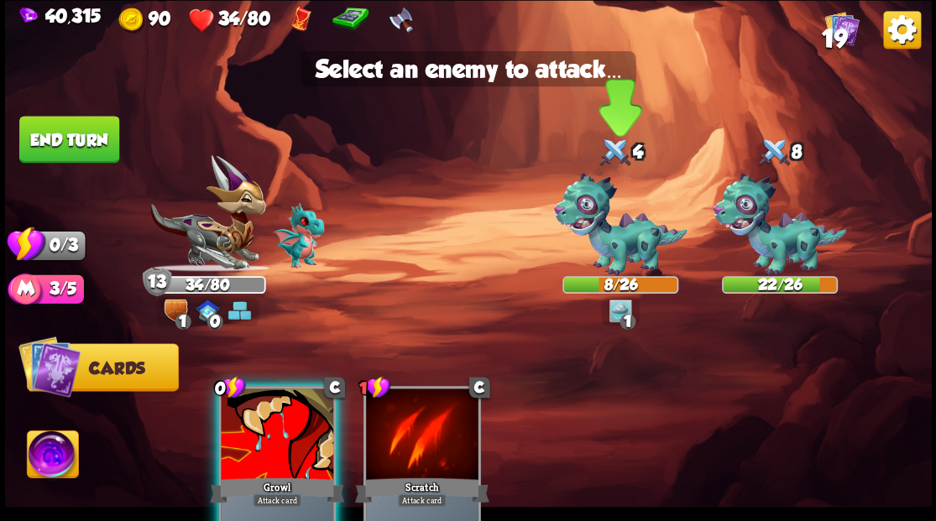
click at [608, 213] on img at bounding box center [619, 224] width 133 height 103
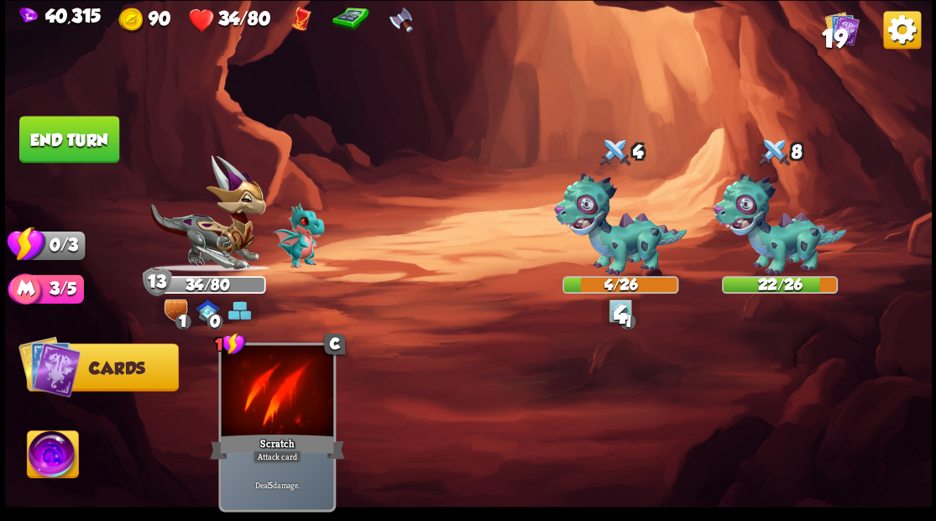
click at [100, 136] on button "End turn" at bounding box center [69, 139] width 100 height 47
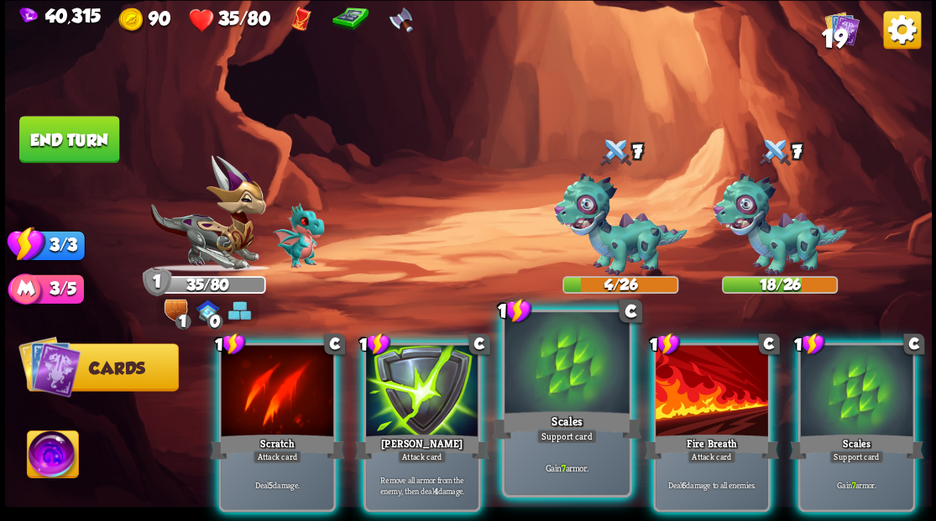
click at [547, 402] on div at bounding box center [566, 364] width 124 height 105
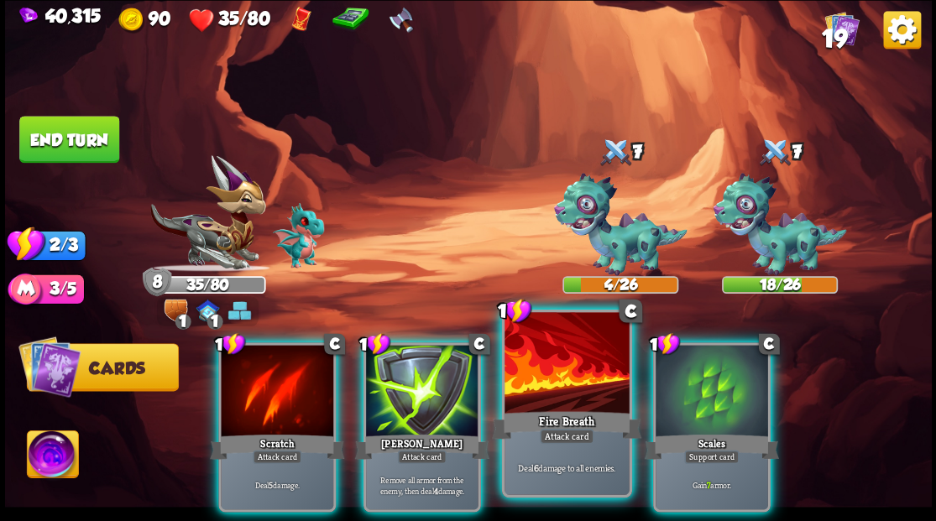
click at [537, 399] on div at bounding box center [566, 364] width 124 height 105
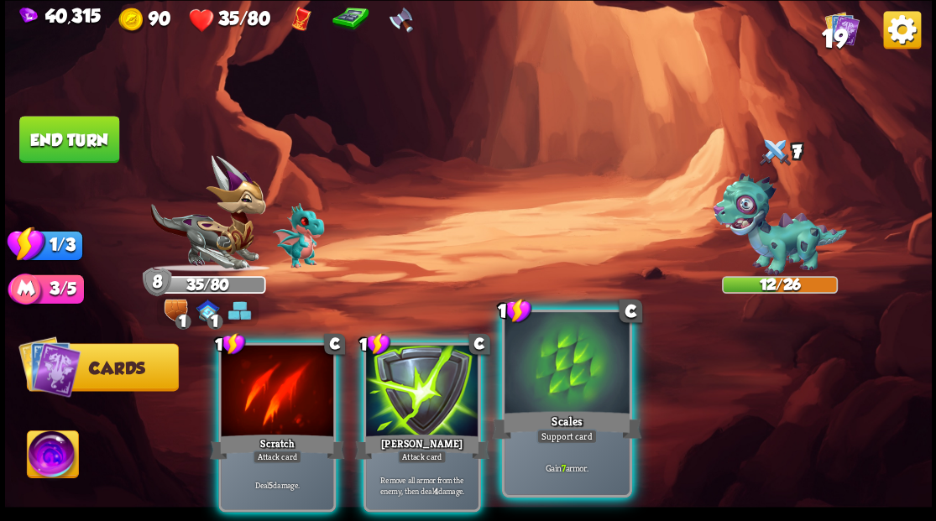
click at [587, 394] on div at bounding box center [566, 364] width 124 height 105
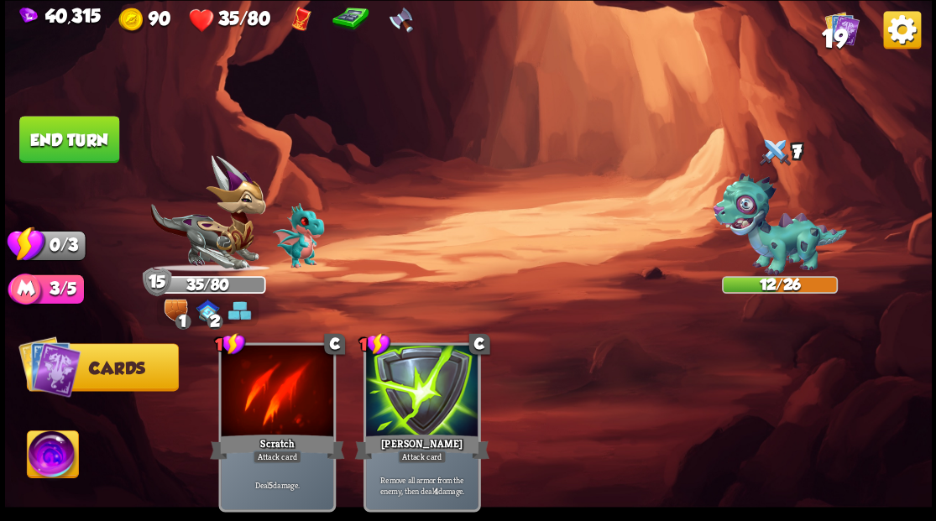
click at [91, 132] on button "End turn" at bounding box center [69, 139] width 100 height 47
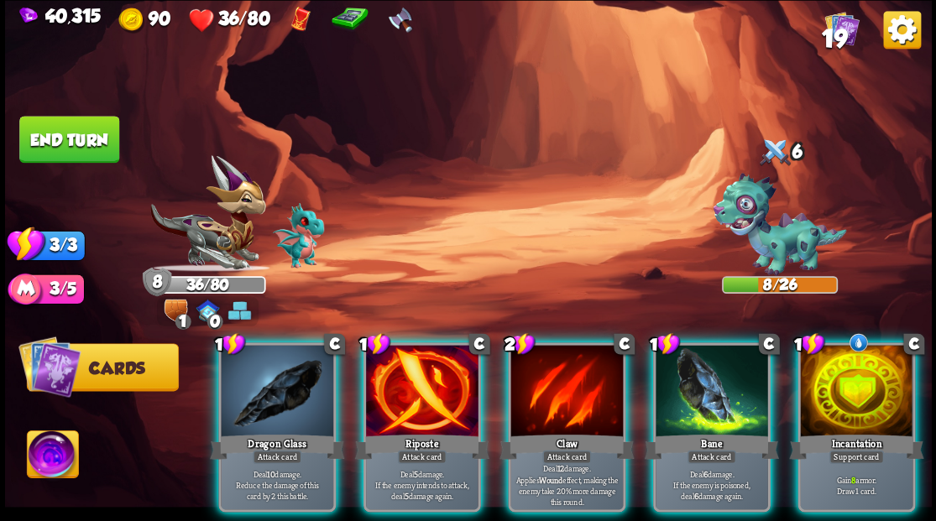
click at [891, 374] on div at bounding box center [856, 392] width 112 height 95
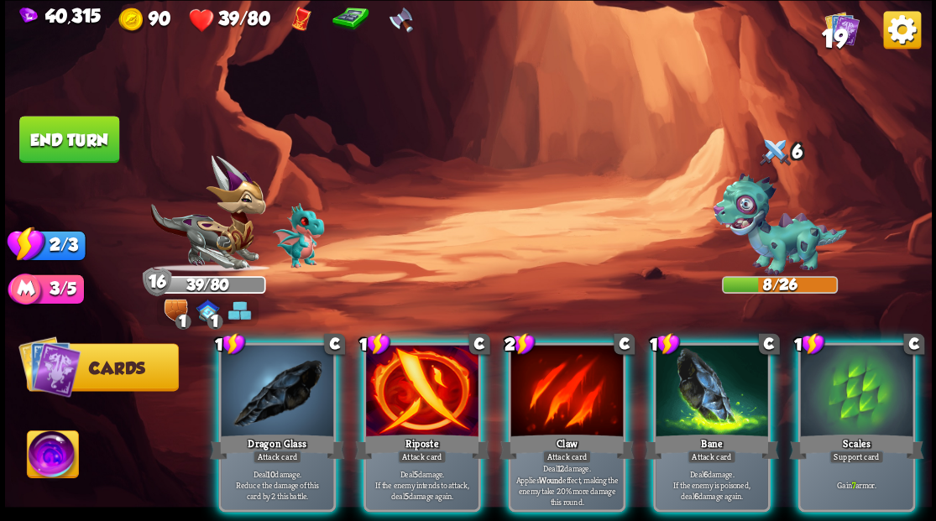
drag, startPoint x: 418, startPoint y: 351, endPoint x: 420, endPoint y: 342, distance: 8.6
click at [419, 351] on div at bounding box center [422, 392] width 112 height 95
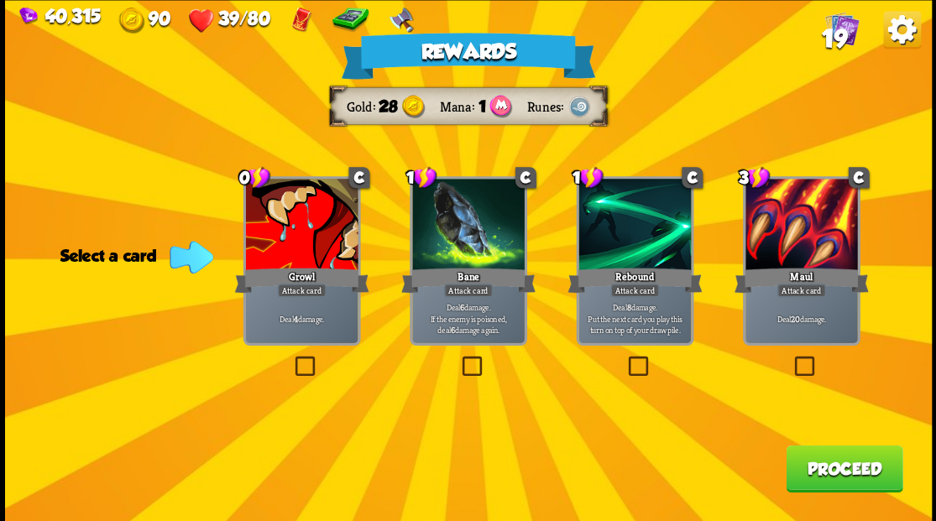
click at [625, 358] on label at bounding box center [625, 358] width 0 height 0
click at [0, 0] on input "checkbox" at bounding box center [0, 0] width 0 height 0
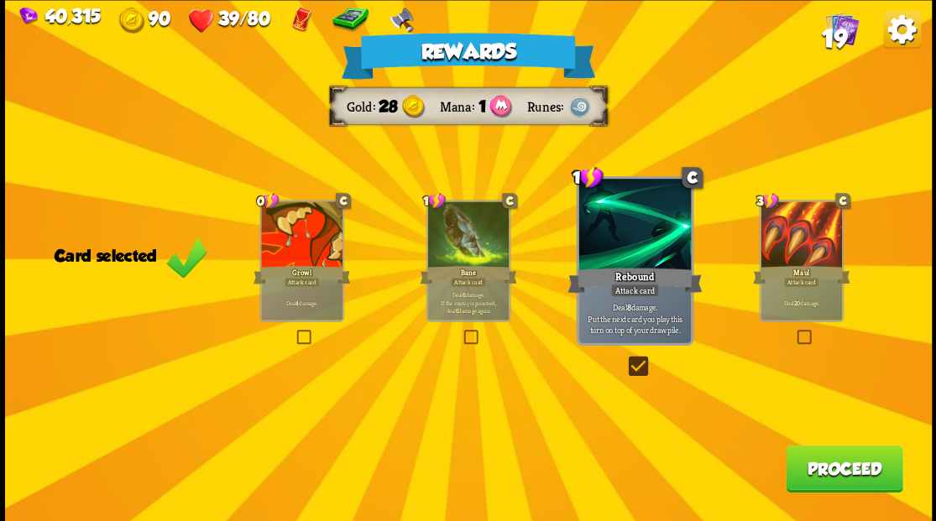
click at [853, 489] on button "Proceed" at bounding box center [844, 468] width 117 height 47
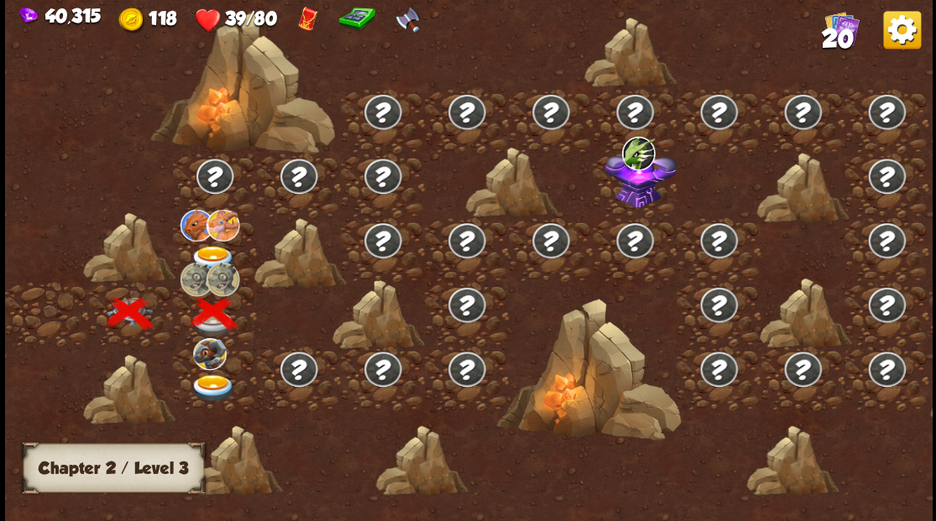
click at [210, 384] on img at bounding box center [213, 388] width 46 height 28
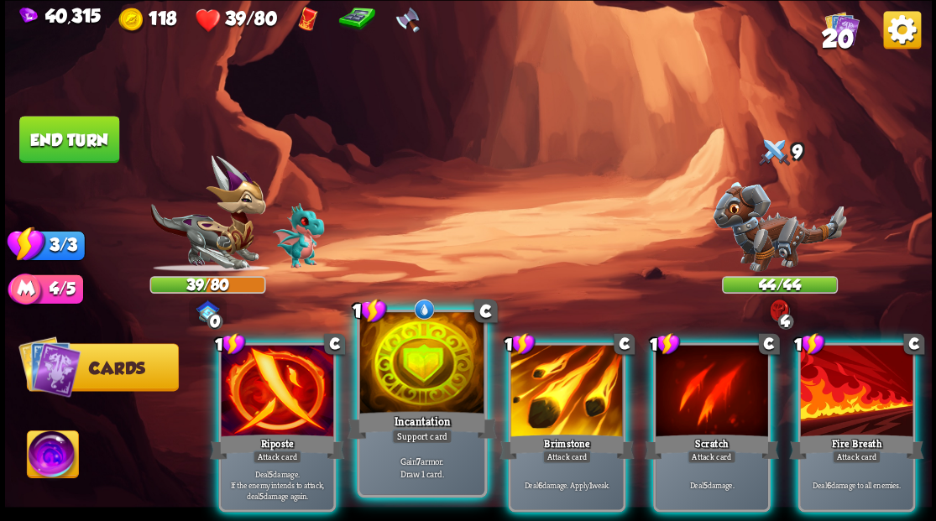
click at [407, 390] on div at bounding box center [421, 364] width 124 height 105
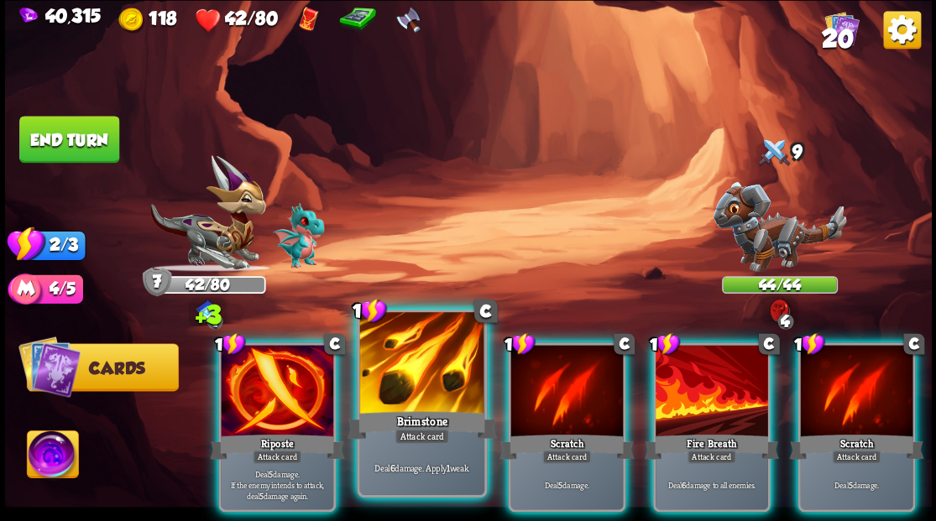
click at [403, 389] on div at bounding box center [421, 364] width 124 height 105
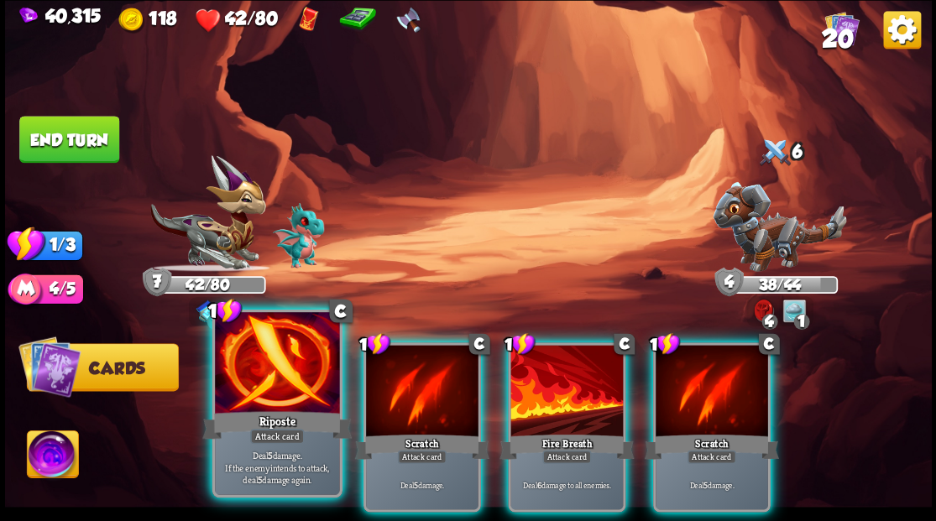
click at [301, 372] on div at bounding box center [277, 364] width 124 height 105
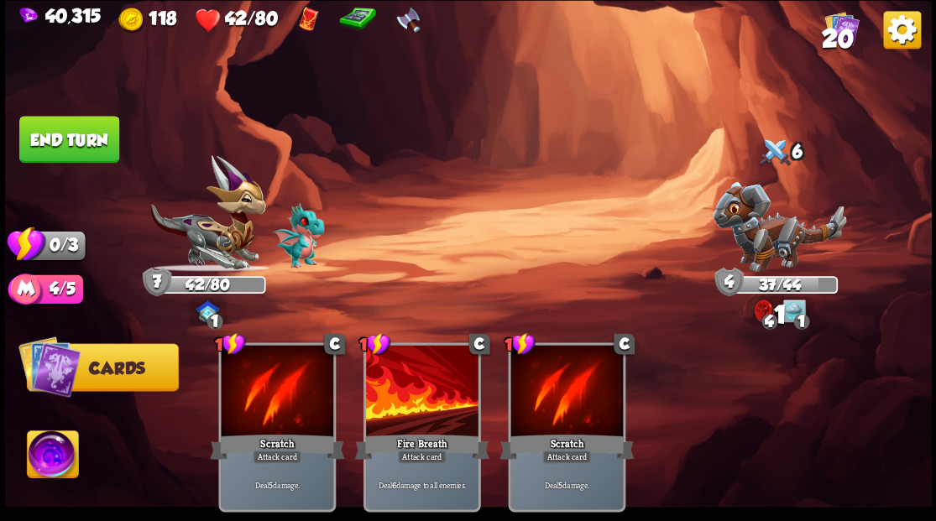
click at [87, 141] on button "End turn" at bounding box center [69, 139] width 100 height 47
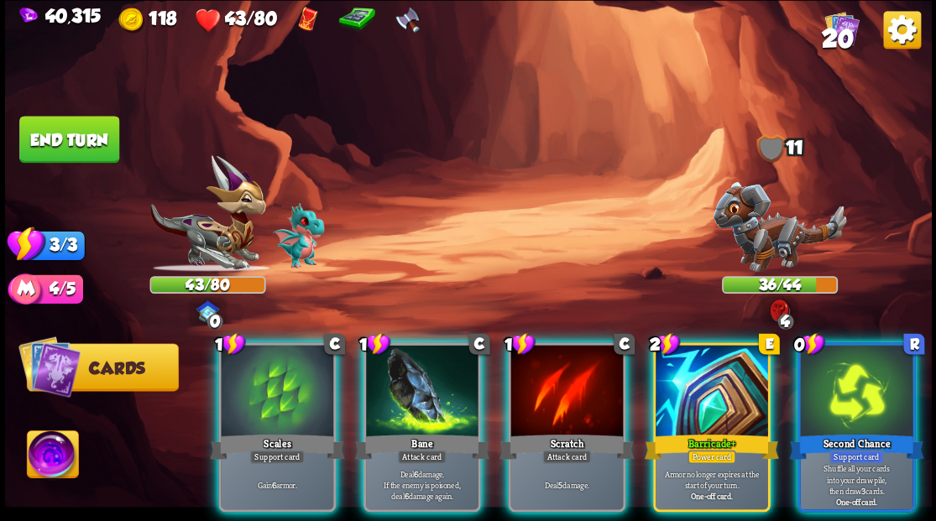
drag, startPoint x: 697, startPoint y: 385, endPoint x: 687, endPoint y: 378, distance: 12.6
click at [697, 384] on div at bounding box center [712, 392] width 112 height 95
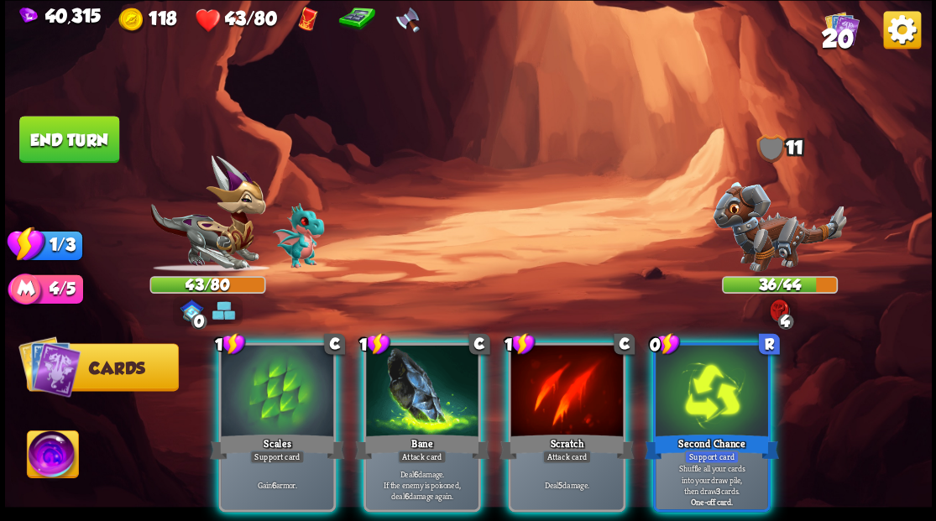
click at [259, 394] on div at bounding box center [277, 392] width 112 height 95
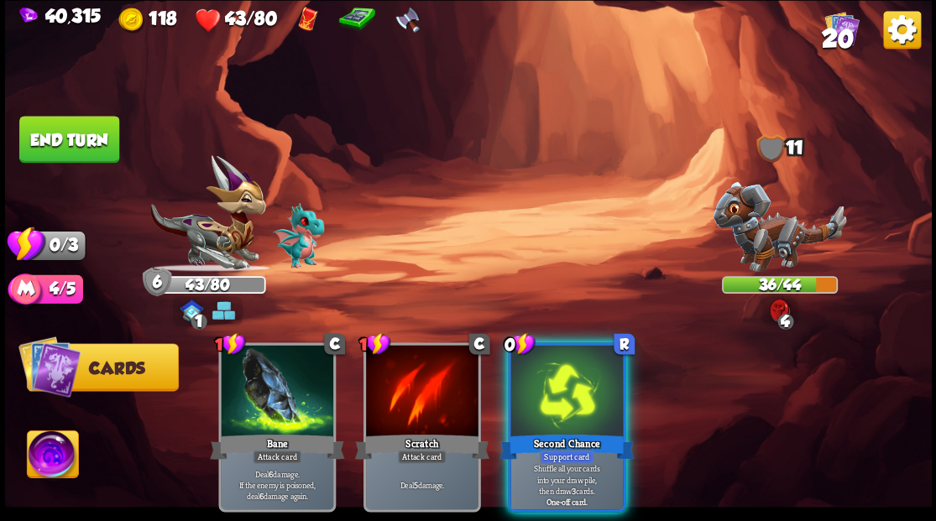
click at [538, 396] on div at bounding box center [566, 392] width 112 height 95
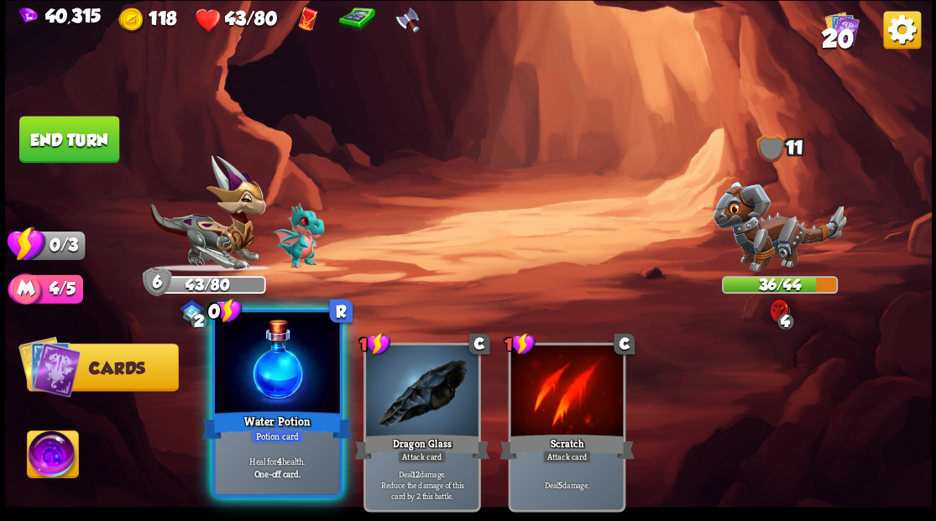
click at [255, 395] on div at bounding box center [277, 364] width 124 height 105
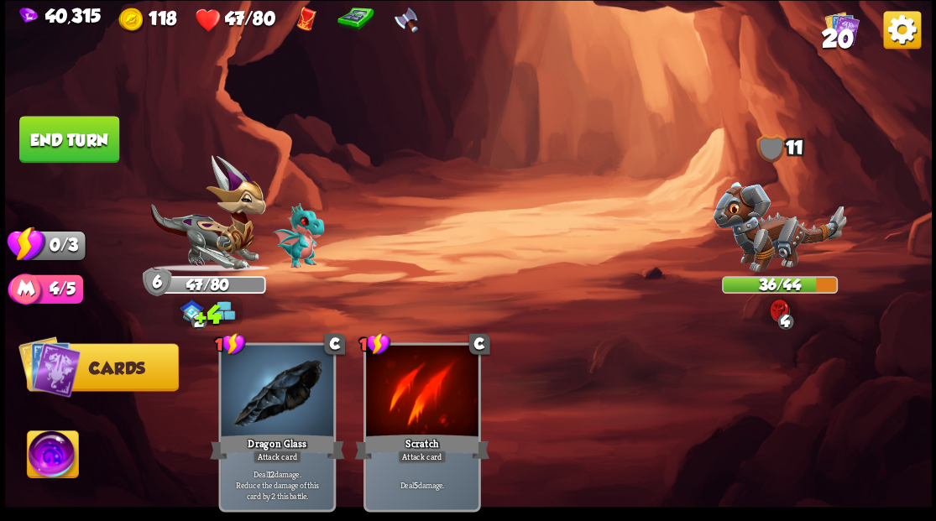
click at [63, 131] on button "End turn" at bounding box center [69, 139] width 100 height 47
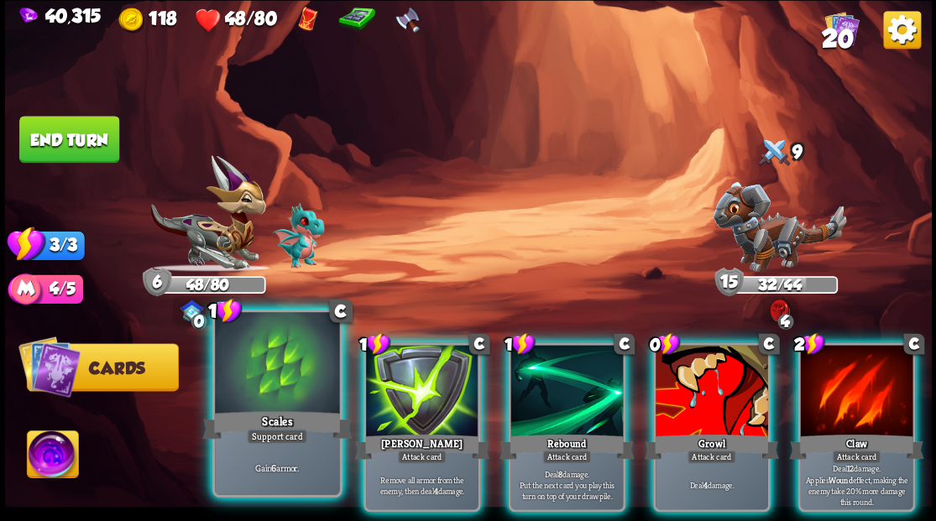
click at [279, 351] on div at bounding box center [277, 364] width 124 height 105
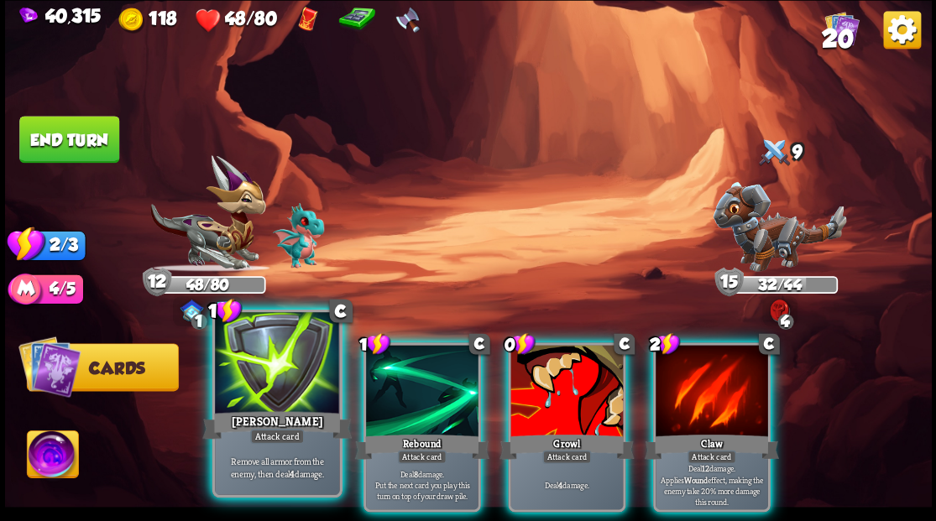
click at [285, 348] on div at bounding box center [277, 364] width 124 height 105
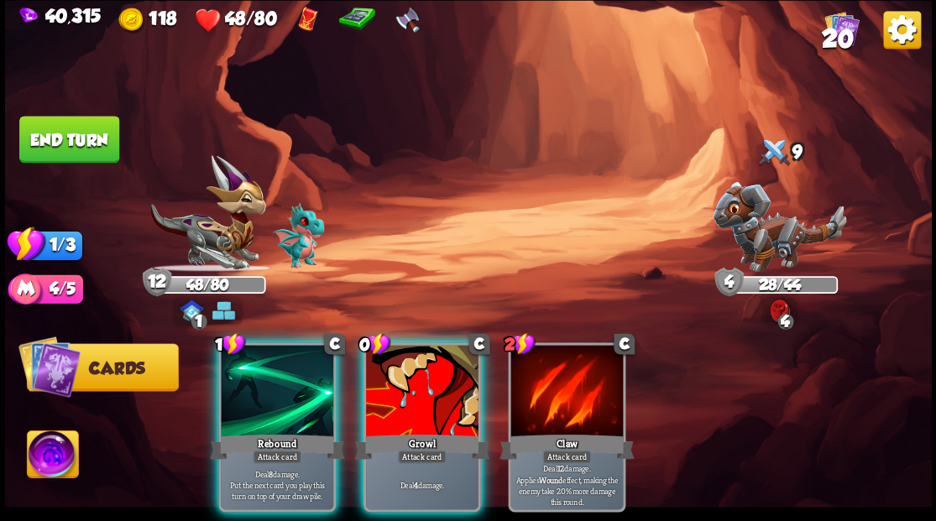
click at [285, 348] on div at bounding box center [277, 392] width 112 height 95
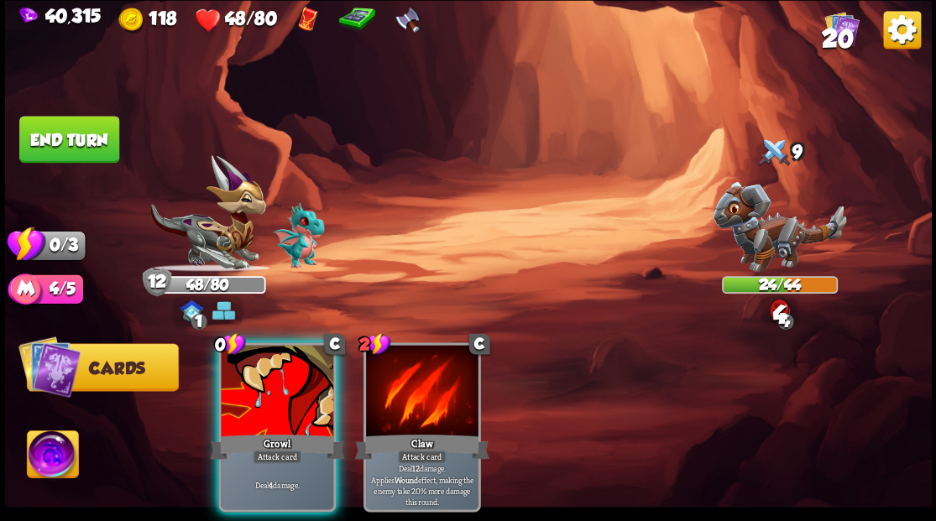
click at [285, 348] on div at bounding box center [277, 392] width 112 height 95
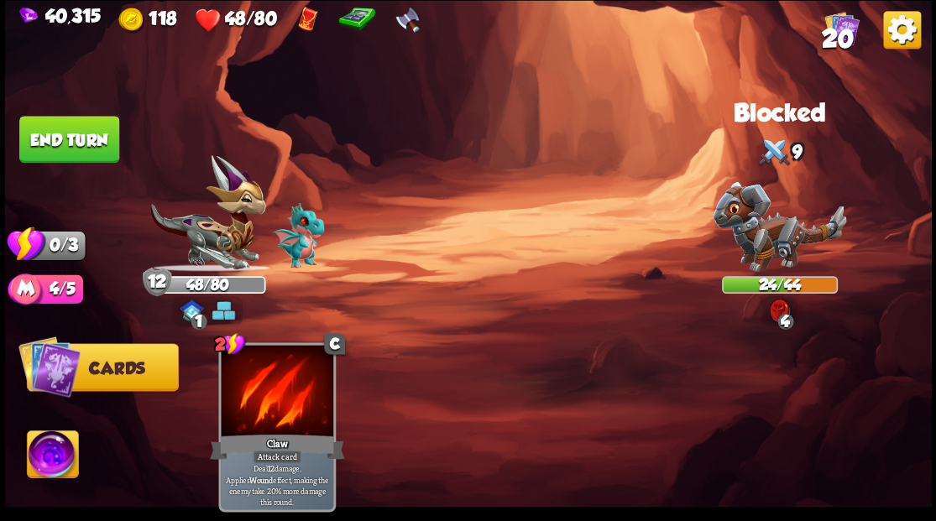
drag, startPoint x: 77, startPoint y: 149, endPoint x: 99, endPoint y: 155, distance: 22.6
click at [78, 149] on button "End turn" at bounding box center [69, 139] width 102 height 48
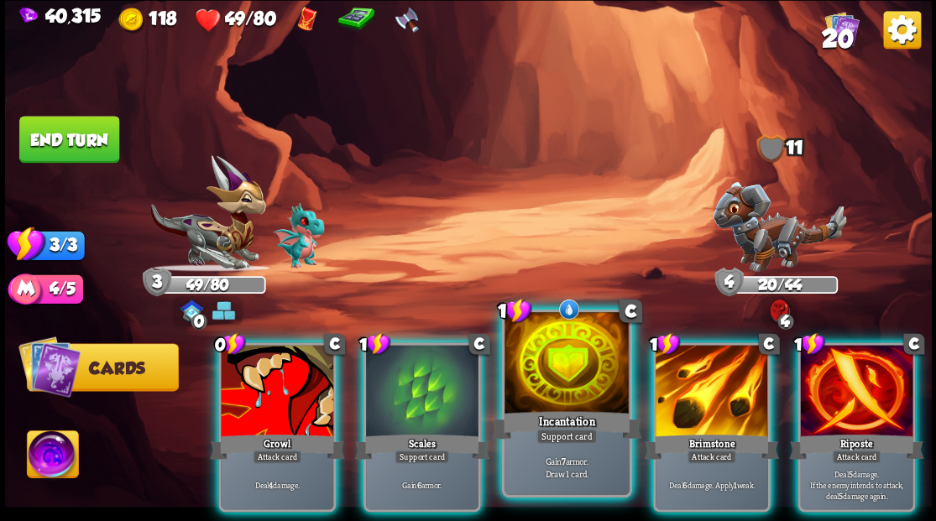
click at [560, 386] on div at bounding box center [566, 364] width 124 height 105
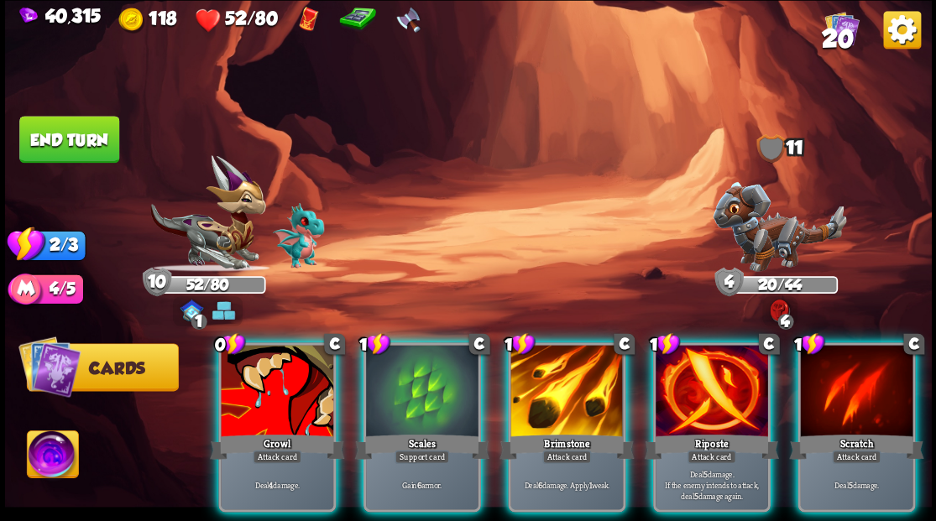
click at [556, 379] on div at bounding box center [566, 392] width 112 height 95
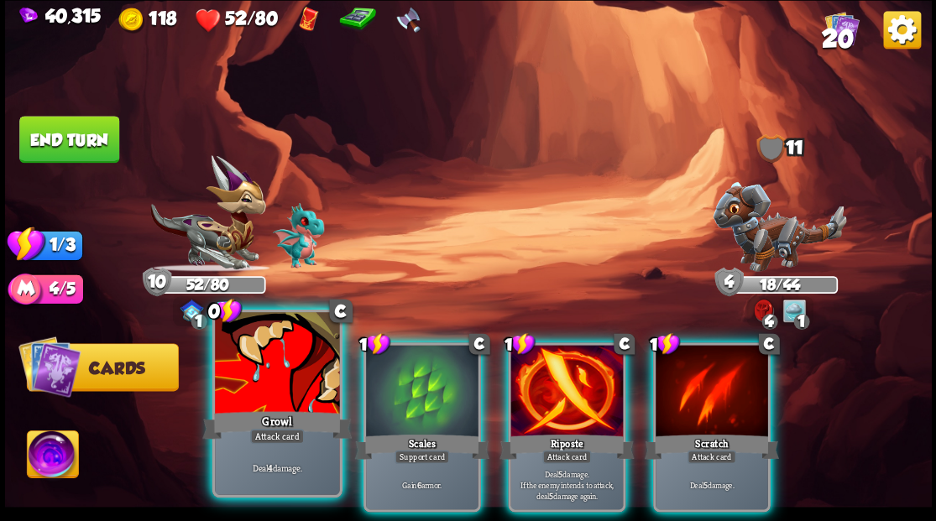
click at [265, 380] on div at bounding box center [277, 364] width 124 height 105
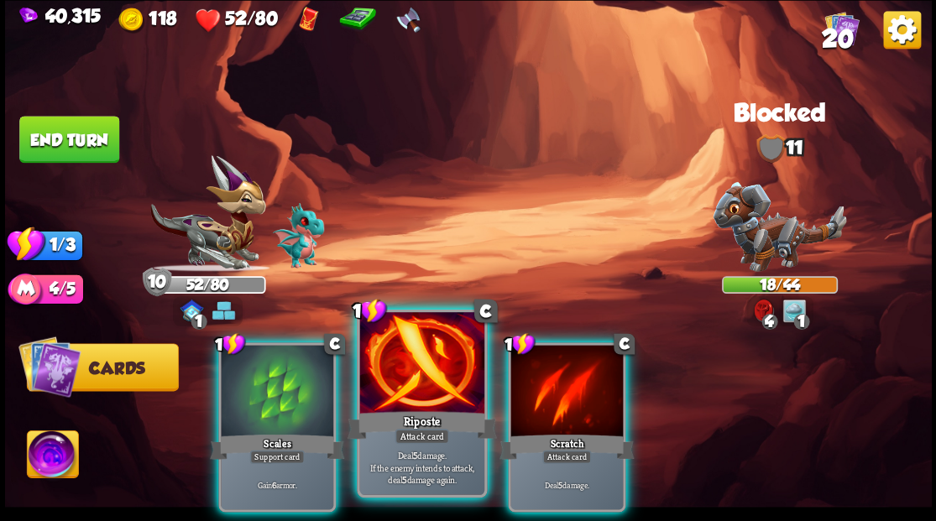
click at [417, 386] on div at bounding box center [421, 364] width 124 height 105
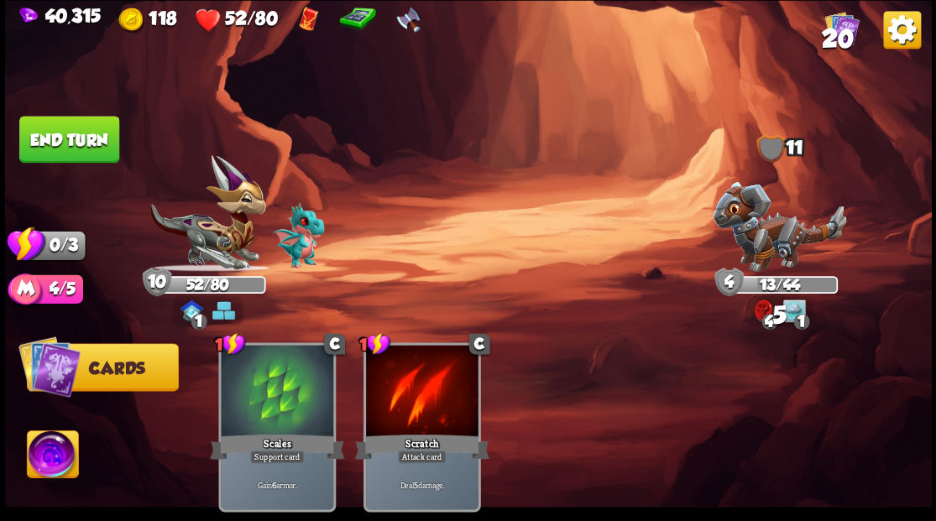
click at [72, 159] on button "End turn" at bounding box center [69, 139] width 100 height 47
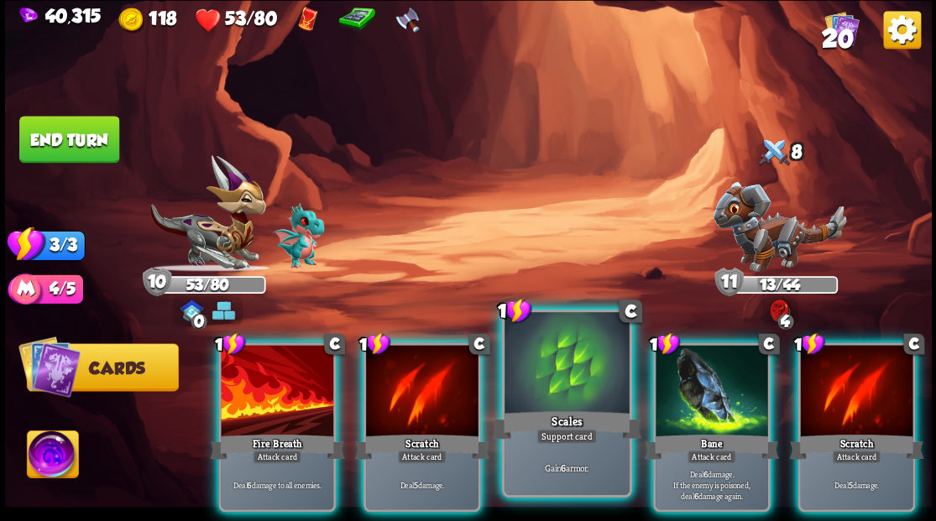
click at [525, 389] on div at bounding box center [566, 364] width 124 height 105
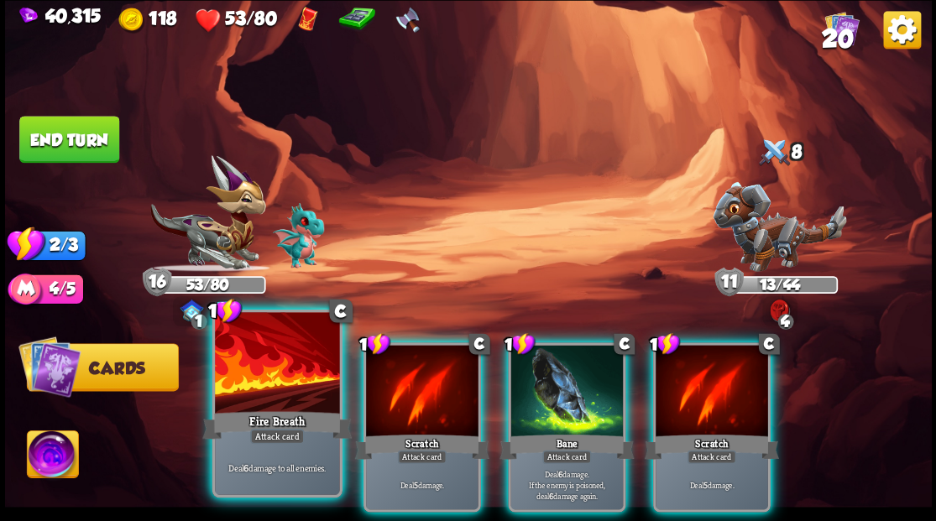
click at [264, 370] on div at bounding box center [277, 364] width 124 height 105
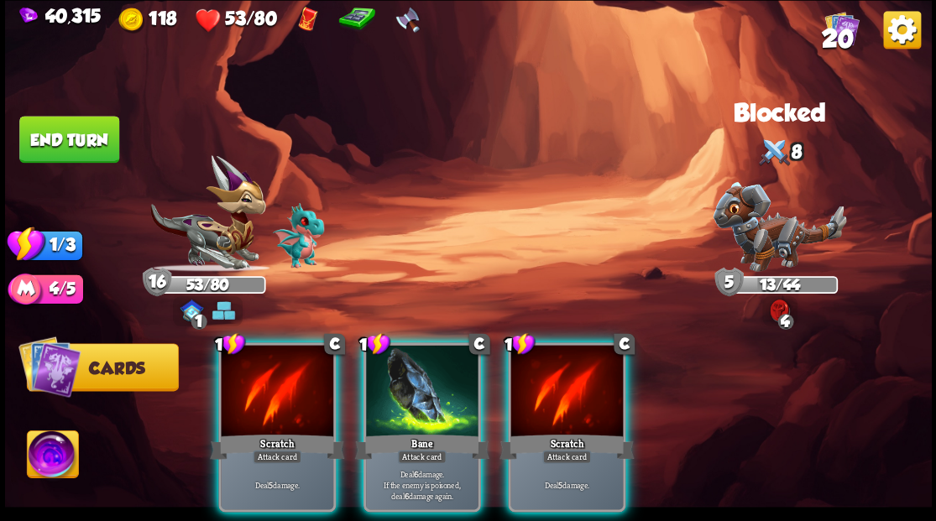
drag, startPoint x: 405, startPoint y: 382, endPoint x: 395, endPoint y: 374, distance: 13.8
click at [405, 382] on div at bounding box center [422, 392] width 112 height 95
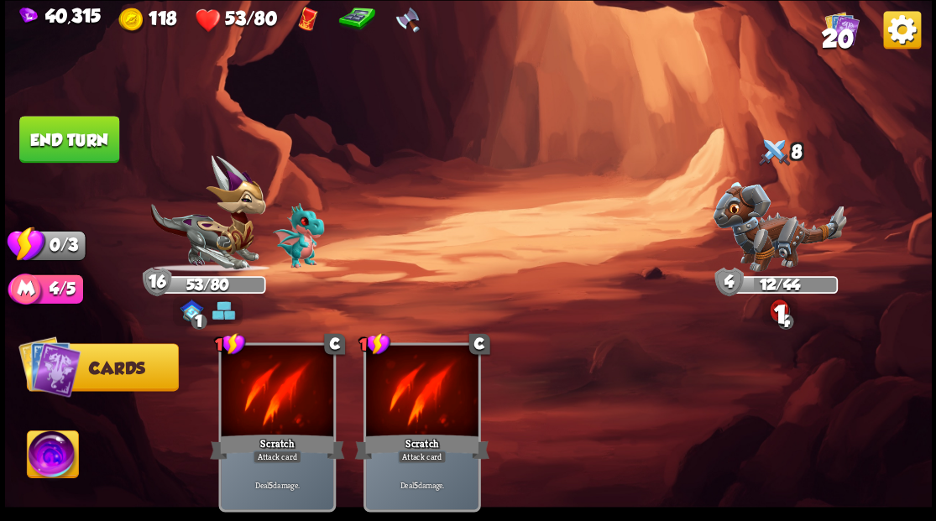
click at [44, 135] on button "End turn" at bounding box center [68, 139] width 101 height 47
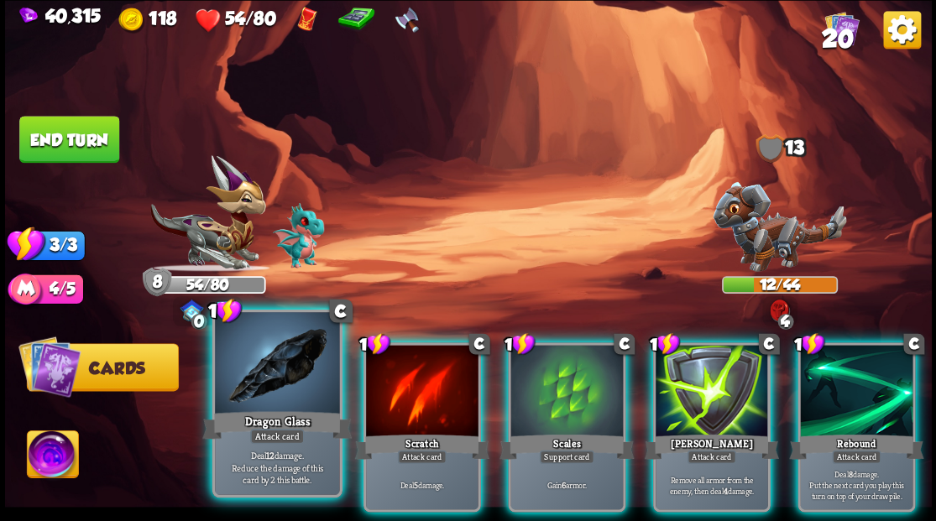
drag, startPoint x: 255, startPoint y: 428, endPoint x: 814, endPoint y: 217, distance: 597.7
click at [256, 428] on div "Dragon Glass" at bounding box center [276, 425] width 149 height 34
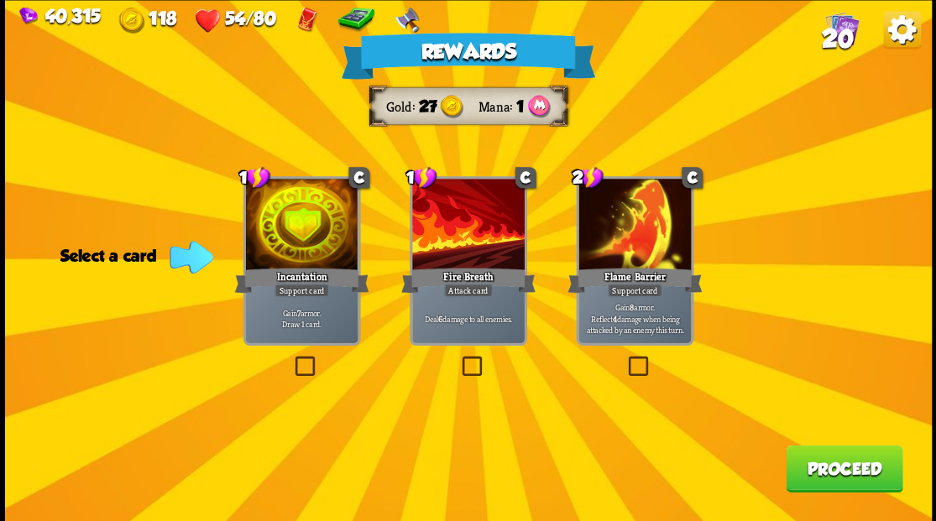
click at [291, 358] on label at bounding box center [291, 358] width 0 height 0
click at [0, 0] on input "checkbox" at bounding box center [0, 0] width 0 height 0
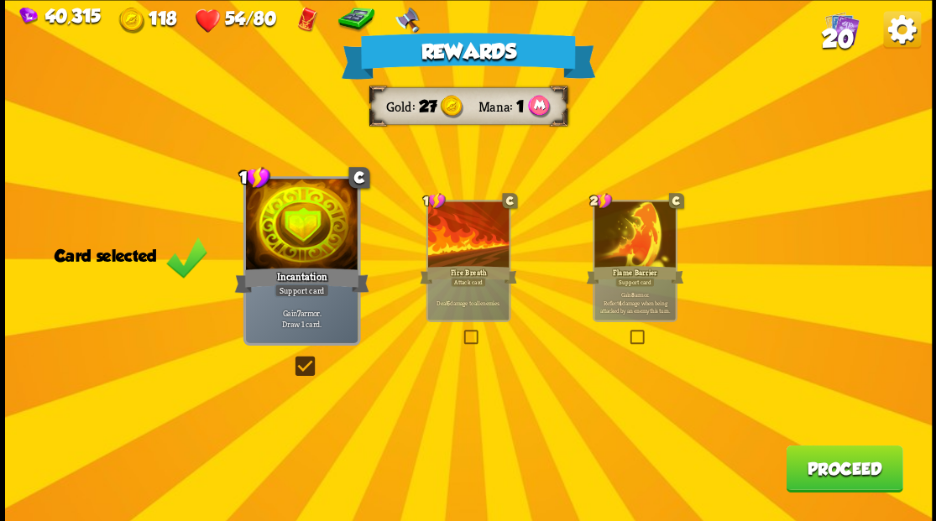
click at [840, 32] on span "20" at bounding box center [837, 38] width 32 height 29
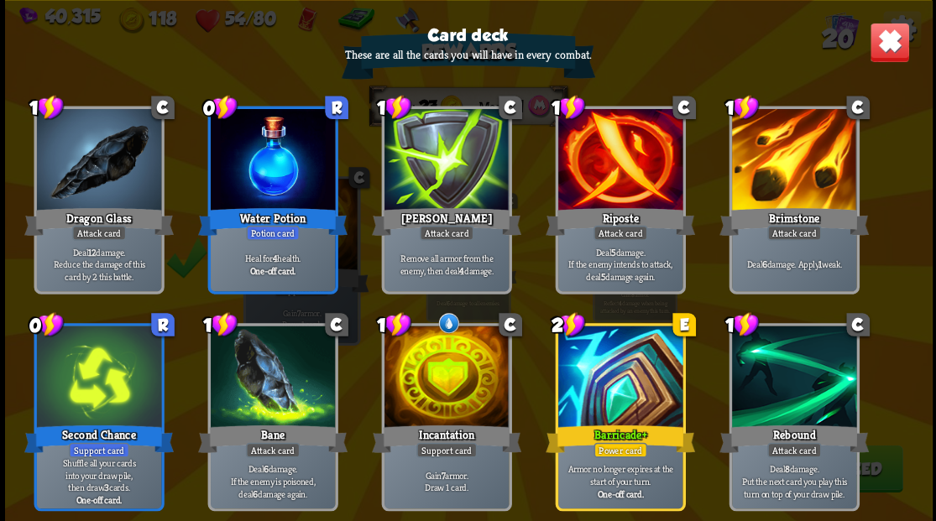
click at [877, 51] on img at bounding box center [889, 42] width 40 height 40
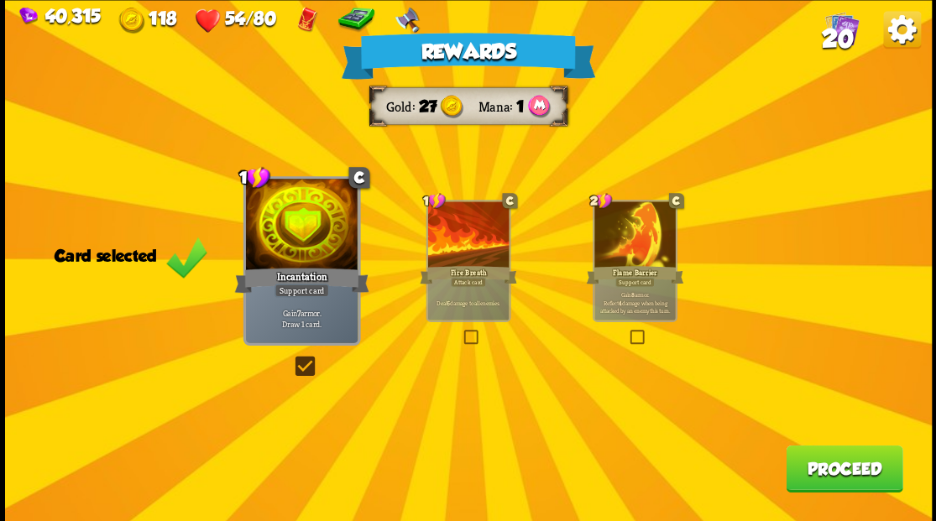
drag, startPoint x: 829, startPoint y: 482, endPoint x: 829, endPoint y: 473, distance: 8.4
click at [829, 473] on button "Proceed" at bounding box center [844, 468] width 117 height 47
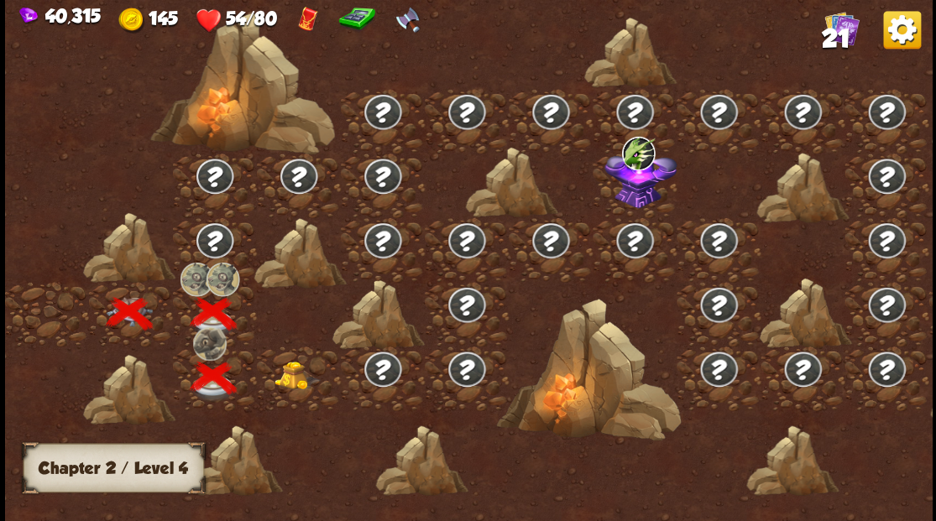
click at [834, 34] on span "21" at bounding box center [835, 38] width 29 height 29
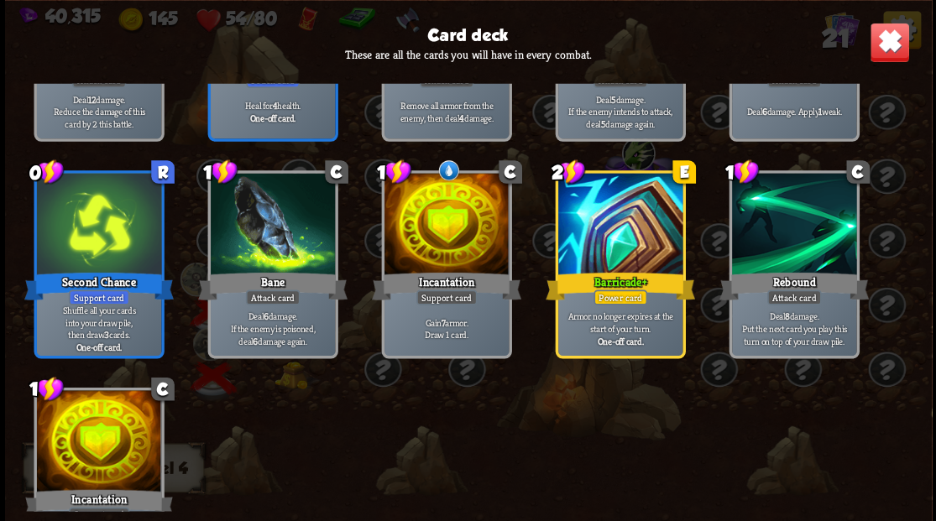
scroll to position [780, 0]
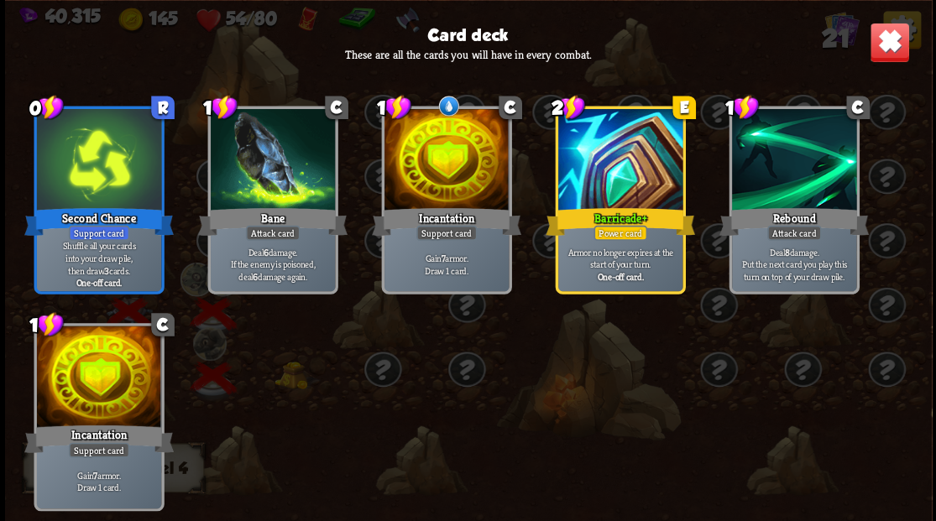
click at [894, 54] on img at bounding box center [889, 42] width 40 height 40
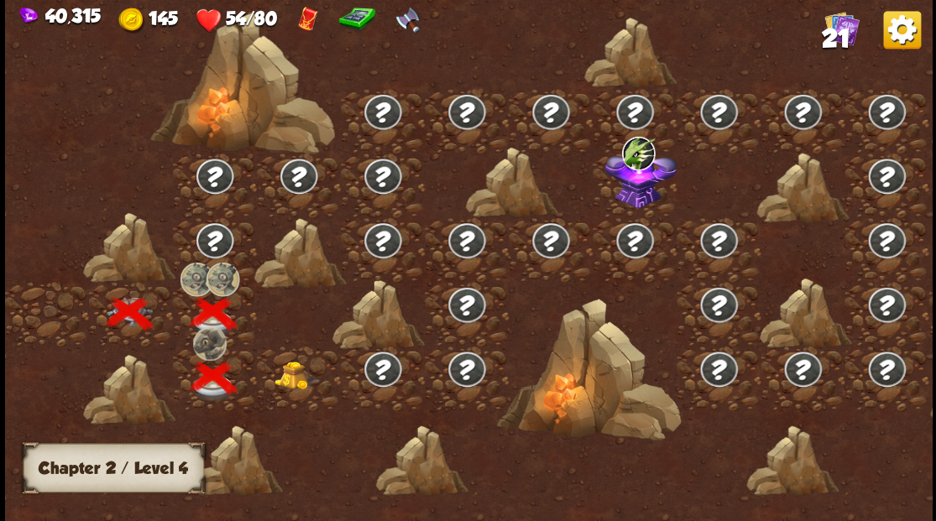
click at [295, 379] on img at bounding box center [297, 375] width 46 height 29
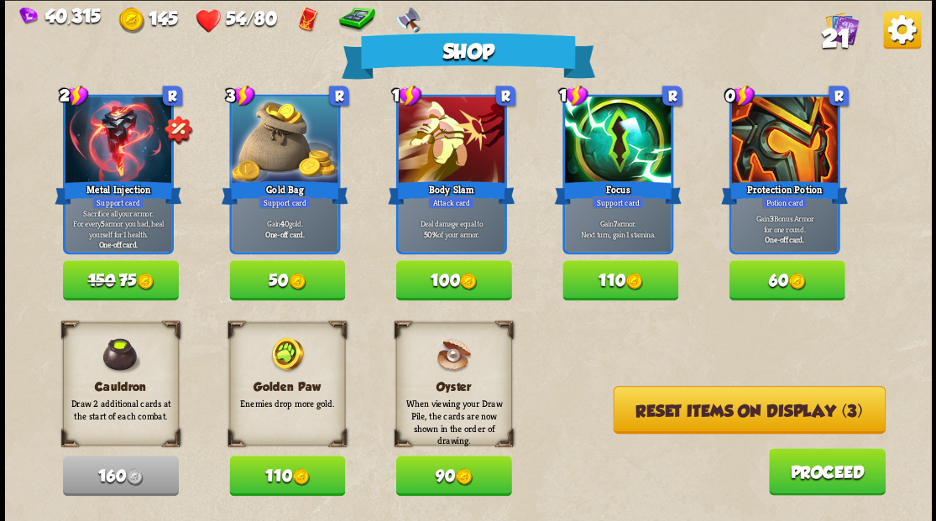
click at [286, 473] on button "110" at bounding box center [287, 476] width 116 height 40
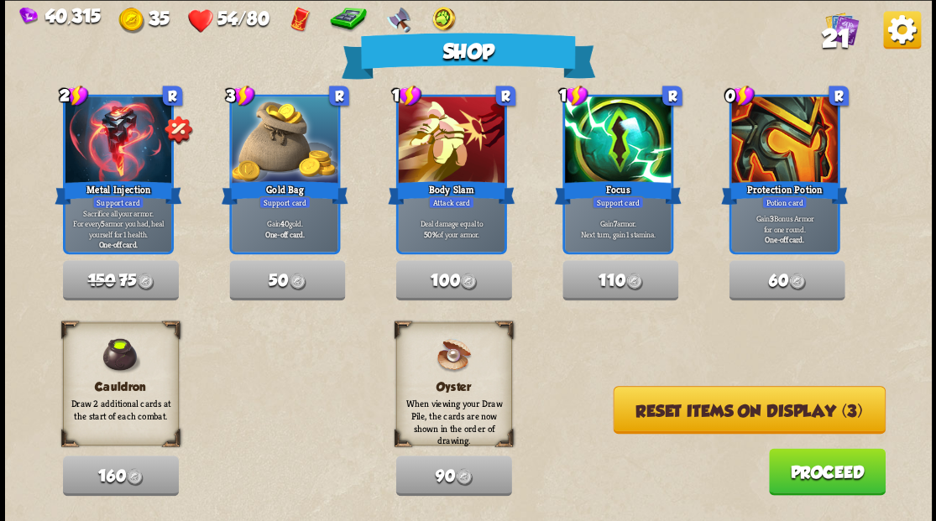
click at [712, 401] on button "Reset items on display (3)" at bounding box center [749, 410] width 272 height 48
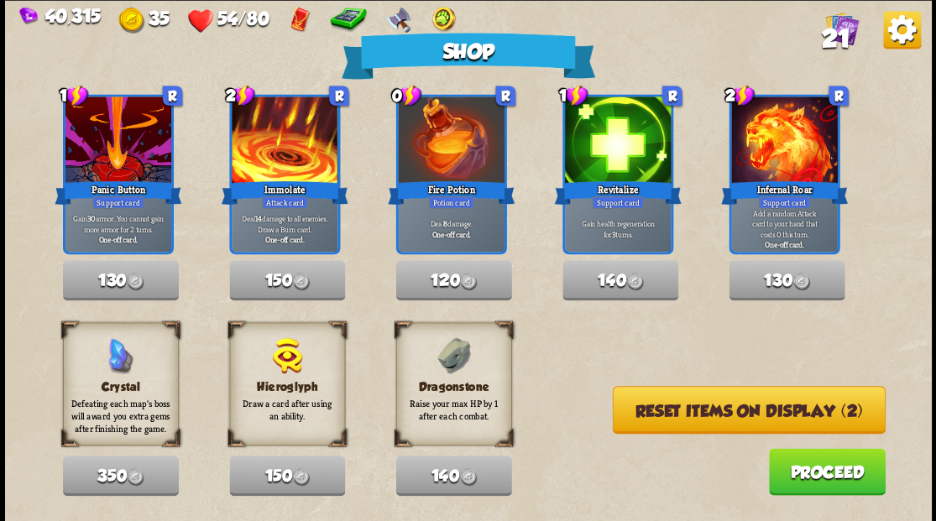
click at [708, 410] on button "Reset items on display (2)" at bounding box center [748, 410] width 273 height 48
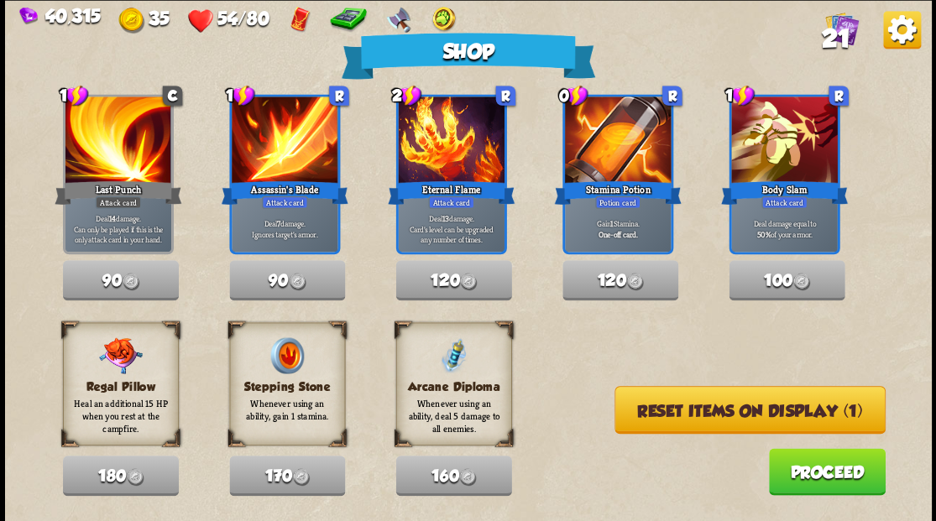
click at [703, 416] on button "Reset items on display (1)" at bounding box center [749, 410] width 271 height 48
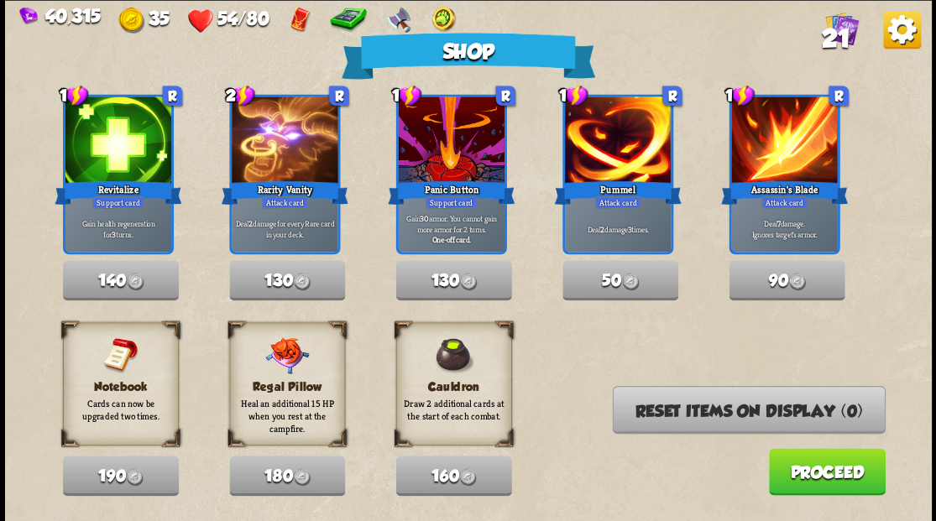
drag, startPoint x: 812, startPoint y: 468, endPoint x: 799, endPoint y: 452, distance: 21.0
click at [799, 452] on button "Proceed" at bounding box center [826, 471] width 117 height 47
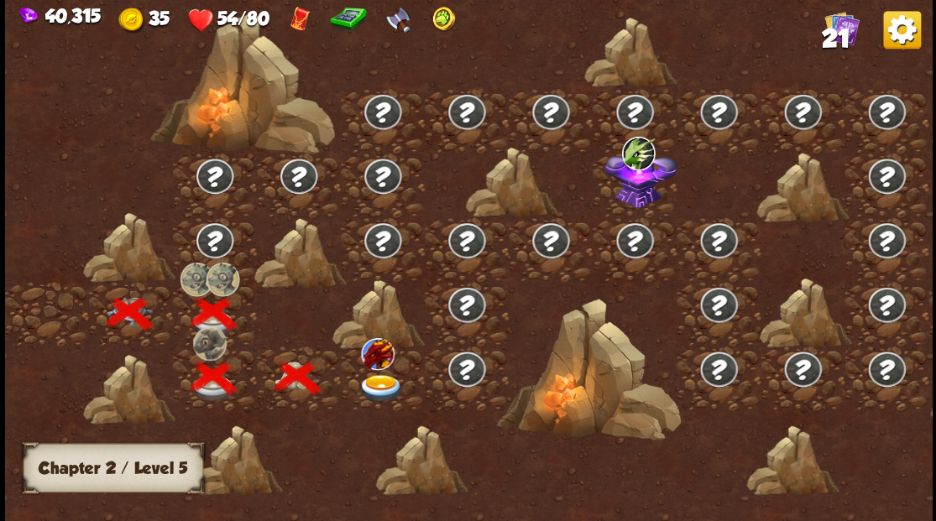
click at [384, 367] on img at bounding box center [378, 353] width 34 height 32
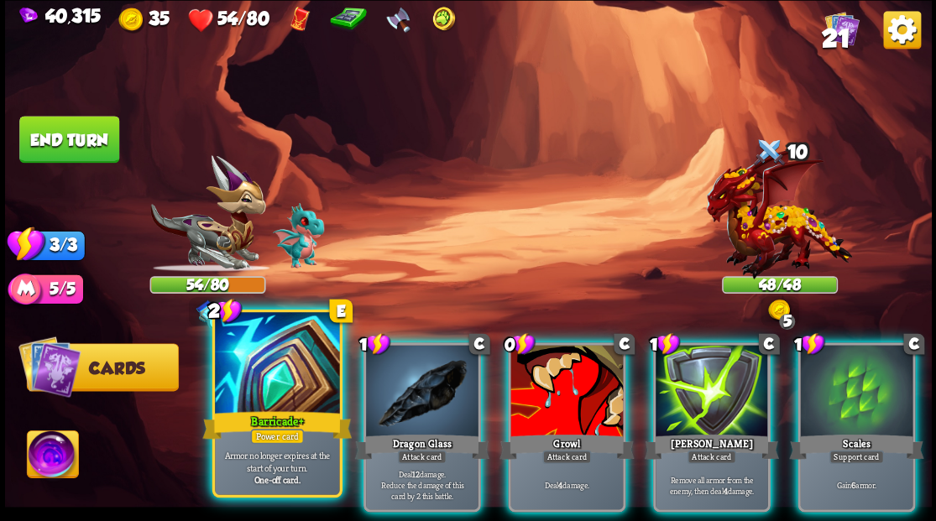
click at [234, 363] on div at bounding box center [277, 364] width 124 height 105
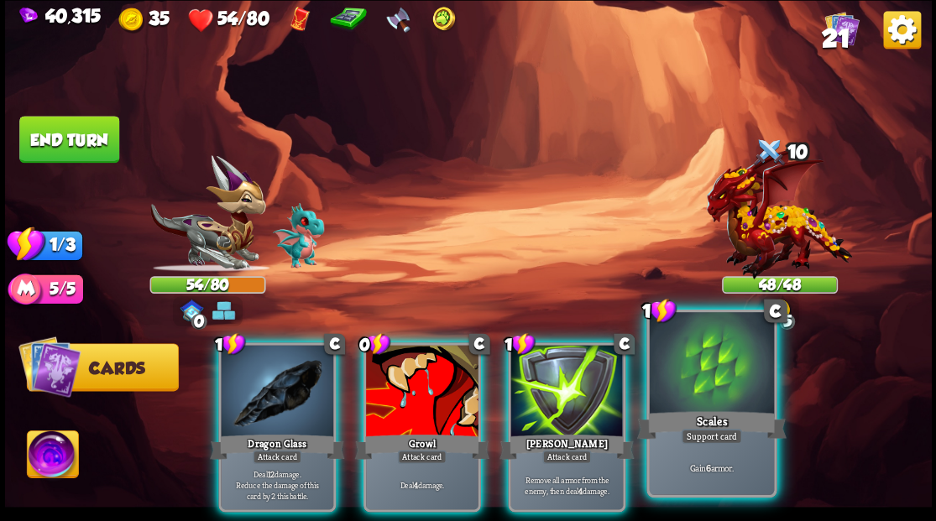
click at [687, 421] on div "Scales" at bounding box center [710, 425] width 149 height 34
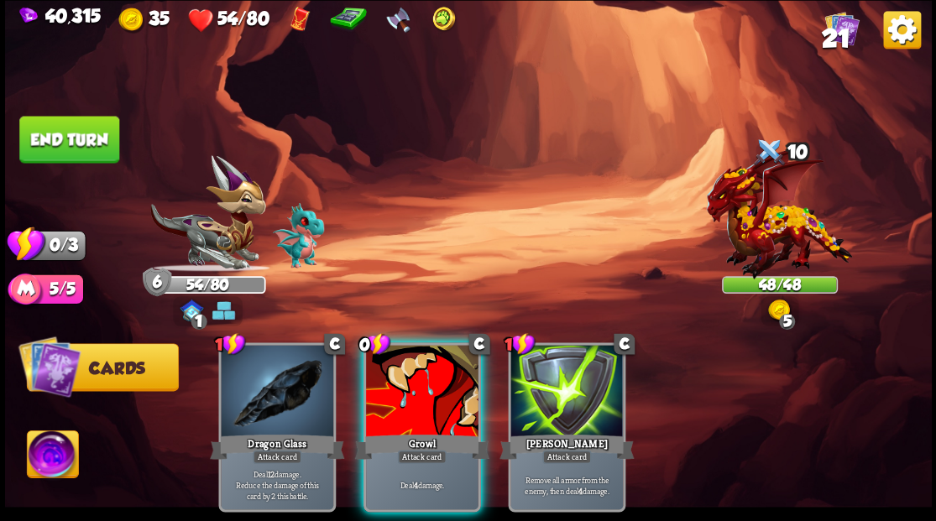
click at [383, 396] on div at bounding box center [422, 392] width 112 height 95
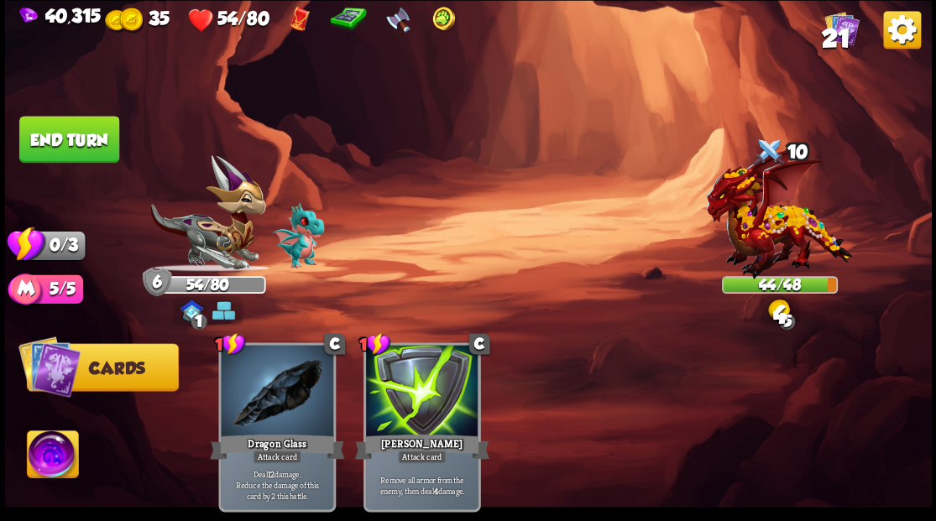
click at [86, 144] on button "End turn" at bounding box center [69, 139] width 100 height 47
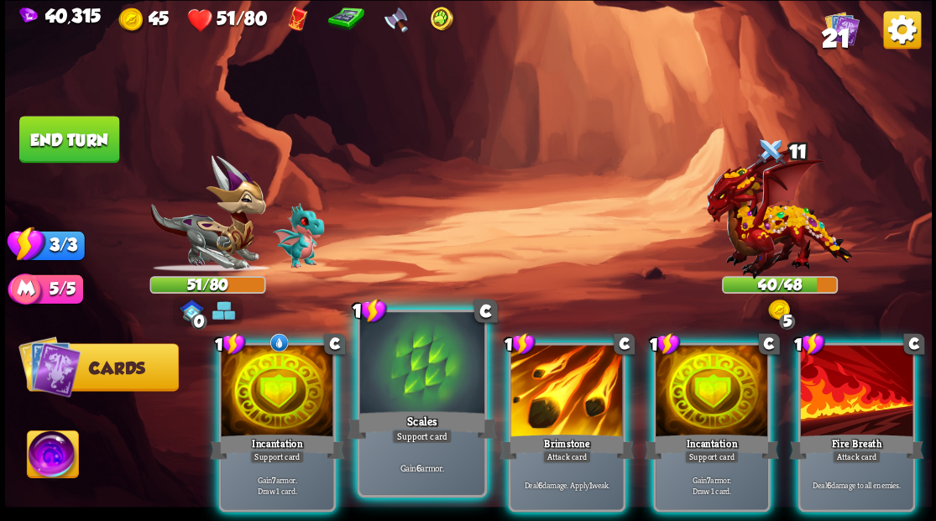
drag, startPoint x: 276, startPoint y: 370, endPoint x: 309, endPoint y: 381, distance: 34.5
click at [276, 371] on div at bounding box center [277, 392] width 112 height 95
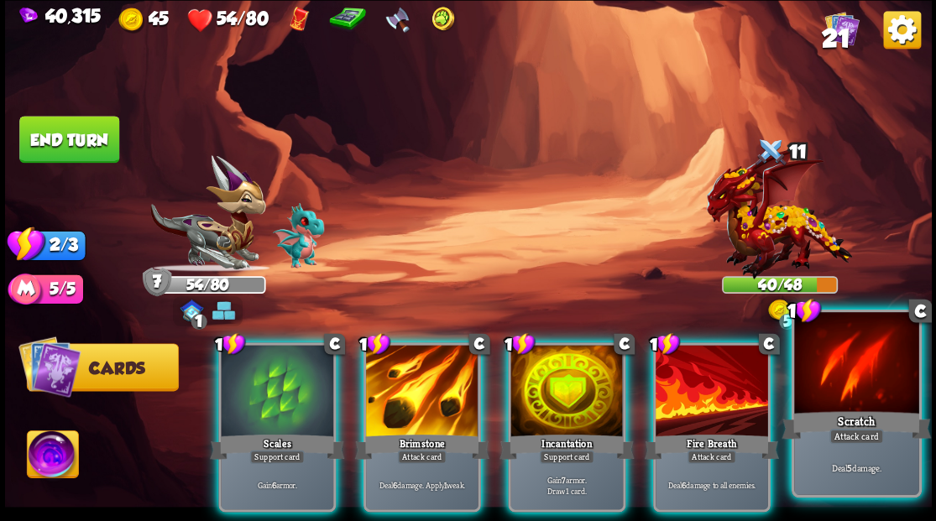
click at [840, 389] on div at bounding box center [856, 364] width 124 height 105
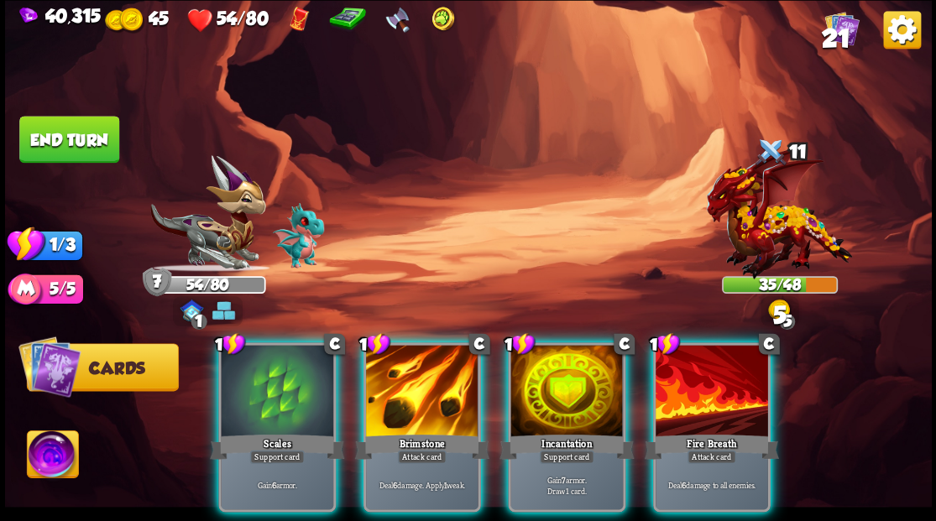
drag, startPoint x: 693, startPoint y: 362, endPoint x: 667, endPoint y: 351, distance: 28.2
click at [694, 361] on div at bounding box center [712, 392] width 112 height 95
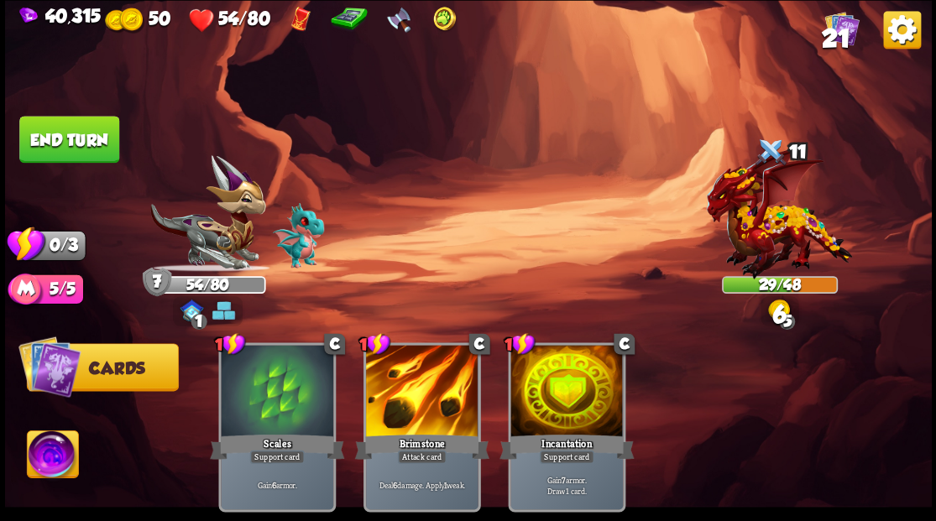
click at [45, 149] on button "End turn" at bounding box center [69, 139] width 100 height 47
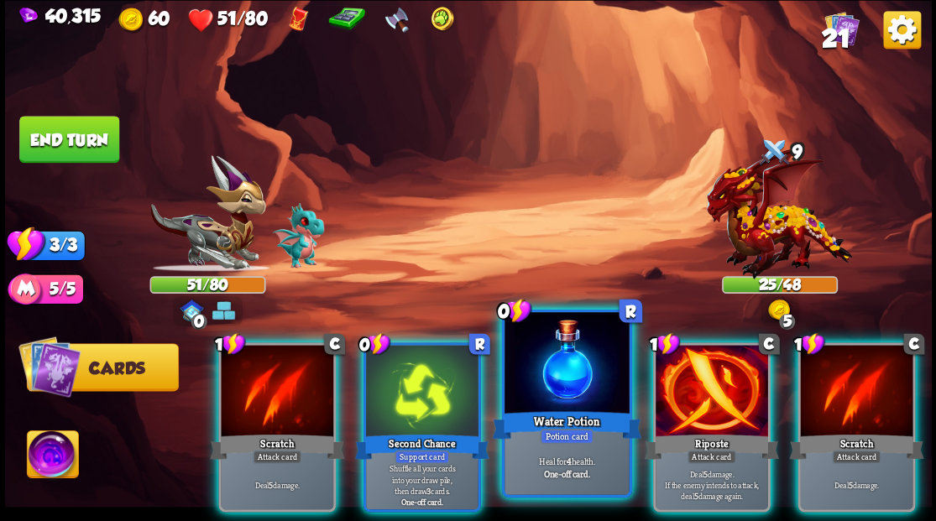
click at [547, 384] on div at bounding box center [566, 364] width 124 height 105
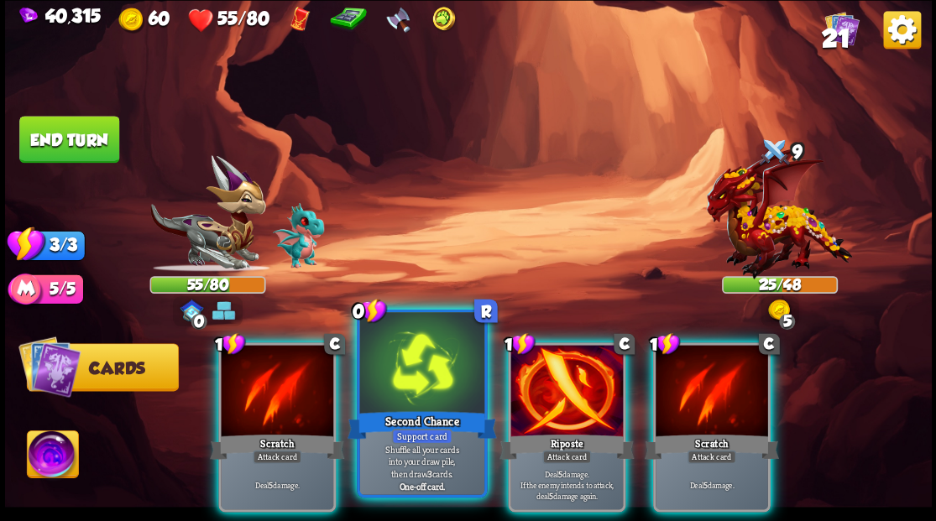
click at [408, 381] on div at bounding box center [421, 364] width 124 height 105
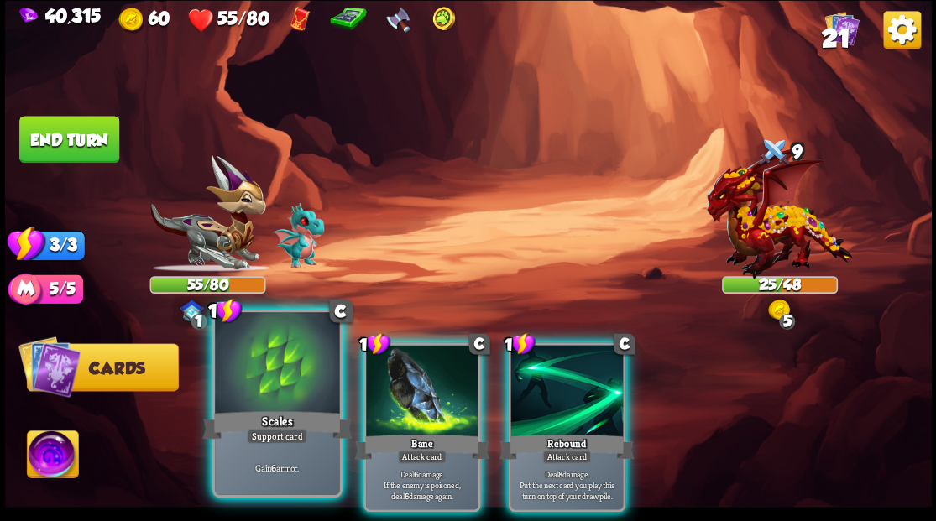
click at [274, 373] on div at bounding box center [277, 364] width 124 height 105
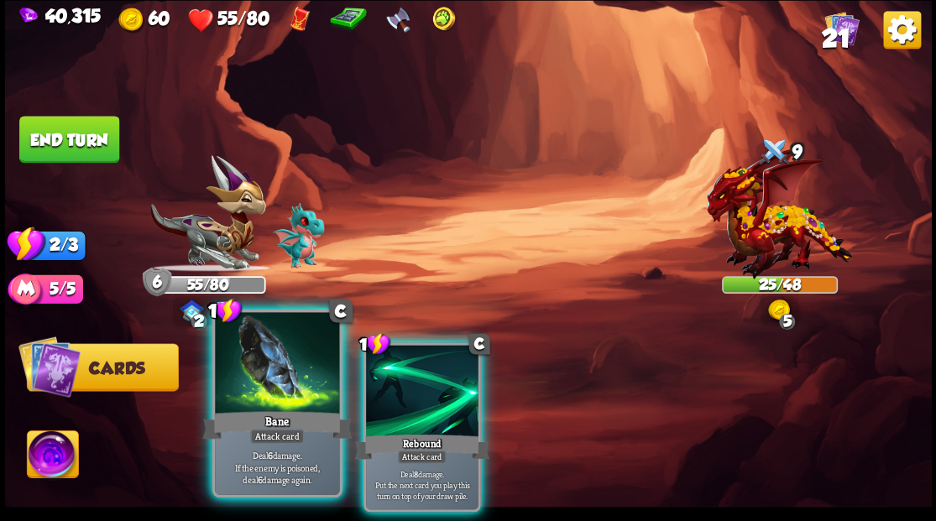
click at [291, 376] on div at bounding box center [277, 364] width 124 height 105
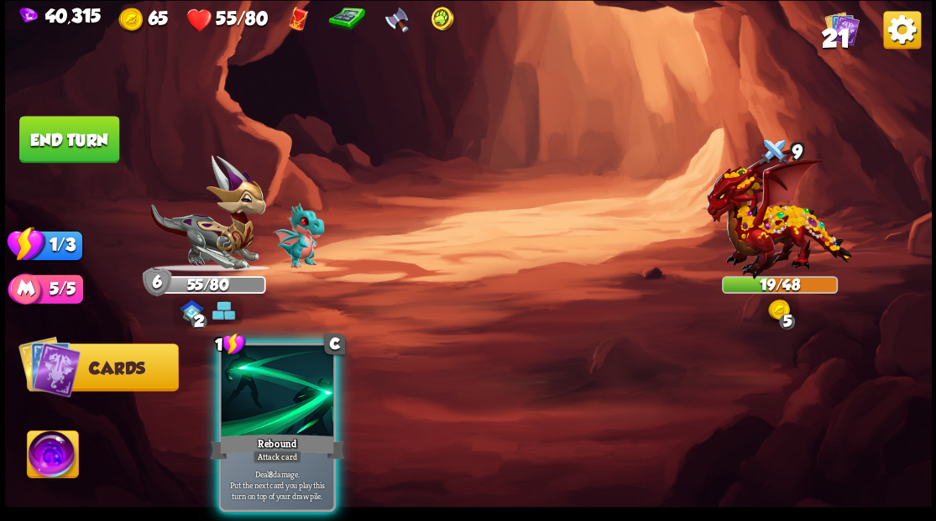
drag, startPoint x: 243, startPoint y: 383, endPoint x: 190, endPoint y: 243, distance: 149.3
click at [243, 379] on div at bounding box center [277, 392] width 112 height 95
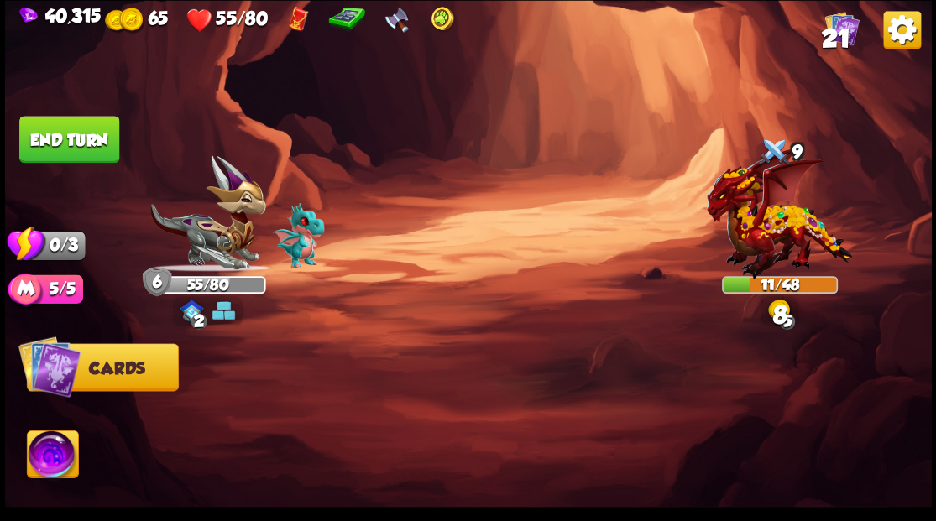
click at [100, 138] on button "End turn" at bounding box center [69, 139] width 100 height 47
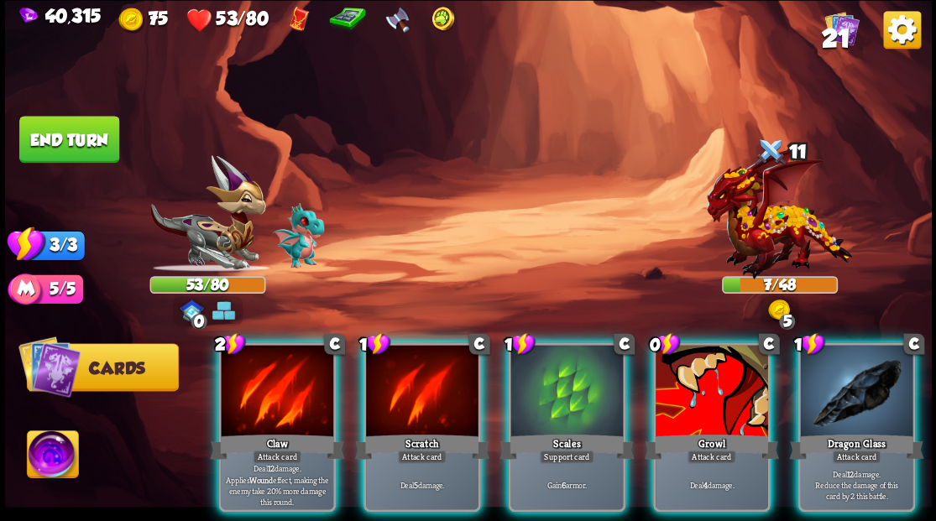
drag, startPoint x: 686, startPoint y: 391, endPoint x: 679, endPoint y: 374, distance: 18.1
click at [686, 388] on div at bounding box center [712, 392] width 112 height 95
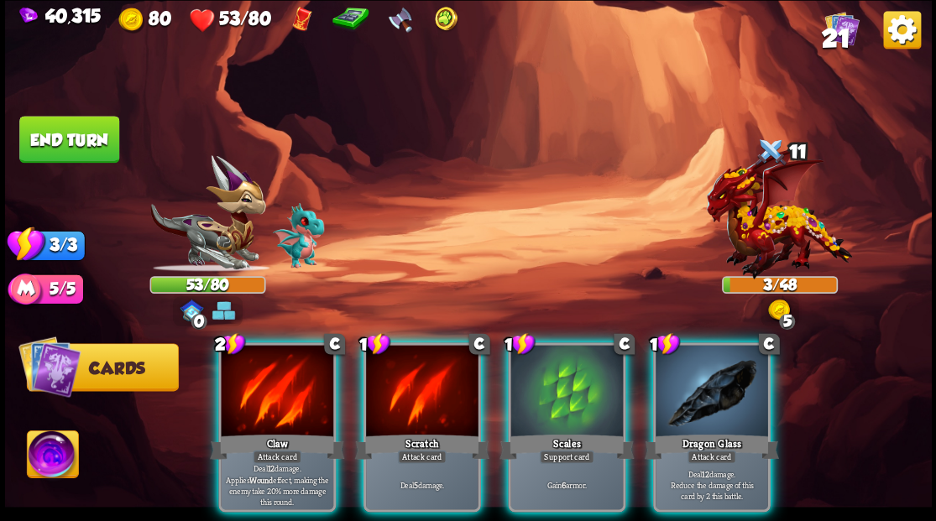
drag, startPoint x: 714, startPoint y: 389, endPoint x: 660, endPoint y: 324, distance: 85.2
click at [714, 388] on div at bounding box center [712, 392] width 112 height 95
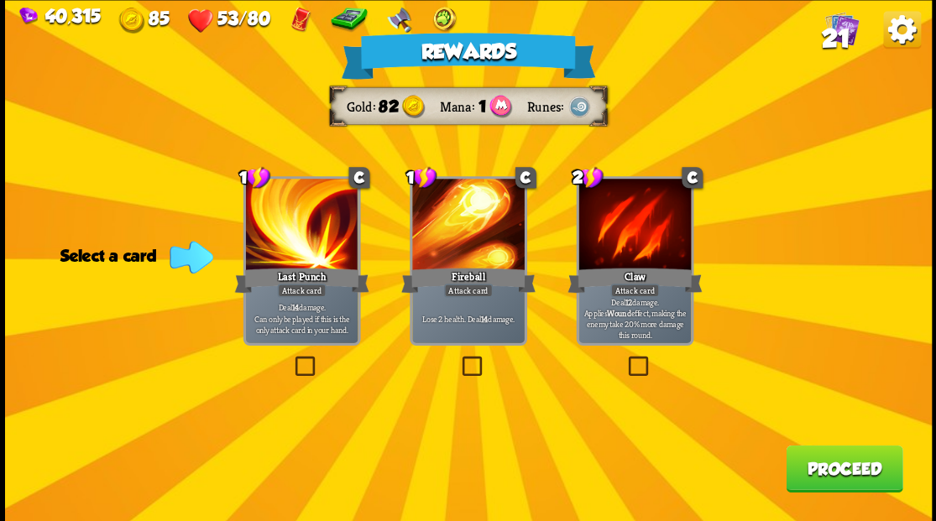
click at [834, 467] on button "Proceed" at bounding box center [844, 468] width 117 height 47
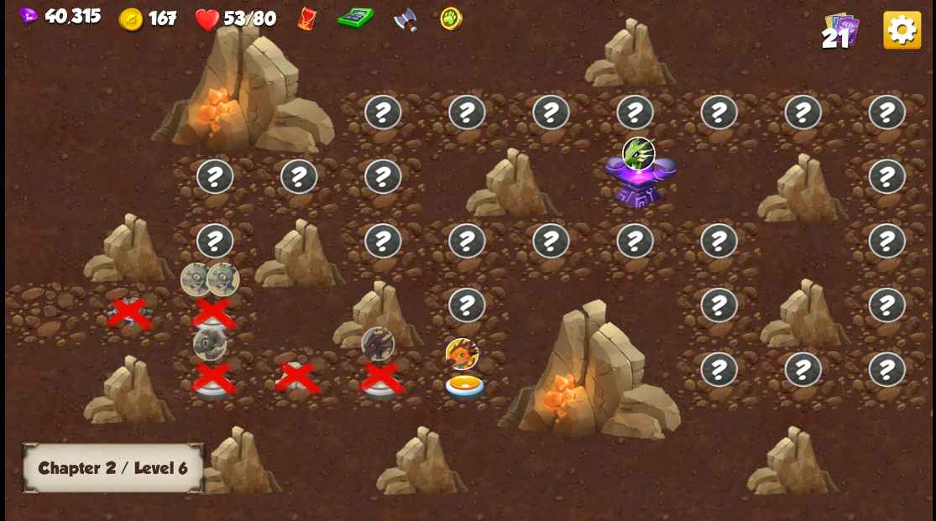
click at [467, 383] on img at bounding box center [465, 388] width 46 height 28
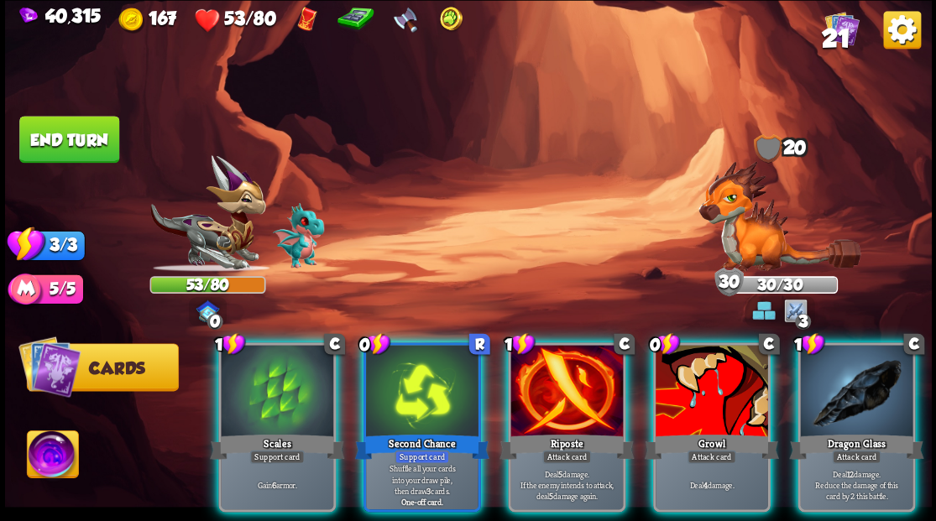
click at [279, 390] on div at bounding box center [277, 392] width 112 height 95
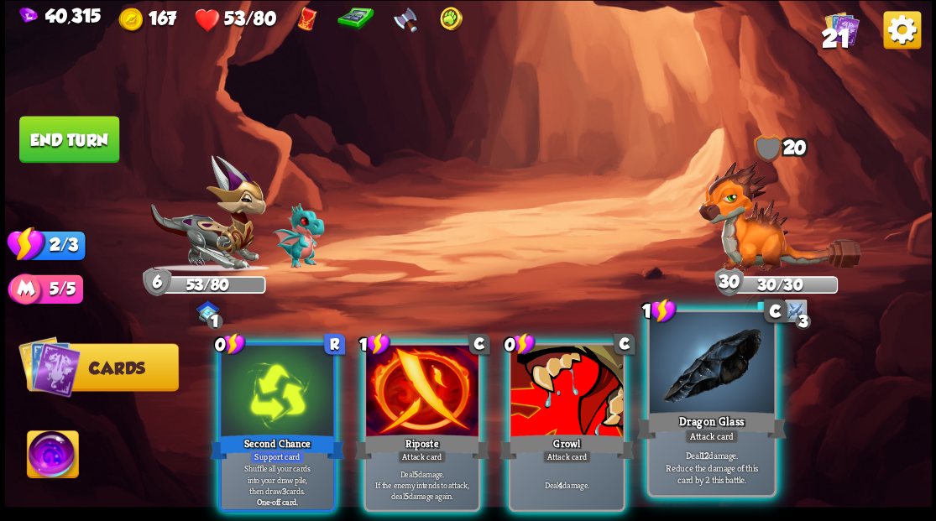
click at [714, 377] on div at bounding box center [711, 364] width 124 height 105
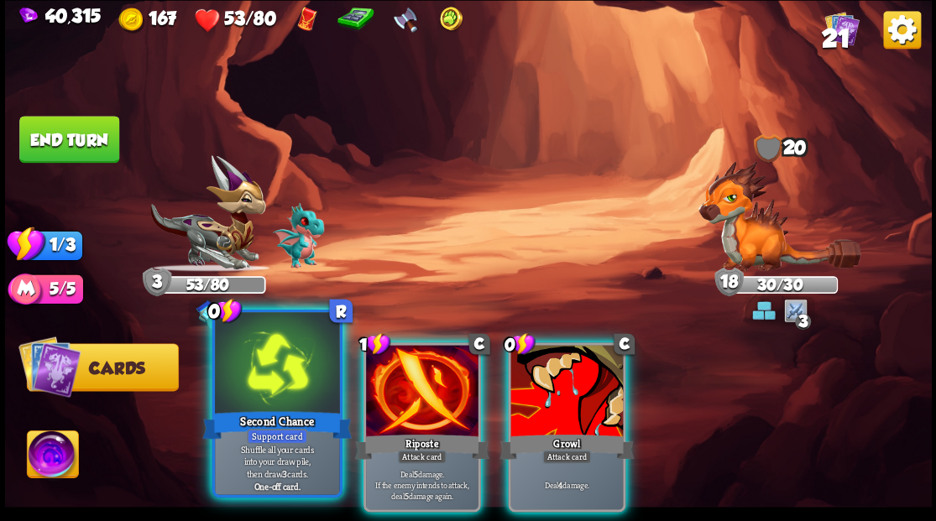
click at [299, 411] on div "Second Chance" at bounding box center [276, 425] width 149 height 34
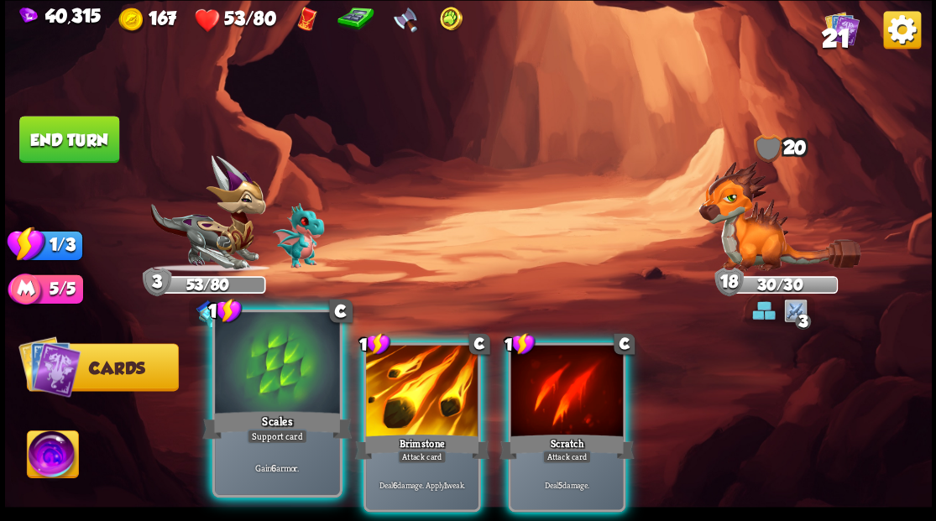
click at [228, 396] on div at bounding box center [277, 364] width 124 height 105
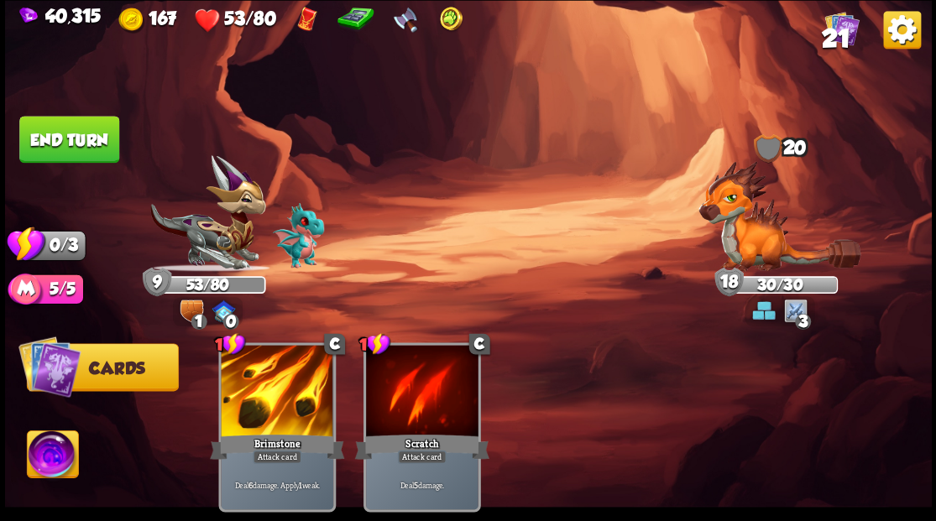
drag, startPoint x: 107, startPoint y: 128, endPoint x: 158, endPoint y: 131, distance: 50.5
click at [111, 129] on button "End turn" at bounding box center [69, 139] width 100 height 47
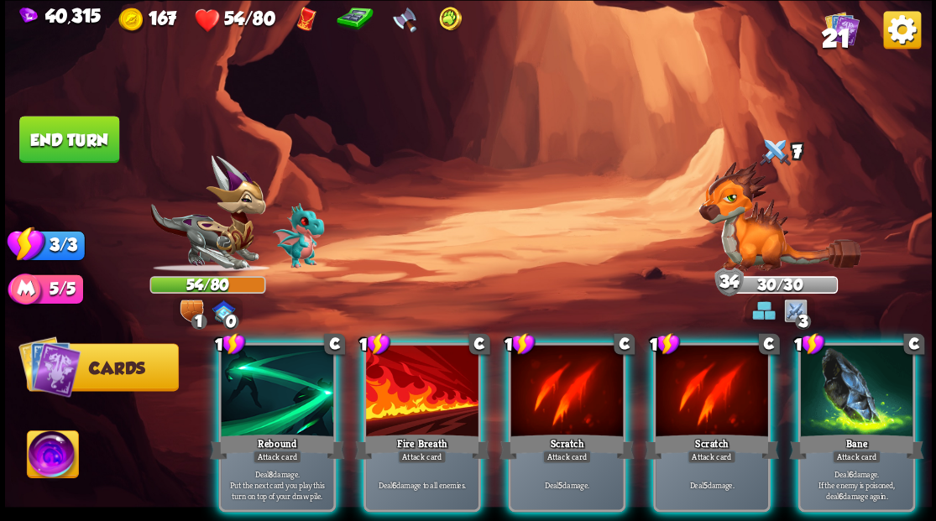
click at [85, 136] on button "End turn" at bounding box center [69, 139] width 100 height 47
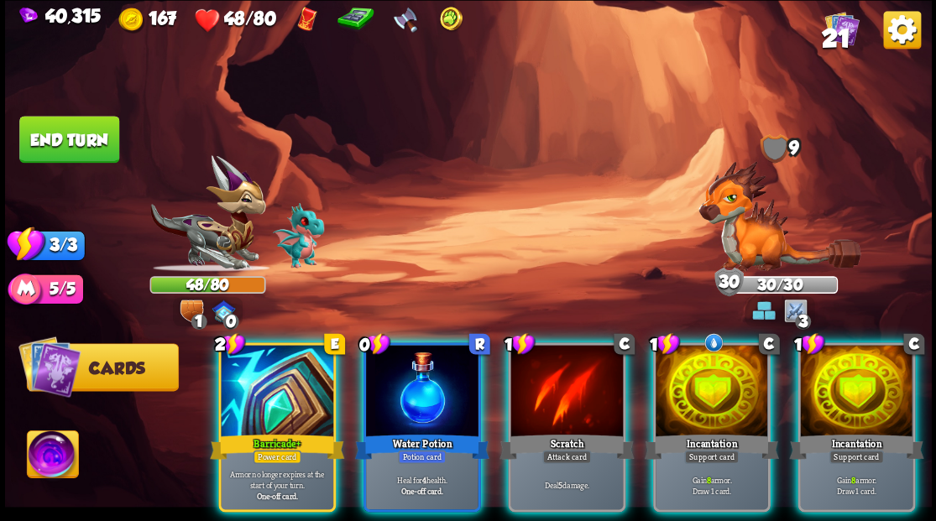
drag, startPoint x: 404, startPoint y: 382, endPoint x: 423, endPoint y: 317, distance: 67.5
click at [405, 378] on div at bounding box center [422, 392] width 112 height 95
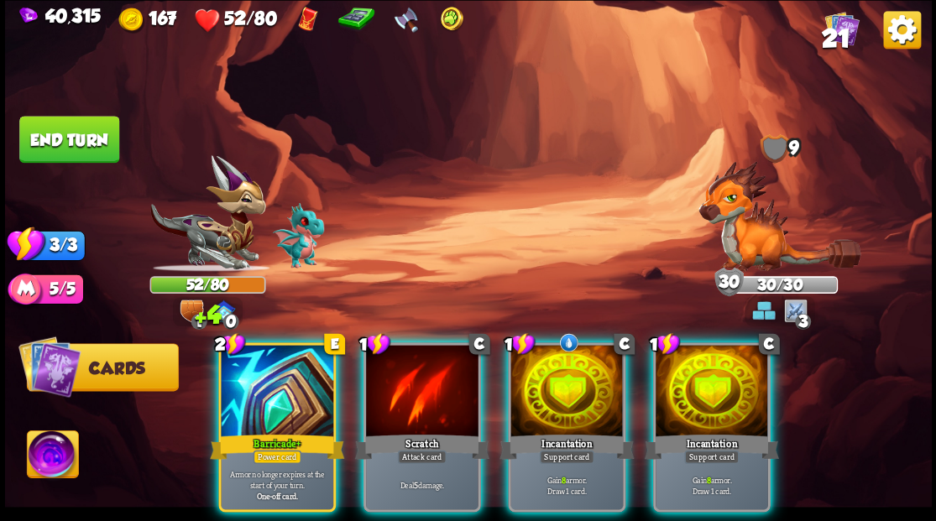
drag, startPoint x: 579, startPoint y: 371, endPoint x: 567, endPoint y: 323, distance: 49.5
click at [576, 351] on div at bounding box center [566, 392] width 112 height 95
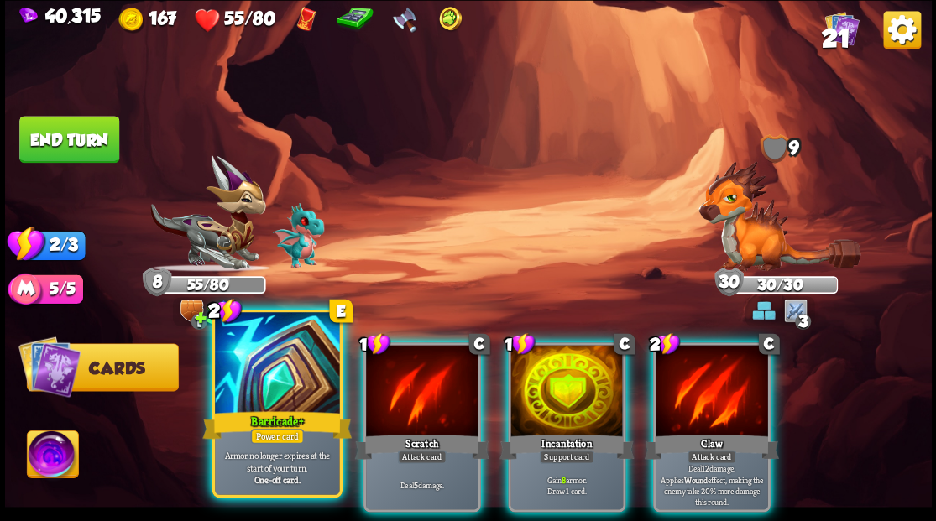
click at [306, 380] on div at bounding box center [277, 364] width 124 height 105
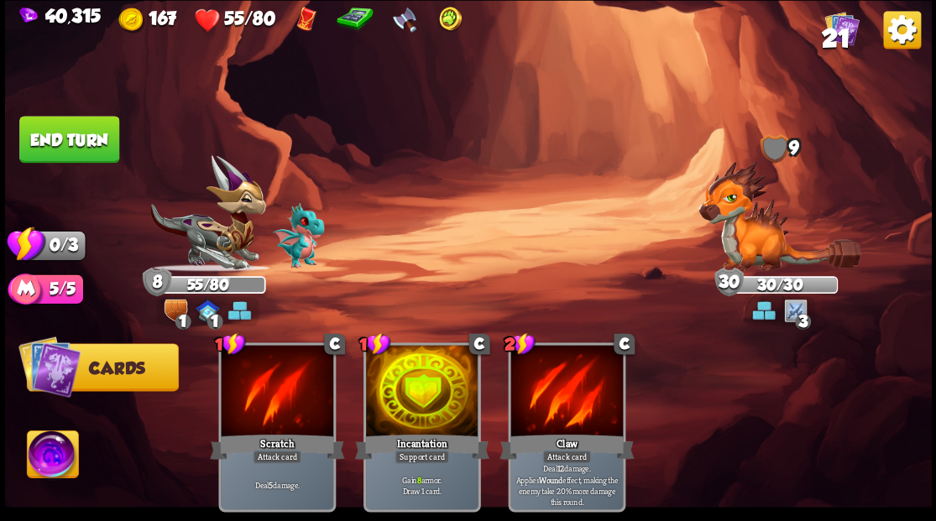
click at [80, 146] on button "End turn" at bounding box center [69, 139] width 100 height 47
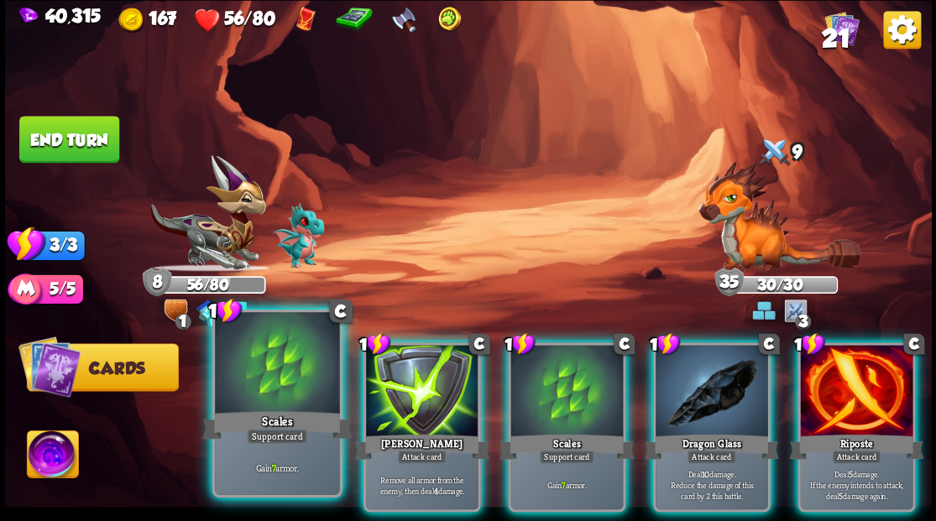
click at [256, 361] on div at bounding box center [277, 364] width 124 height 105
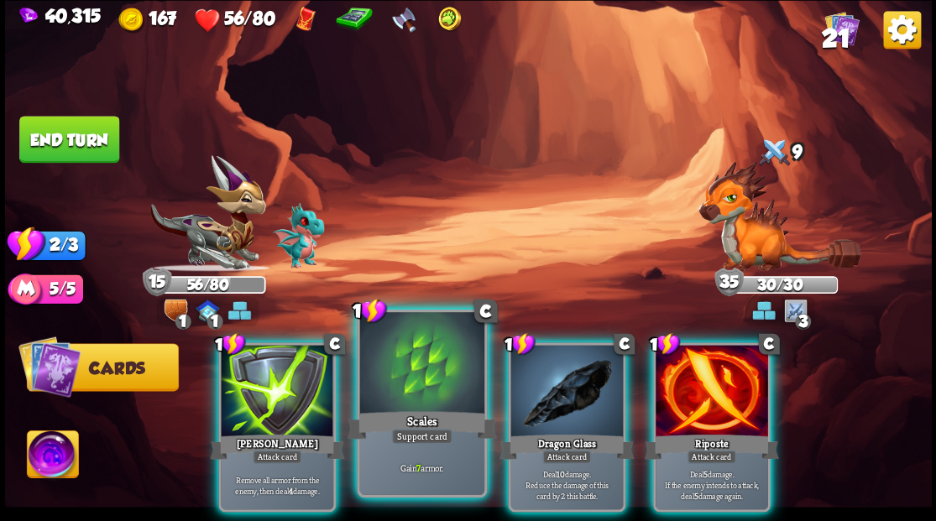
click at [425, 442] on div "Support card" at bounding box center [421, 436] width 60 height 15
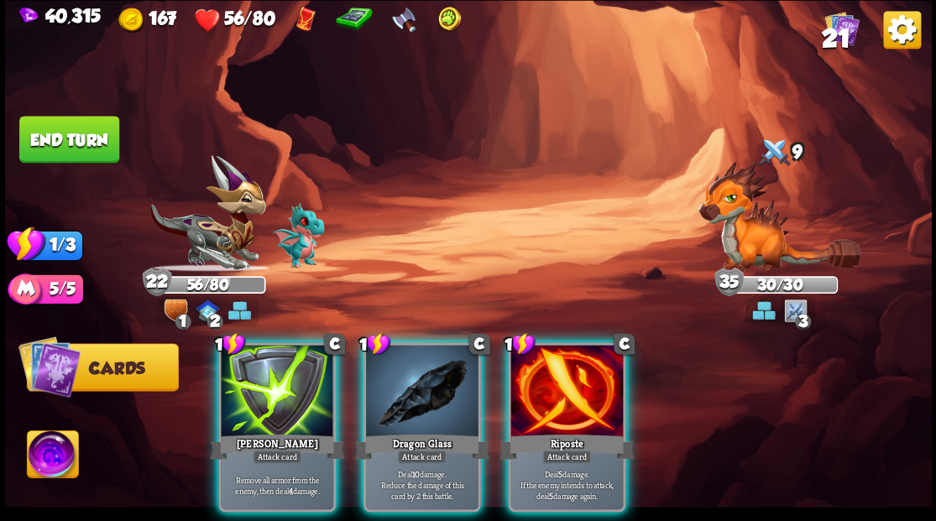
click at [269, 383] on div at bounding box center [277, 392] width 112 height 95
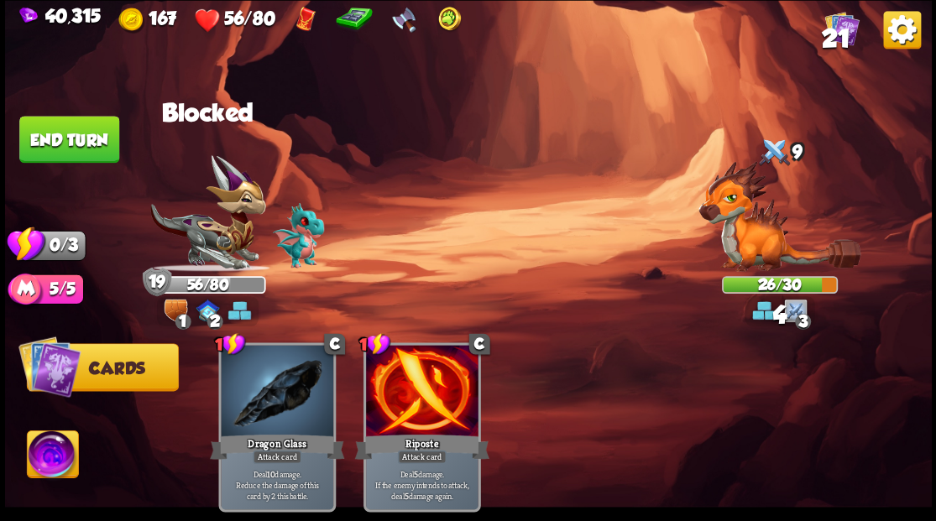
click at [91, 121] on button "End turn" at bounding box center [69, 139] width 100 height 47
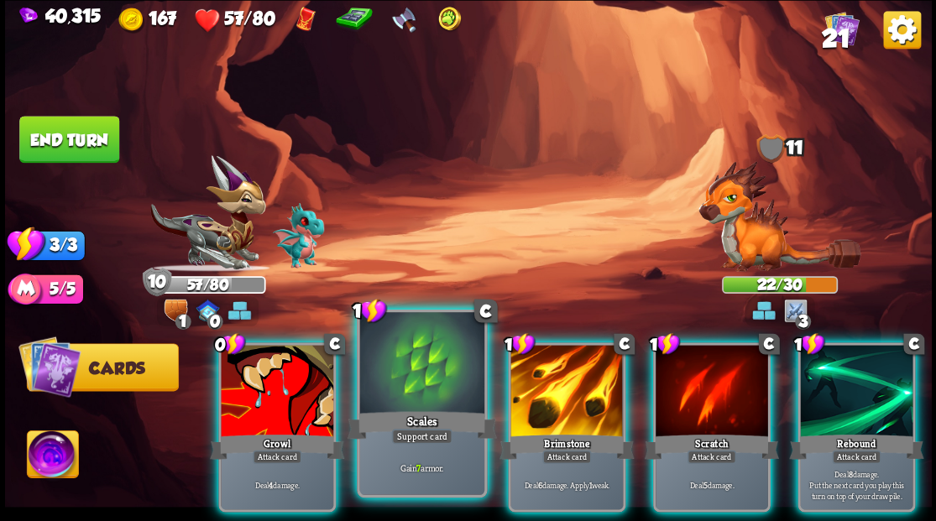
click at [407, 405] on div at bounding box center [421, 364] width 124 height 105
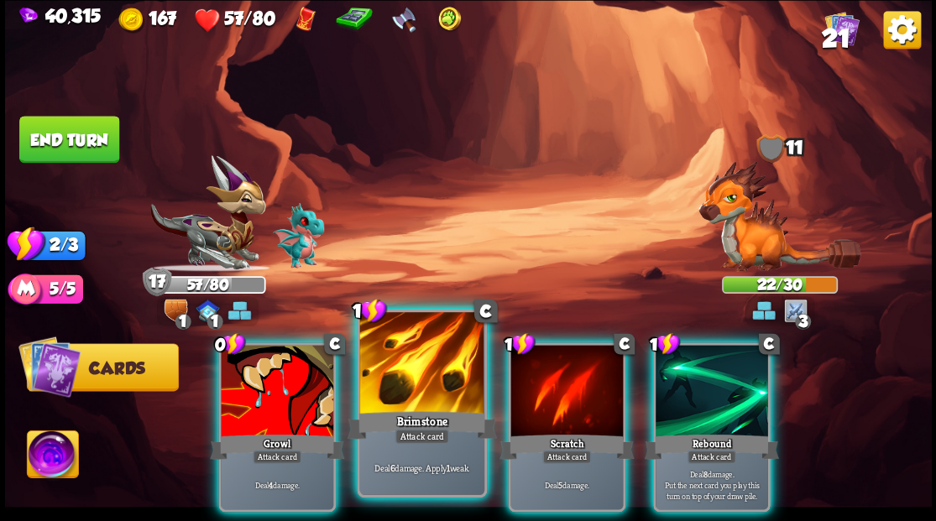
click at [394, 381] on div at bounding box center [421, 364] width 124 height 105
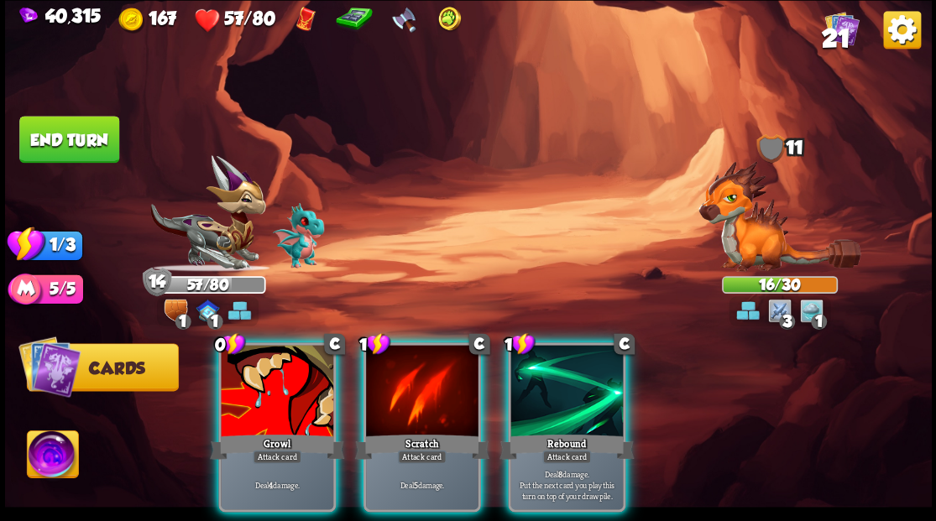
click at [271, 431] on div "0 C Growl Attack card Deal 4 damage." at bounding box center [277, 427] width 118 height 170
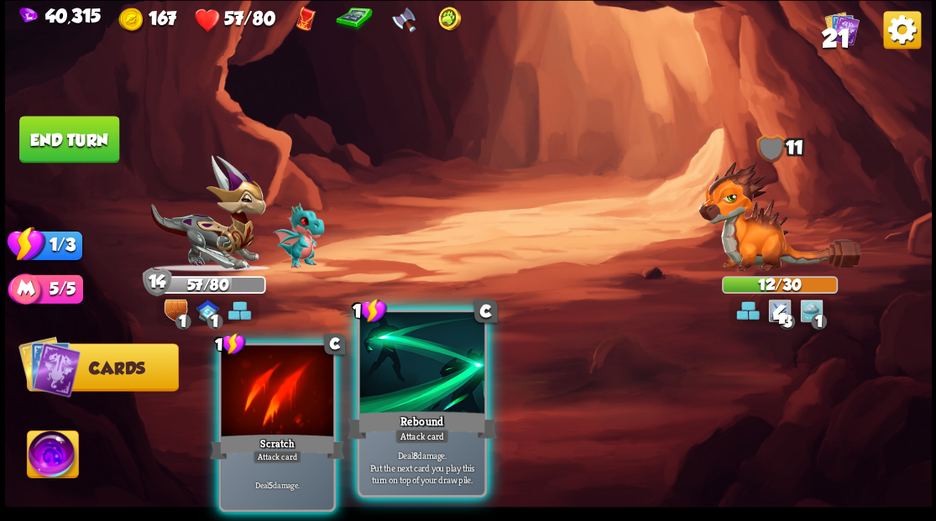
click at [444, 390] on div at bounding box center [421, 364] width 124 height 105
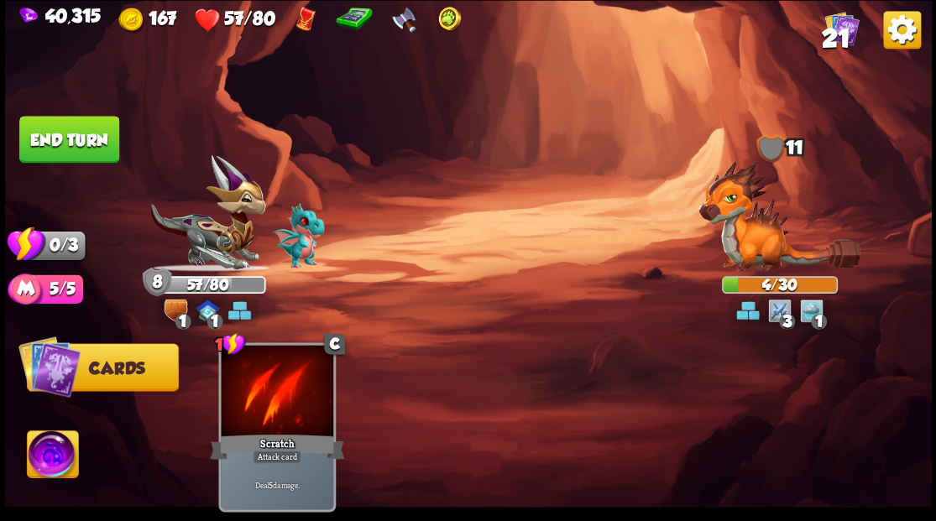
click at [76, 149] on button "End turn" at bounding box center [69, 139] width 100 height 47
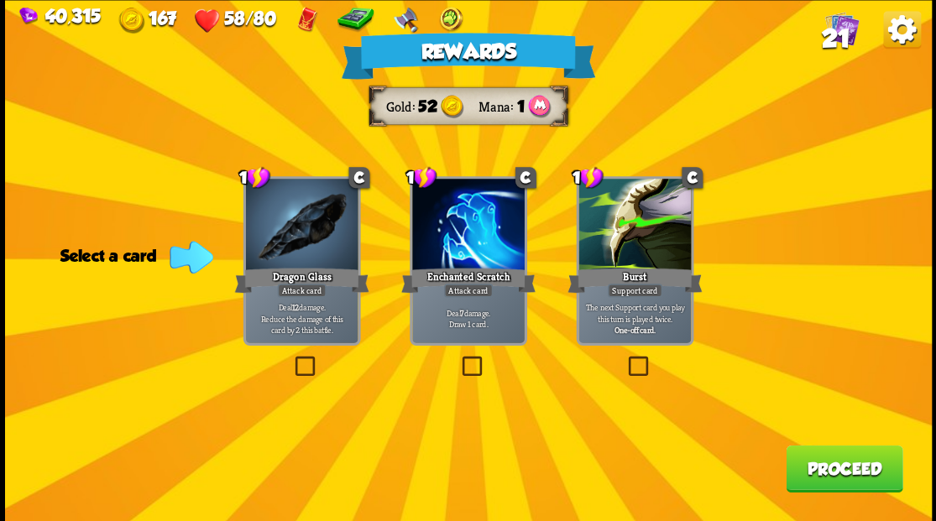
click at [823, 24] on span "21" at bounding box center [835, 38] width 29 height 29
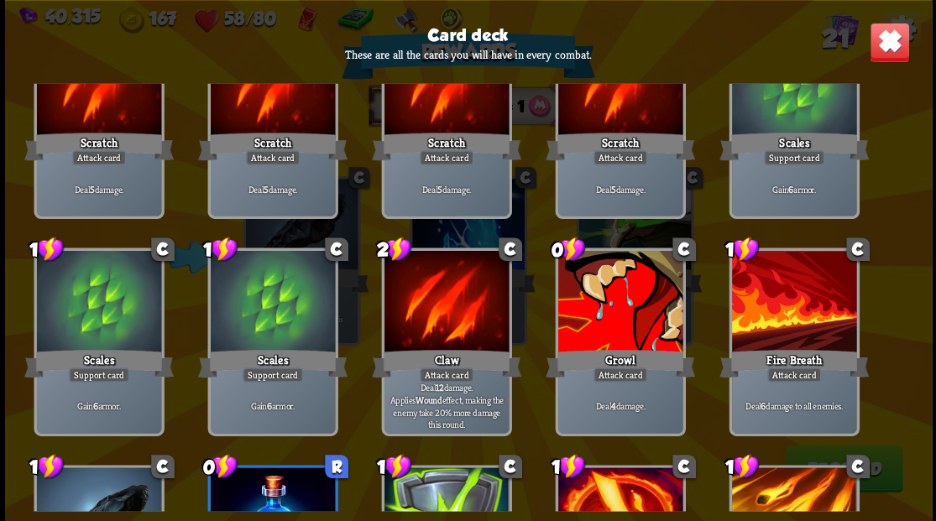
scroll to position [52, 0]
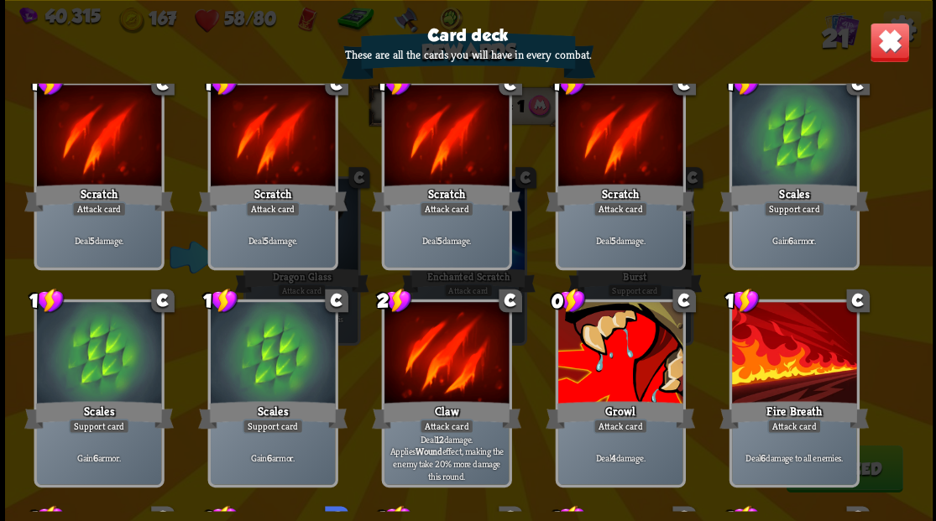
click at [898, 48] on img at bounding box center [889, 42] width 40 height 40
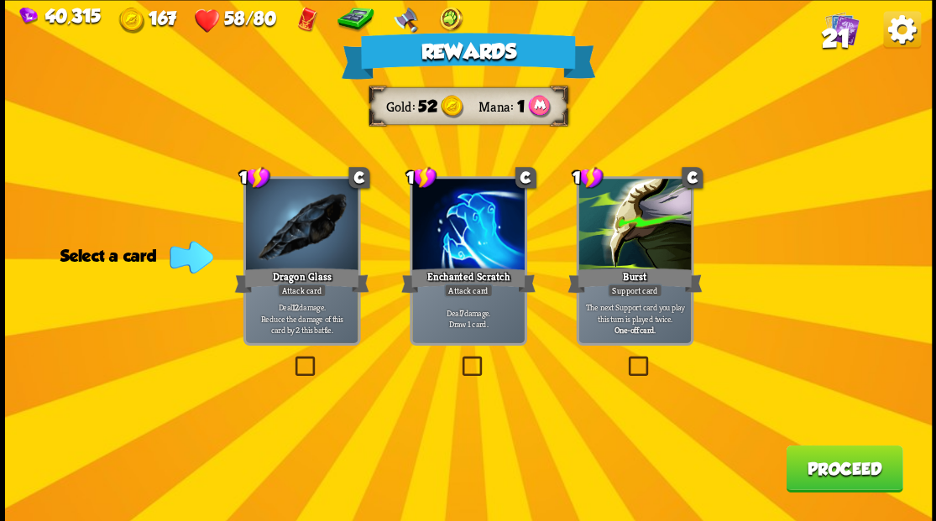
click at [455, 356] on div "Rewards Gold 52 Mana 1 Select a card 1 C Dragon Glass Attack card Deal 12 damag…" at bounding box center [468, 260] width 927 height 521
click at [831, 29] on span "21" at bounding box center [835, 38] width 29 height 29
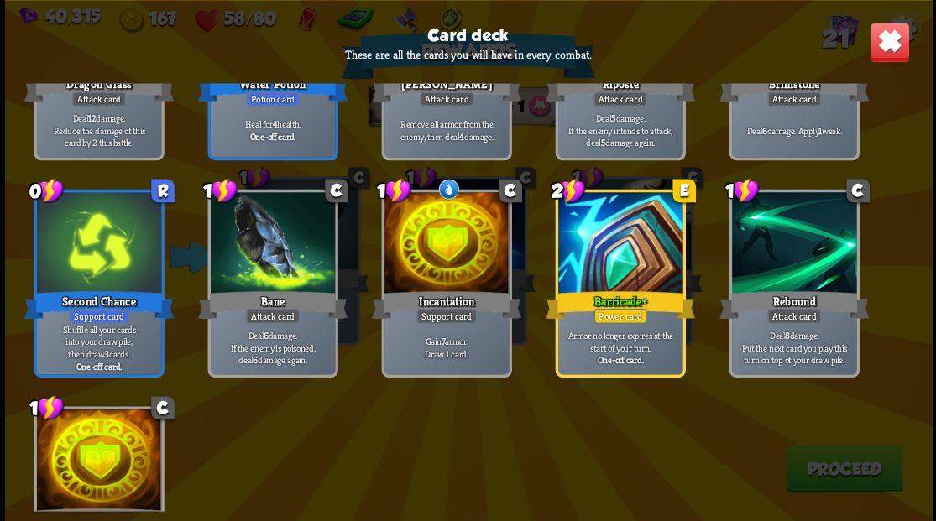
scroll to position [780, 0]
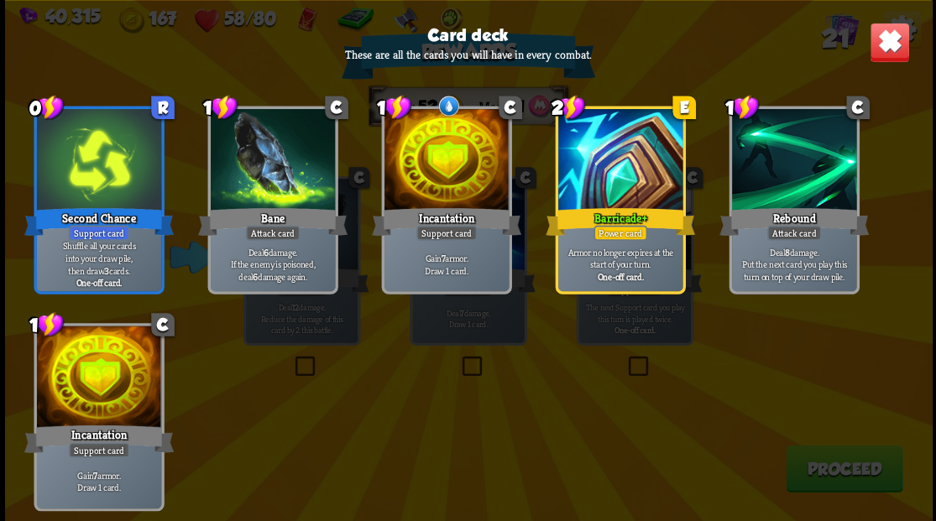
click at [878, 31] on img at bounding box center [889, 42] width 40 height 40
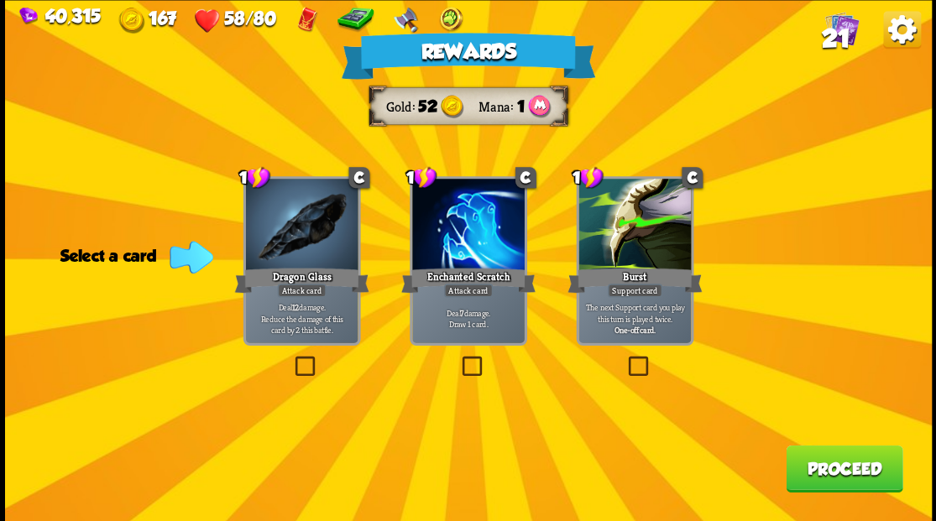
click at [458, 358] on label at bounding box center [458, 358] width 0 height 0
click at [0, 0] on input "checkbox" at bounding box center [0, 0] width 0 height 0
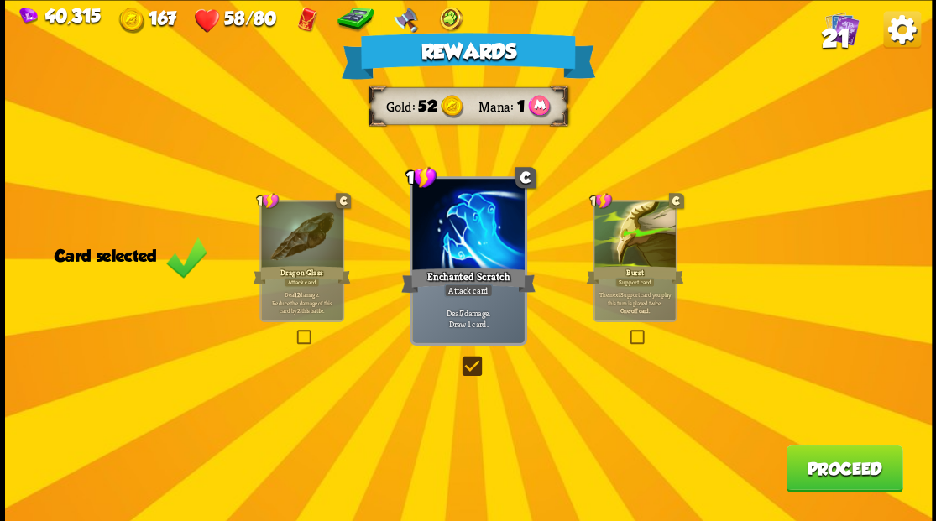
click at [844, 478] on button "Proceed" at bounding box center [844, 468] width 117 height 47
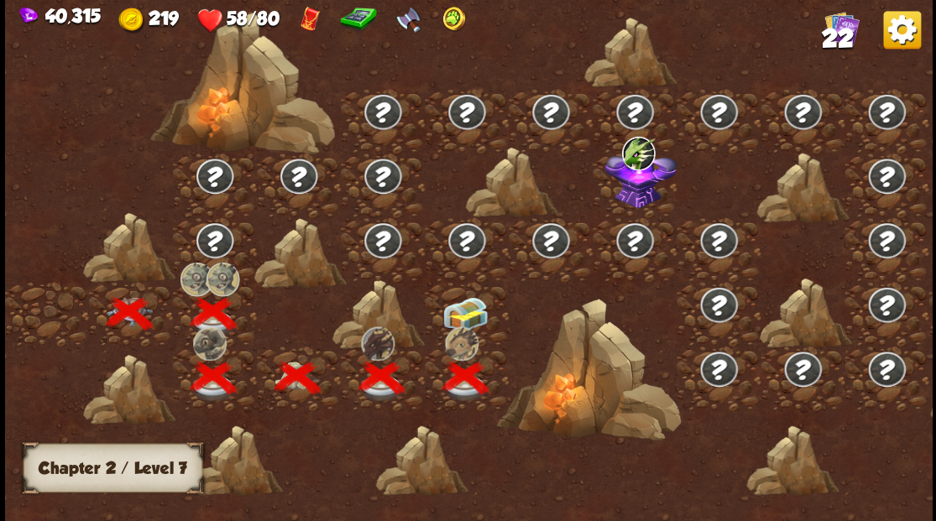
click at [468, 312] on img at bounding box center [465, 313] width 46 height 35
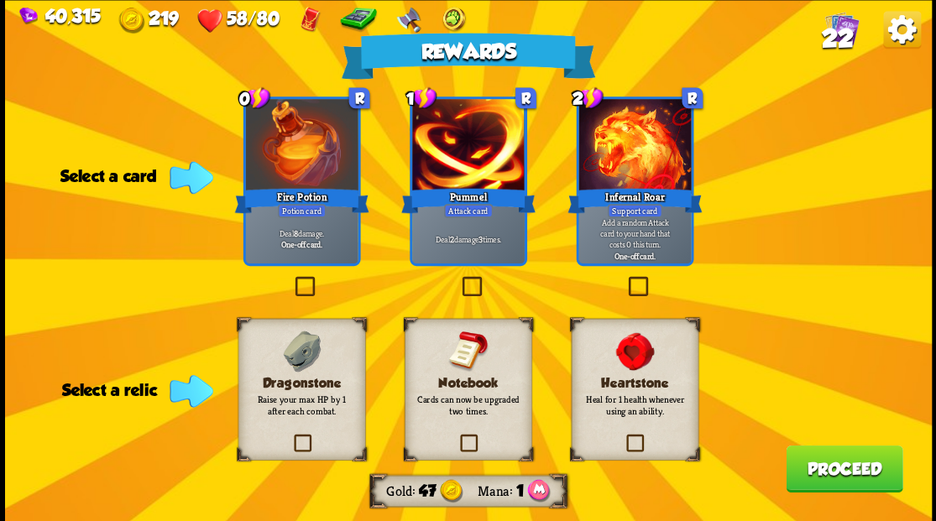
click at [290, 437] on label at bounding box center [290, 437] width 0 height 0
click at [0, 0] on input "checkbox" at bounding box center [0, 0] width 0 height 0
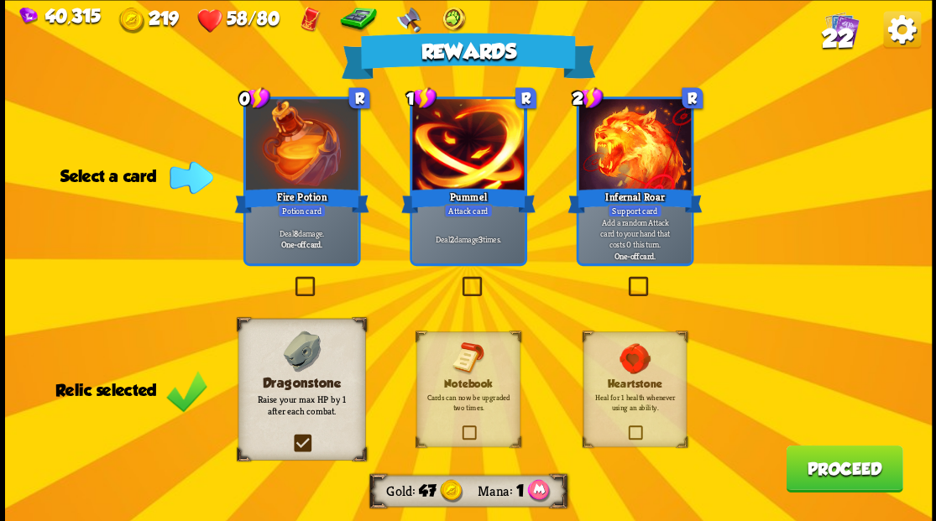
click at [458, 279] on label at bounding box center [458, 279] width 0 height 0
click at [0, 0] on input "checkbox" at bounding box center [0, 0] width 0 height 0
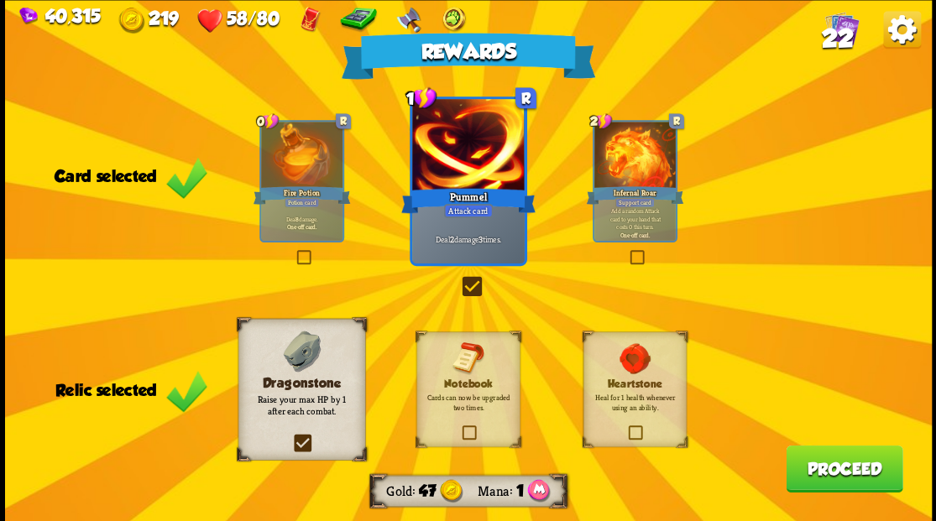
click at [809, 462] on button "Proceed" at bounding box center [844, 468] width 117 height 47
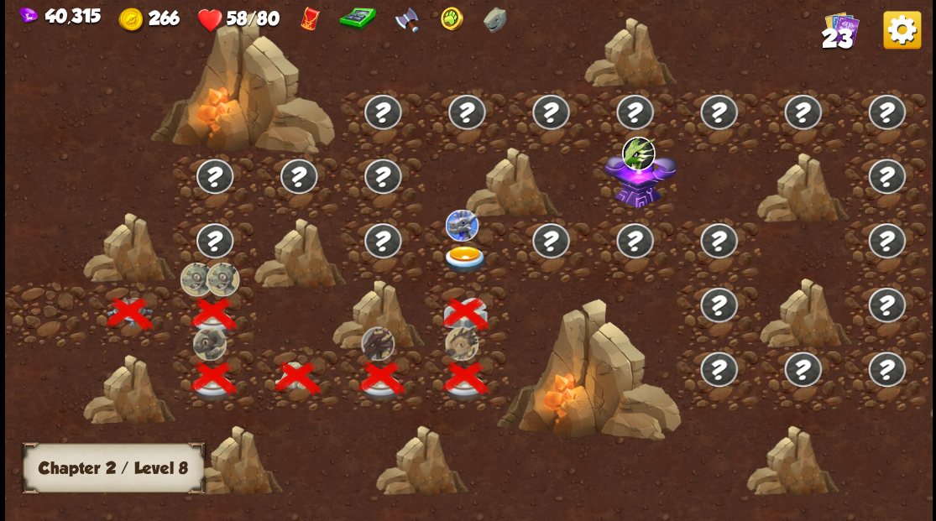
click at [468, 248] on img at bounding box center [465, 259] width 46 height 28
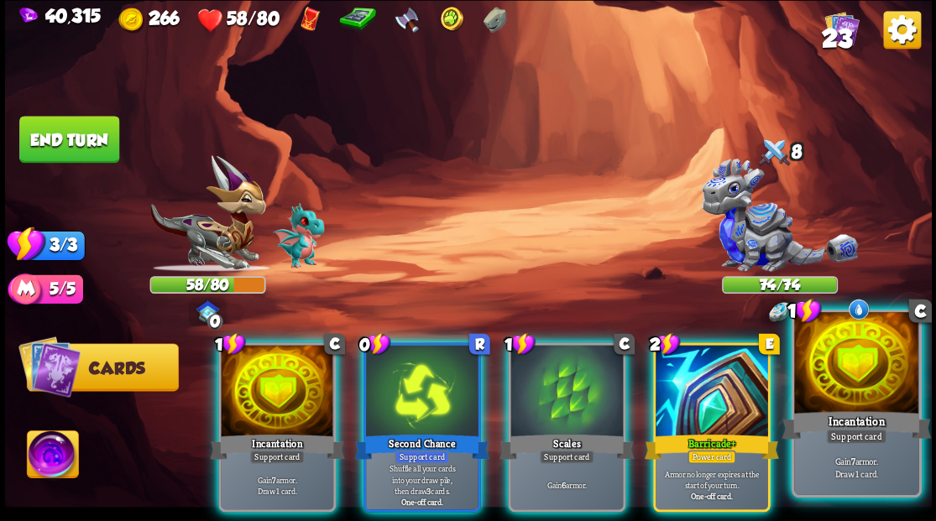
click at [863, 383] on div at bounding box center [856, 364] width 124 height 105
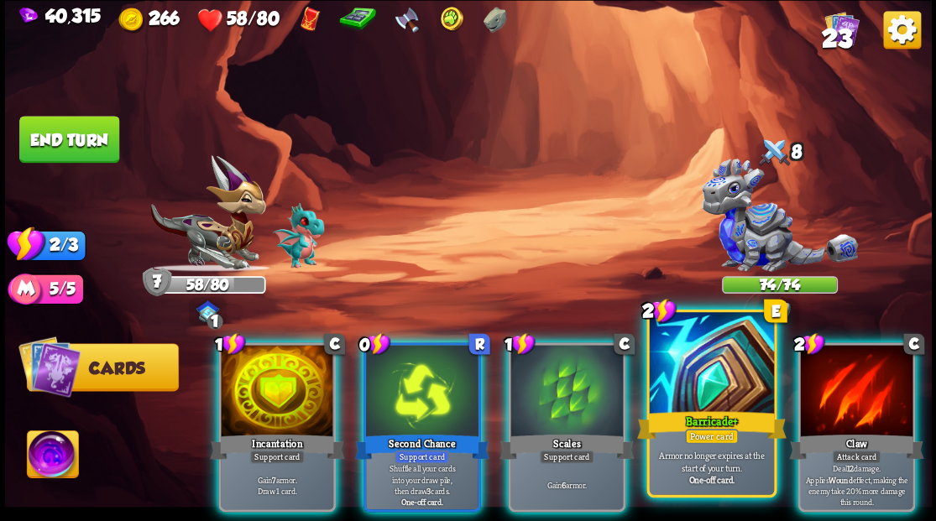
click at [711, 376] on div at bounding box center [711, 364] width 124 height 105
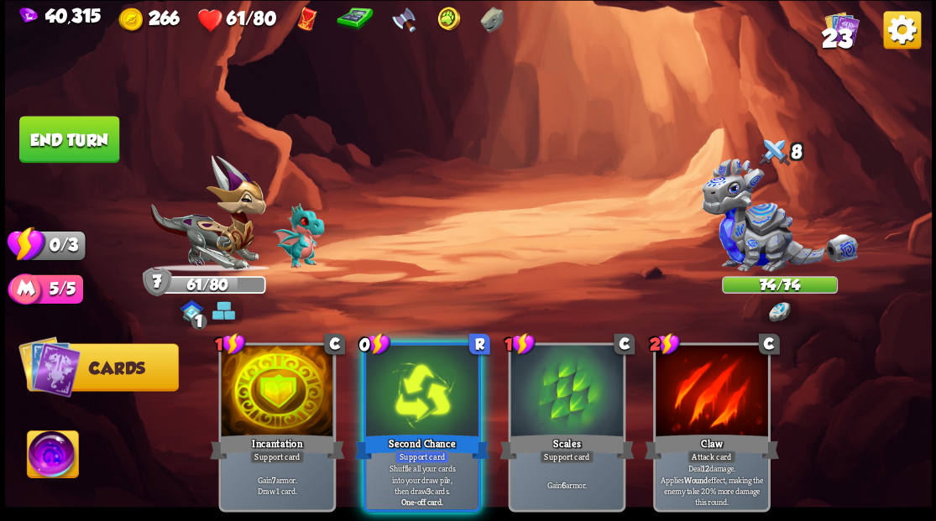
click at [403, 405] on div at bounding box center [422, 392] width 112 height 95
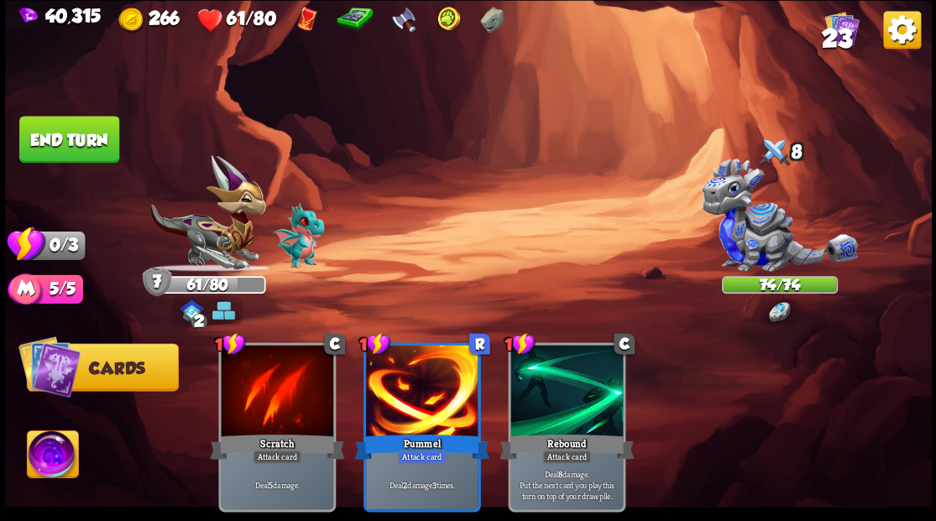
click at [71, 141] on button "End turn" at bounding box center [69, 139] width 100 height 47
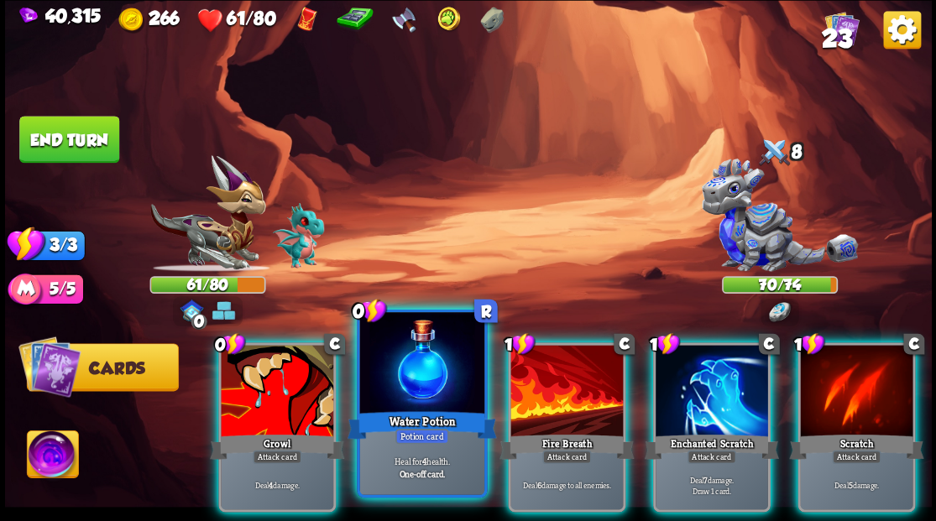
click at [419, 400] on div at bounding box center [421, 364] width 124 height 105
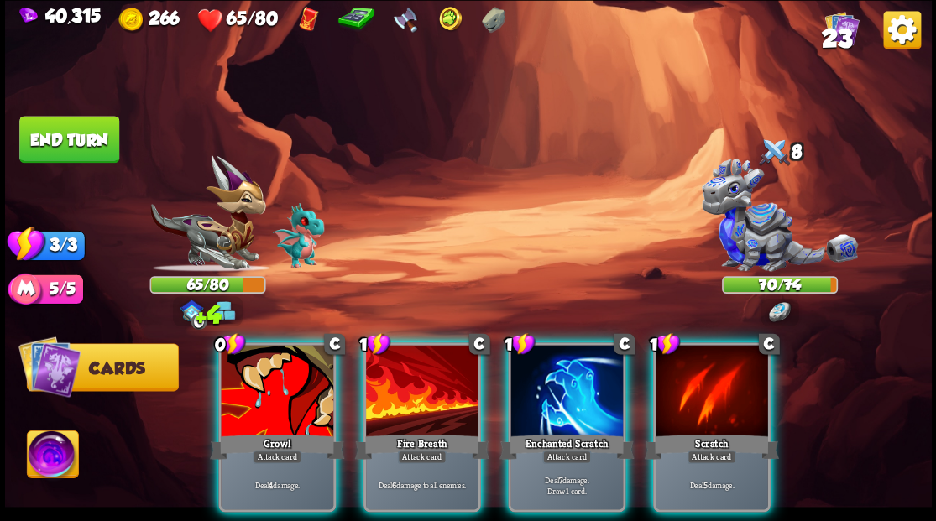
drag, startPoint x: 547, startPoint y: 388, endPoint x: 571, endPoint y: 252, distance: 138.0
click at [551, 373] on div at bounding box center [566, 392] width 112 height 95
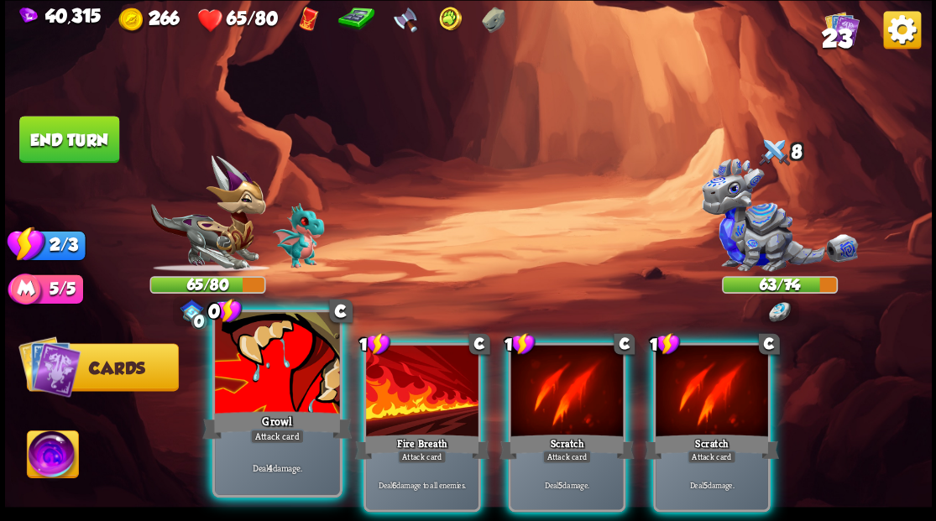
click at [315, 391] on div at bounding box center [277, 364] width 124 height 105
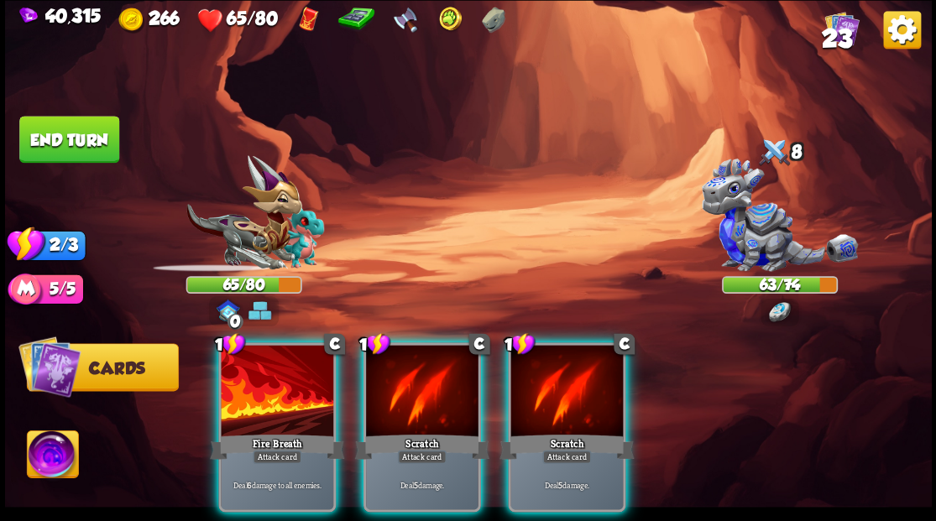
click at [315, 391] on div at bounding box center [277, 392] width 112 height 95
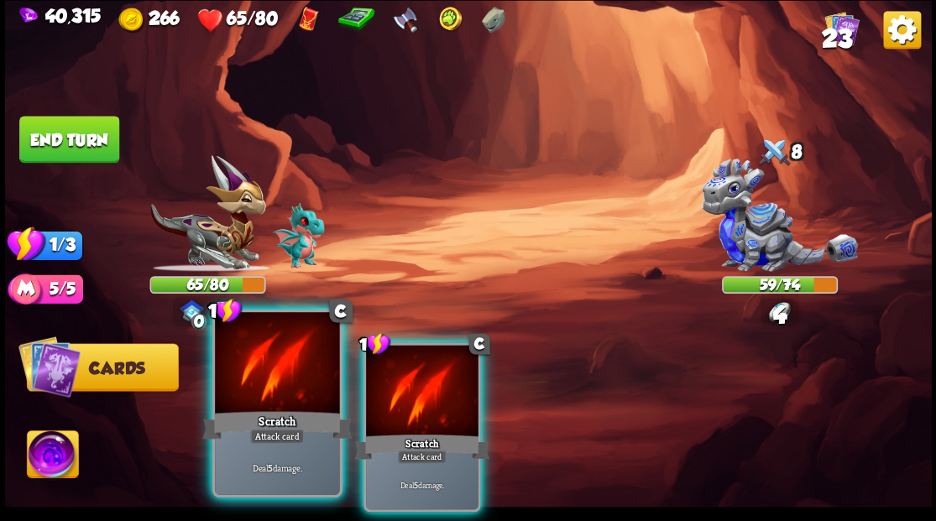
click at [314, 391] on div at bounding box center [277, 364] width 124 height 105
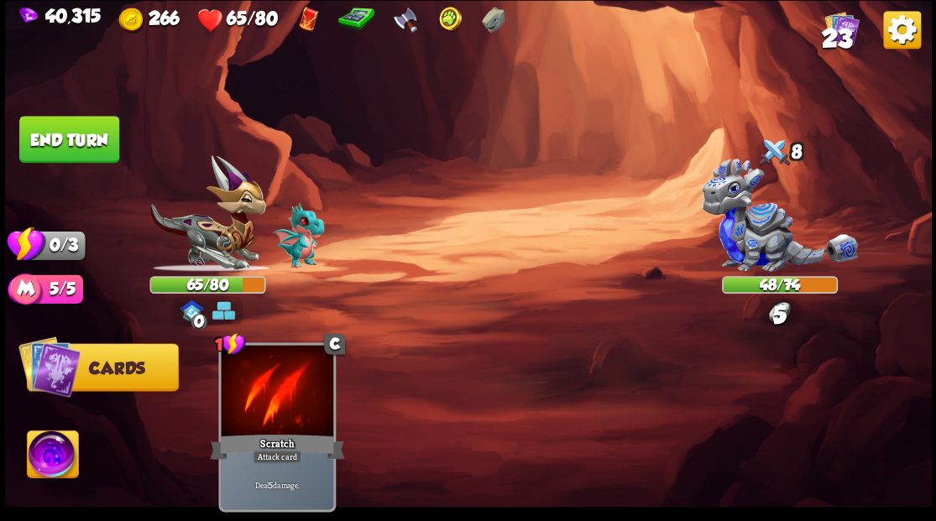
click at [111, 134] on button "End turn" at bounding box center [69, 139] width 100 height 47
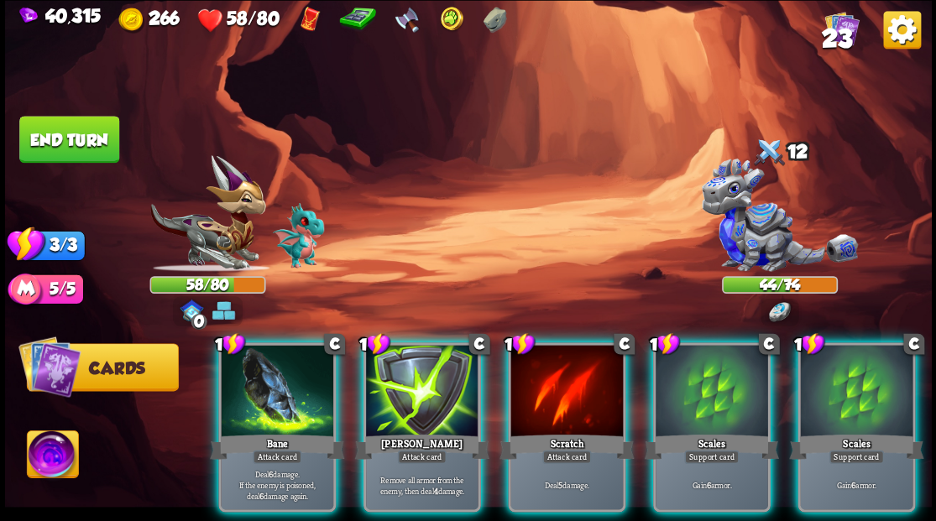
click at [876, 403] on div at bounding box center [856, 392] width 112 height 95
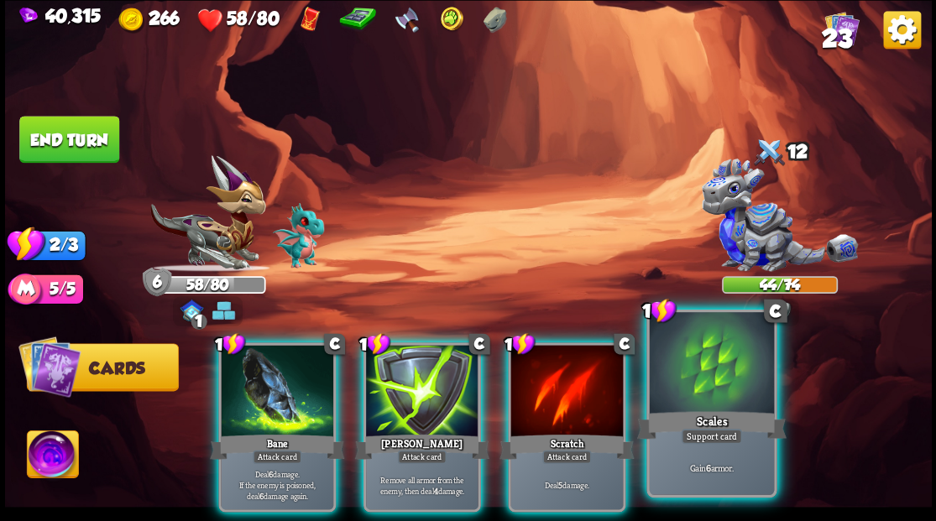
click at [705, 390] on div at bounding box center [711, 364] width 124 height 105
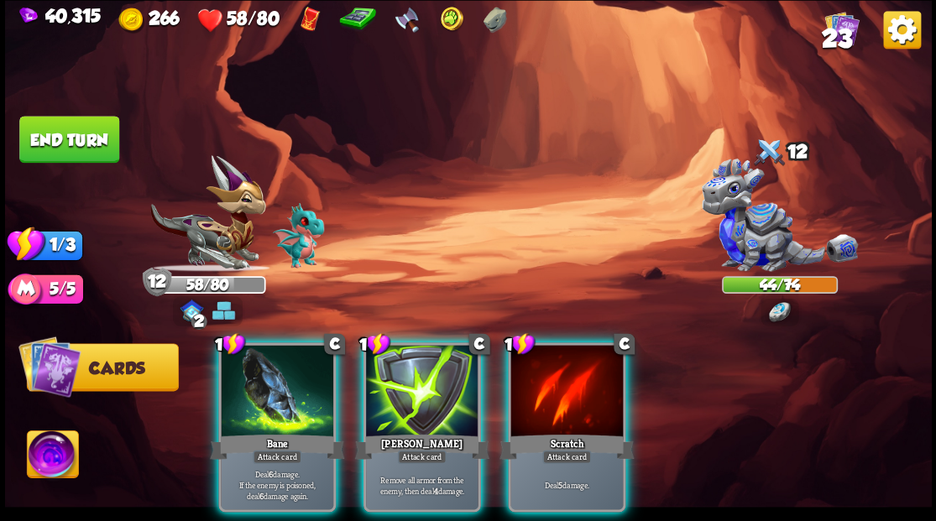
drag, startPoint x: 315, startPoint y: 386, endPoint x: 314, endPoint y: 307, distance: 78.9
click at [315, 374] on div at bounding box center [277, 392] width 112 height 95
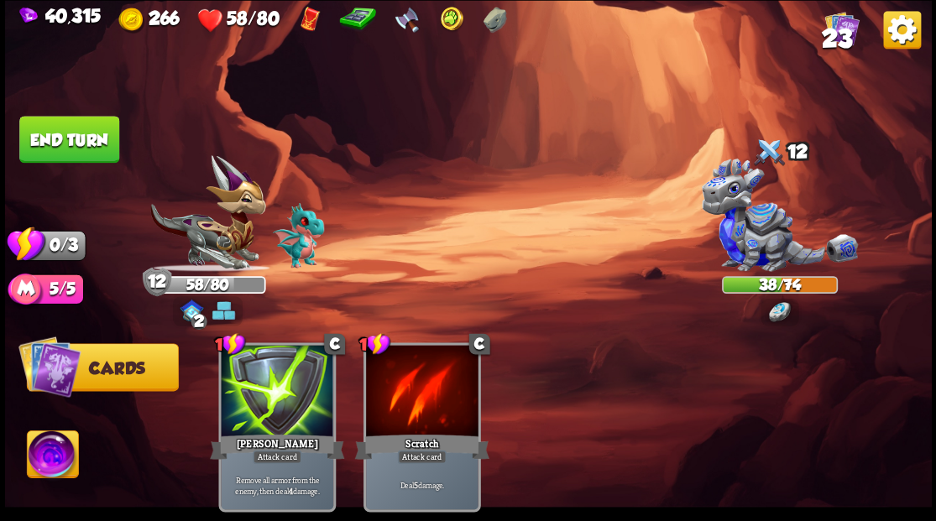
click at [33, 133] on button "End turn" at bounding box center [69, 139] width 100 height 47
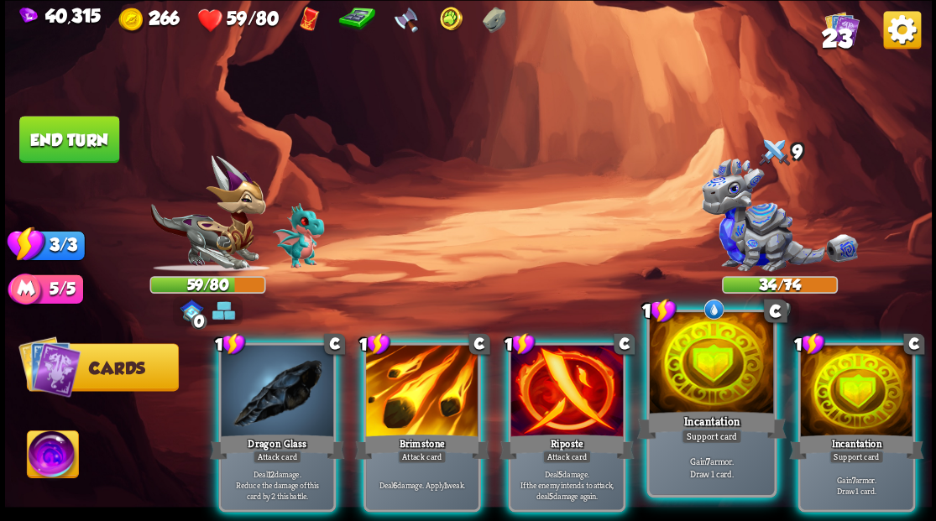
click at [710, 384] on div at bounding box center [711, 364] width 124 height 105
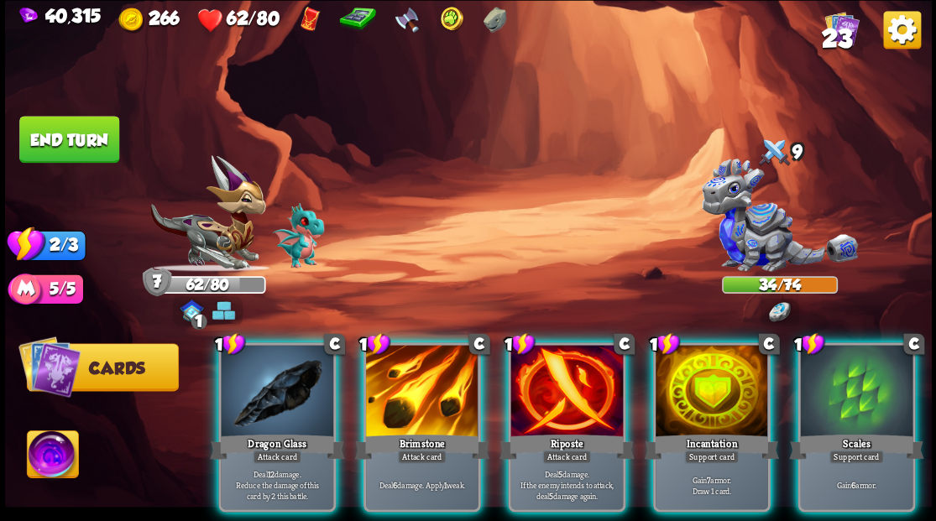
click at [707, 381] on div at bounding box center [712, 392] width 112 height 95
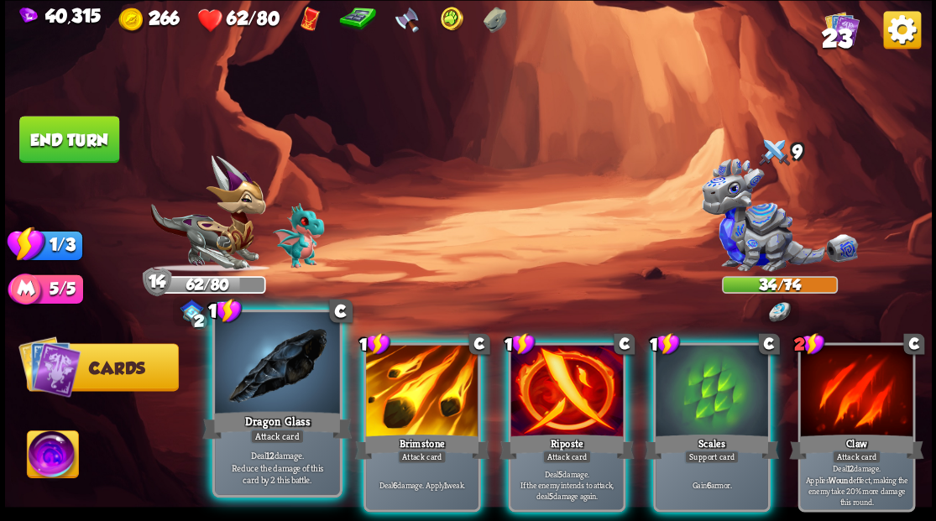
click at [290, 368] on div at bounding box center [277, 364] width 124 height 105
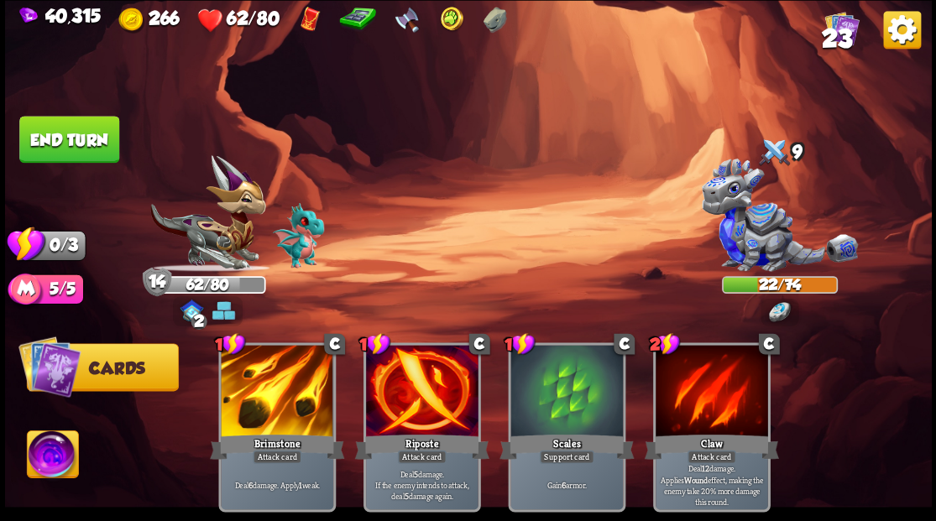
click at [73, 156] on button "End turn" at bounding box center [69, 139] width 100 height 47
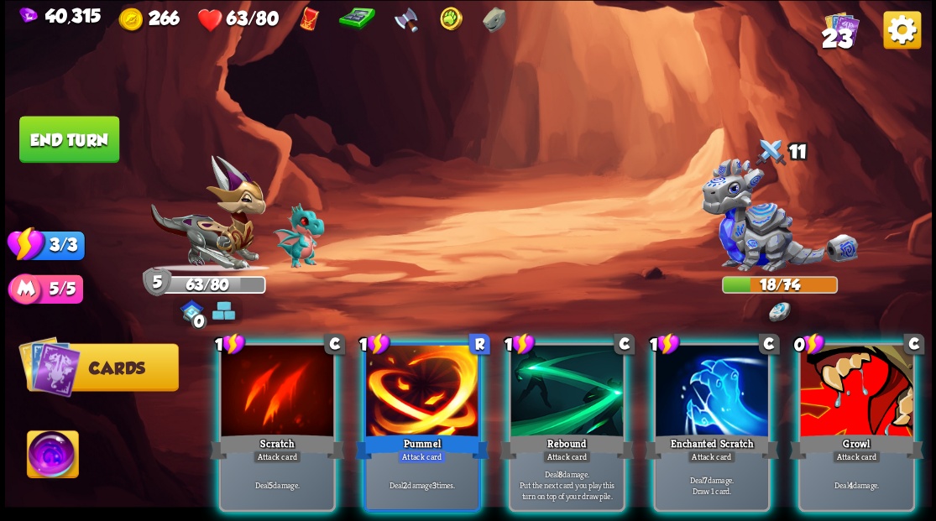
drag, startPoint x: 714, startPoint y: 364, endPoint x: 706, endPoint y: 358, distance: 10.1
click at [712, 363] on div at bounding box center [712, 392] width 112 height 95
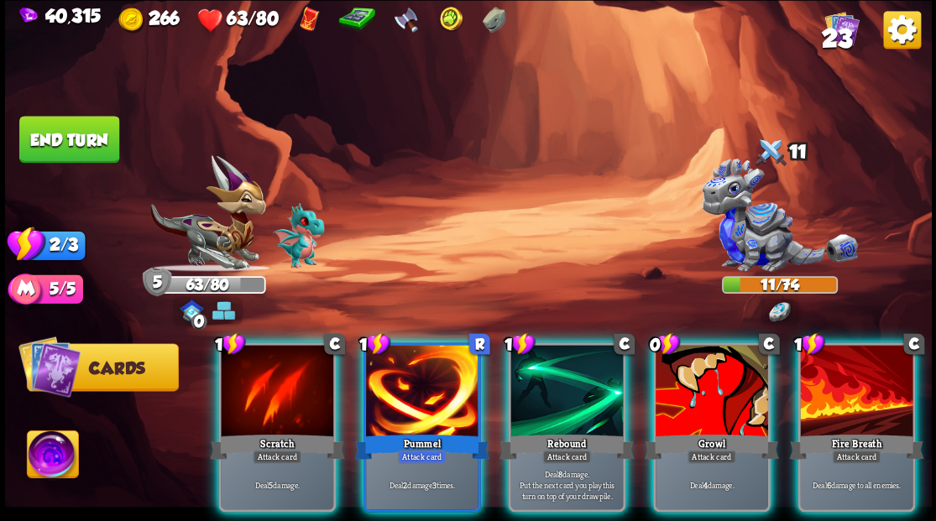
drag, startPoint x: 873, startPoint y: 395, endPoint x: 834, endPoint y: 393, distance: 39.5
click at [873, 395] on div at bounding box center [856, 392] width 112 height 95
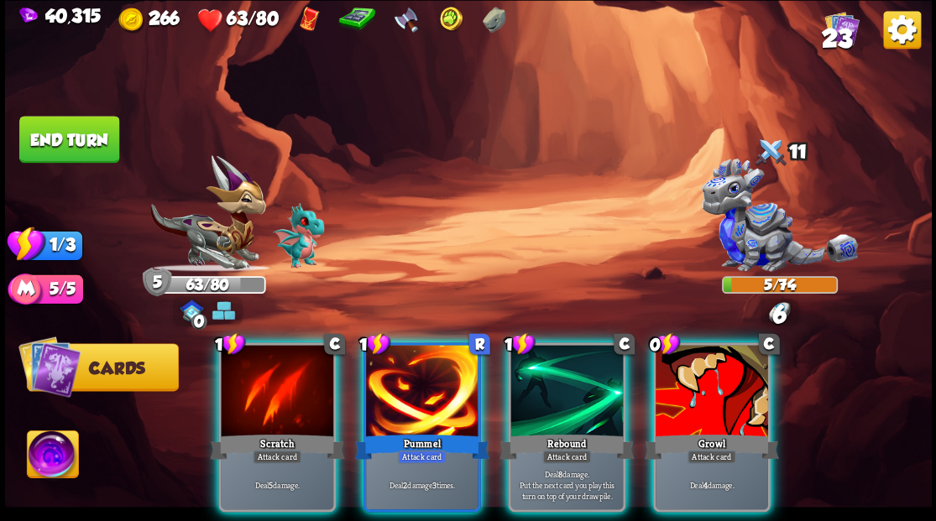
drag, startPoint x: 512, startPoint y: 358, endPoint x: 526, endPoint y: 292, distance: 67.0
click at [511, 348] on div at bounding box center [566, 392] width 112 height 95
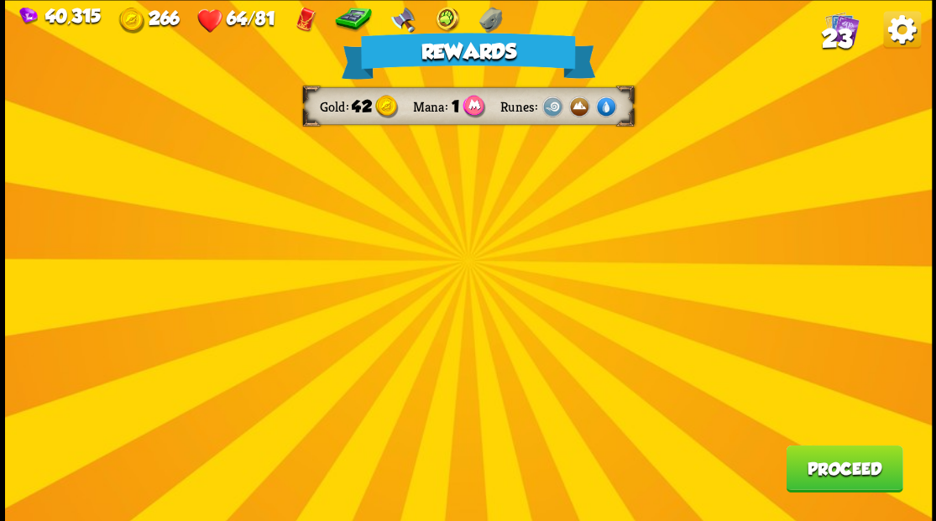
click at [560, 217] on div "Rewards Gold 42 Mana 1 Runes Proceed" at bounding box center [468, 260] width 927 height 521
click at [437, 245] on div "Rewards Gold 42 Mana 1 Runes Proceed" at bounding box center [468, 260] width 927 height 521
click at [826, 475] on button "Proceed" at bounding box center [844, 468] width 117 height 47
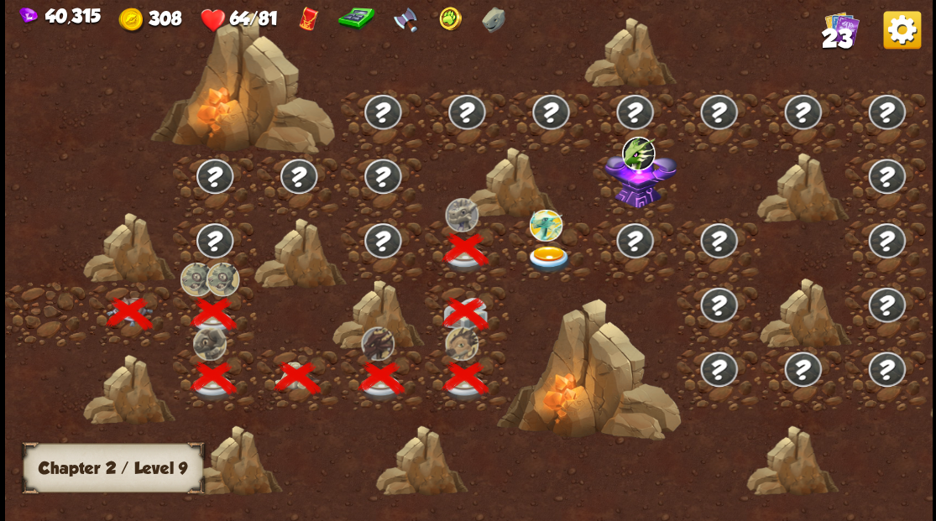
click at [541, 257] on img at bounding box center [549, 259] width 46 height 28
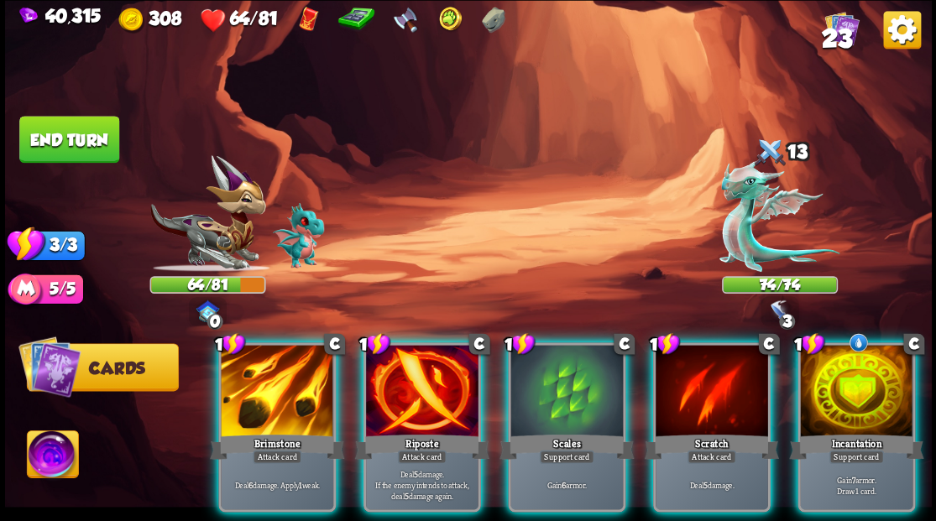
drag, startPoint x: 858, startPoint y: 373, endPoint x: 843, endPoint y: 351, distance: 26.5
click at [858, 372] on div at bounding box center [856, 392] width 112 height 95
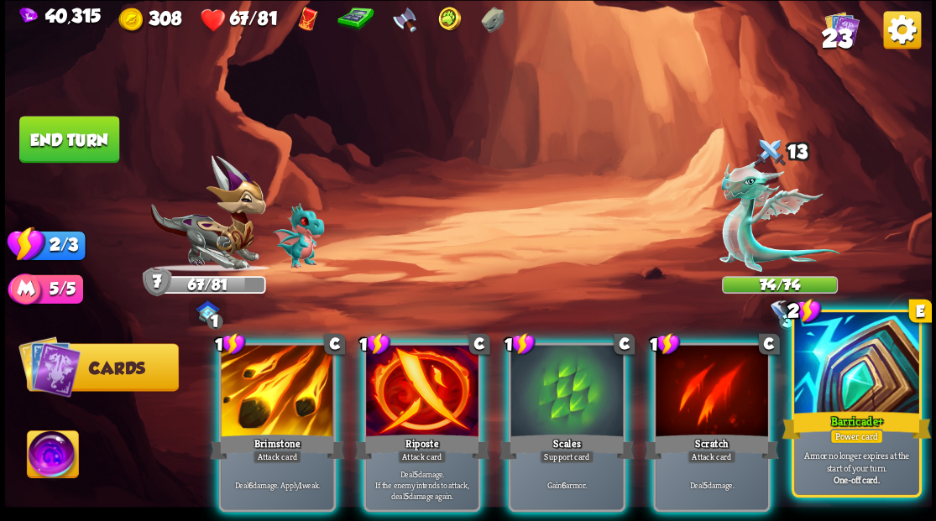
click at [828, 363] on div at bounding box center [856, 364] width 124 height 105
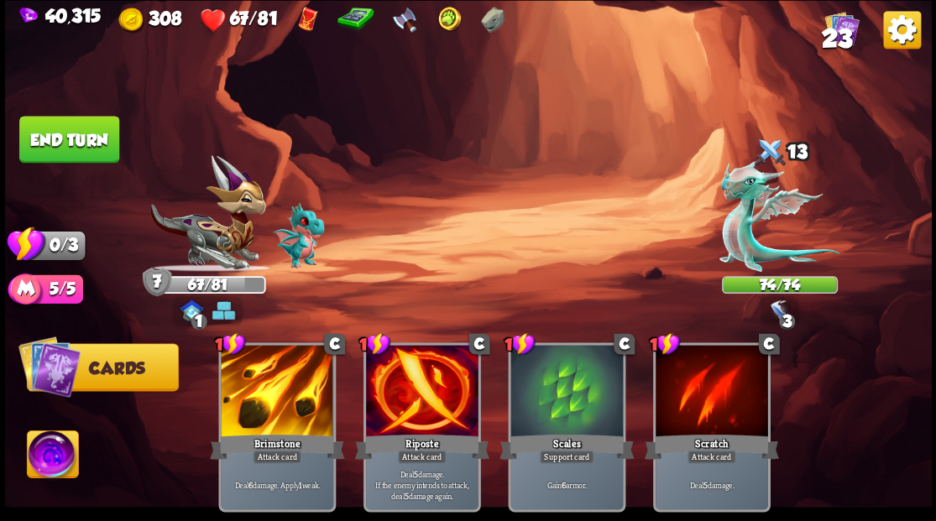
click at [52, 125] on button "End turn" at bounding box center [69, 139] width 100 height 47
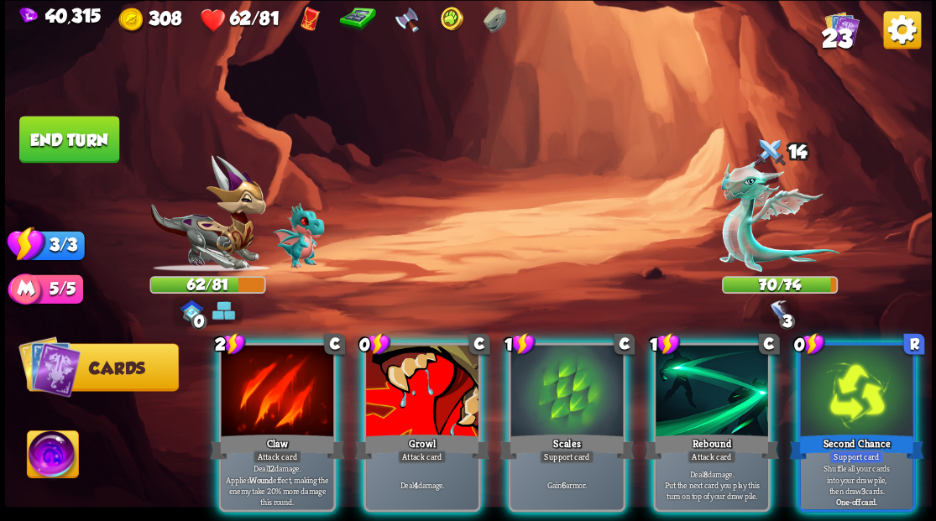
click at [588, 400] on div at bounding box center [566, 392] width 112 height 95
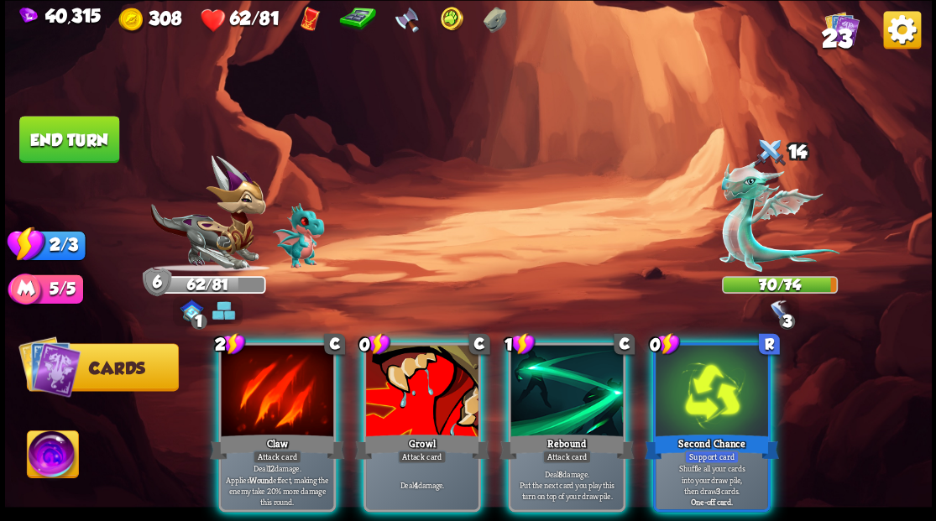
click at [384, 405] on div at bounding box center [422, 392] width 112 height 95
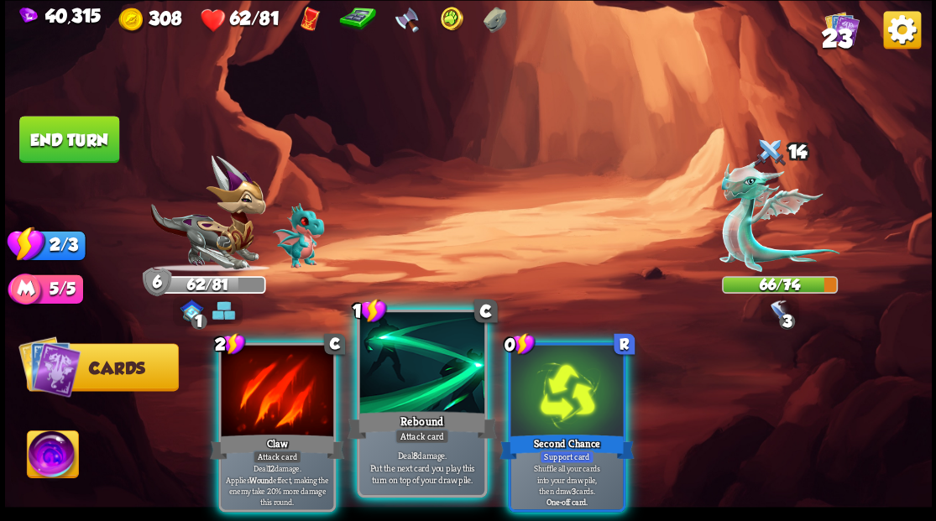
click at [395, 376] on div at bounding box center [421, 364] width 124 height 105
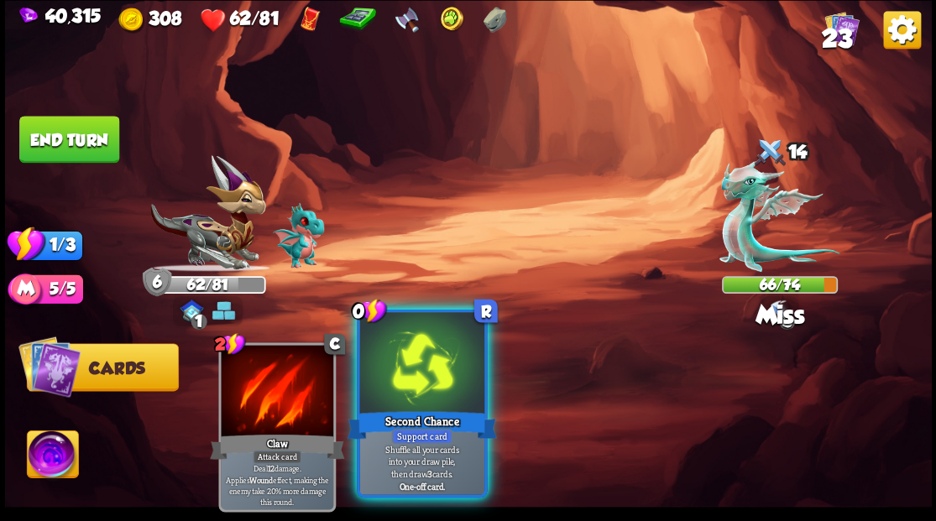
click at [400, 379] on div at bounding box center [421, 364] width 124 height 105
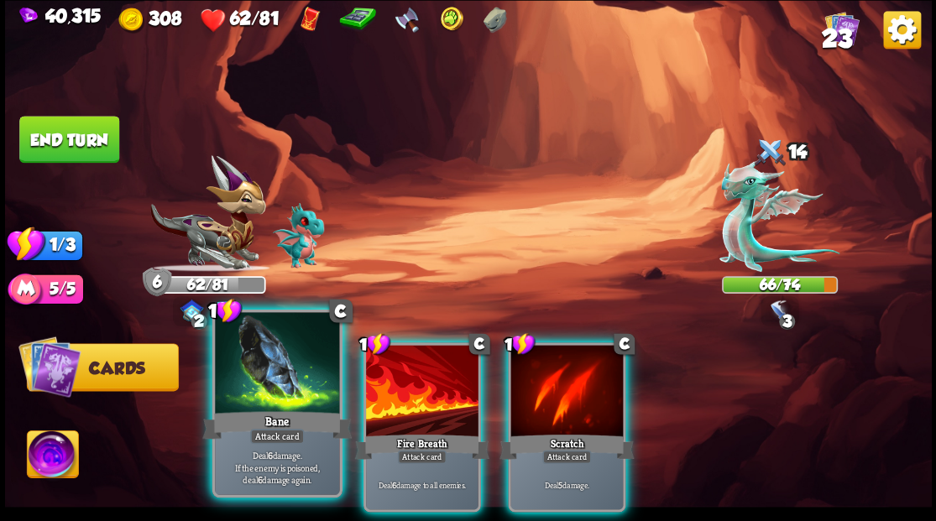
drag, startPoint x: 419, startPoint y: 379, endPoint x: 320, endPoint y: 394, distance: 100.1
click at [417, 379] on div at bounding box center [422, 392] width 112 height 95
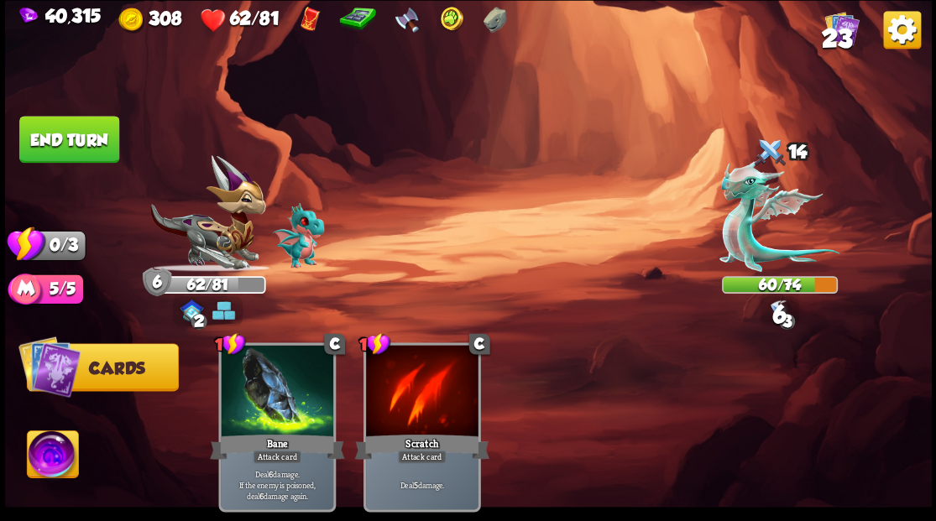
click at [55, 143] on button "End turn" at bounding box center [69, 139] width 100 height 47
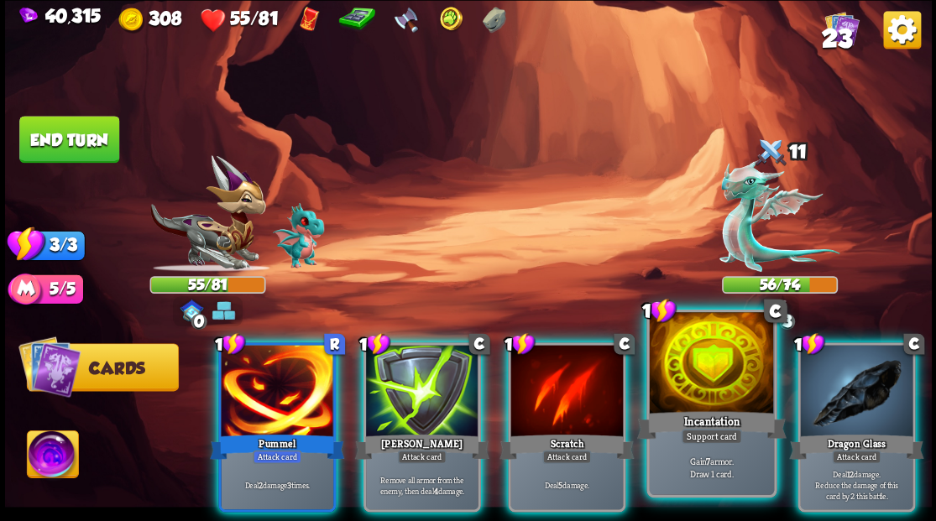
click at [708, 381] on div at bounding box center [711, 364] width 124 height 105
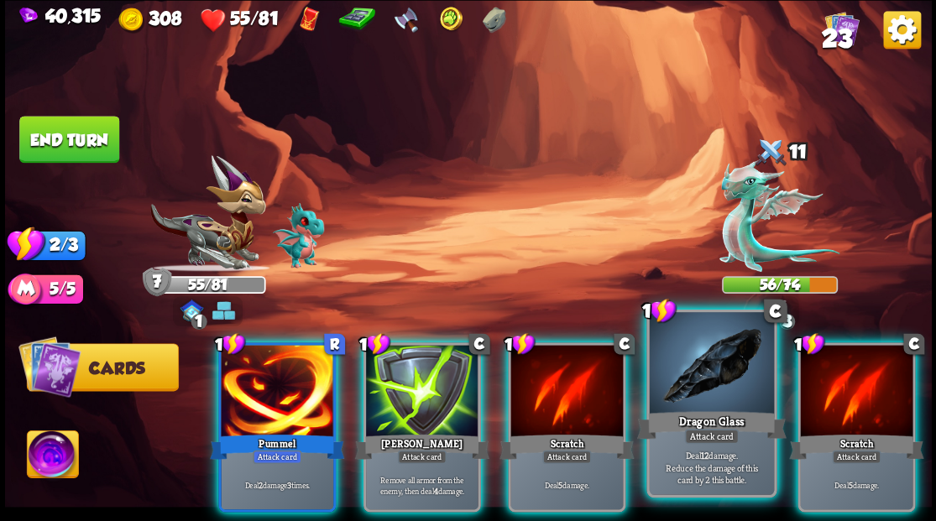
click at [712, 382] on div at bounding box center [711, 364] width 124 height 105
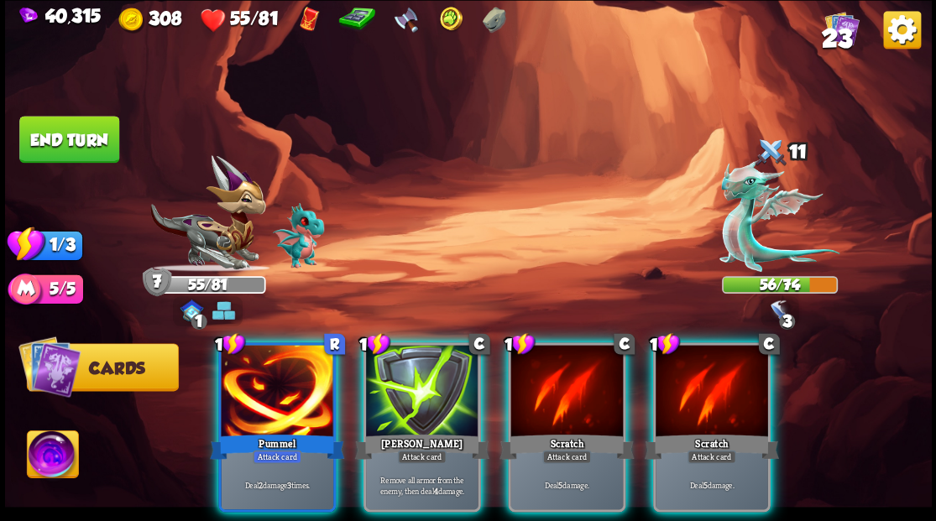
click at [280, 359] on div at bounding box center [277, 392] width 112 height 95
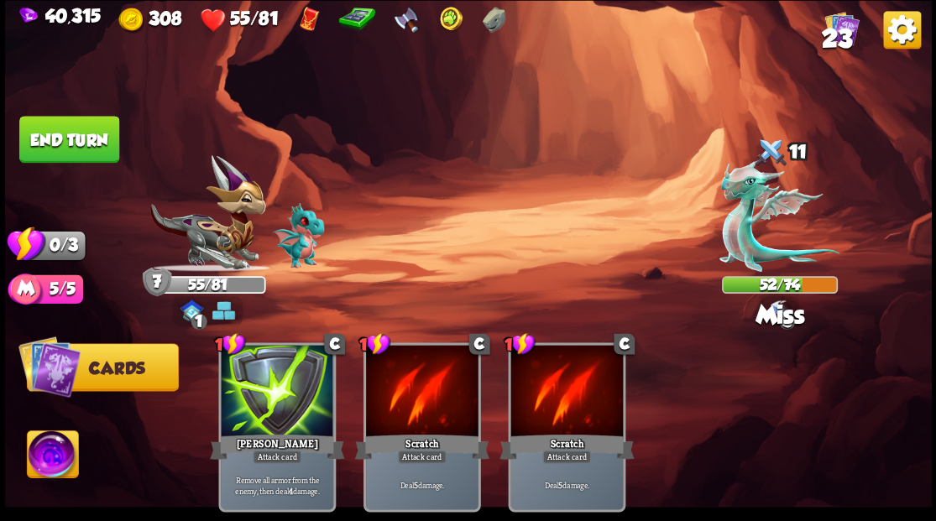
click at [87, 143] on button "End turn" at bounding box center [69, 139] width 100 height 47
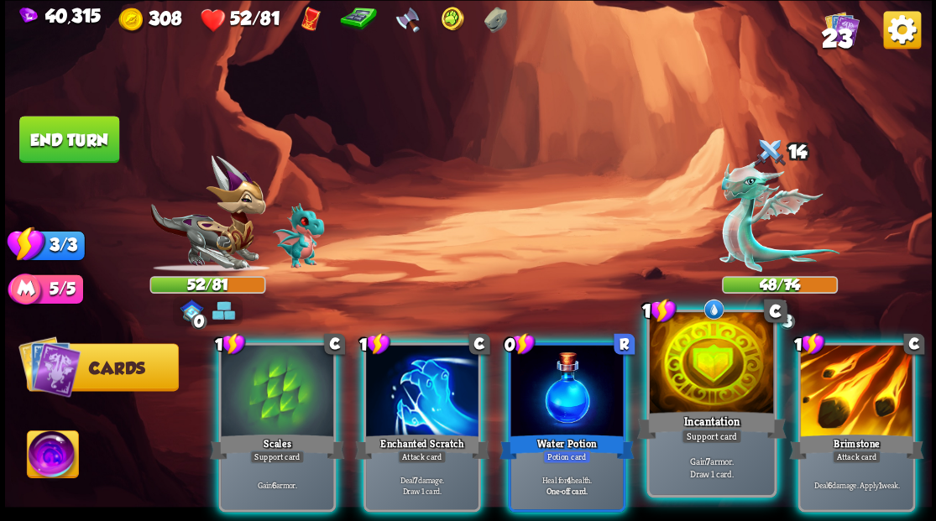
click at [698, 390] on div at bounding box center [711, 364] width 124 height 105
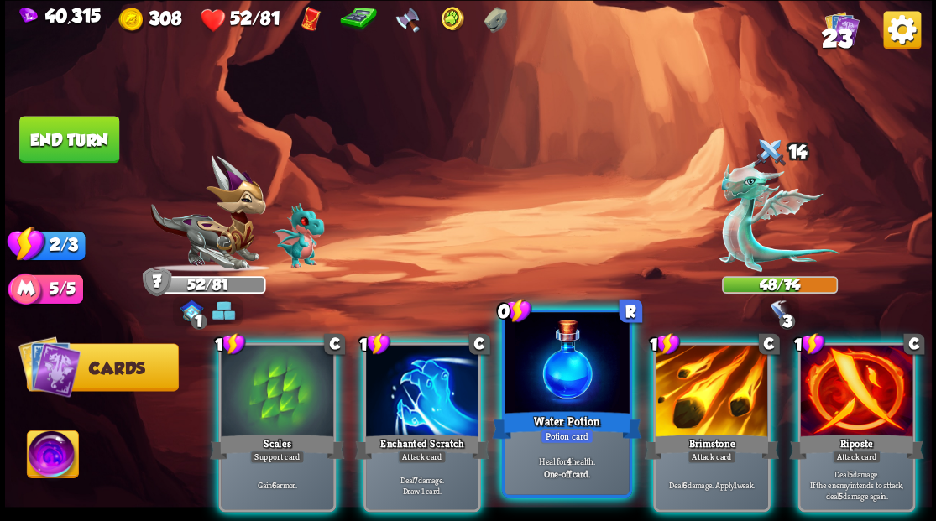
click at [555, 374] on div at bounding box center [566, 364] width 124 height 105
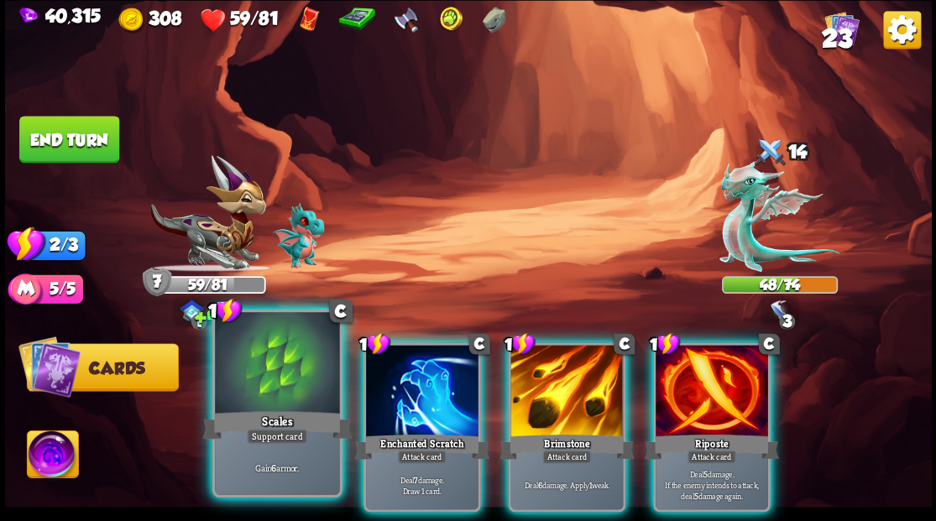
click at [269, 374] on div at bounding box center [277, 364] width 124 height 105
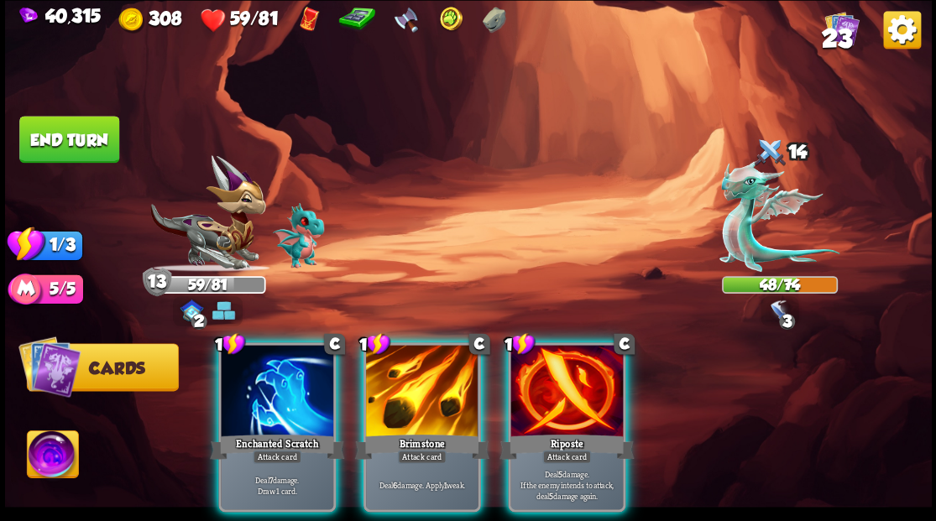
click at [537, 398] on div at bounding box center [566, 392] width 112 height 95
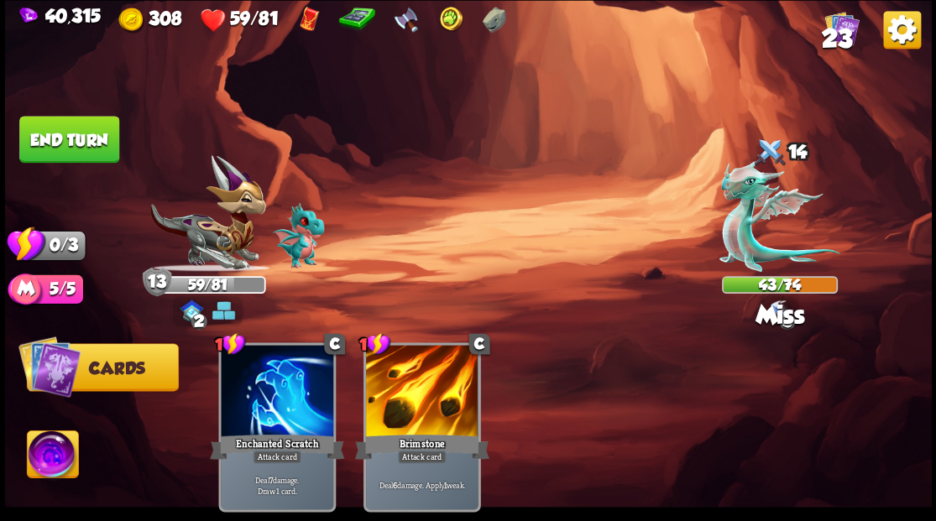
click at [97, 129] on button "End turn" at bounding box center [69, 139] width 100 height 47
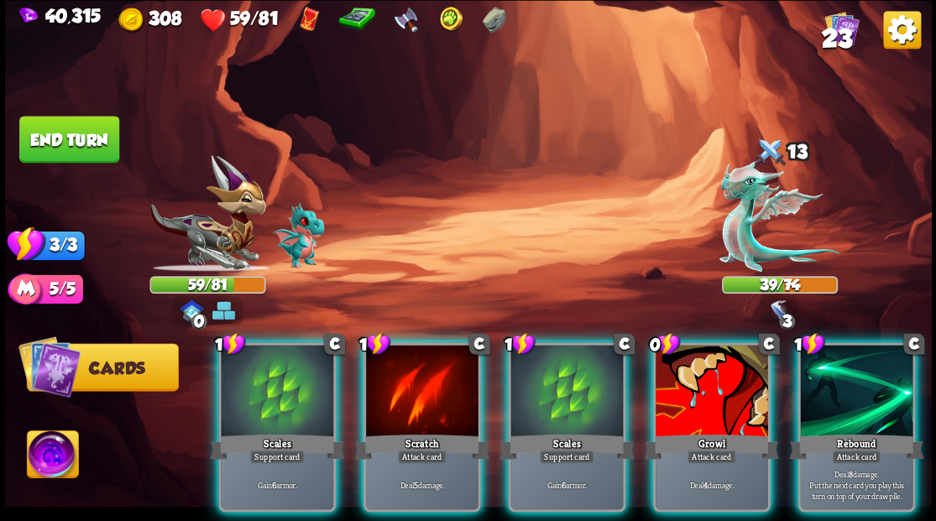
drag, startPoint x: 588, startPoint y: 369, endPoint x: 599, endPoint y: 360, distance: 14.9
click at [588, 368] on div at bounding box center [566, 392] width 112 height 95
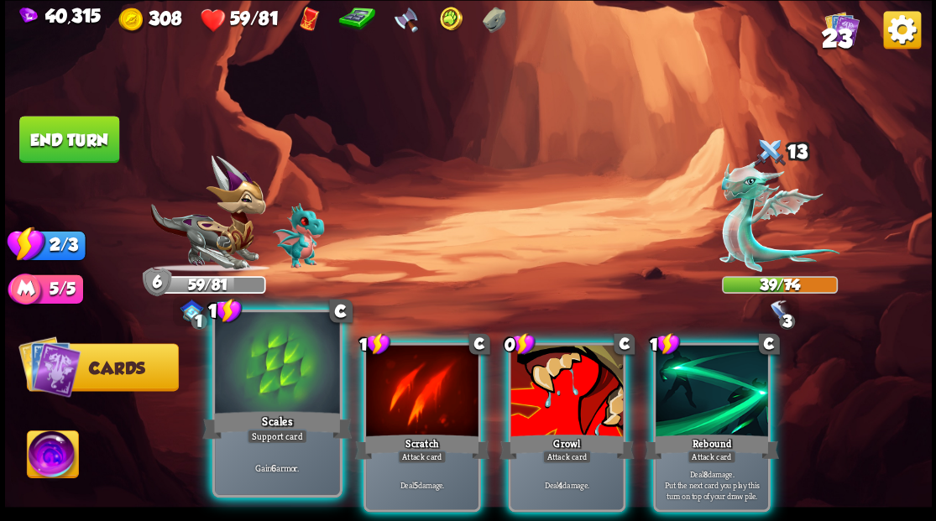
click at [249, 391] on div at bounding box center [277, 364] width 124 height 105
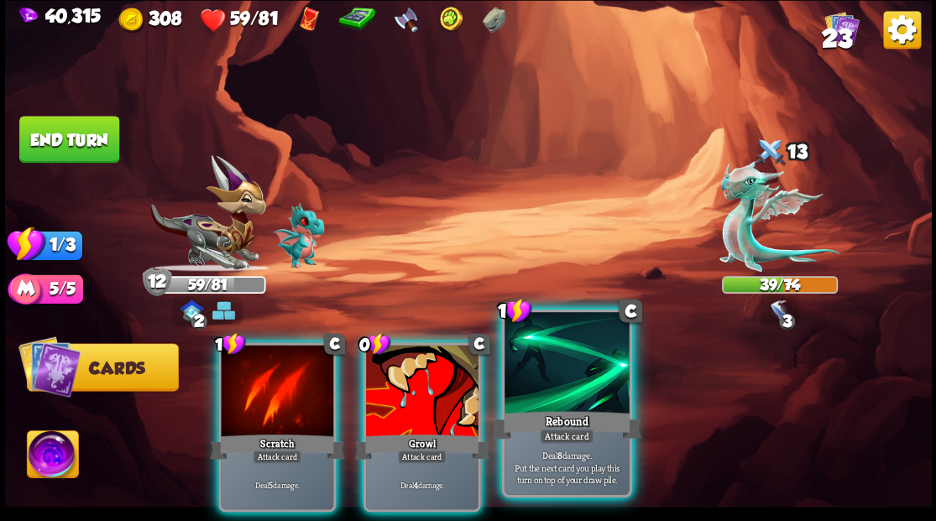
click at [546, 405] on div at bounding box center [566, 364] width 124 height 105
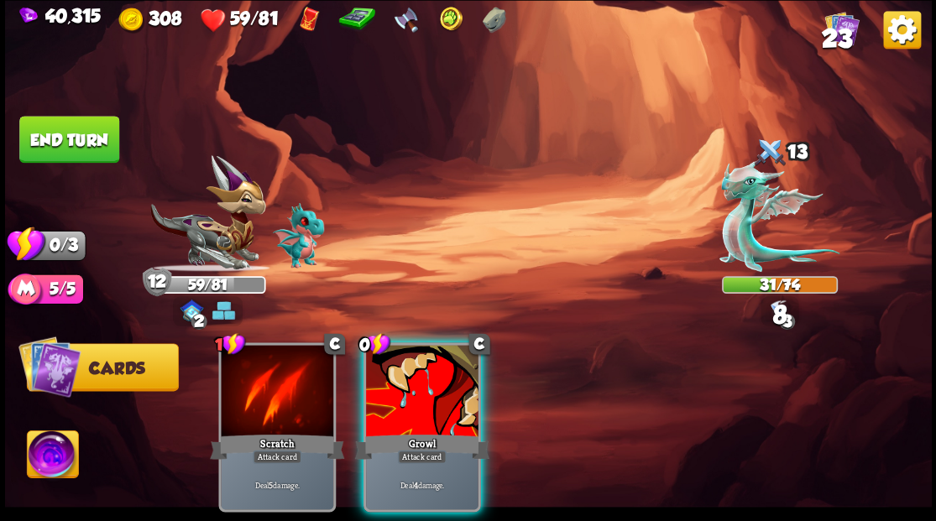
click at [438, 360] on div at bounding box center [422, 392] width 112 height 95
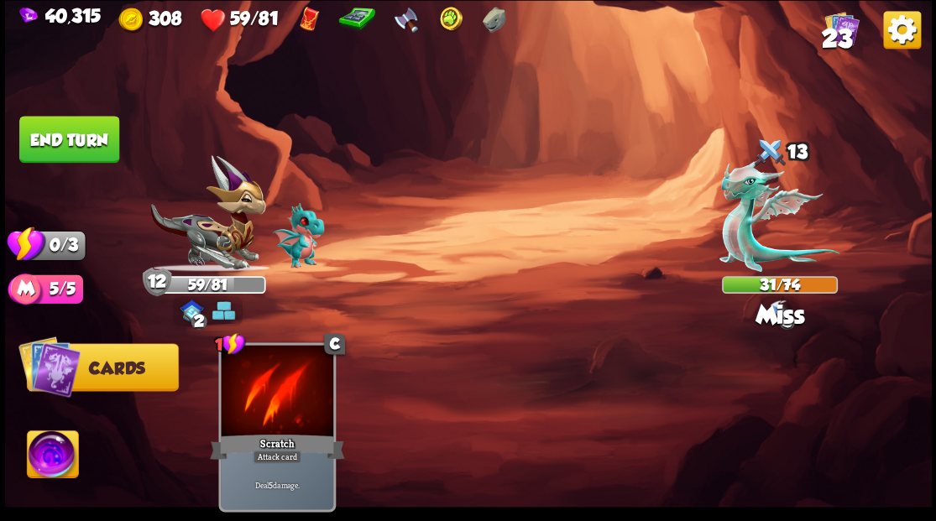
drag, startPoint x: 89, startPoint y: 141, endPoint x: 92, endPoint y: 152, distance: 11.4
click at [84, 138] on button "End turn" at bounding box center [69, 139] width 100 height 47
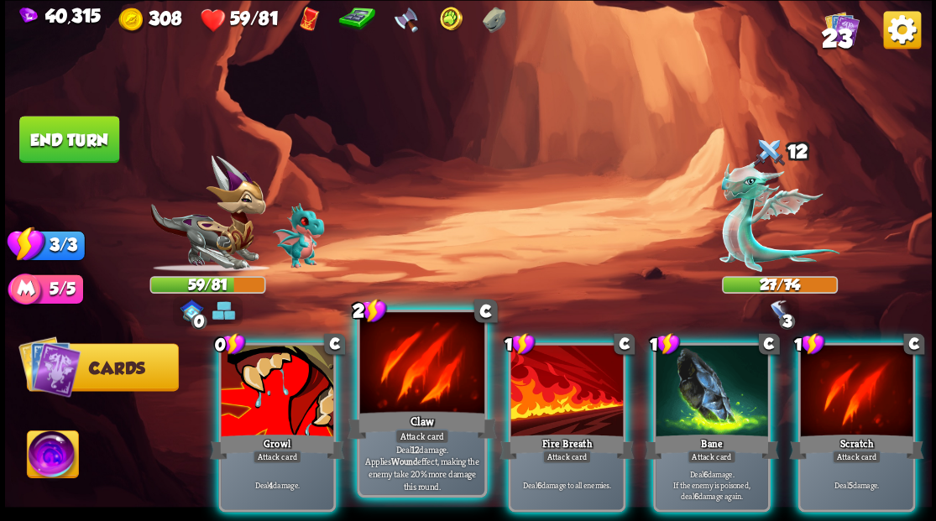
click at [431, 373] on div at bounding box center [421, 364] width 124 height 105
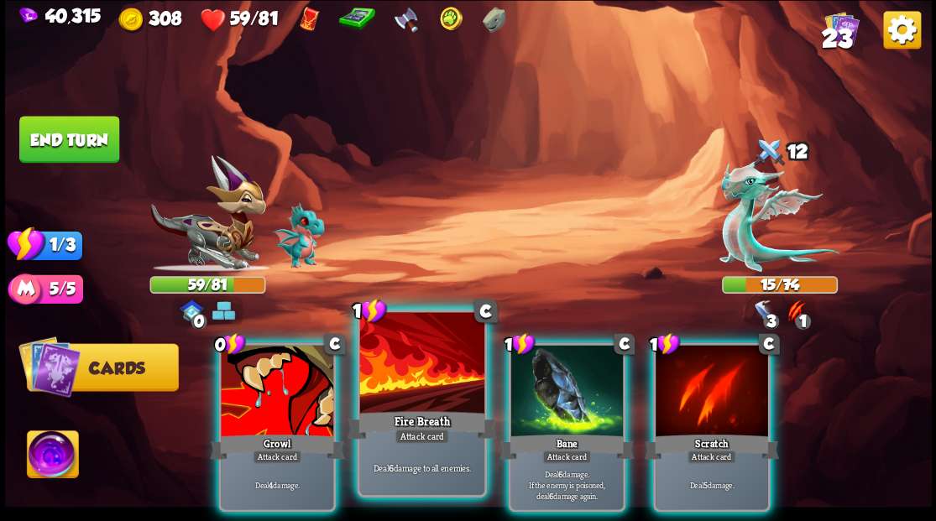
click at [433, 370] on div at bounding box center [421, 364] width 124 height 105
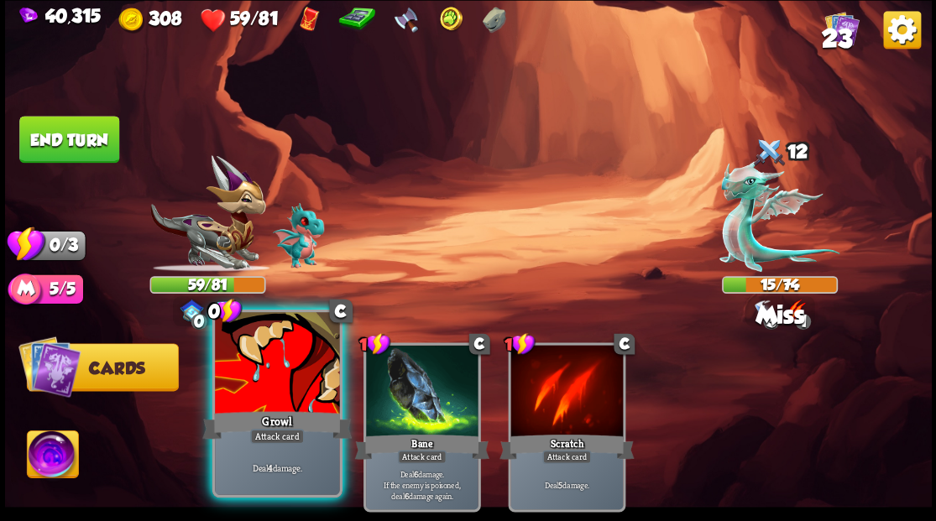
click at [284, 401] on div at bounding box center [277, 364] width 124 height 105
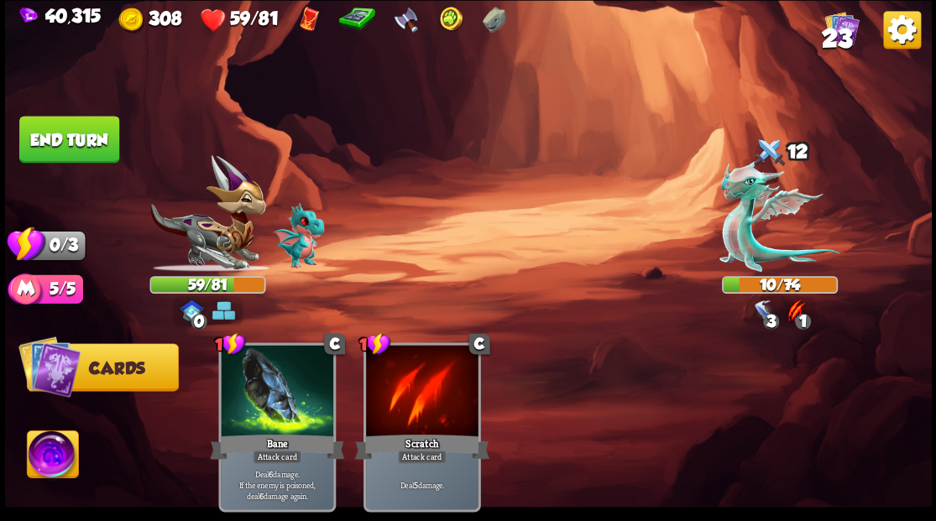
drag, startPoint x: 77, startPoint y: 136, endPoint x: 433, endPoint y: 230, distance: 368.1
click at [433, 230] on div "Select an enemy to attack... You don't have enough stamina to play that card...…" at bounding box center [468, 260] width 927 height 521
click at [106, 139] on button "End turn" at bounding box center [69, 139] width 100 height 47
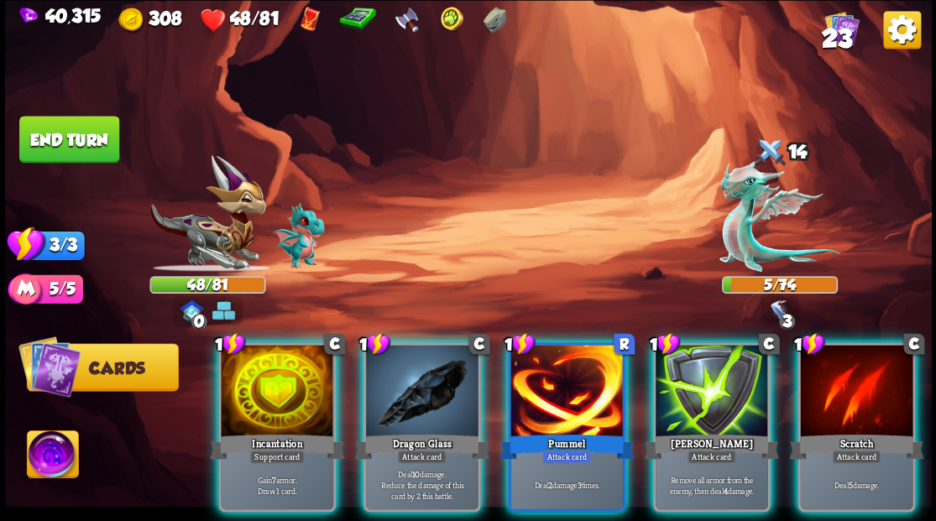
click at [431, 388] on div at bounding box center [422, 392] width 112 height 95
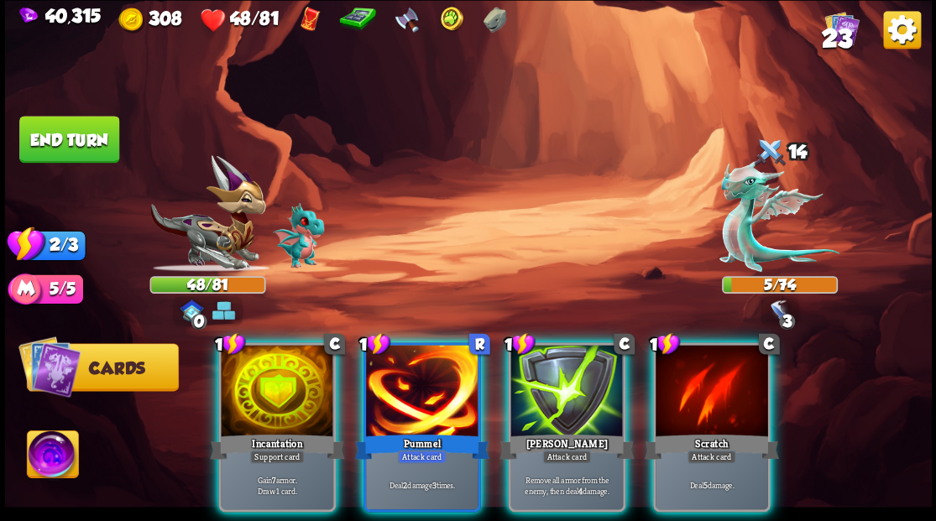
click at [431, 388] on div at bounding box center [422, 392] width 112 height 95
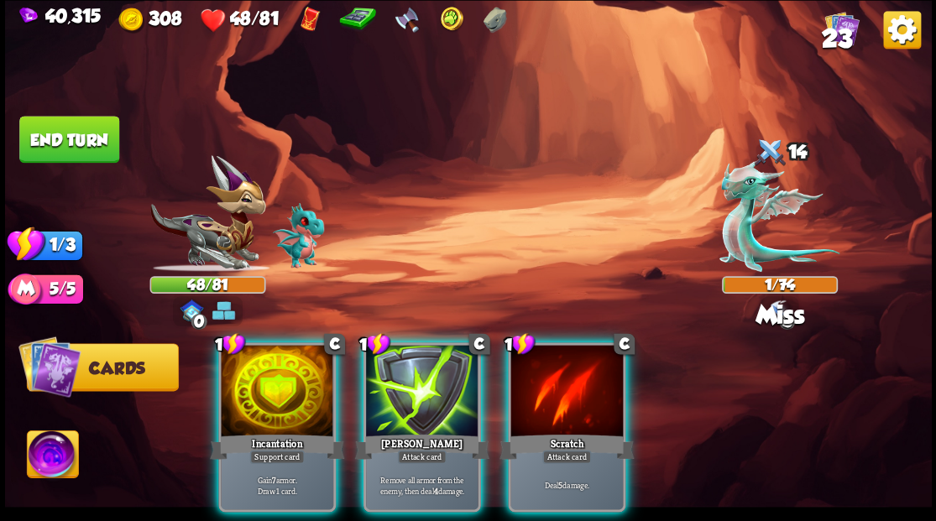
click at [431, 388] on div at bounding box center [422, 392] width 112 height 95
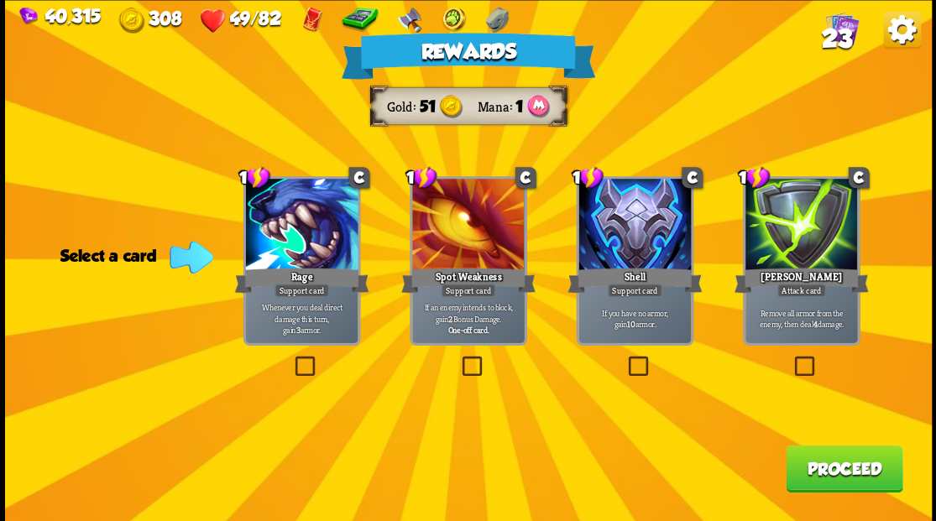
click at [828, 37] on span "23" at bounding box center [836, 38] width 30 height 29
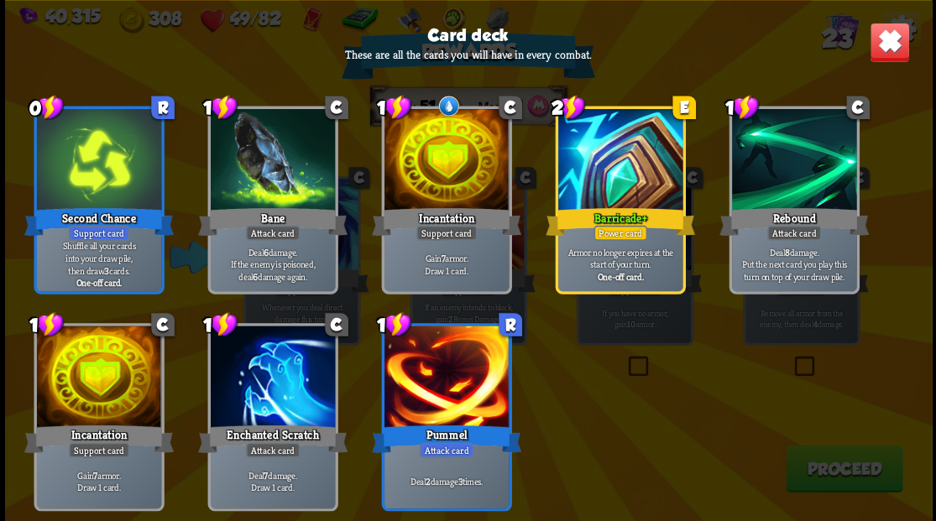
click at [891, 49] on img at bounding box center [889, 42] width 40 height 40
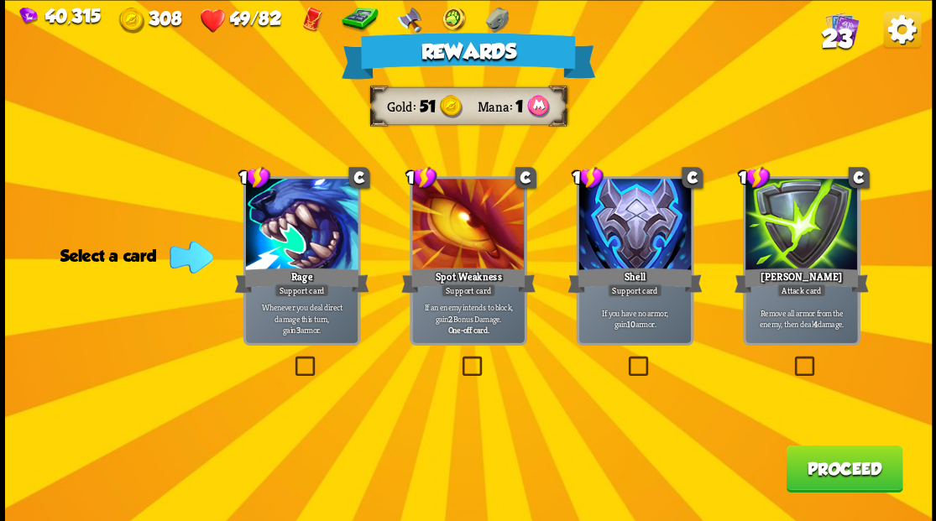
drag, startPoint x: 797, startPoint y: 373, endPoint x: 819, endPoint y: 379, distance: 23.6
click at [792, 358] on label at bounding box center [792, 358] width 0 height 0
click at [0, 0] on input "checkbox" at bounding box center [0, 0] width 0 height 0
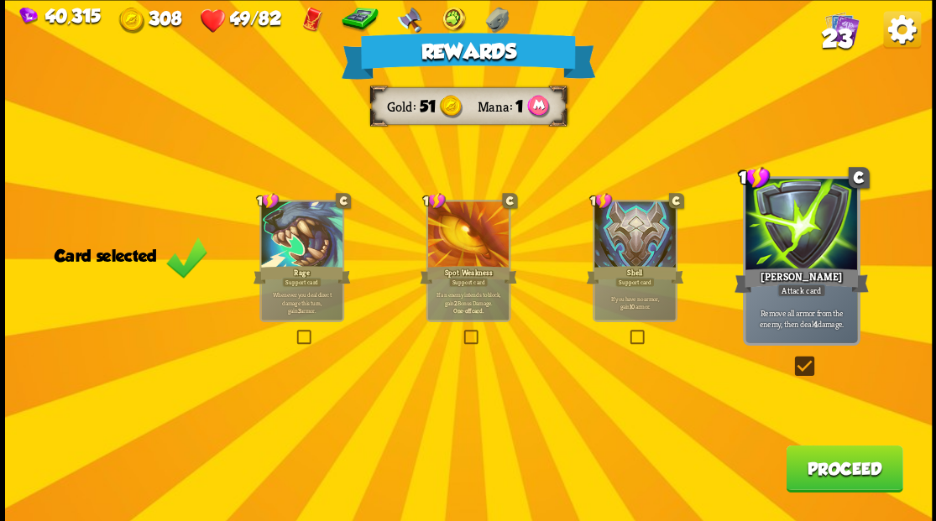
click at [836, 482] on button "Proceed" at bounding box center [844, 468] width 117 height 47
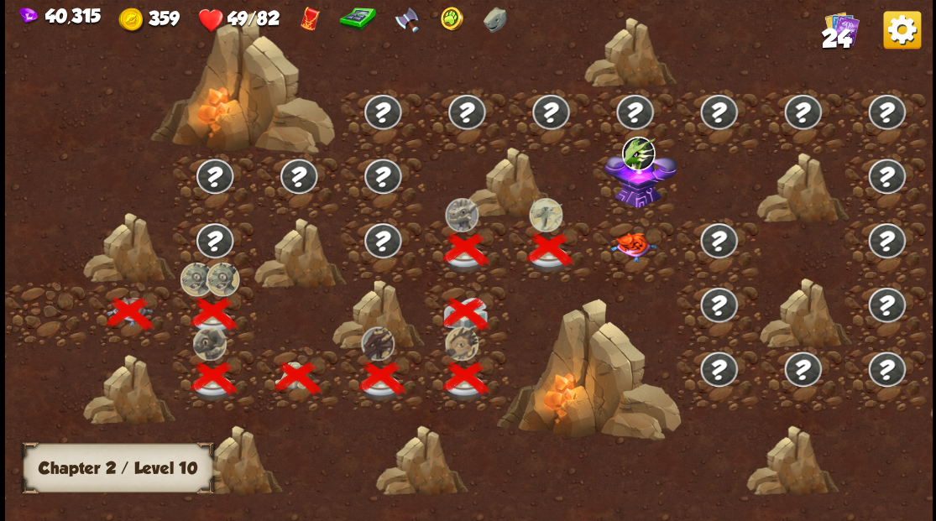
click at [631, 247] on img at bounding box center [633, 247] width 46 height 29
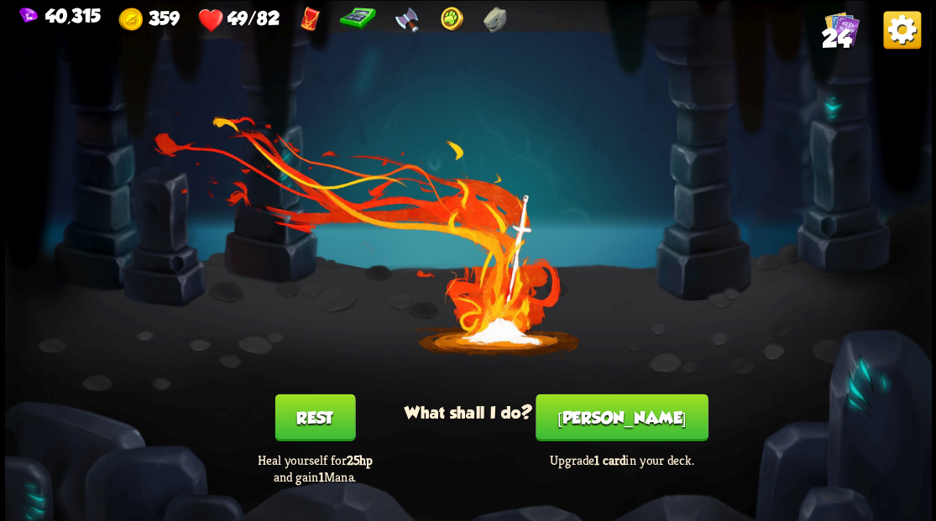
click at [312, 428] on button "Rest" at bounding box center [314, 417] width 81 height 47
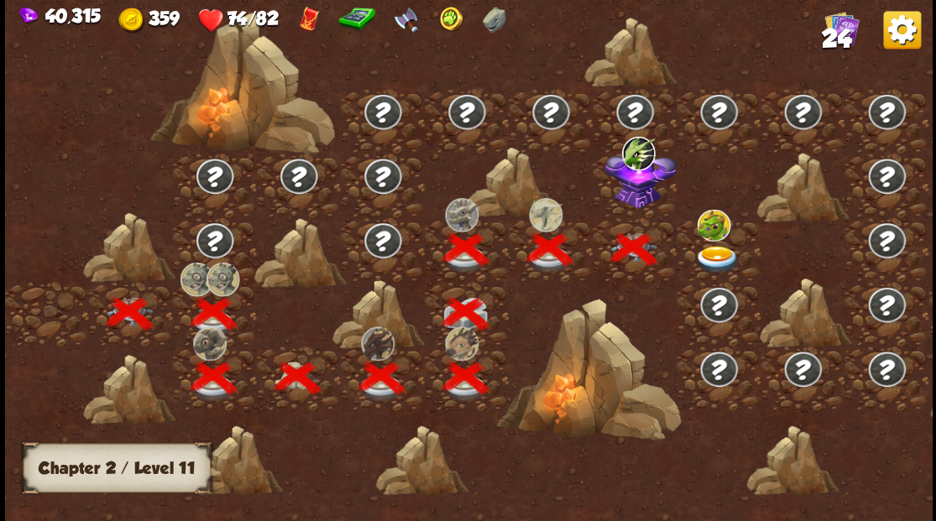
scroll to position [0, 255]
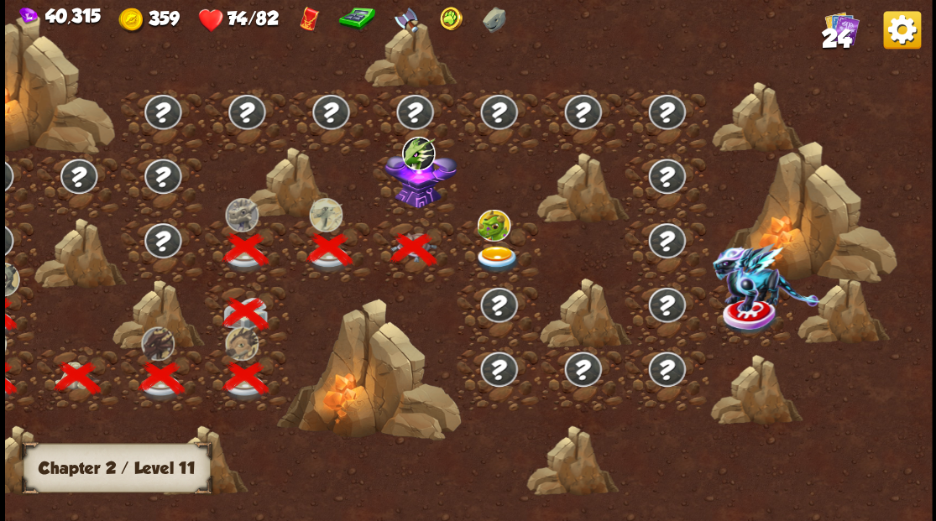
click at [408, 205] on img at bounding box center [420, 176] width 72 height 62
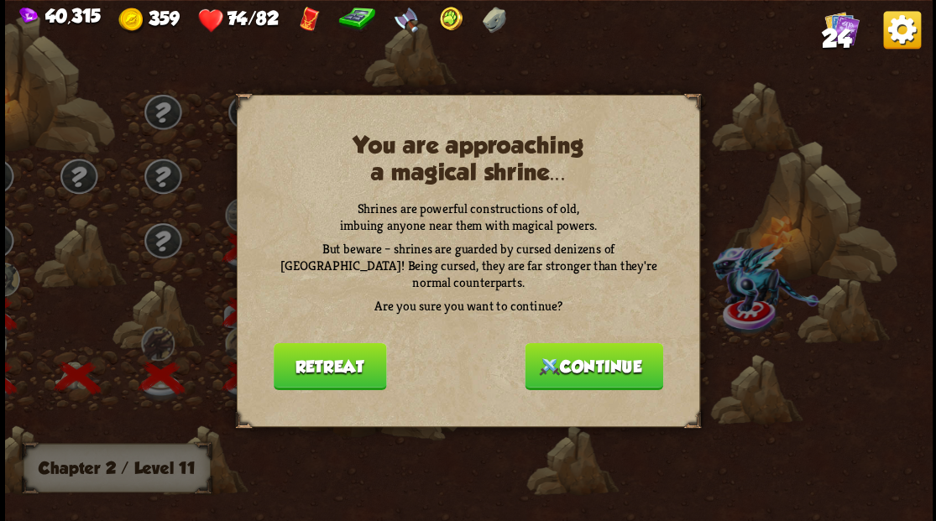
click at [582, 359] on button "Continue" at bounding box center [594, 365] width 139 height 47
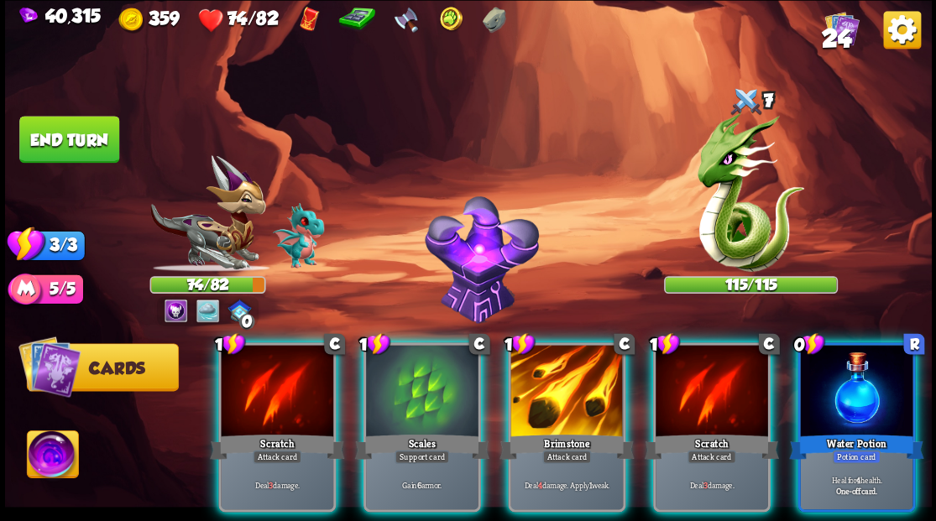
click at [49, 455] on img at bounding box center [52, 457] width 51 height 52
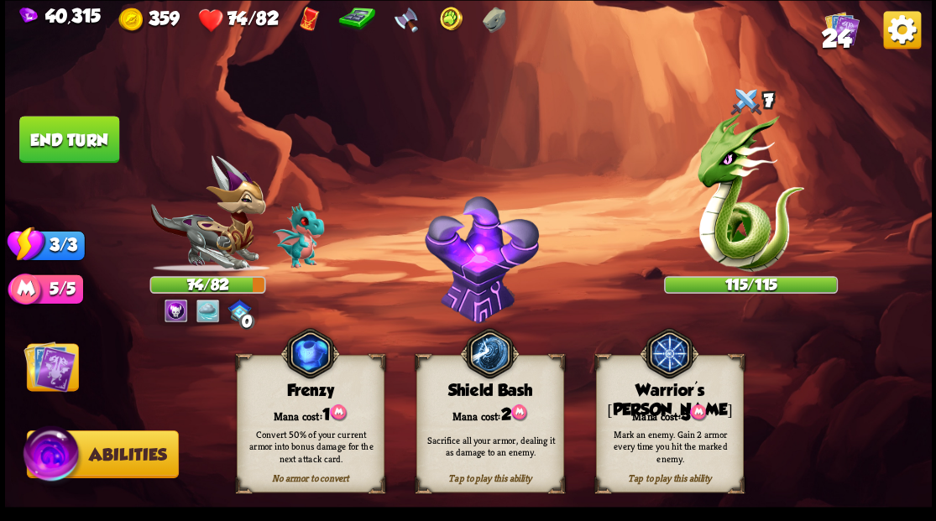
drag, startPoint x: 627, startPoint y: 453, endPoint x: 628, endPoint y: 437, distance: 16.8
click at [628, 440] on div "Mark an enemy. Gain 2 armor every time you hit the marked enemy." at bounding box center [670, 445] width 133 height 37
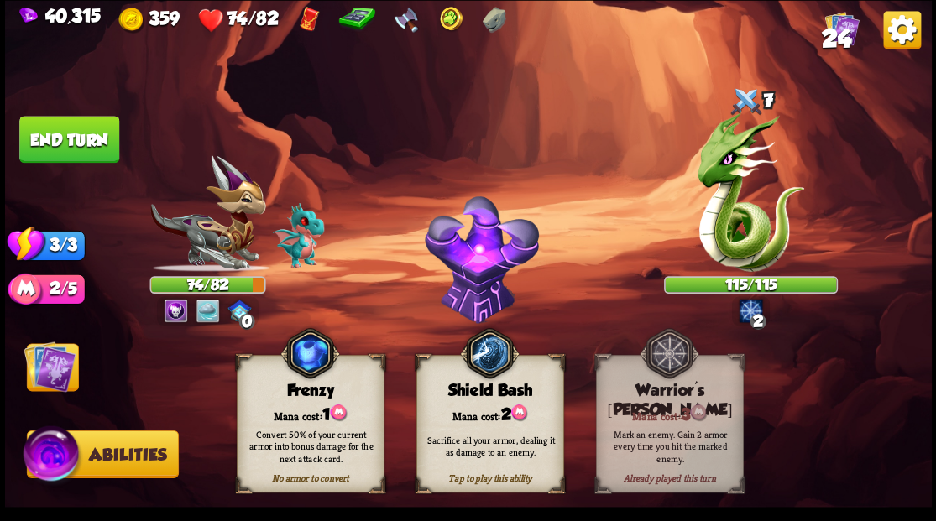
drag, startPoint x: 51, startPoint y: 357, endPoint x: 60, endPoint y: 358, distance: 9.4
click at [52, 358] on img at bounding box center [50, 366] width 52 height 52
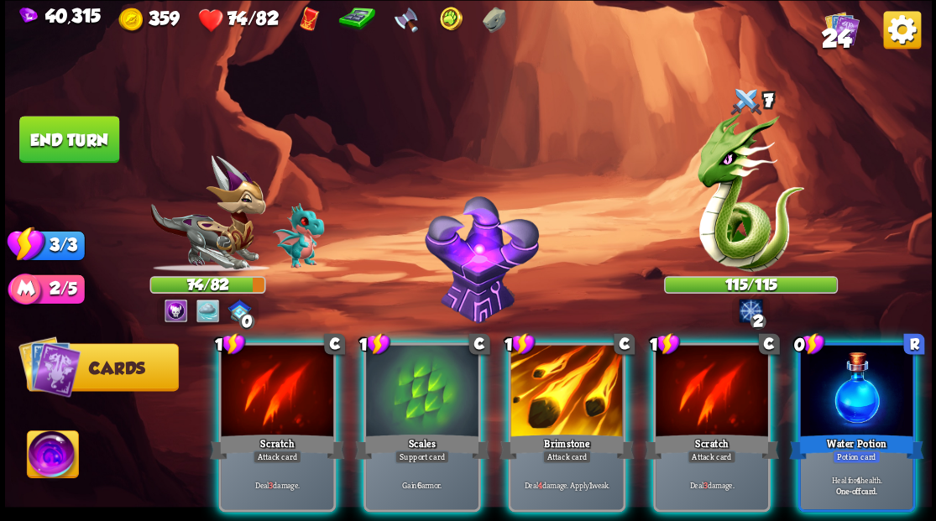
click at [853, 374] on div at bounding box center [856, 392] width 112 height 95
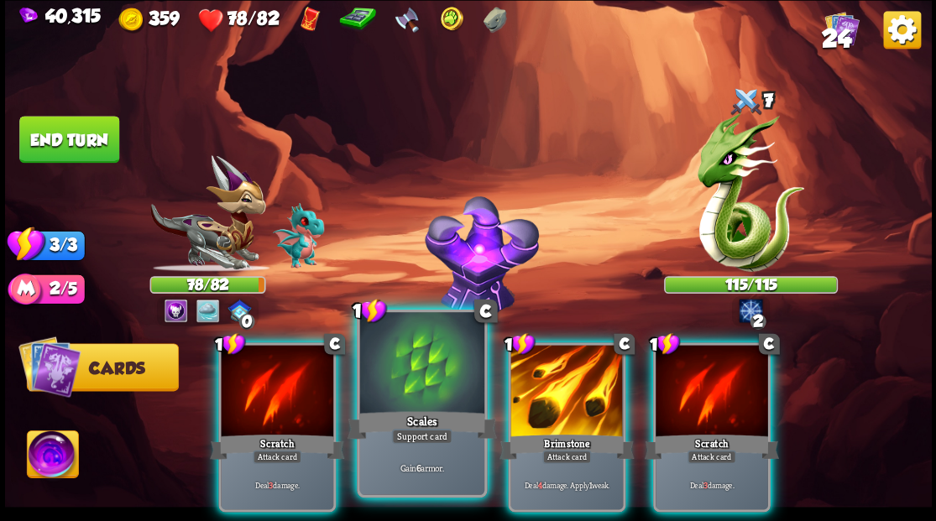
click at [423, 370] on div at bounding box center [421, 364] width 124 height 105
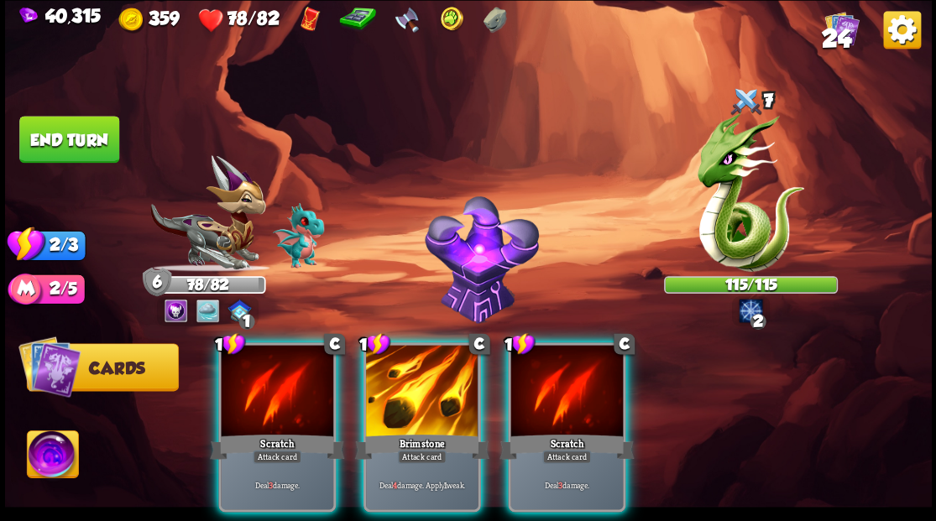
click at [423, 369] on div at bounding box center [422, 392] width 112 height 95
